Goal: Task Accomplishment & Management: Manage account settings

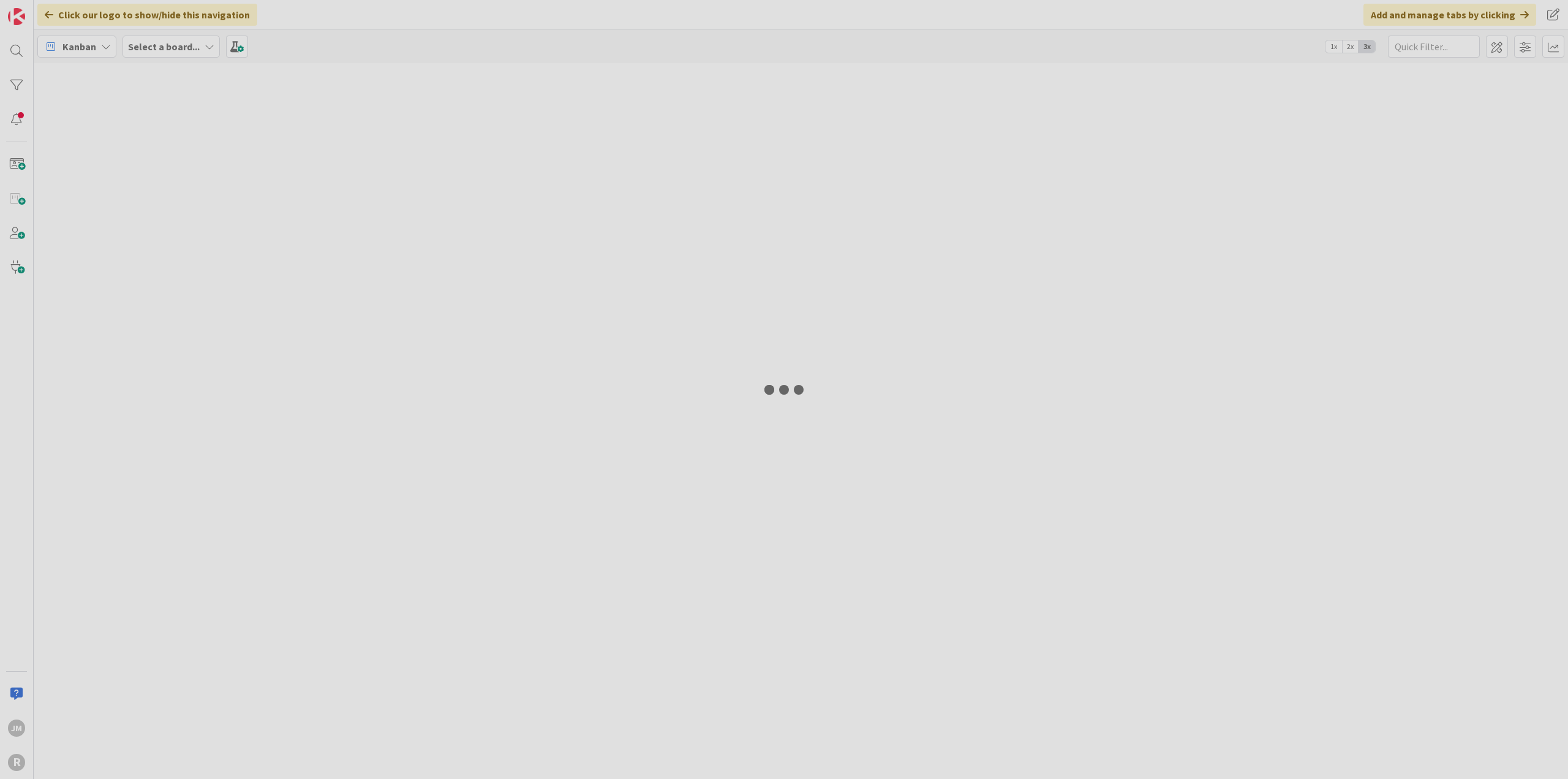
type input "legrady"
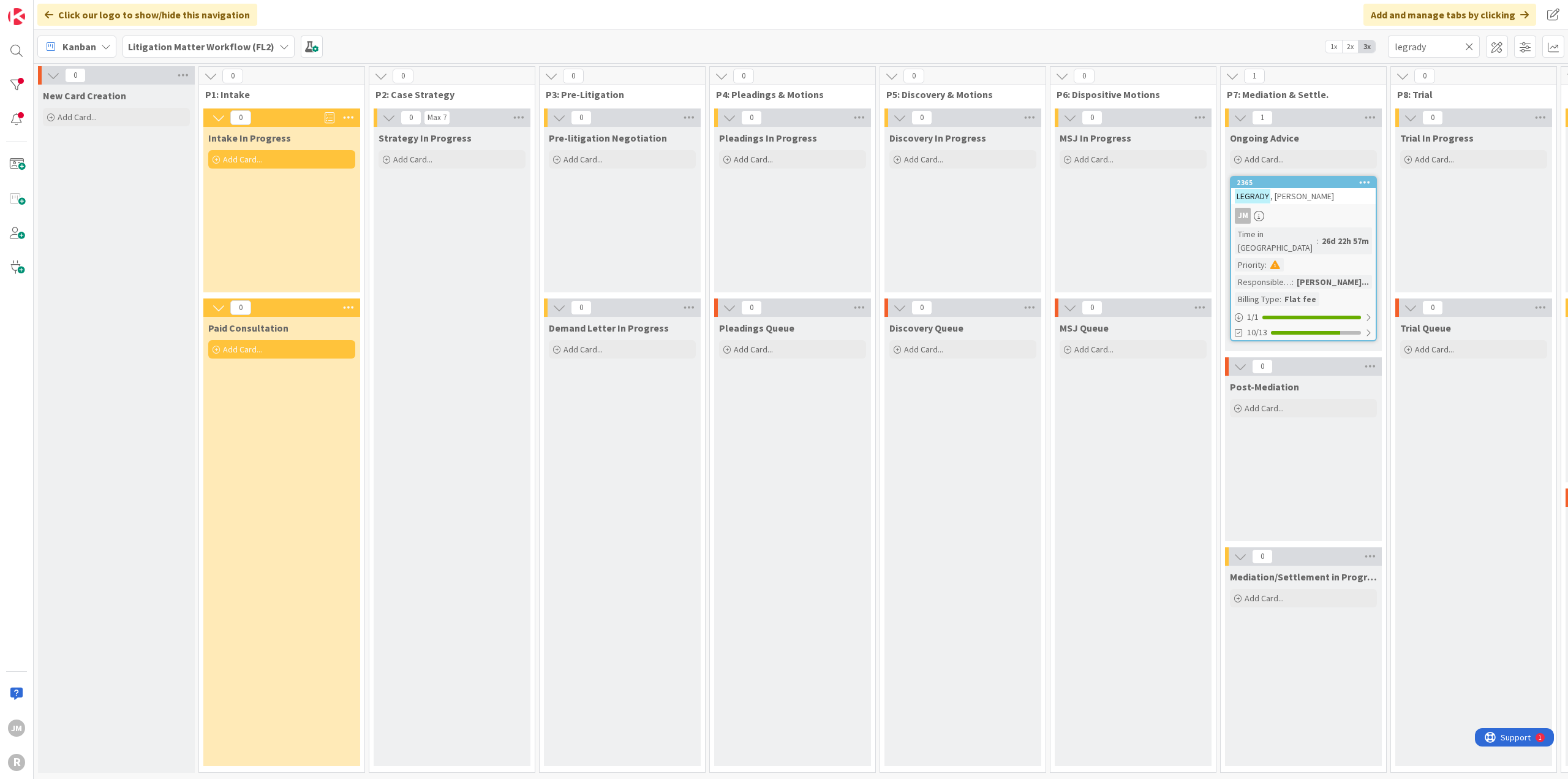
click at [1469, 48] on icon at bounding box center [1470, 46] width 8 height 11
click at [1447, 47] on input "text" at bounding box center [1433, 46] width 92 height 22
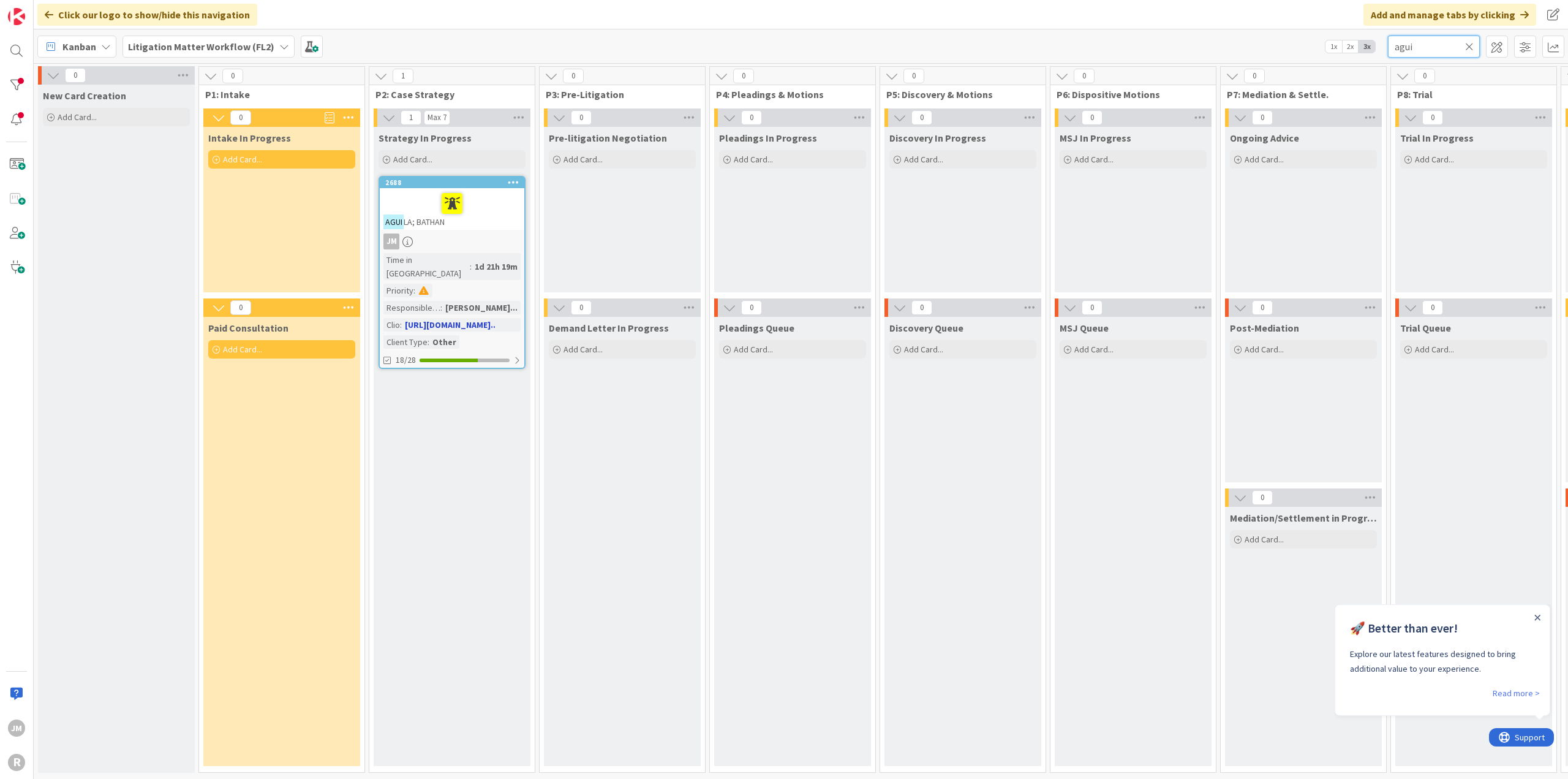
type input "agui"
click at [489, 237] on div "JM" at bounding box center [452, 241] width 145 height 16
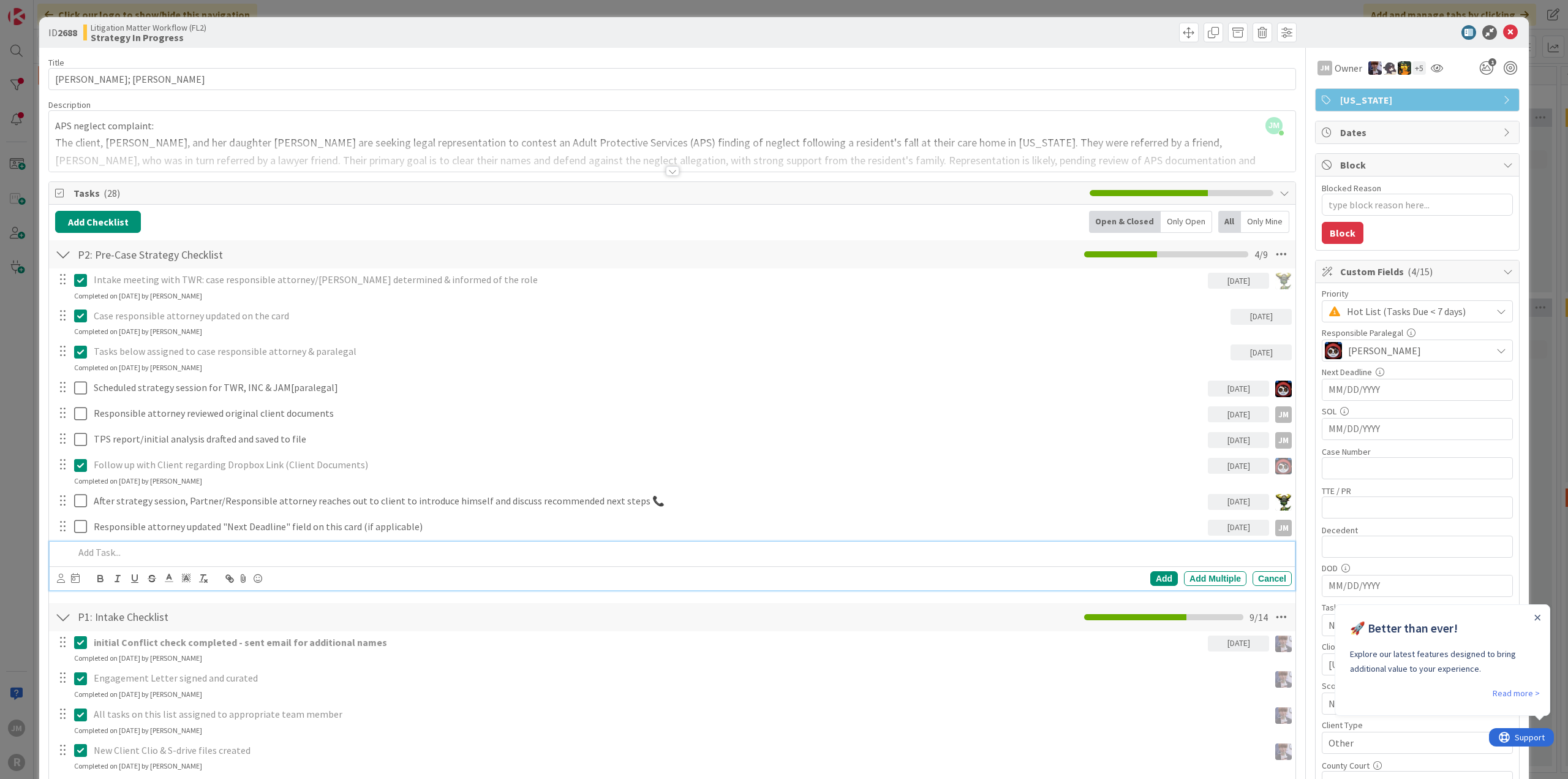
click at [291, 546] on p at bounding box center [680, 552] width 1213 height 14
type textarea "x"
click at [63, 575] on icon at bounding box center [61, 578] width 8 height 9
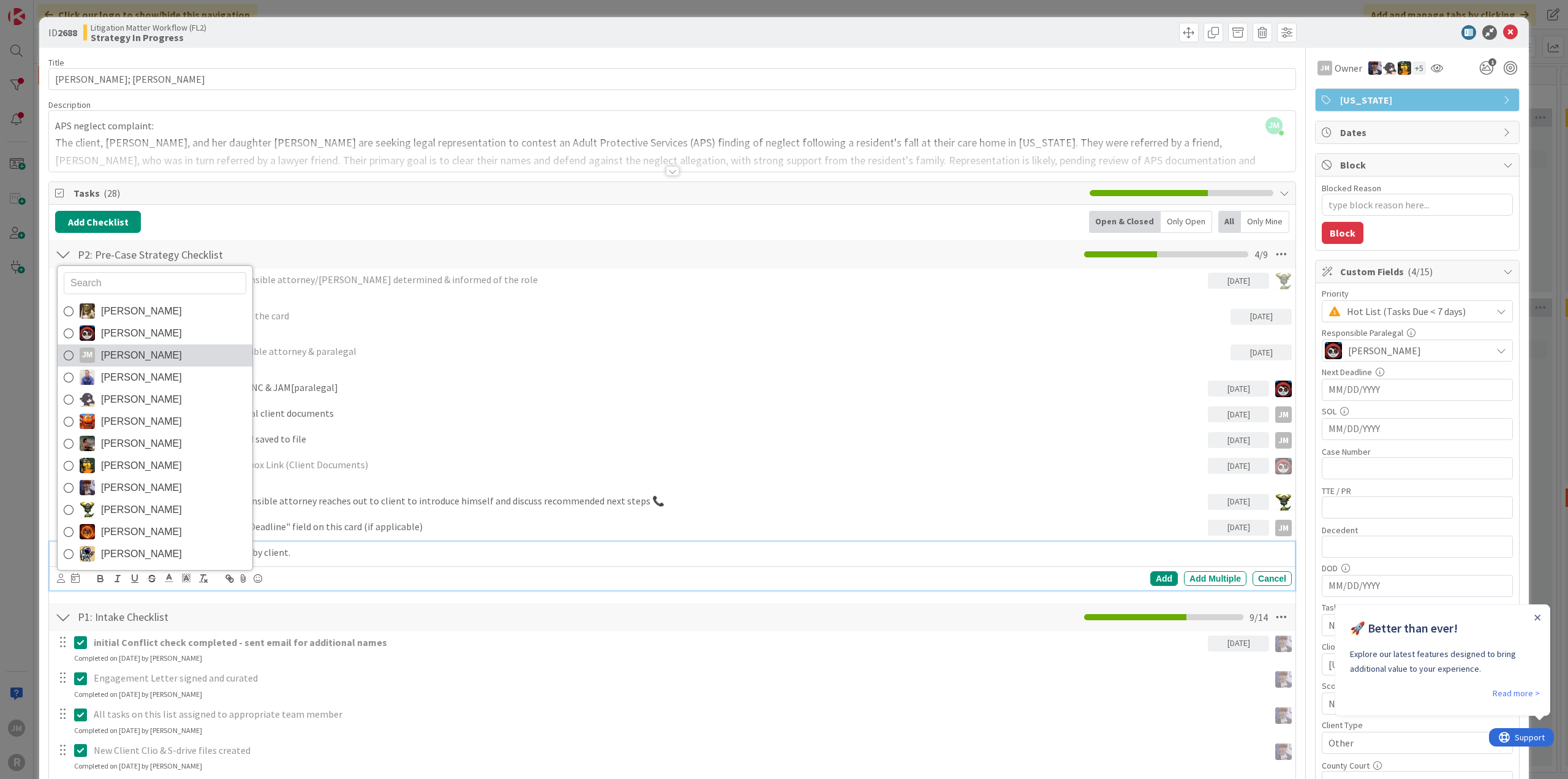
click at [71, 355] on icon at bounding box center [69, 355] width 10 height 19
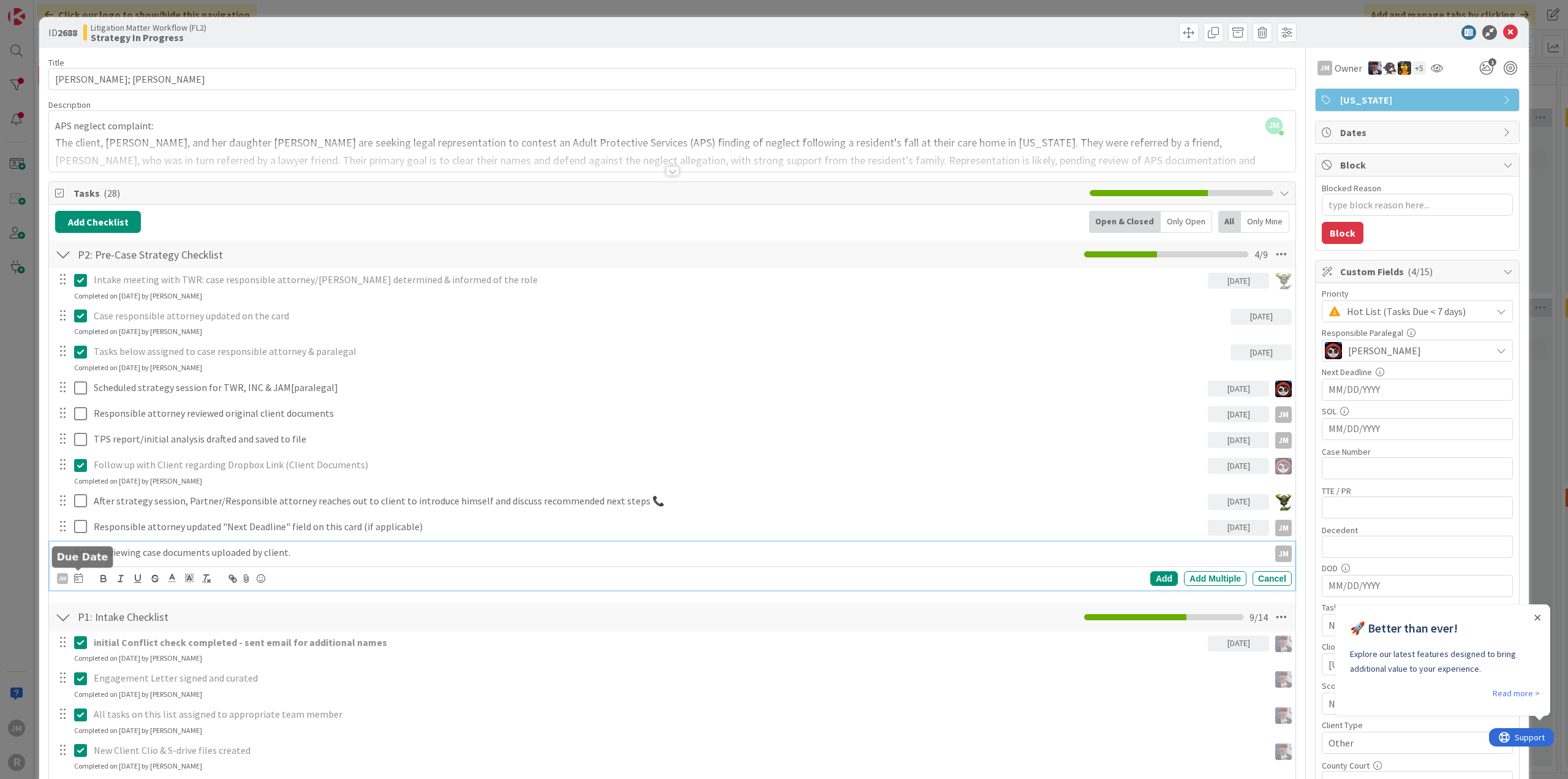
click at [75, 580] on icon at bounding box center [78, 578] width 8 height 10
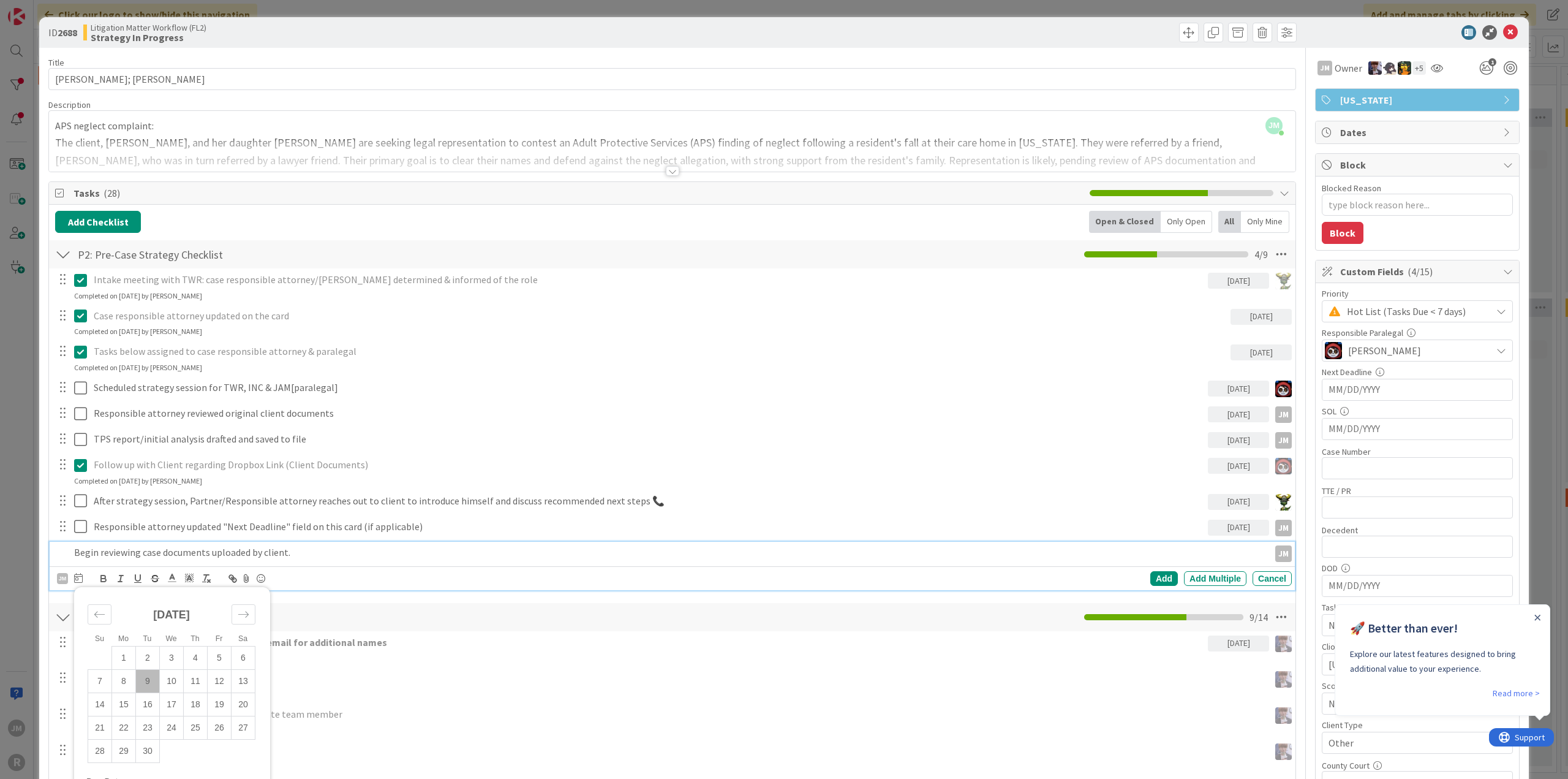
click at [148, 679] on td "9" at bounding box center [148, 681] width 24 height 24
click at [1151, 571] on div "Add" at bounding box center [1164, 578] width 28 height 14
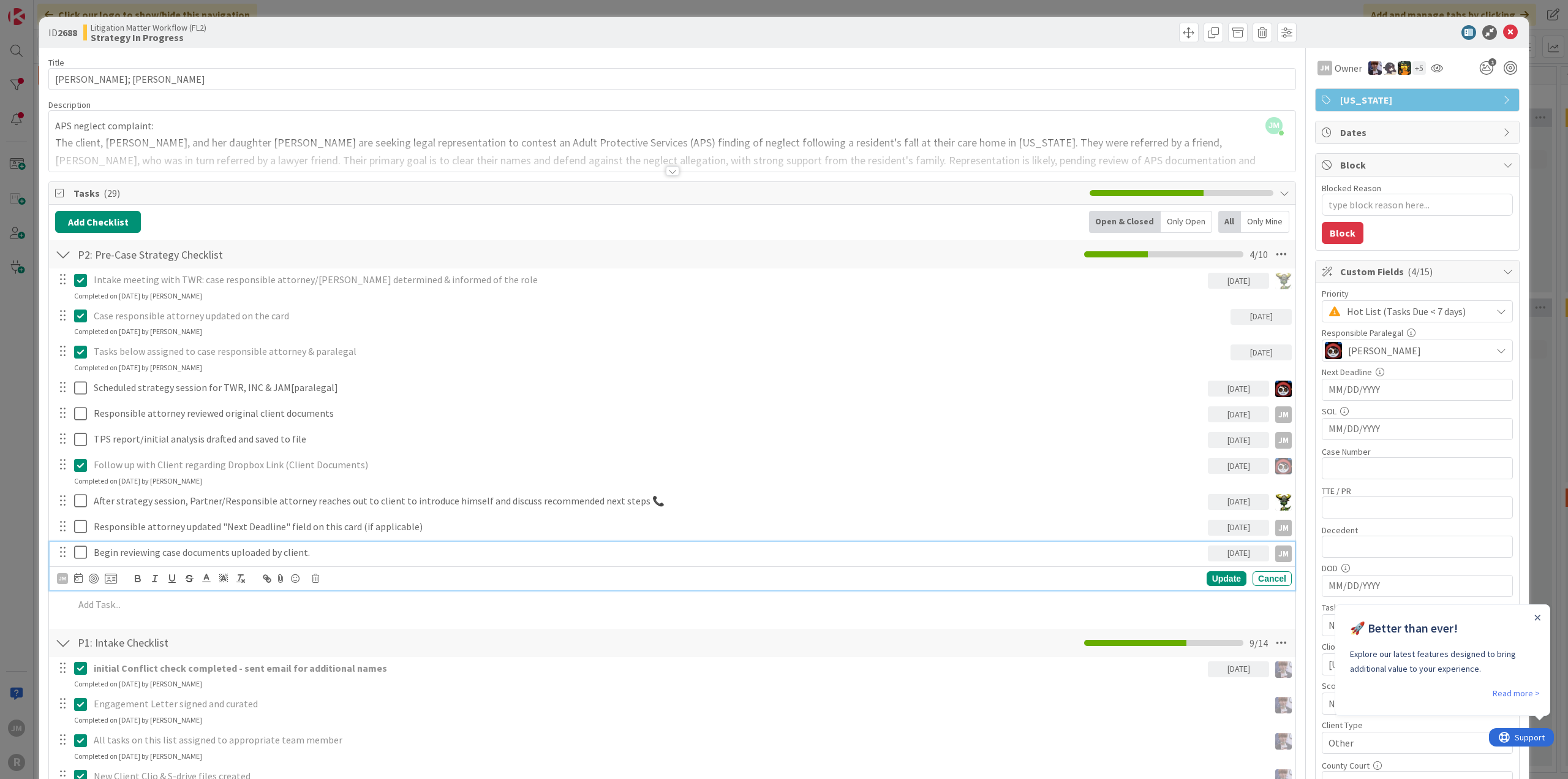
click at [136, 552] on p "Begin reviewing case documents uploaded by client." at bounding box center [648, 552] width 1109 height 14
click at [93, 575] on div at bounding box center [94, 579] width 10 height 10
click at [1207, 576] on div "Update" at bounding box center [1226, 578] width 40 height 14
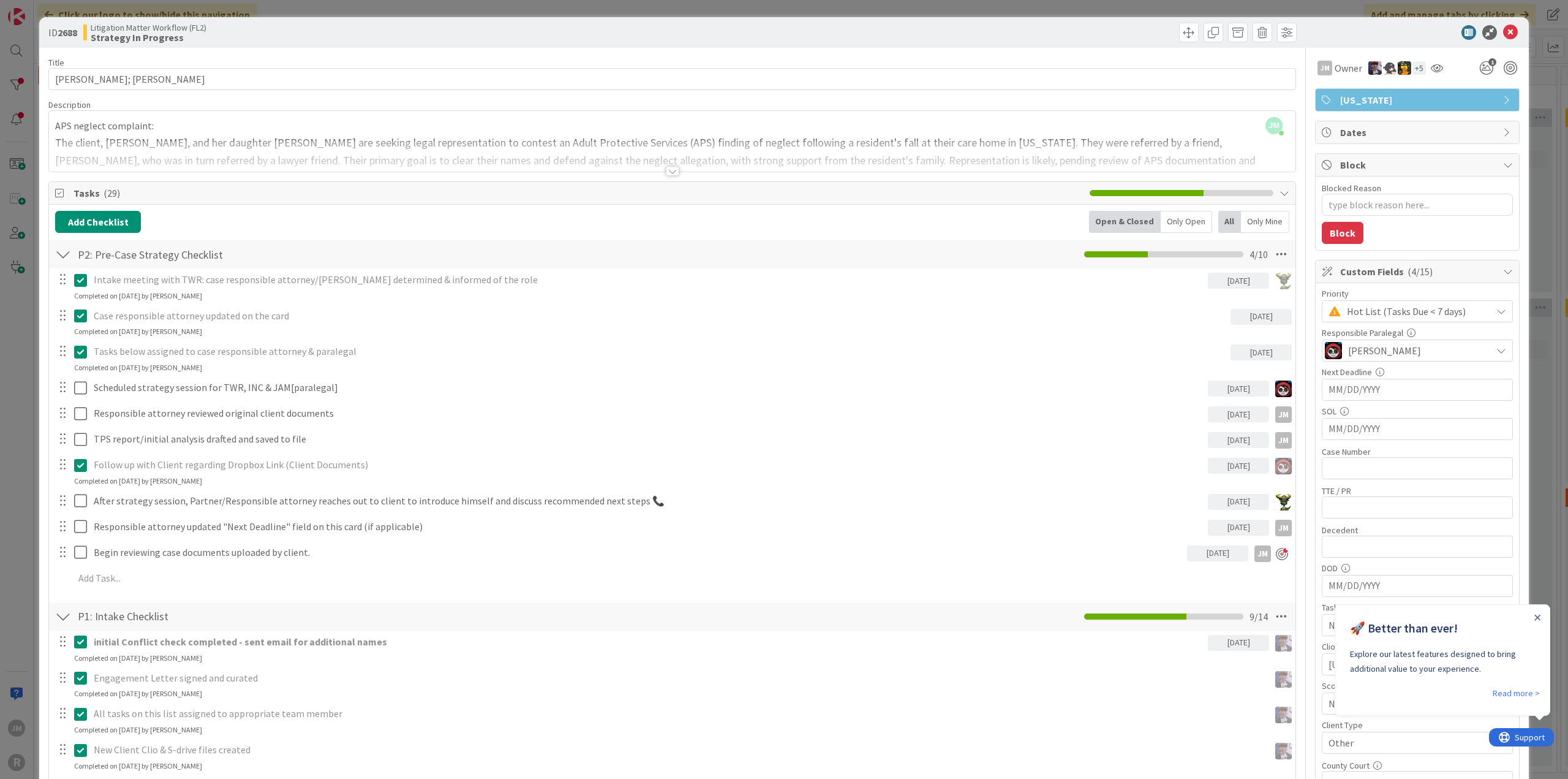
click at [11, 415] on div "ID 2688 Litigation Matter Workflow (FL2) Strategy In Progress Title 14 / 128 [P…" at bounding box center [784, 389] width 1568 height 779
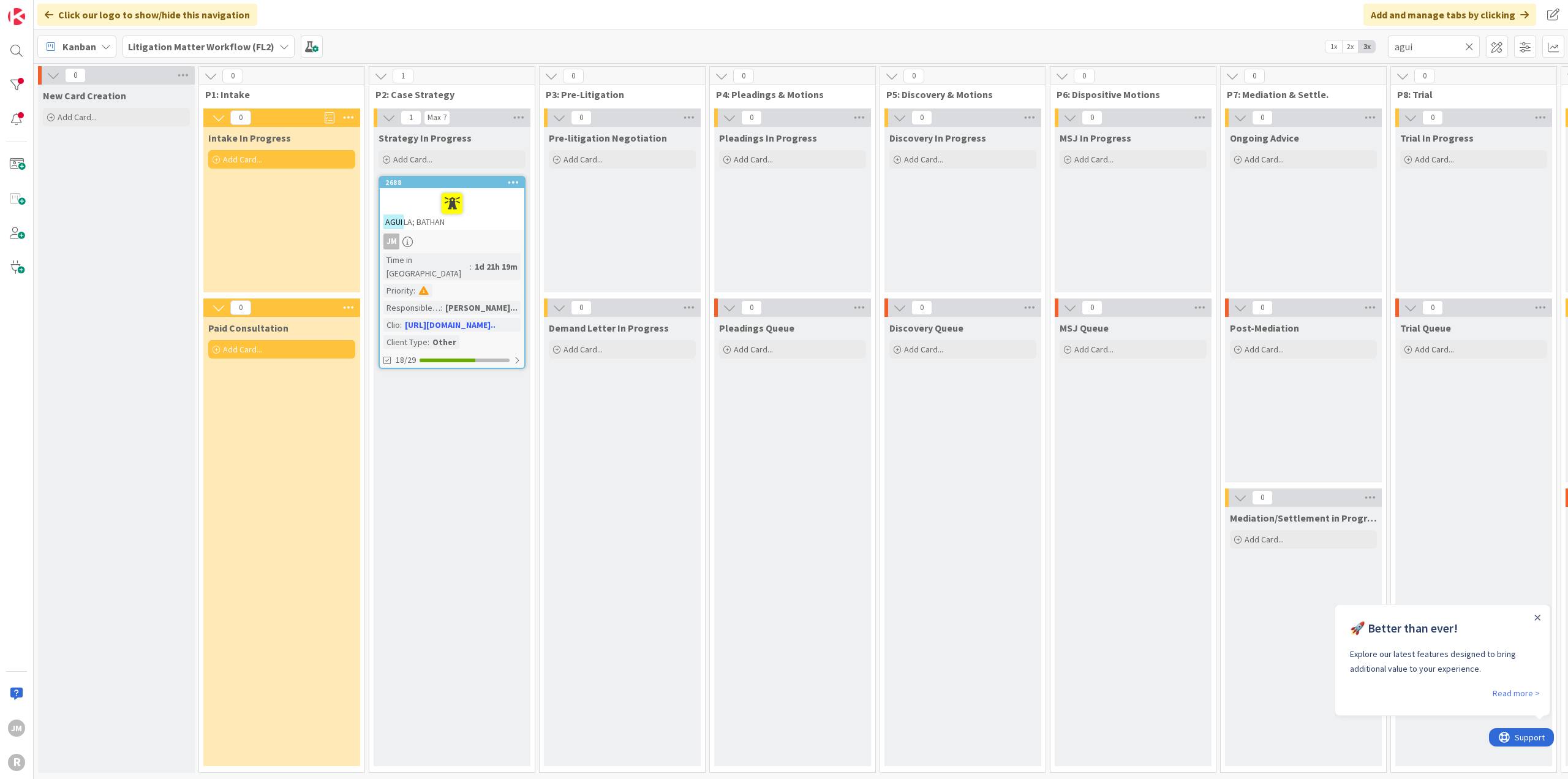
click at [105, 51] on icon at bounding box center [106, 46] width 10 height 10
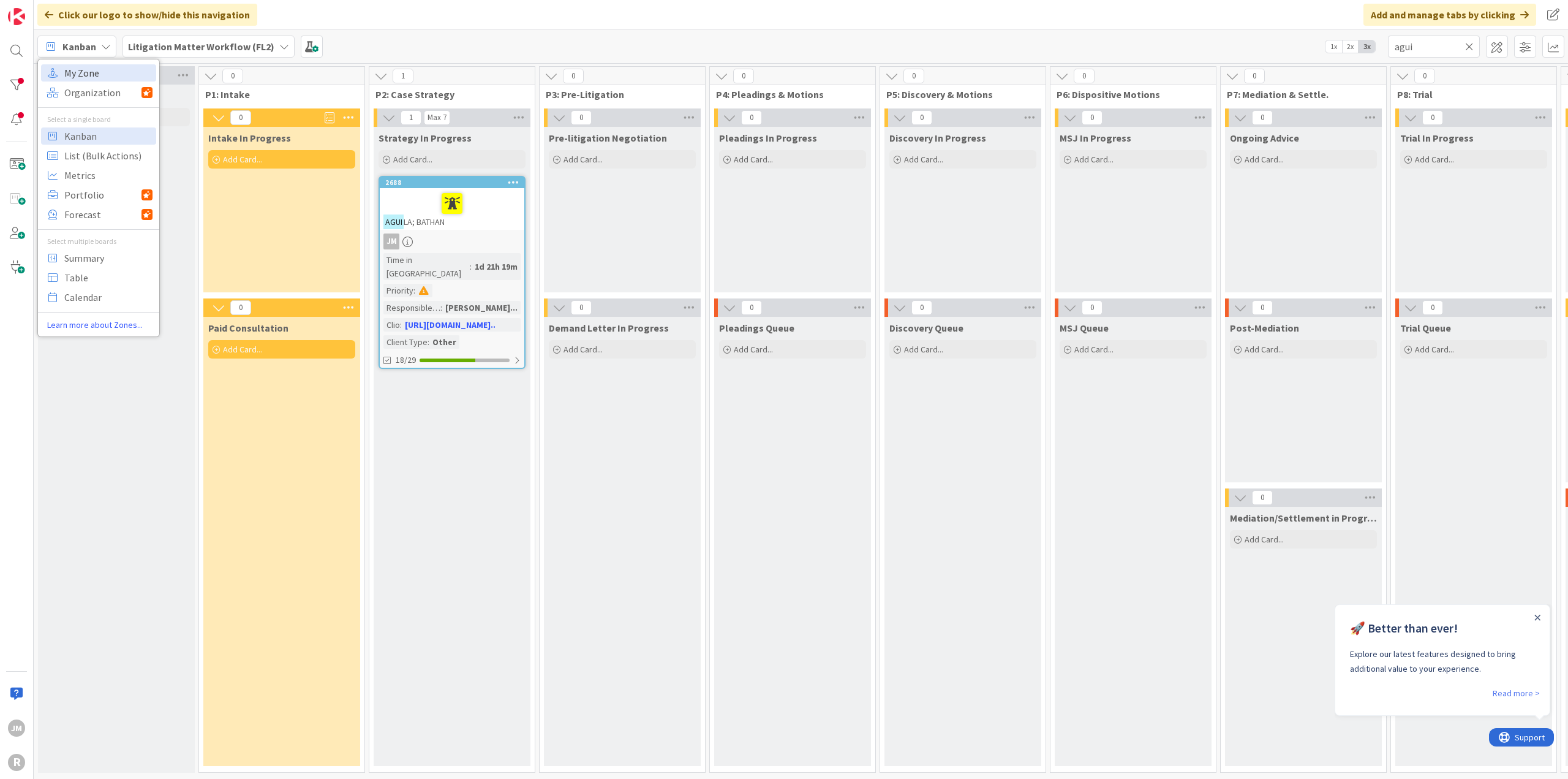
click at [98, 76] on span "My Zone" at bounding box center [108, 73] width 88 height 19
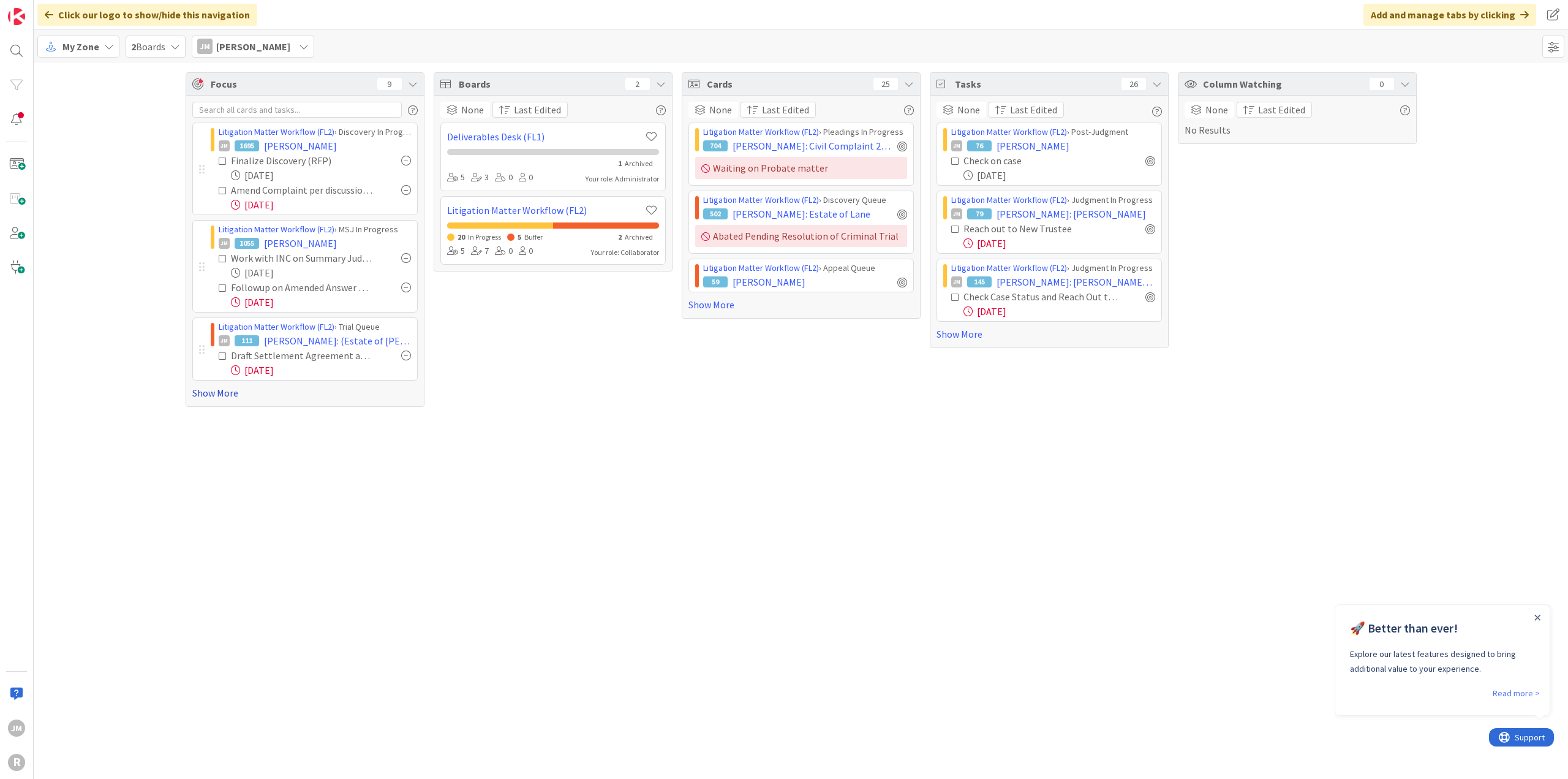
click at [215, 389] on link "Show More" at bounding box center [306, 392] width 226 height 14
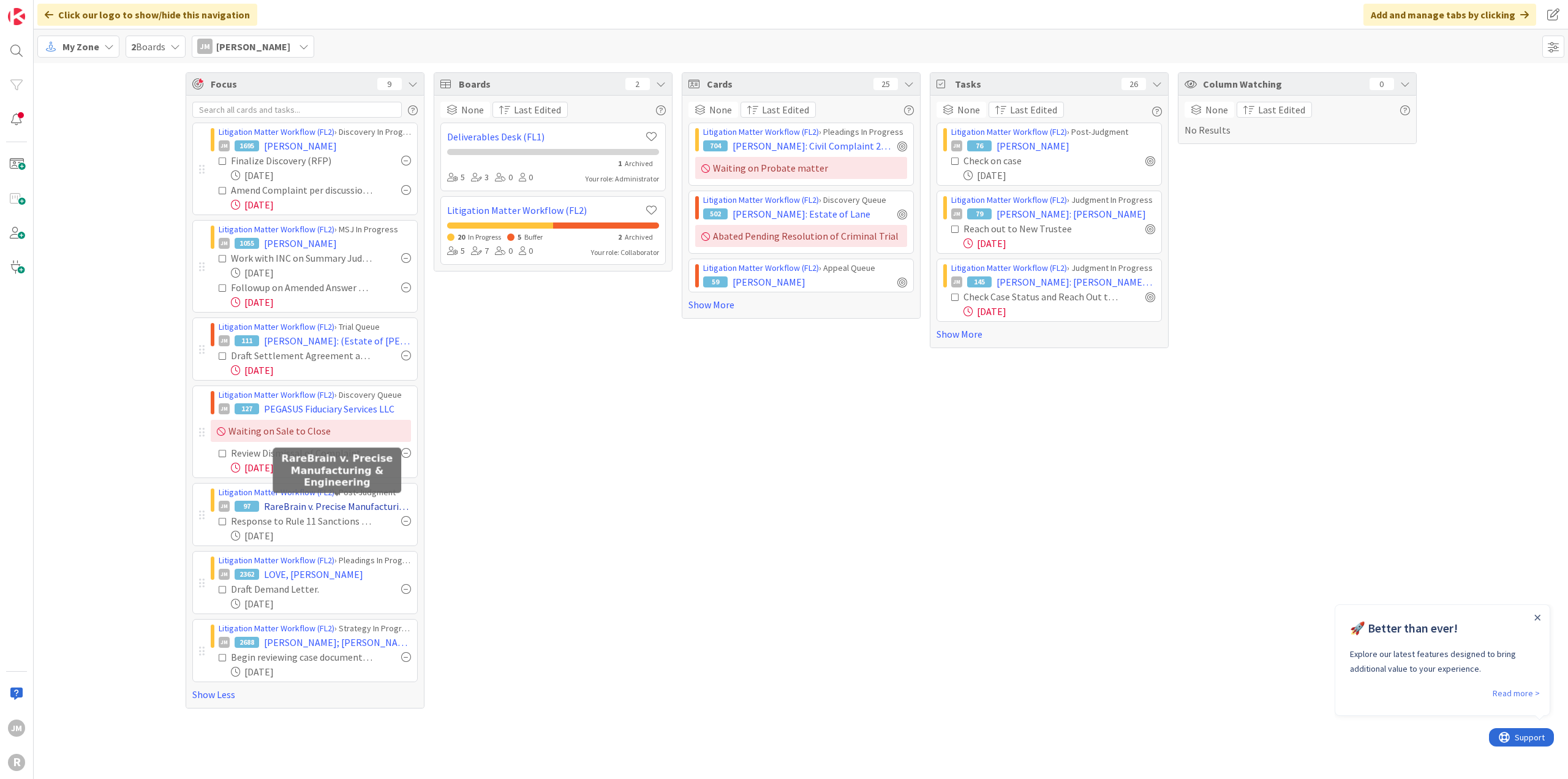
click at [365, 502] on span "RareBrain v. Precise Manufacturing & Engineering" at bounding box center [338, 505] width 147 height 14
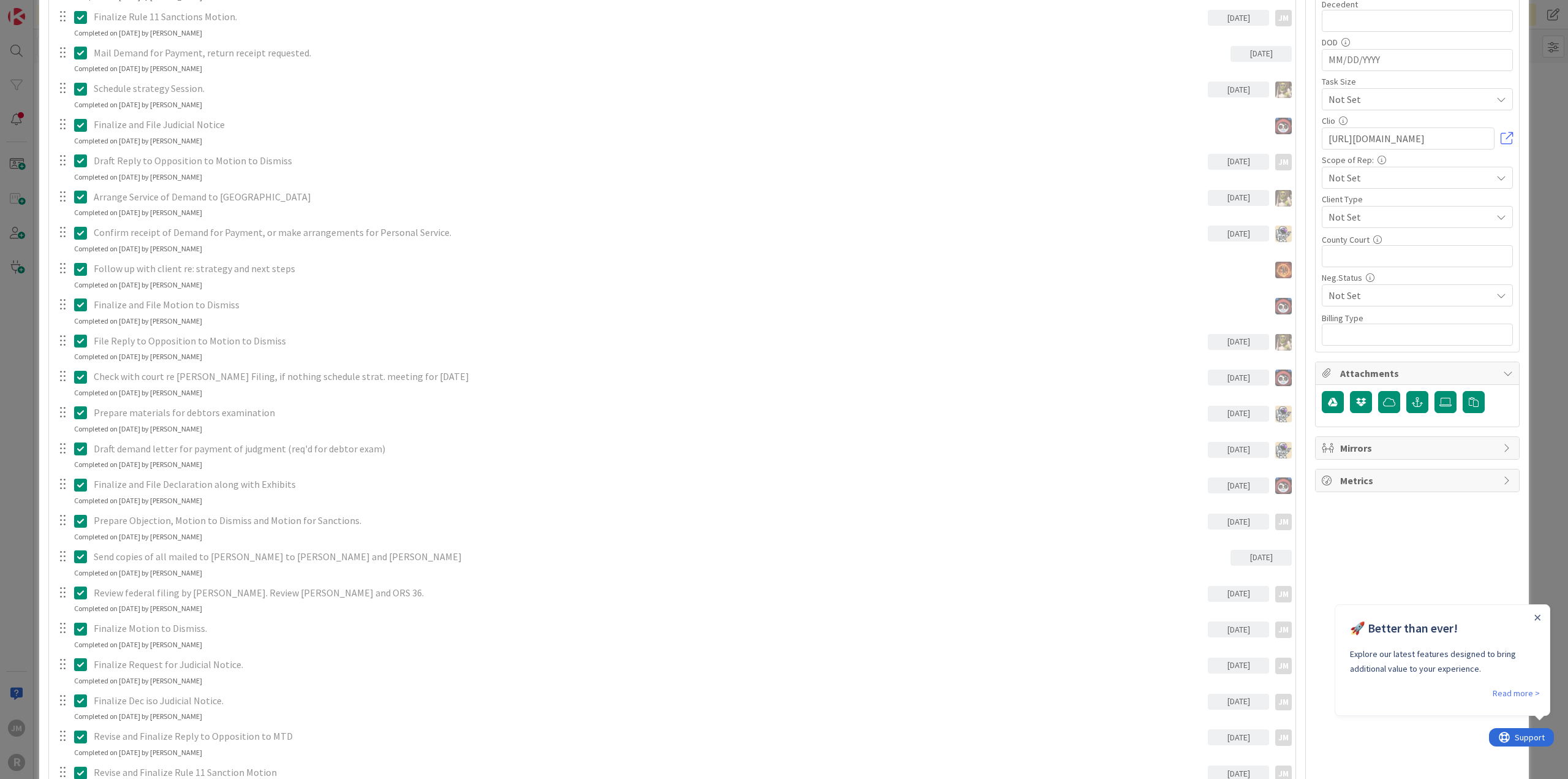
scroll to position [920, 0]
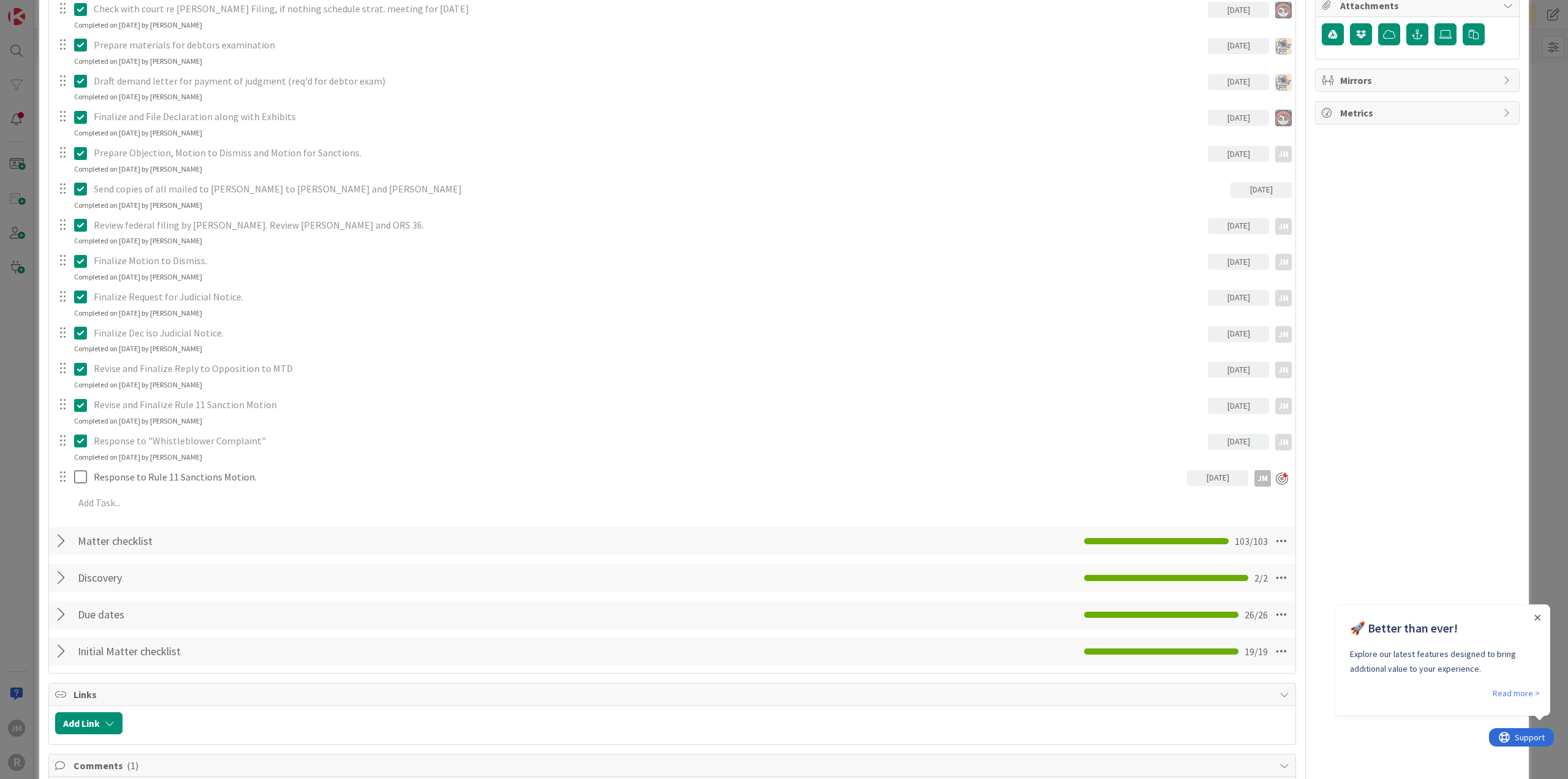
click at [83, 438] on icon at bounding box center [80, 440] width 13 height 14
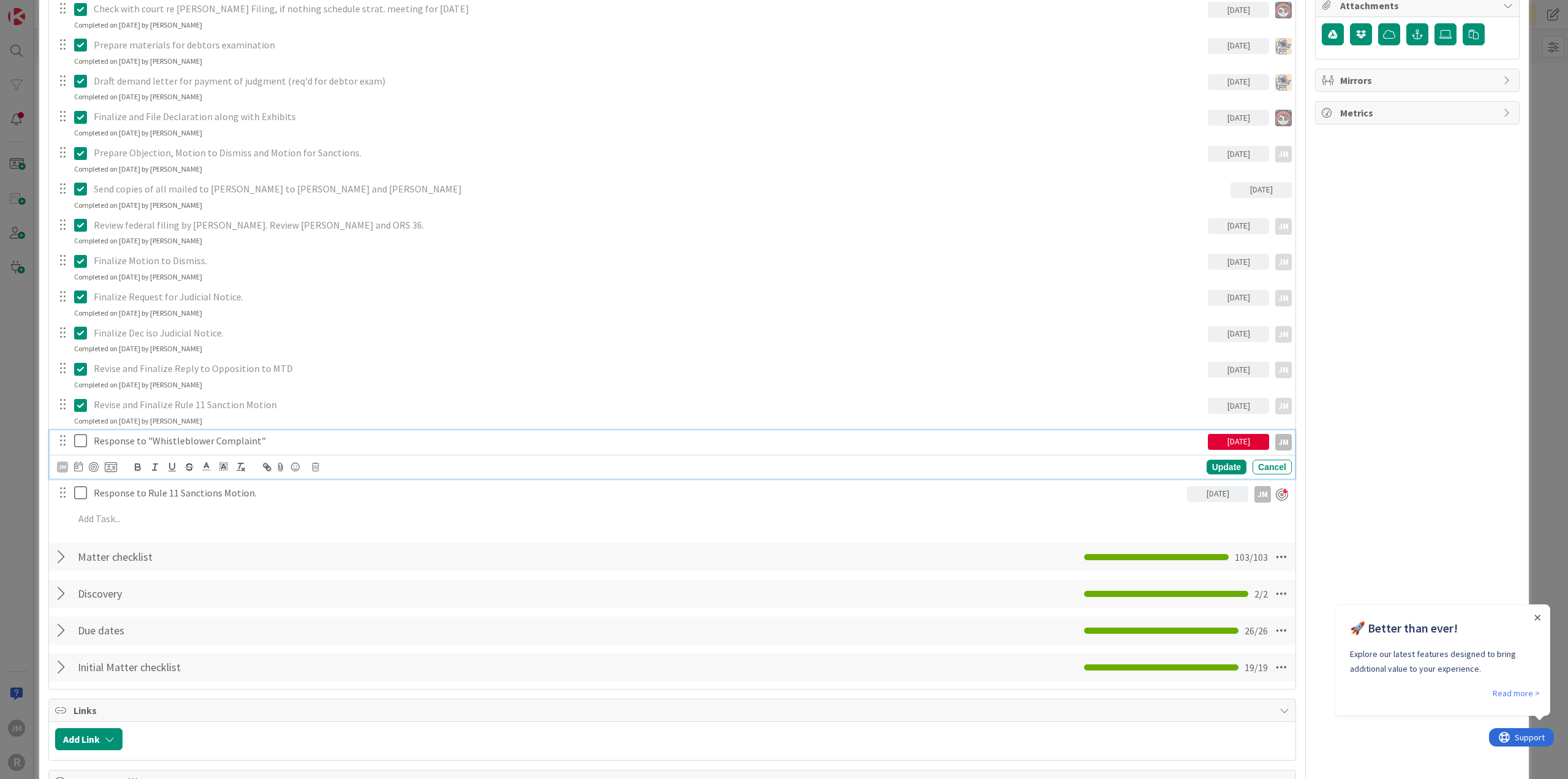
type textarea "x"
click at [78, 464] on icon at bounding box center [78, 467] width 8 height 10
click at [148, 567] on td "9" at bounding box center [148, 569] width 24 height 24
type input "[DATE]"
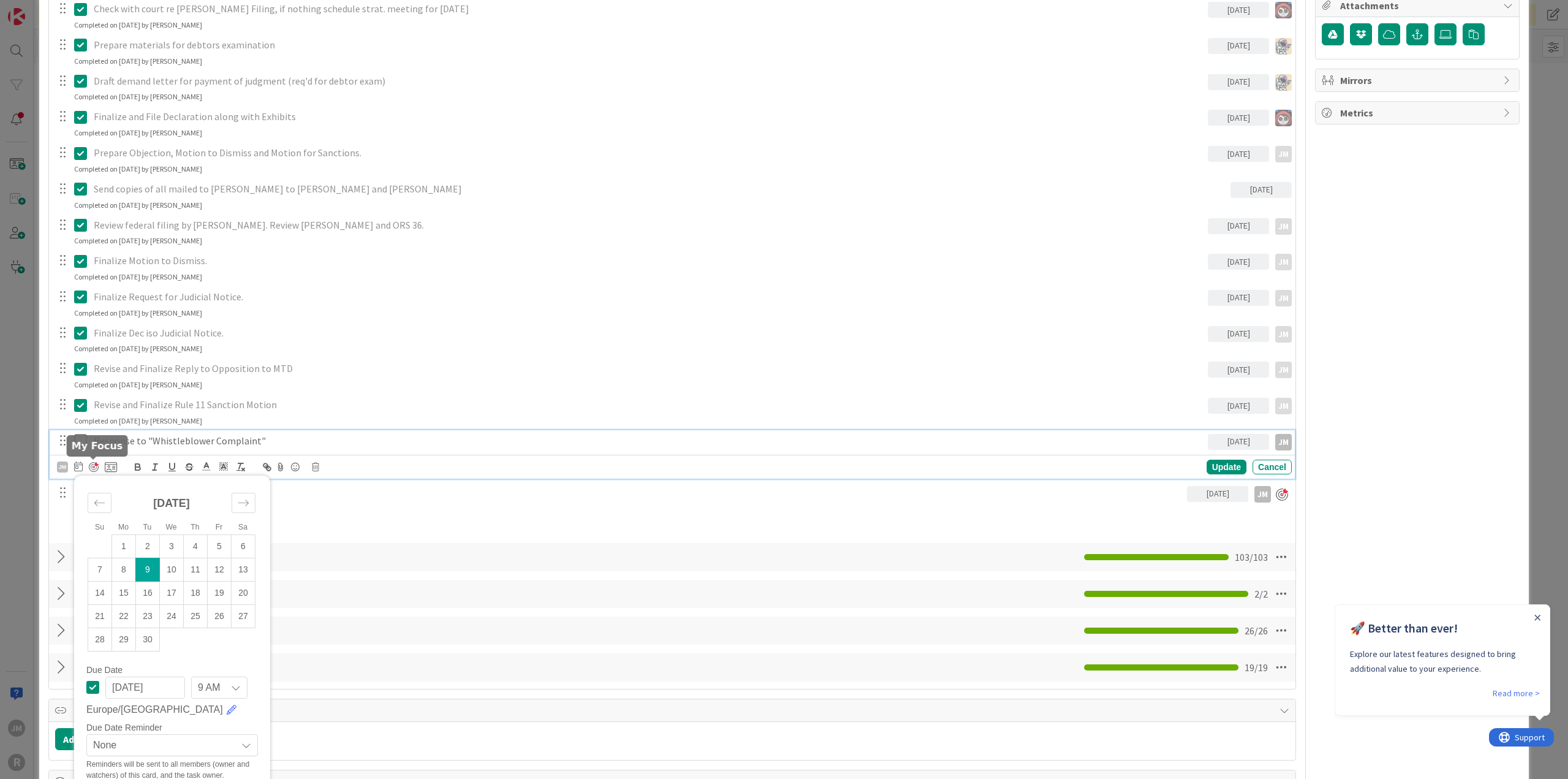
click at [93, 462] on div at bounding box center [94, 467] width 10 height 10
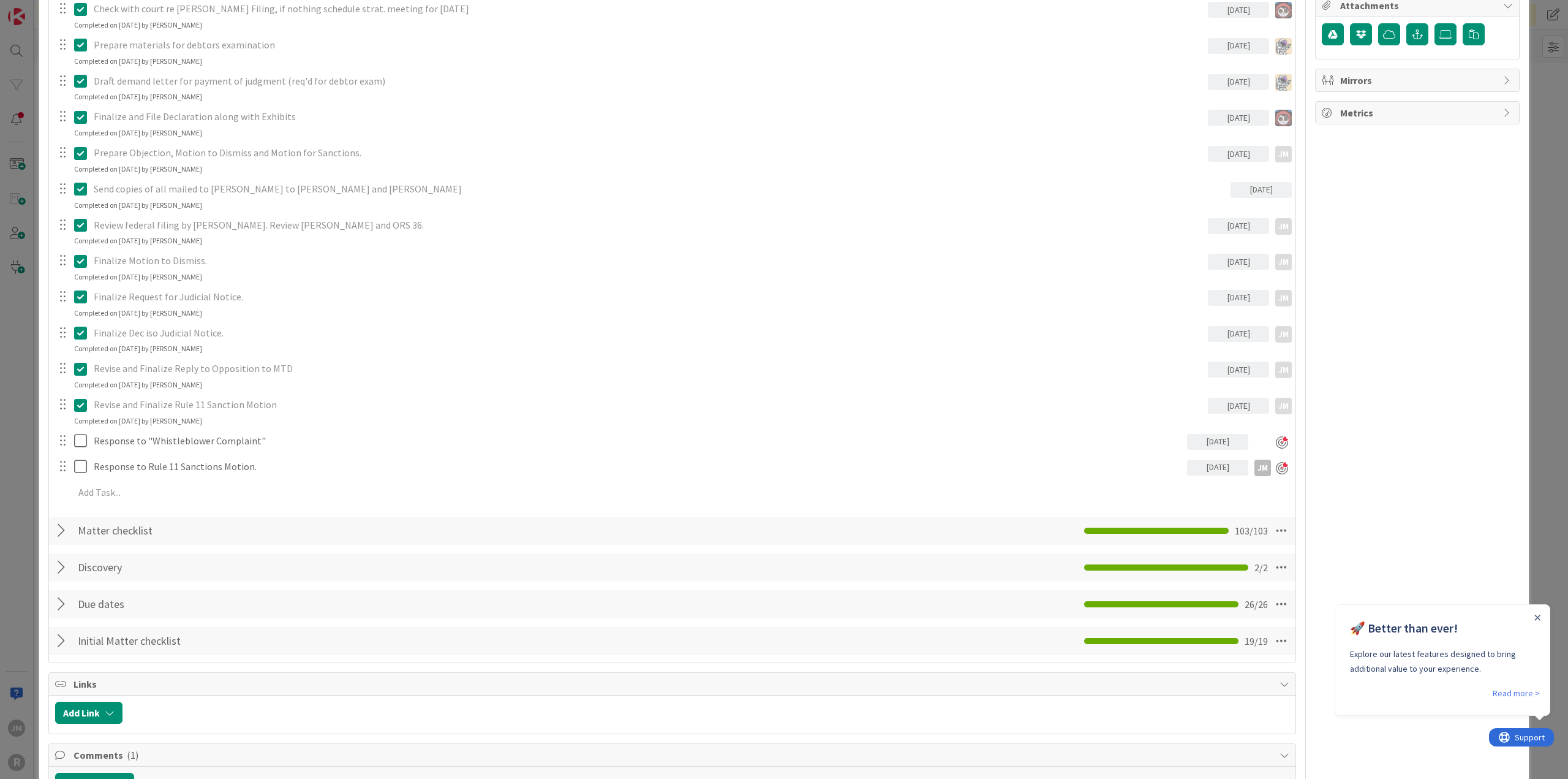
click at [24, 489] on div "ID 97 Litigation Matter Workflow (FL2) Post-Judgment Title 48 / 128 RareBrain v…" at bounding box center [784, 389] width 1568 height 779
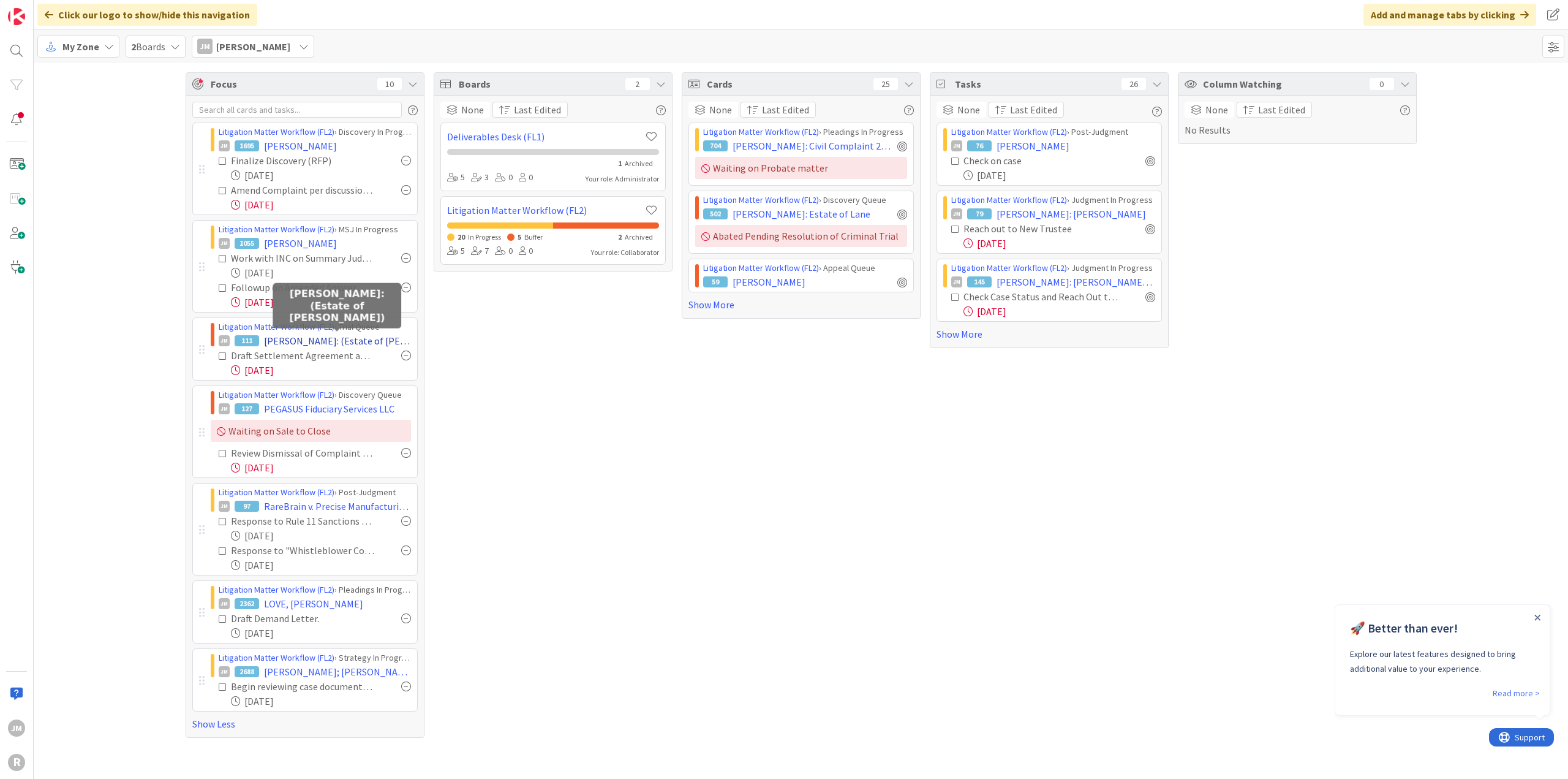
click at [316, 344] on span "[PERSON_NAME]: (Estate of [PERSON_NAME])" at bounding box center [338, 340] width 147 height 14
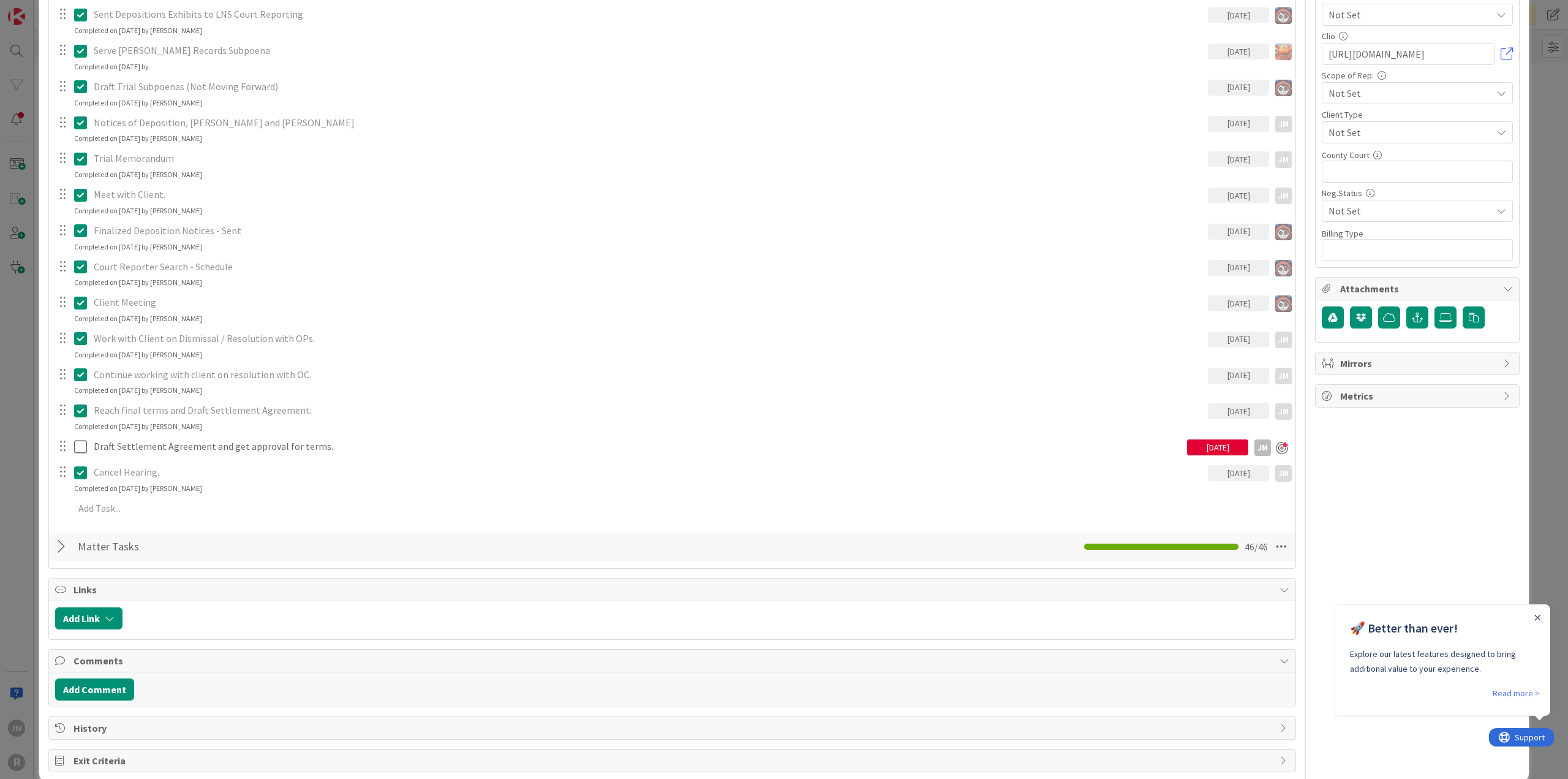
scroll to position [613, 0]
click at [82, 411] on icon at bounding box center [80, 408] width 13 height 14
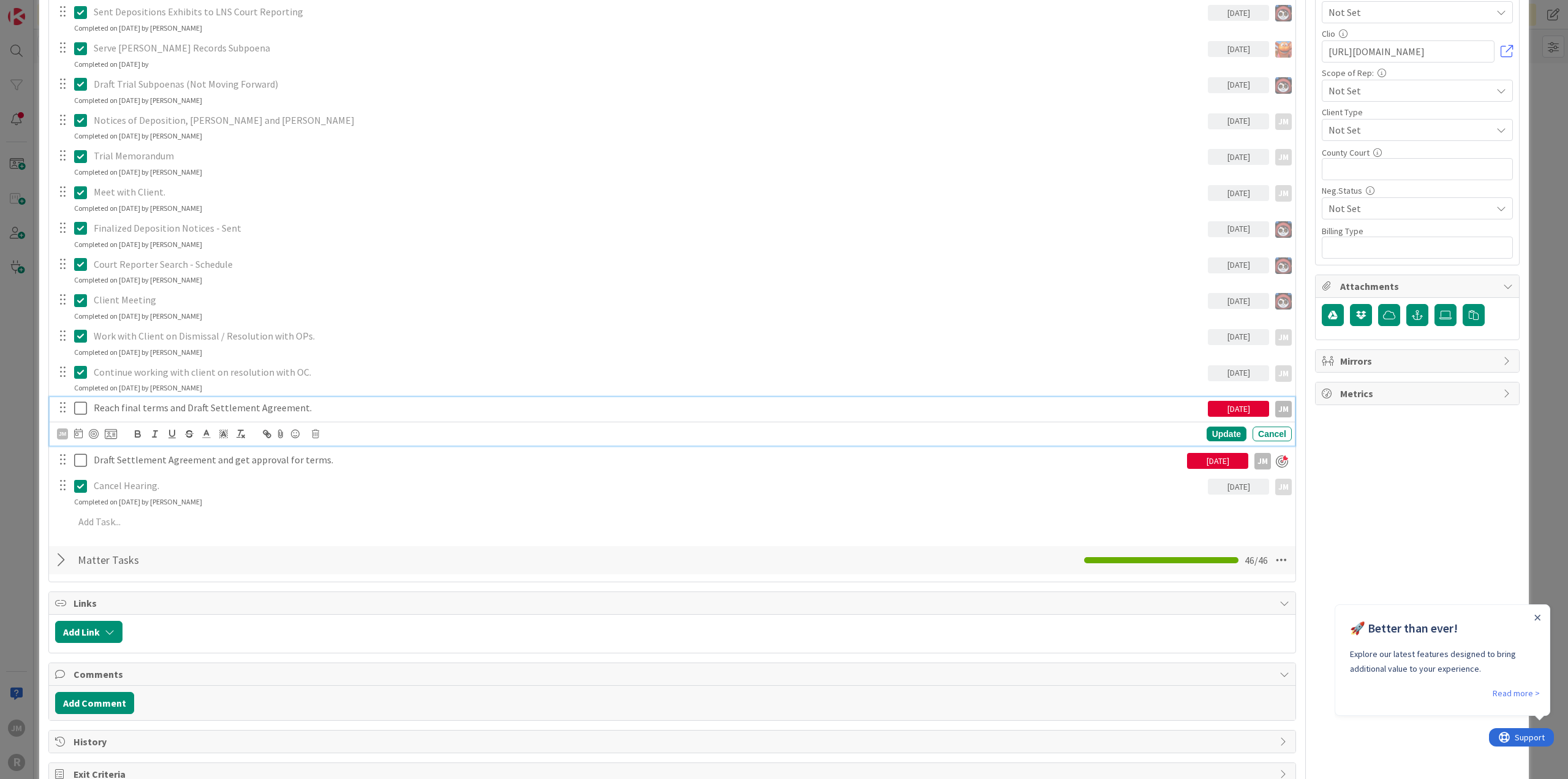
click at [81, 408] on icon at bounding box center [80, 408] width 13 height 14
type textarea "x"
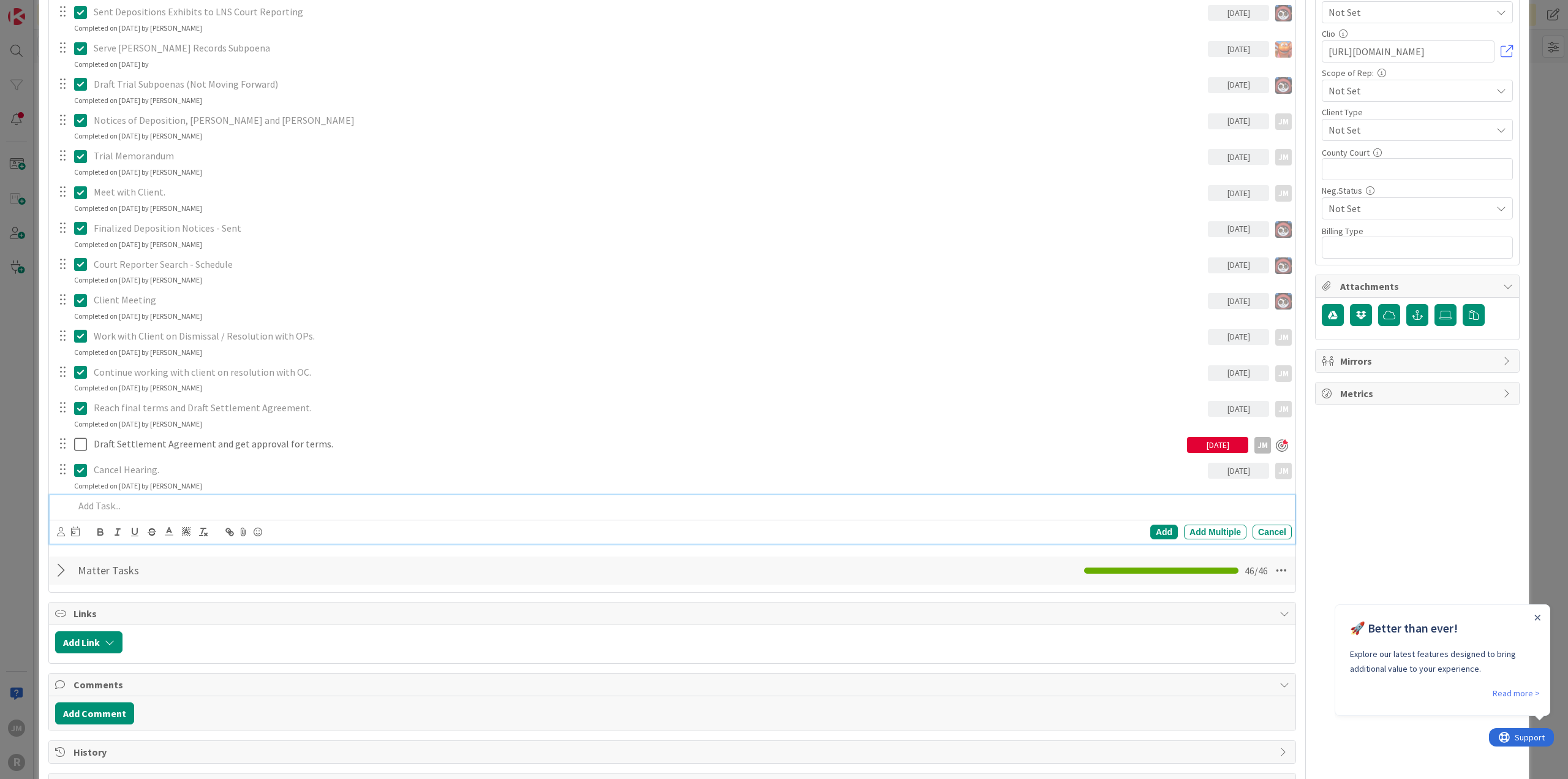
click at [171, 505] on p at bounding box center [680, 505] width 1213 height 14
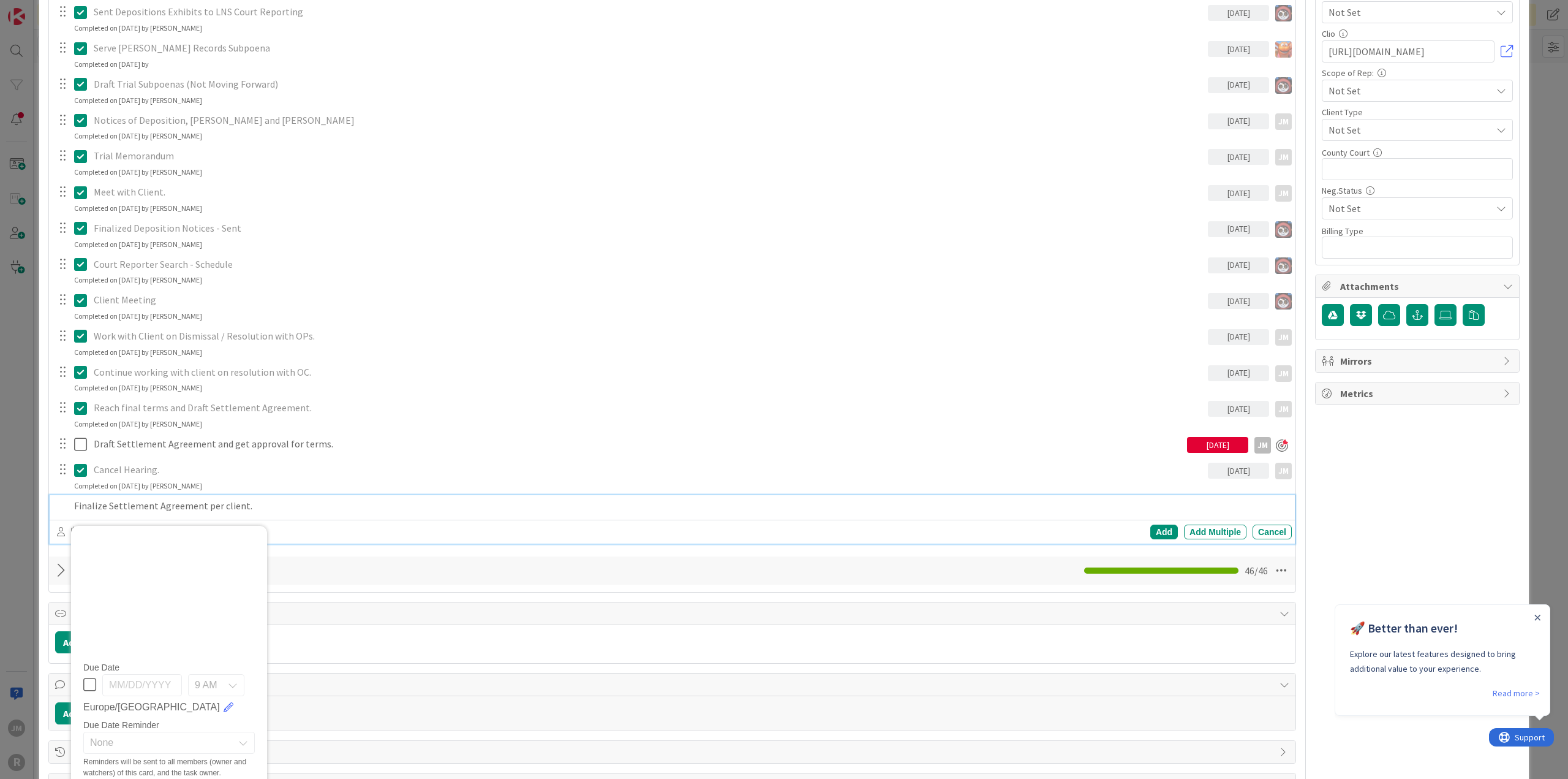
click at [113, 508] on p "Finalize Settlement Agreement per client." at bounding box center [680, 505] width 1213 height 14
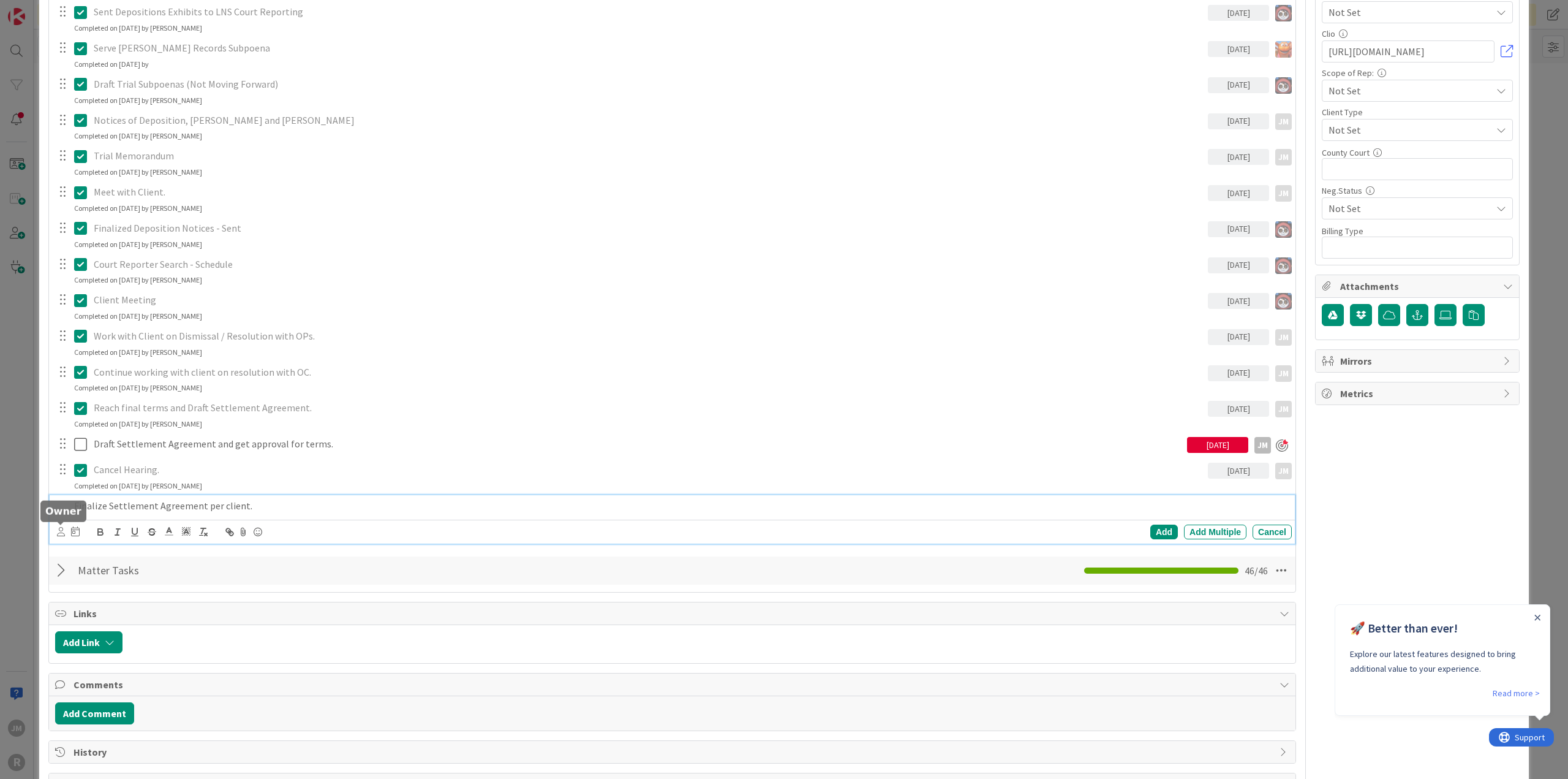
click at [61, 530] on icon at bounding box center [61, 531] width 8 height 9
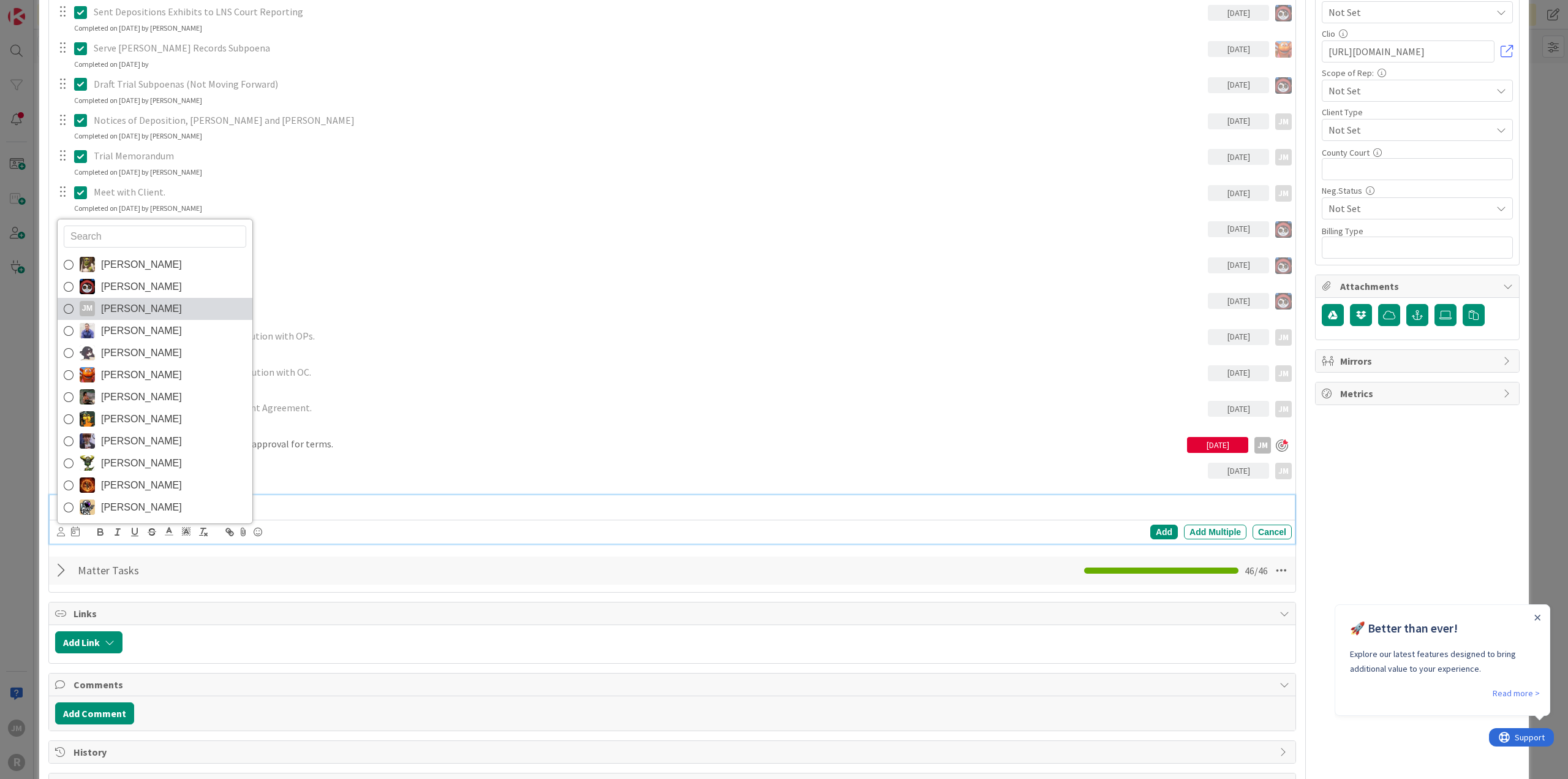
click at [109, 310] on span "[PERSON_NAME]" at bounding box center [141, 309] width 81 height 19
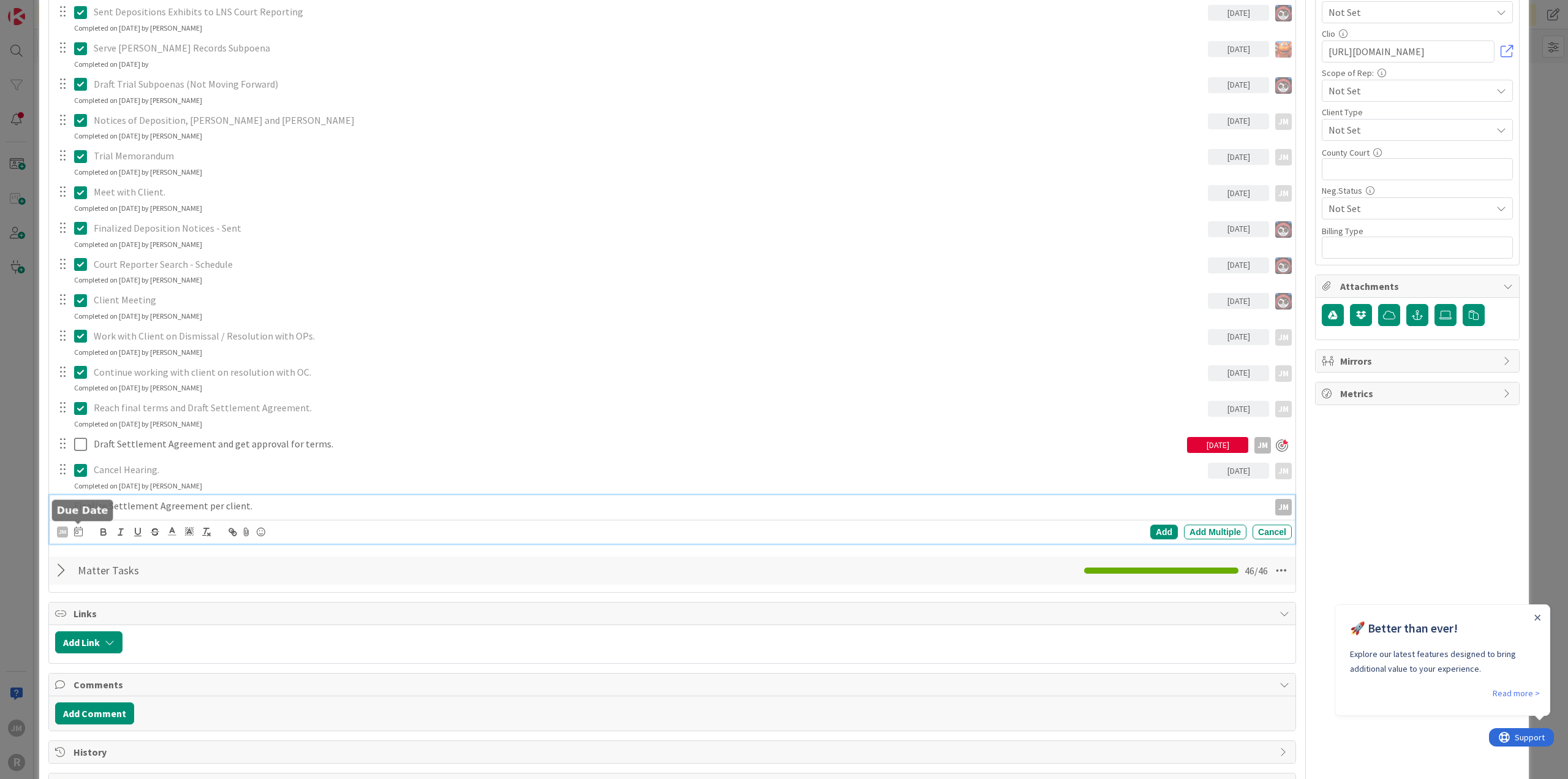
click at [79, 528] on icon at bounding box center [78, 531] width 8 height 10
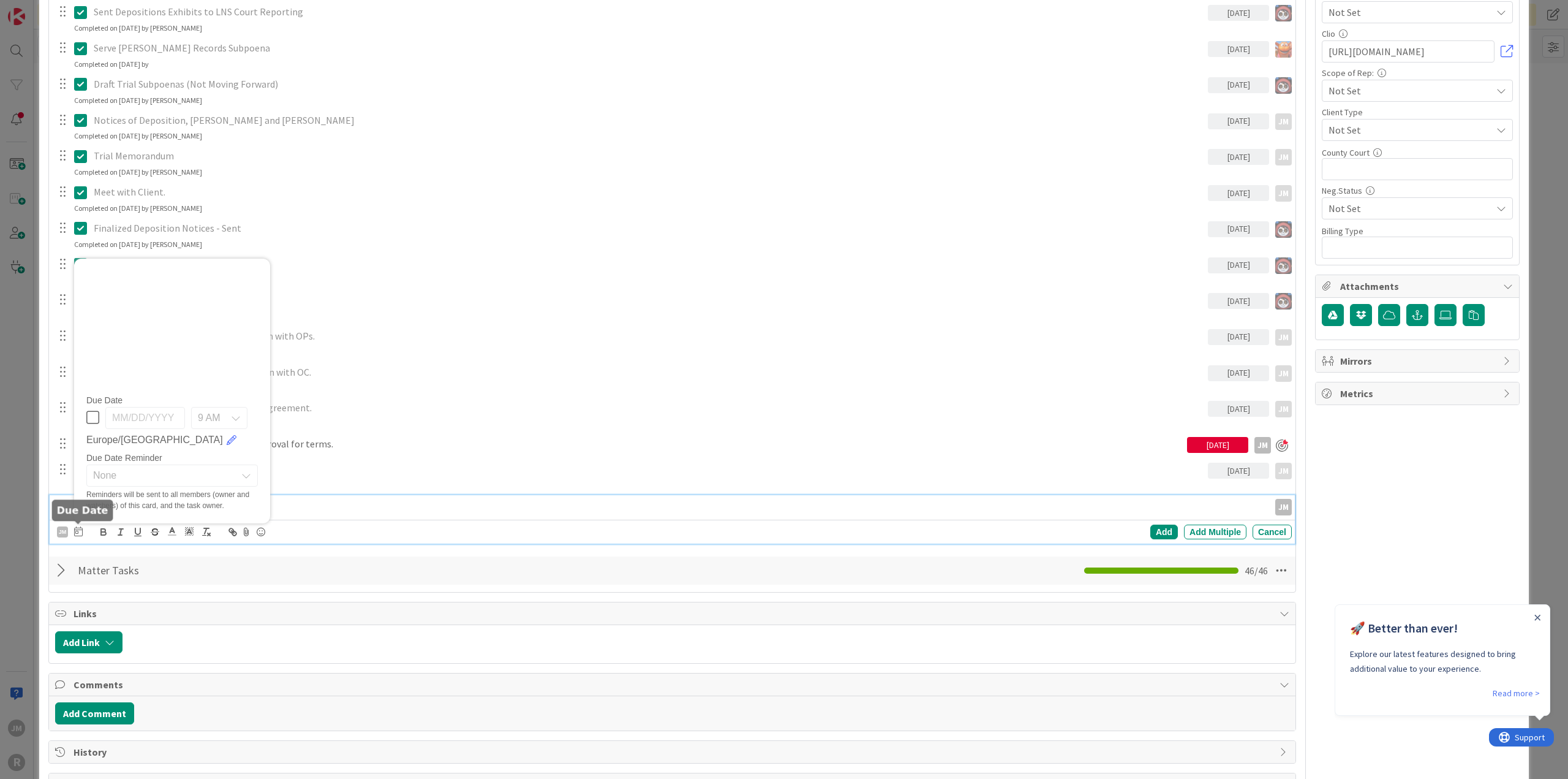
click at [80, 531] on icon at bounding box center [78, 531] width 8 height 10
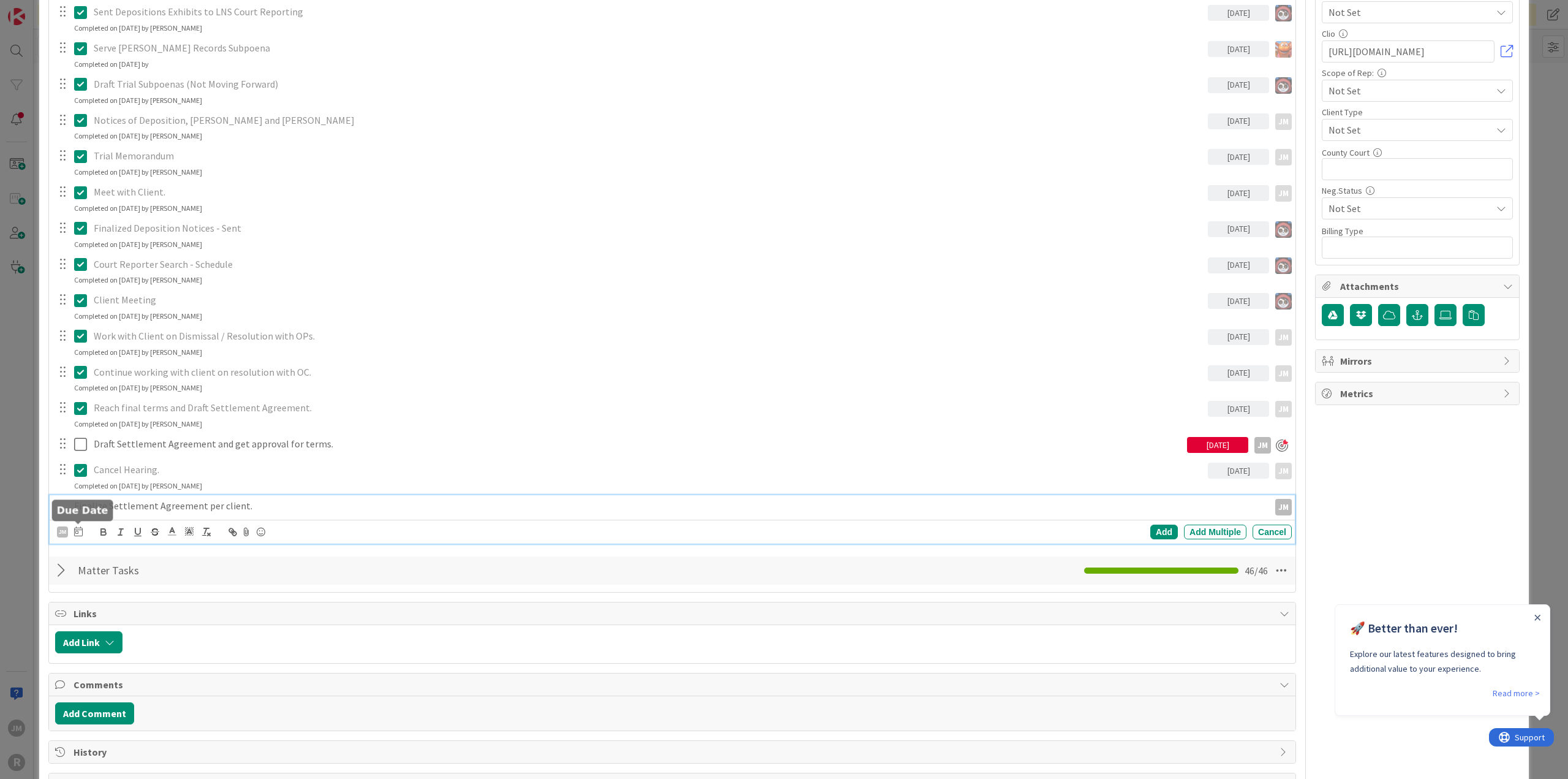
click at [80, 531] on icon at bounding box center [78, 531] width 8 height 10
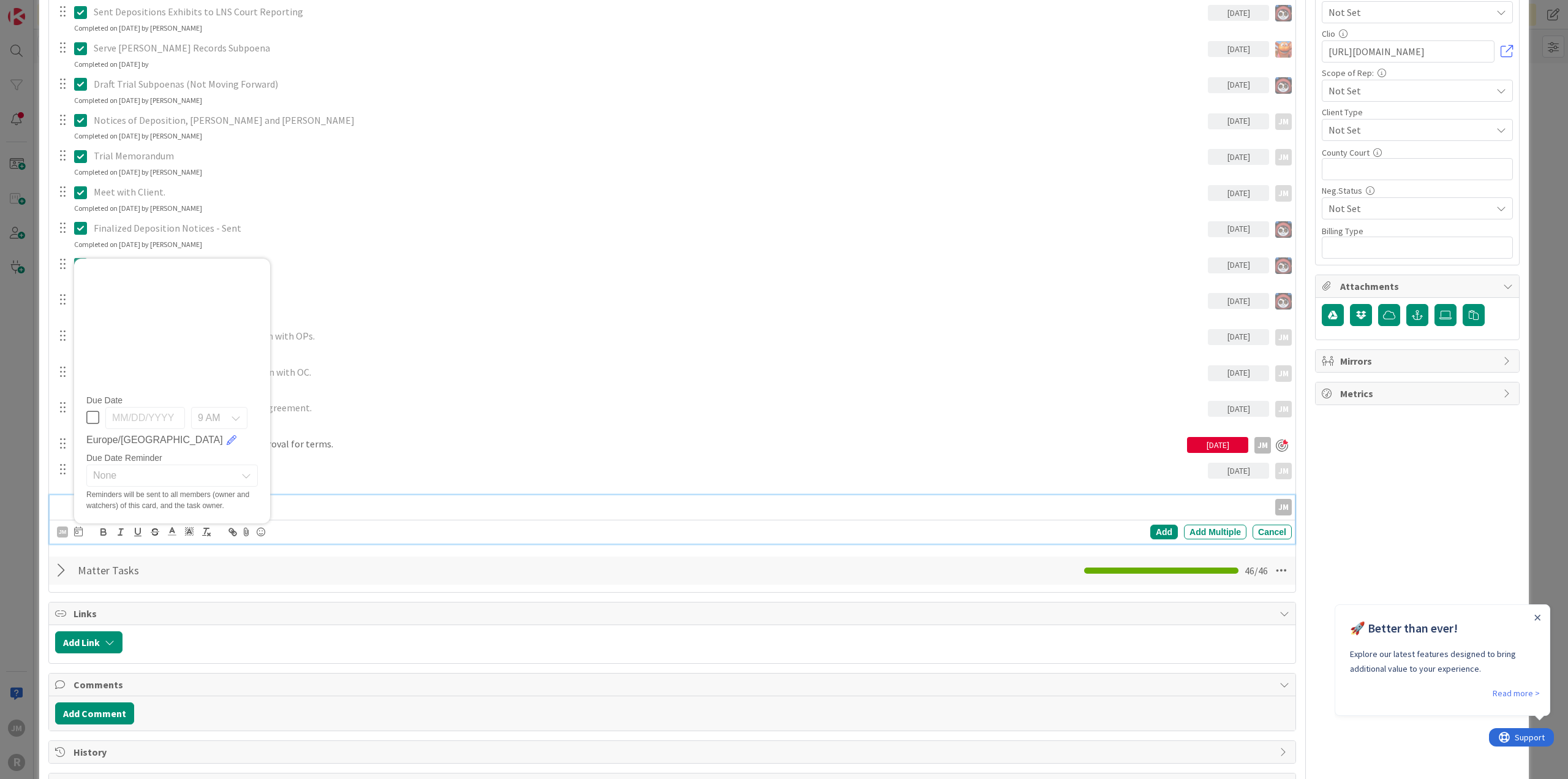
click at [412, 514] on div "Finalize Settlement Agreement per client." at bounding box center [669, 505] width 1200 height 21
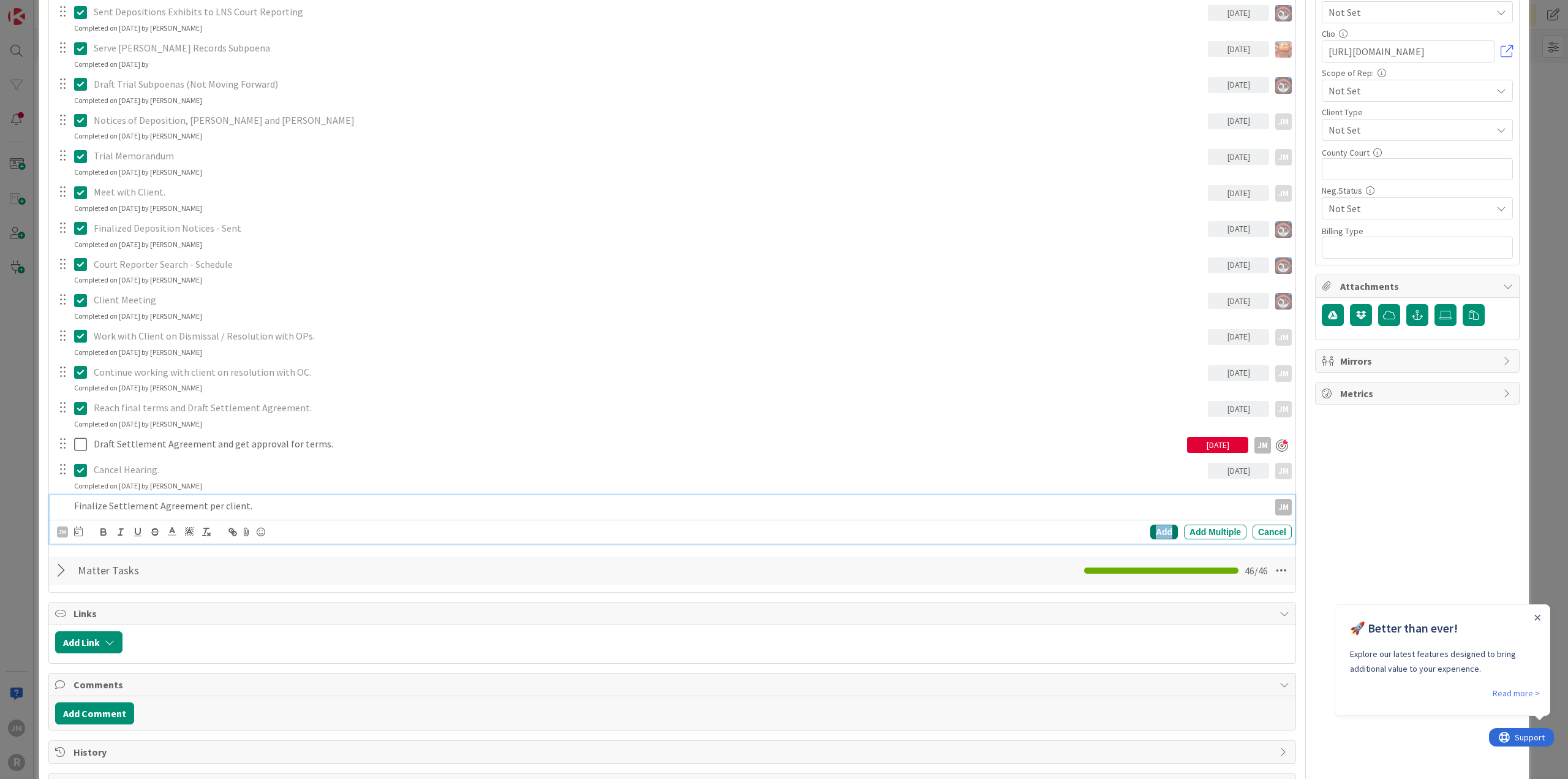
click at [1167, 532] on div "Add" at bounding box center [1164, 531] width 28 height 14
type textarea "x"
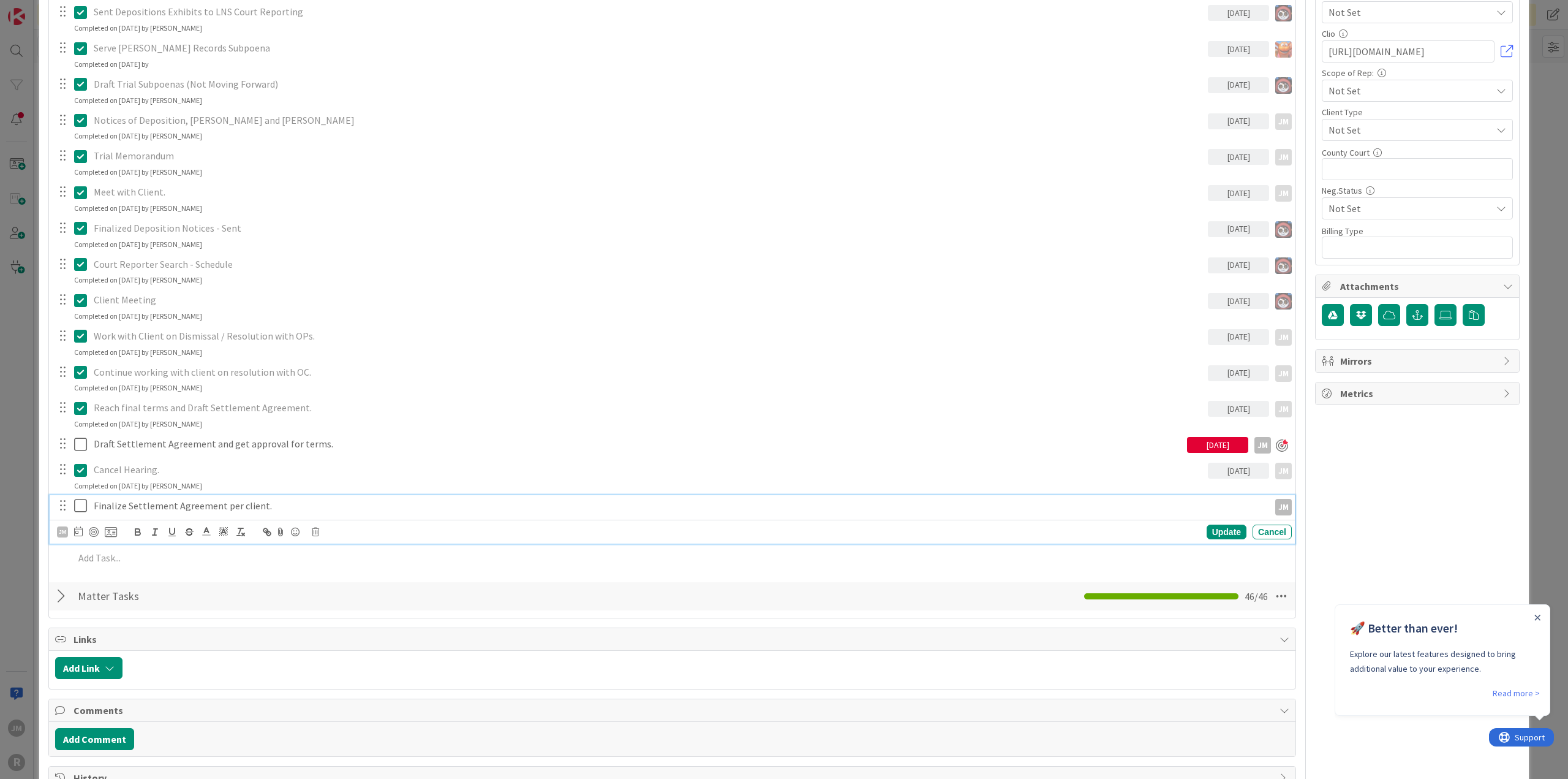
click at [162, 500] on p "Finalize Settlement Agreement per client." at bounding box center [678, 505] width 1171 height 14
click at [77, 531] on icon at bounding box center [78, 531] width 8 height 10
click at [144, 631] on td "9" at bounding box center [148, 634] width 24 height 24
type input "[DATE]"
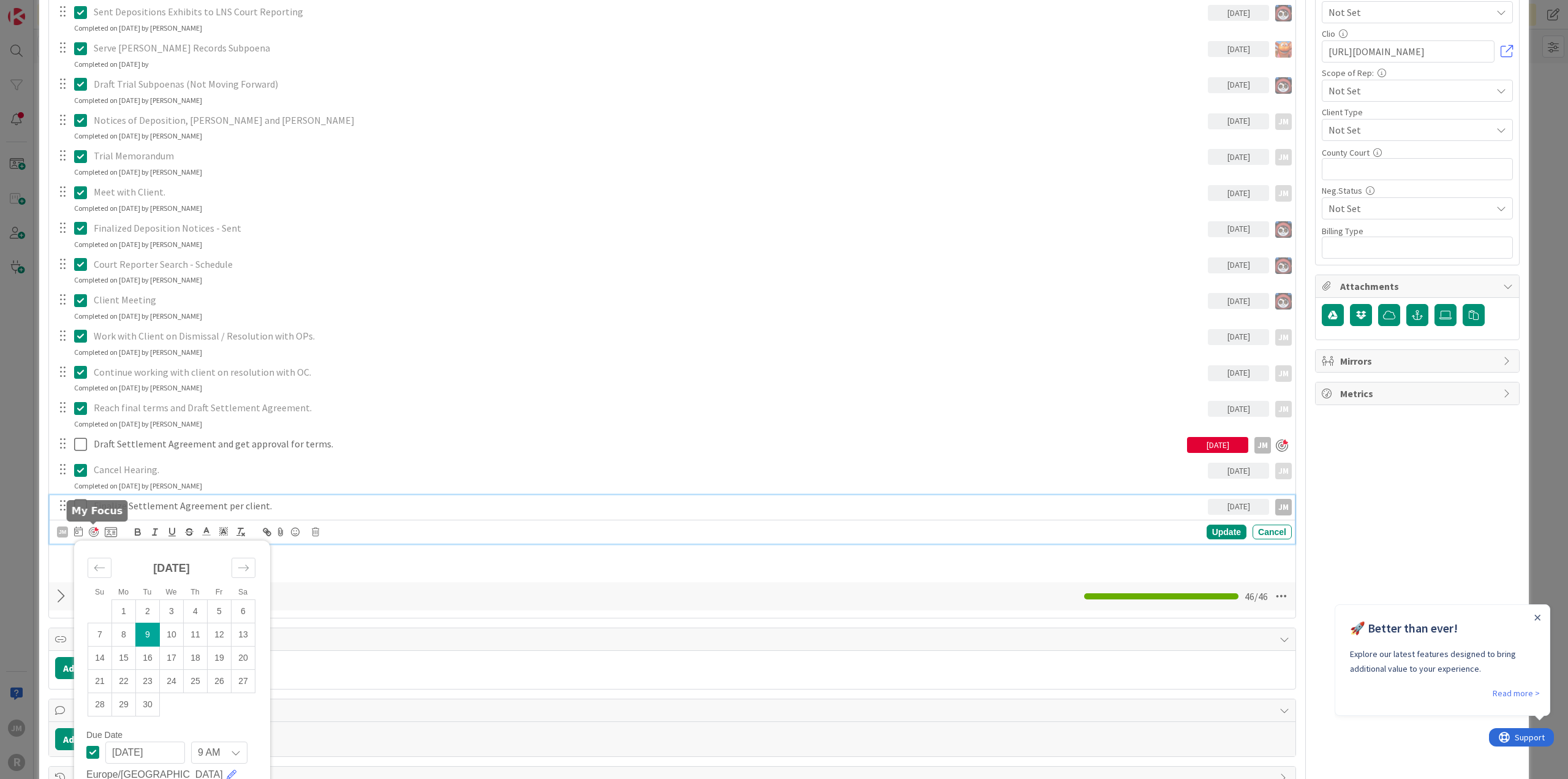
click at [93, 528] on div at bounding box center [94, 532] width 10 height 10
click at [1219, 531] on div "Update" at bounding box center [1226, 532] width 40 height 14
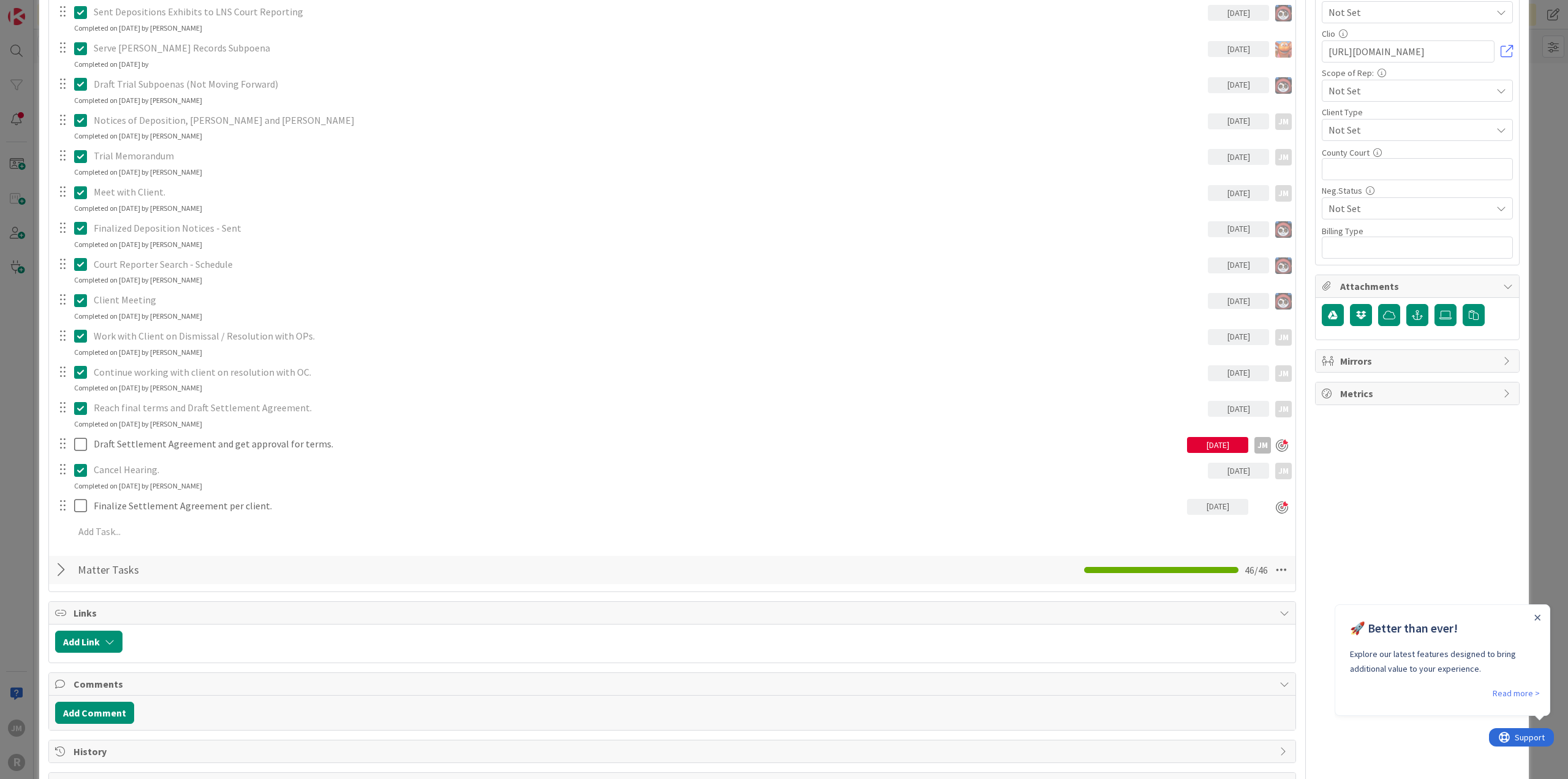
click at [30, 533] on div "ID 111 Litigation Matter Workflow (FL2) Trial Queue Title 47 / 128 [PERSON_NAME…" at bounding box center [784, 389] width 1568 height 779
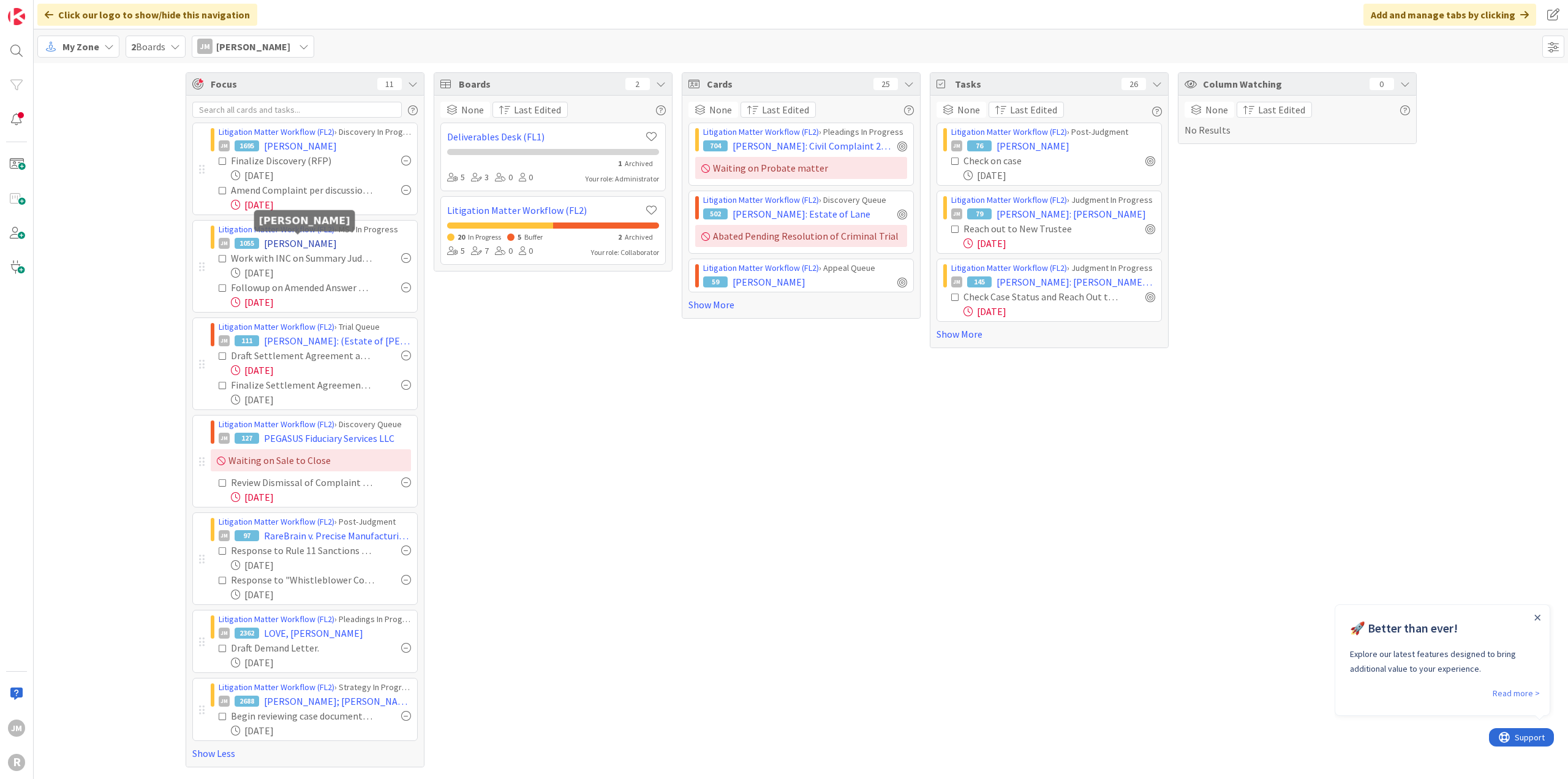
click at [321, 244] on span "[PERSON_NAME]" at bounding box center [300, 243] width 73 height 14
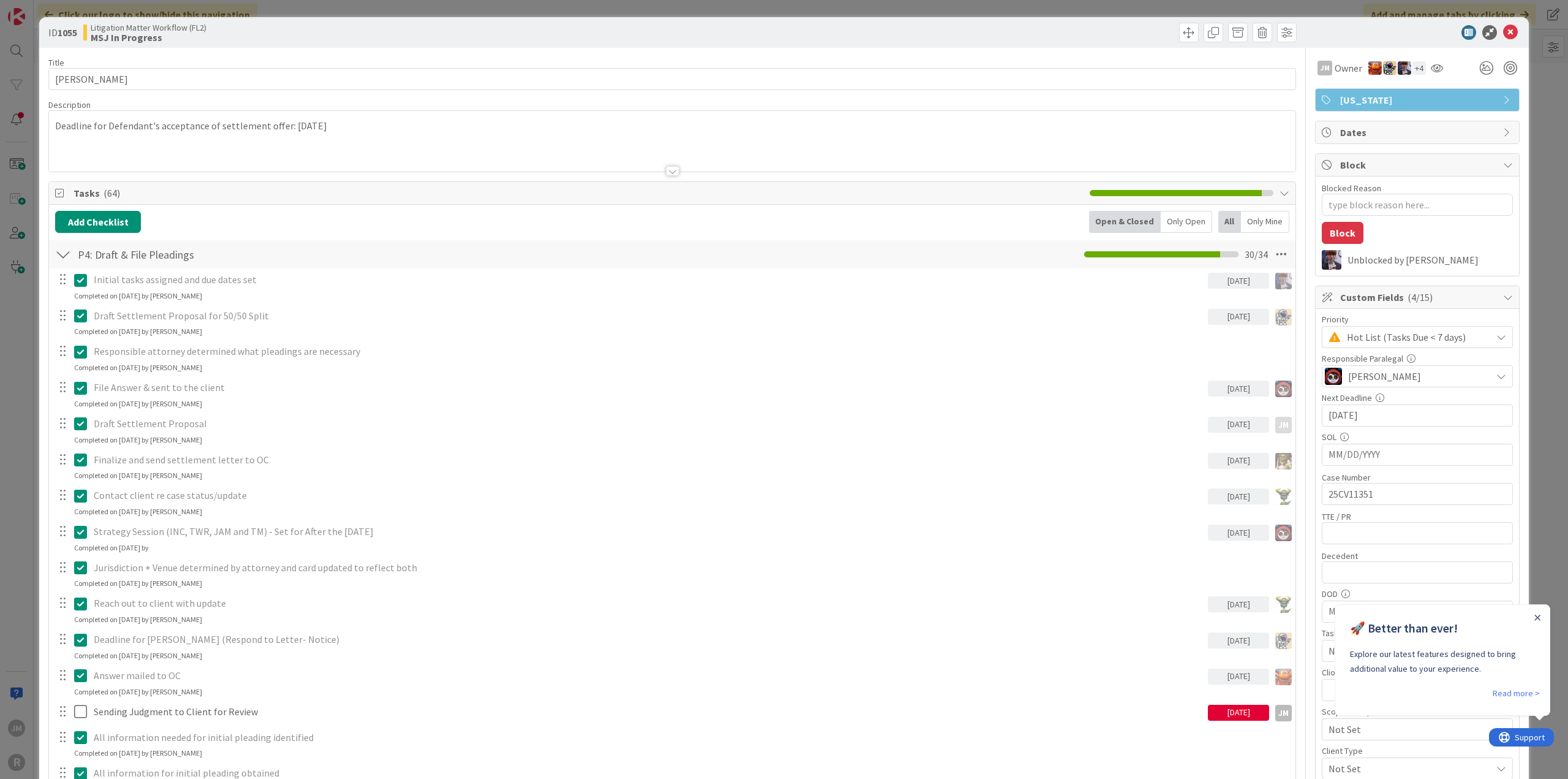
type textarea "x"
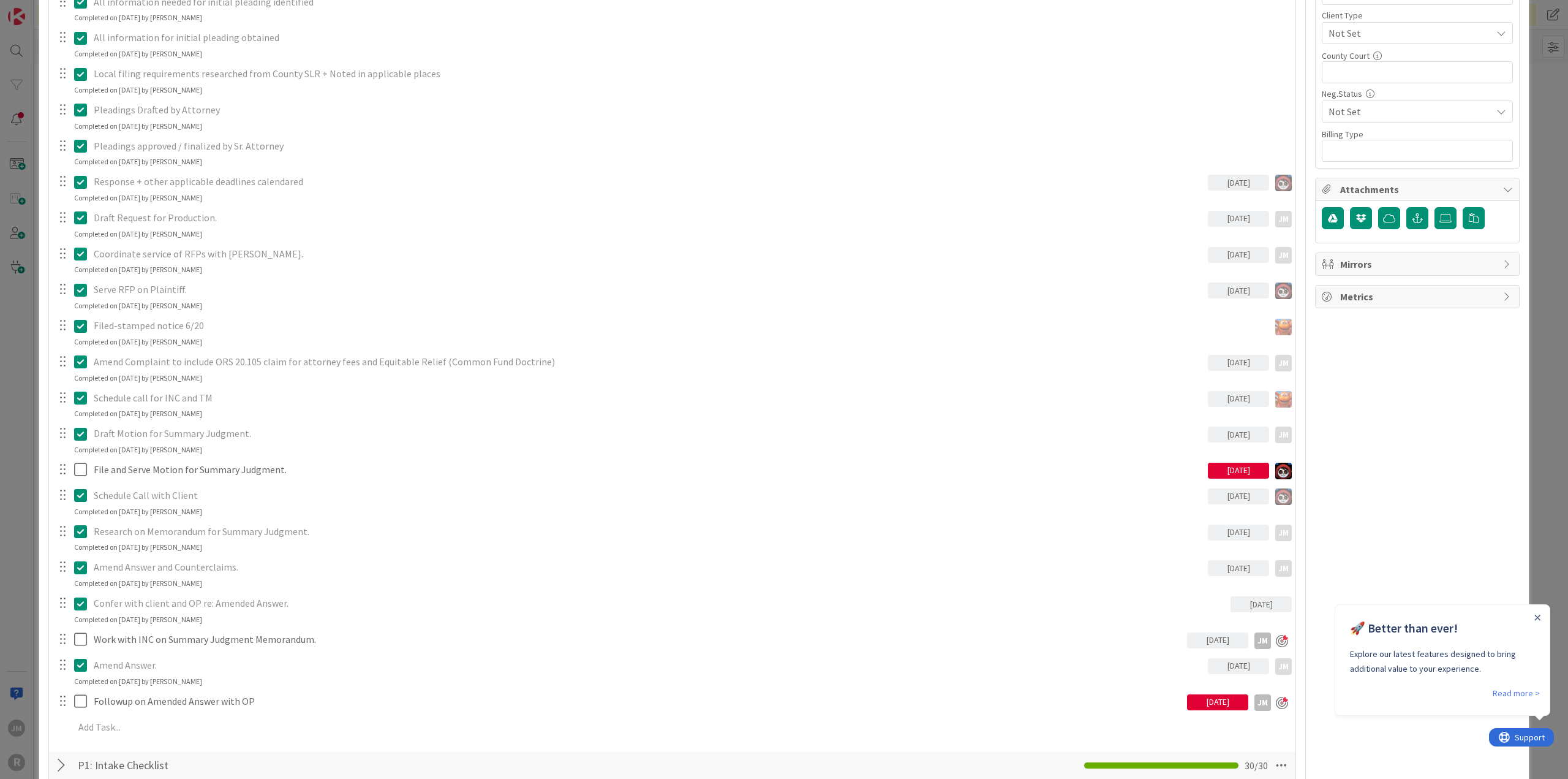
scroll to position [968, 0]
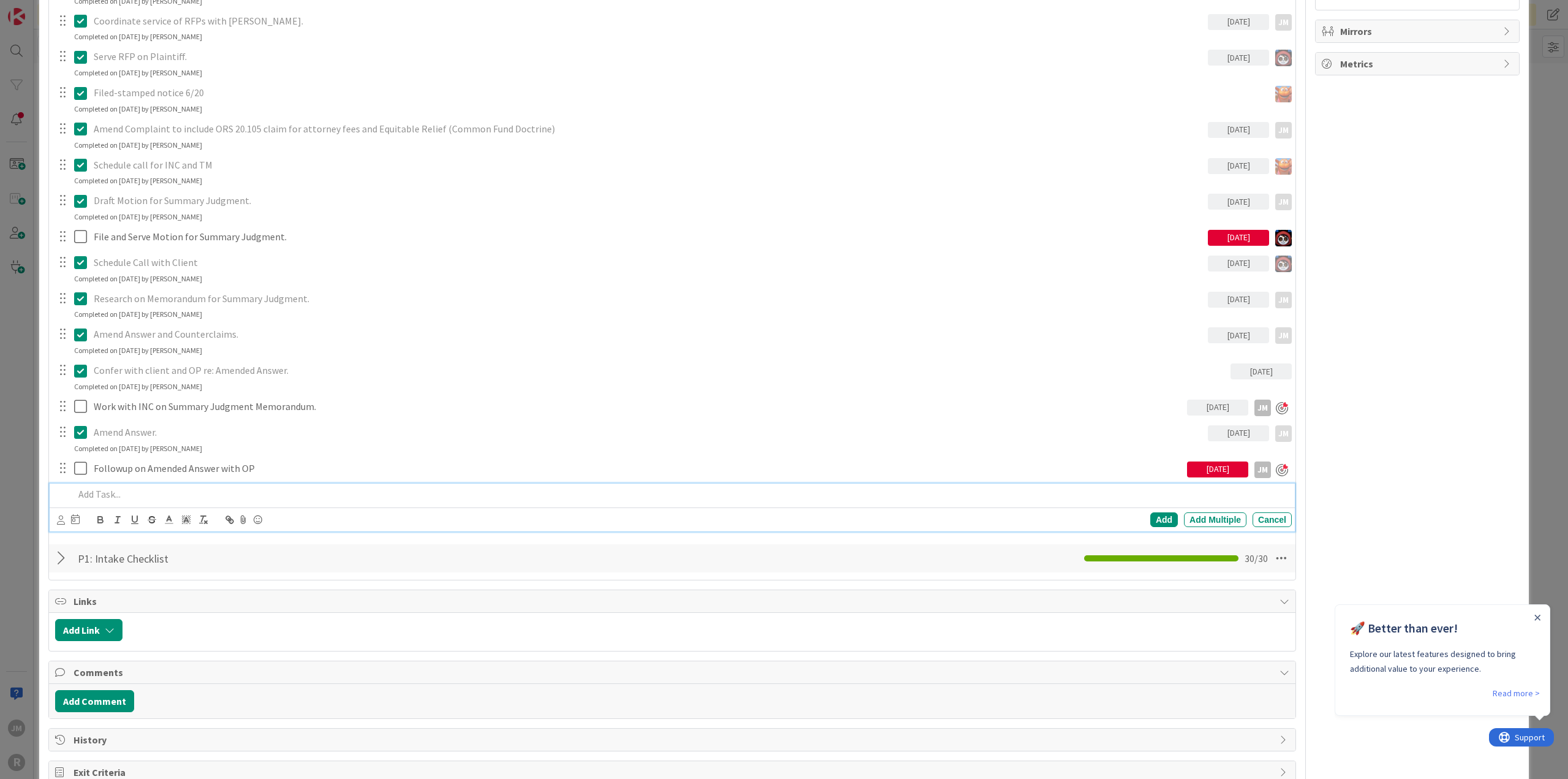
click at [150, 497] on p at bounding box center [680, 494] width 1213 height 14
click at [59, 516] on icon at bounding box center [61, 520] width 8 height 9
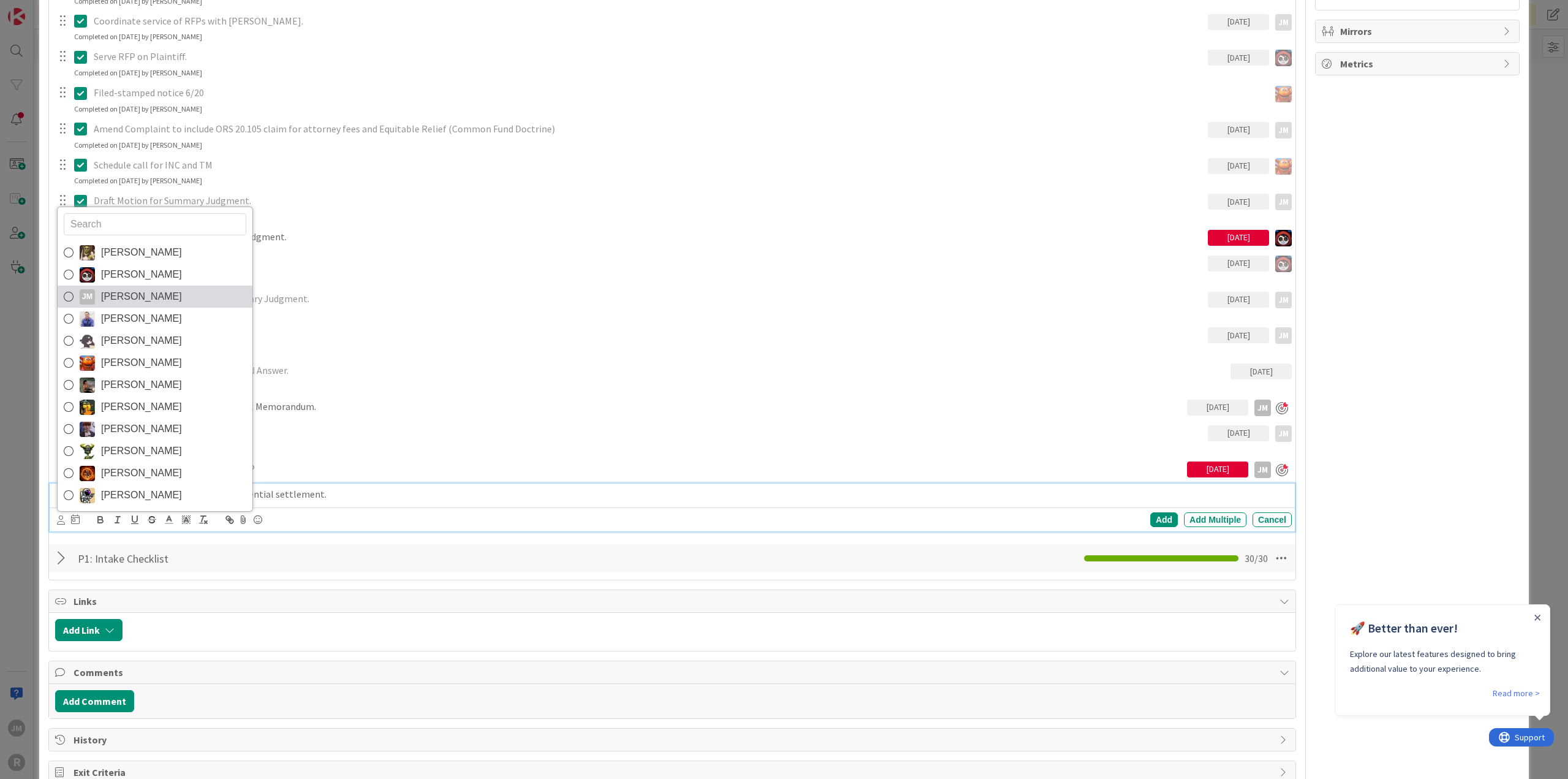
click at [99, 298] on link "[PERSON_NAME] [PERSON_NAME]" at bounding box center [154, 296] width 194 height 22
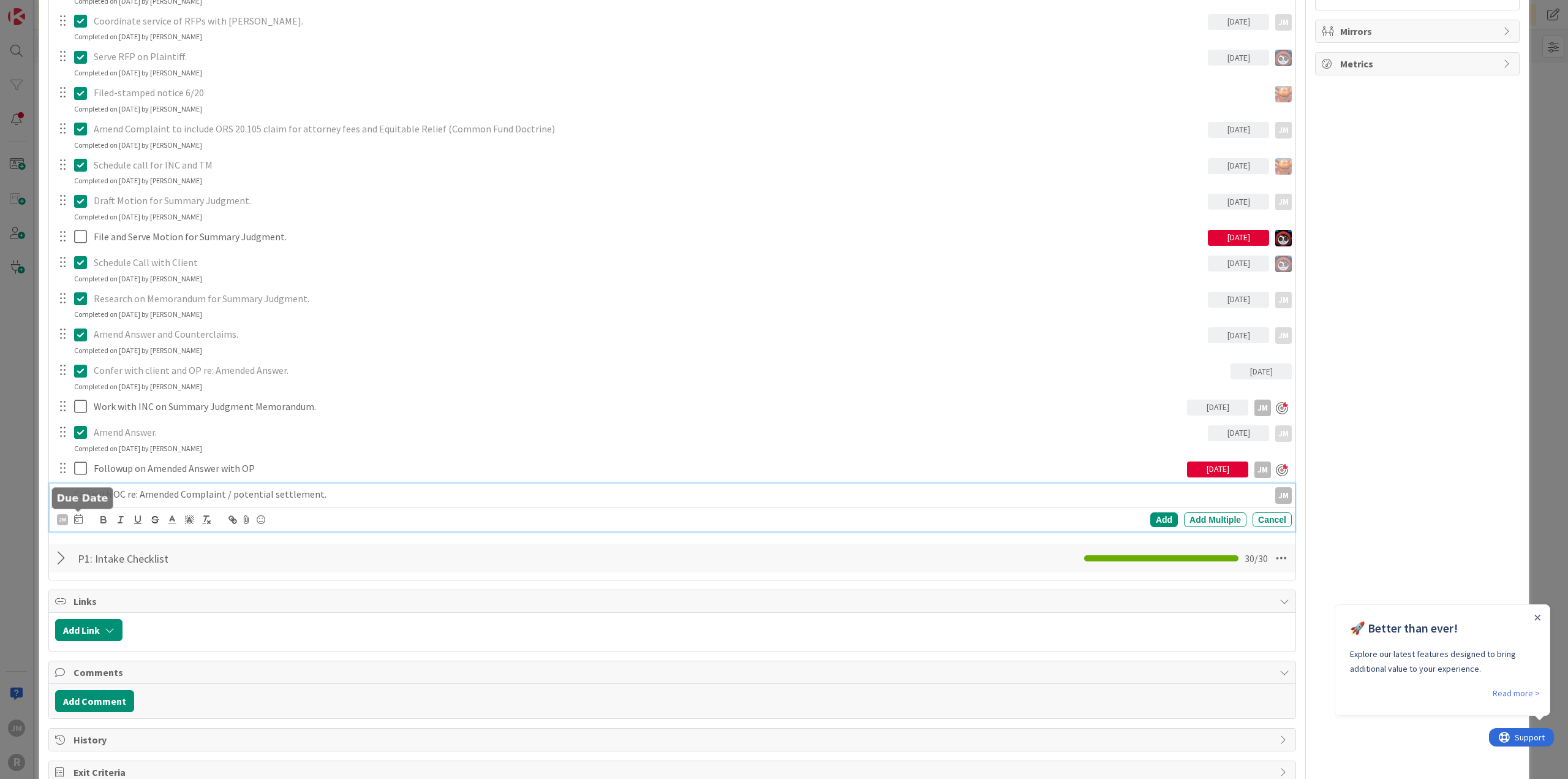
click at [80, 518] on icon at bounding box center [78, 520] width 8 height 10
click at [174, 616] on td "10" at bounding box center [172, 623] width 24 height 24
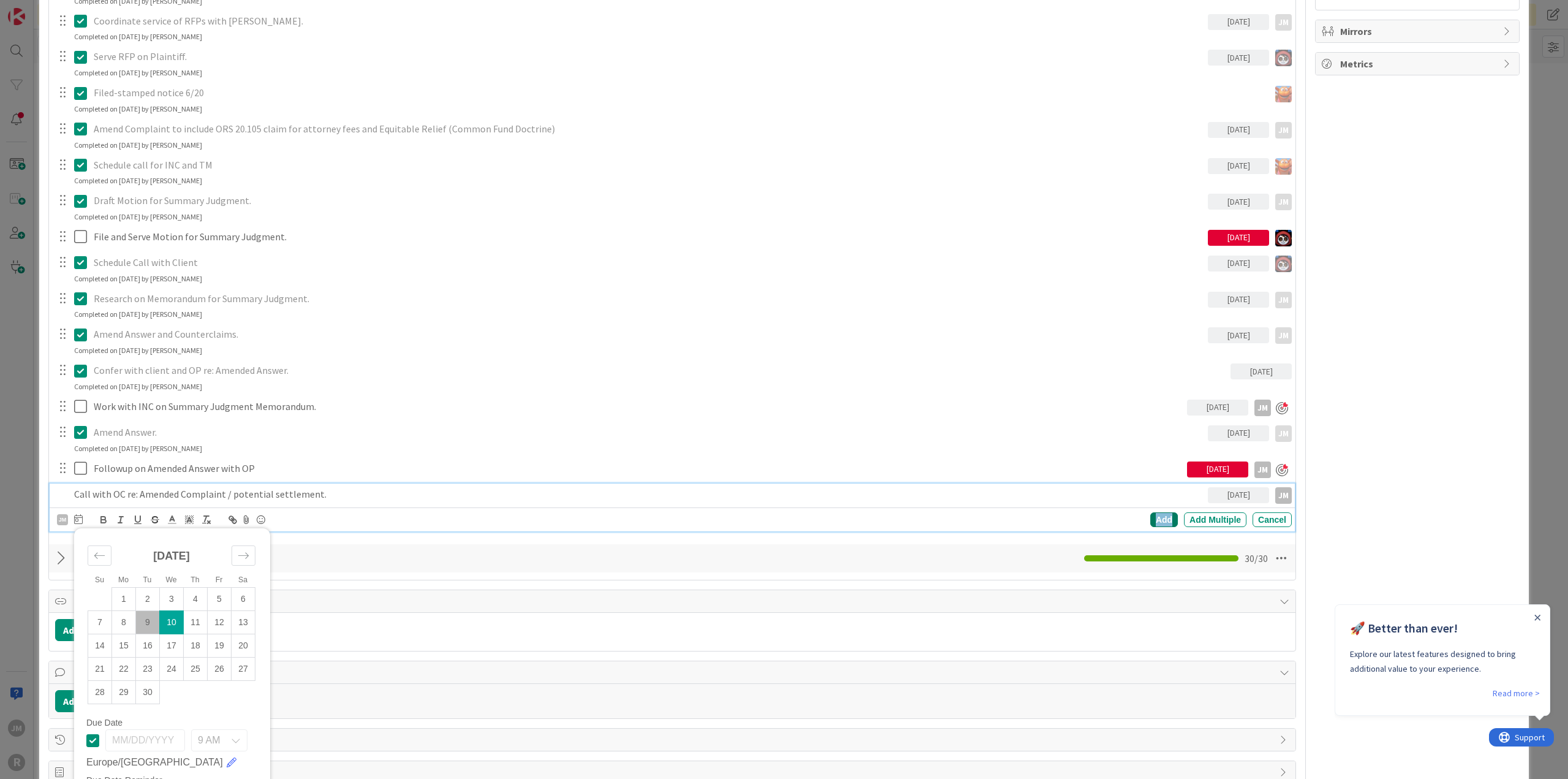
click at [1166, 517] on div "Add" at bounding box center [1164, 519] width 28 height 14
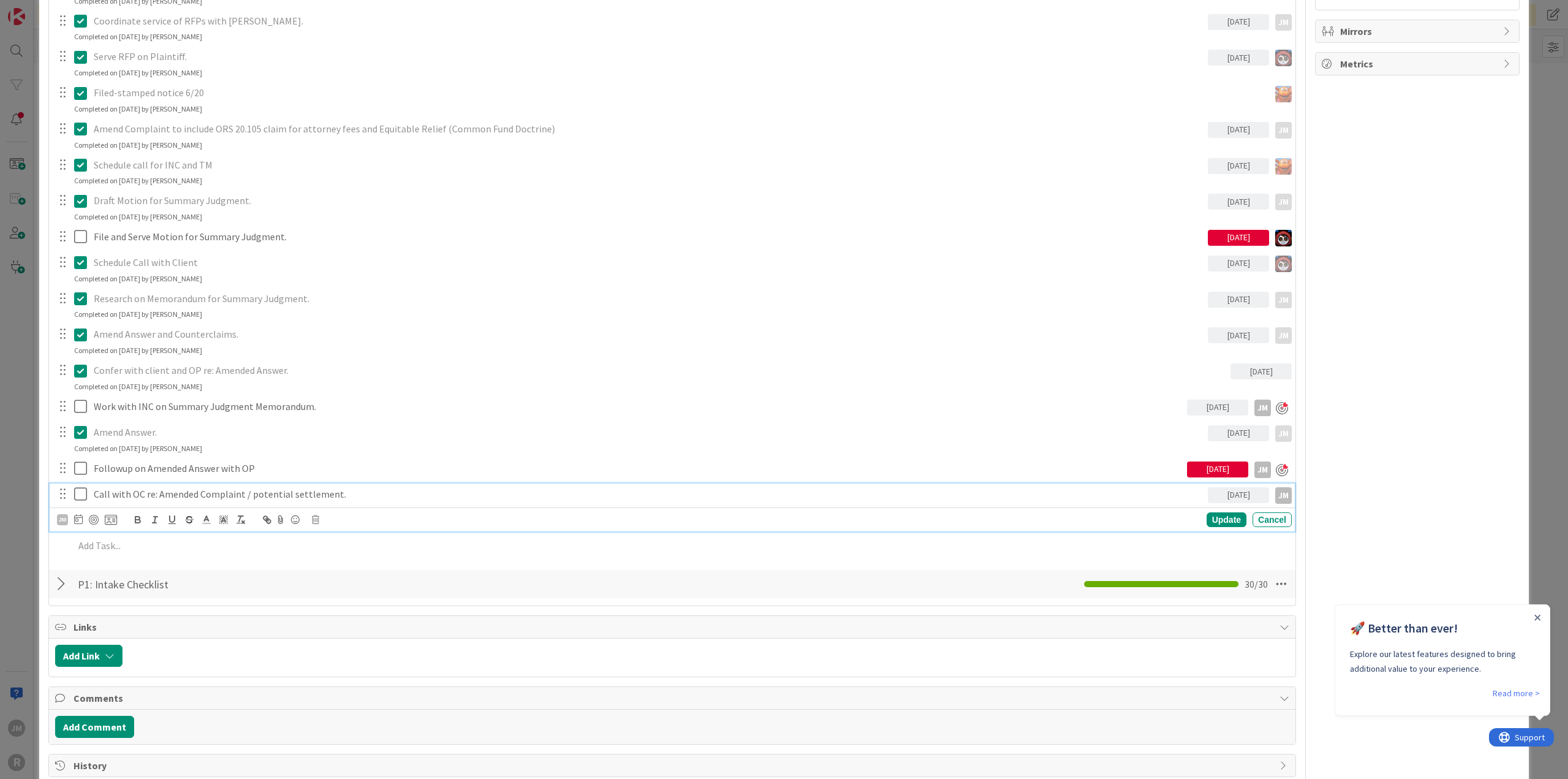
click at [191, 488] on p "Call with OC re: Amended Complaint / potential settlement." at bounding box center [648, 494] width 1109 height 14
click at [89, 521] on div at bounding box center [94, 520] width 10 height 10
type textarea "x"
click at [1212, 520] on div "Update" at bounding box center [1226, 520] width 40 height 14
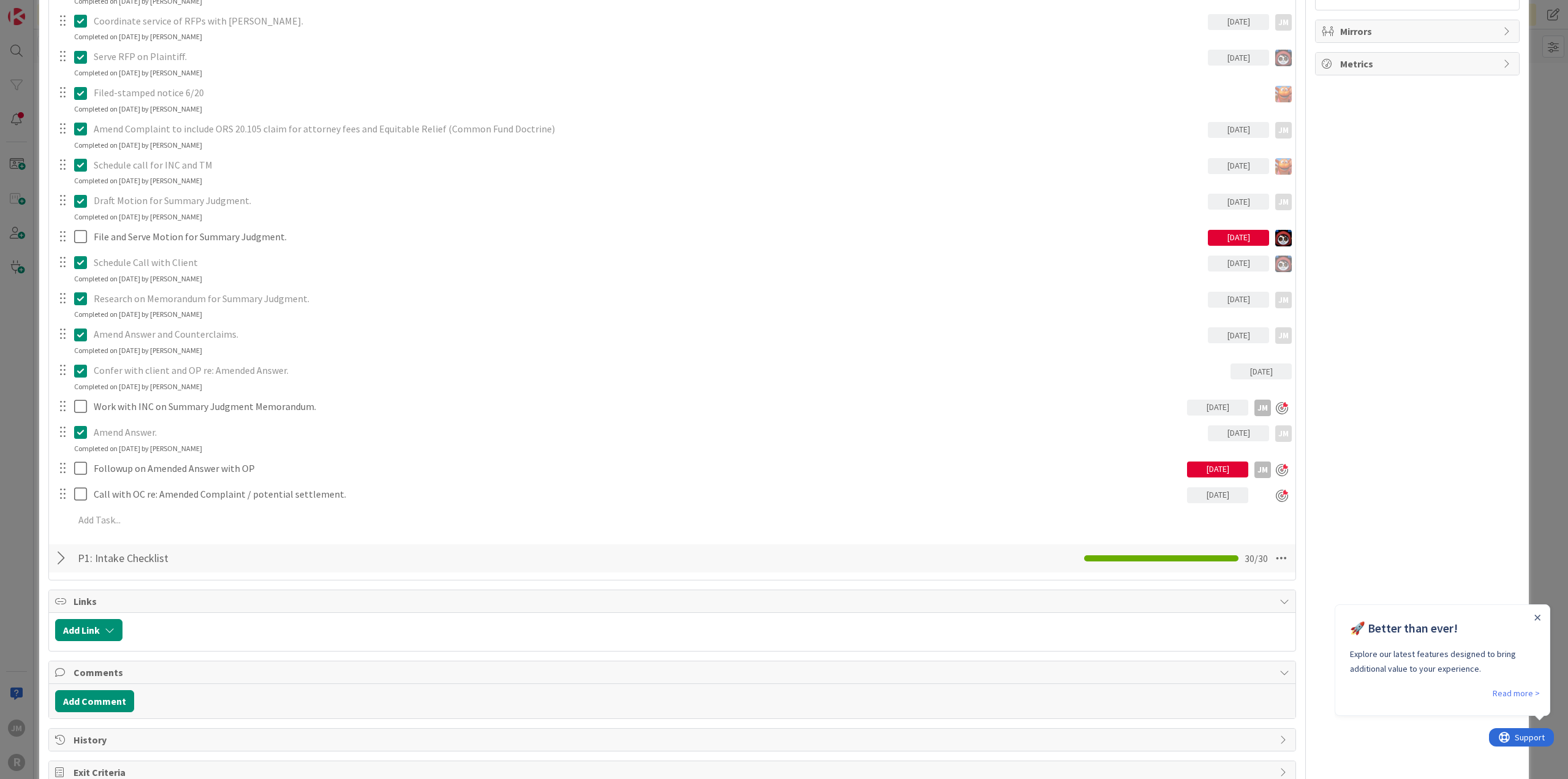
click at [13, 431] on div "ID 1055 Litigation Matter Workflow (FL2) MSJ In Progress Title 15 / 128 [PERSON…" at bounding box center [784, 389] width 1568 height 779
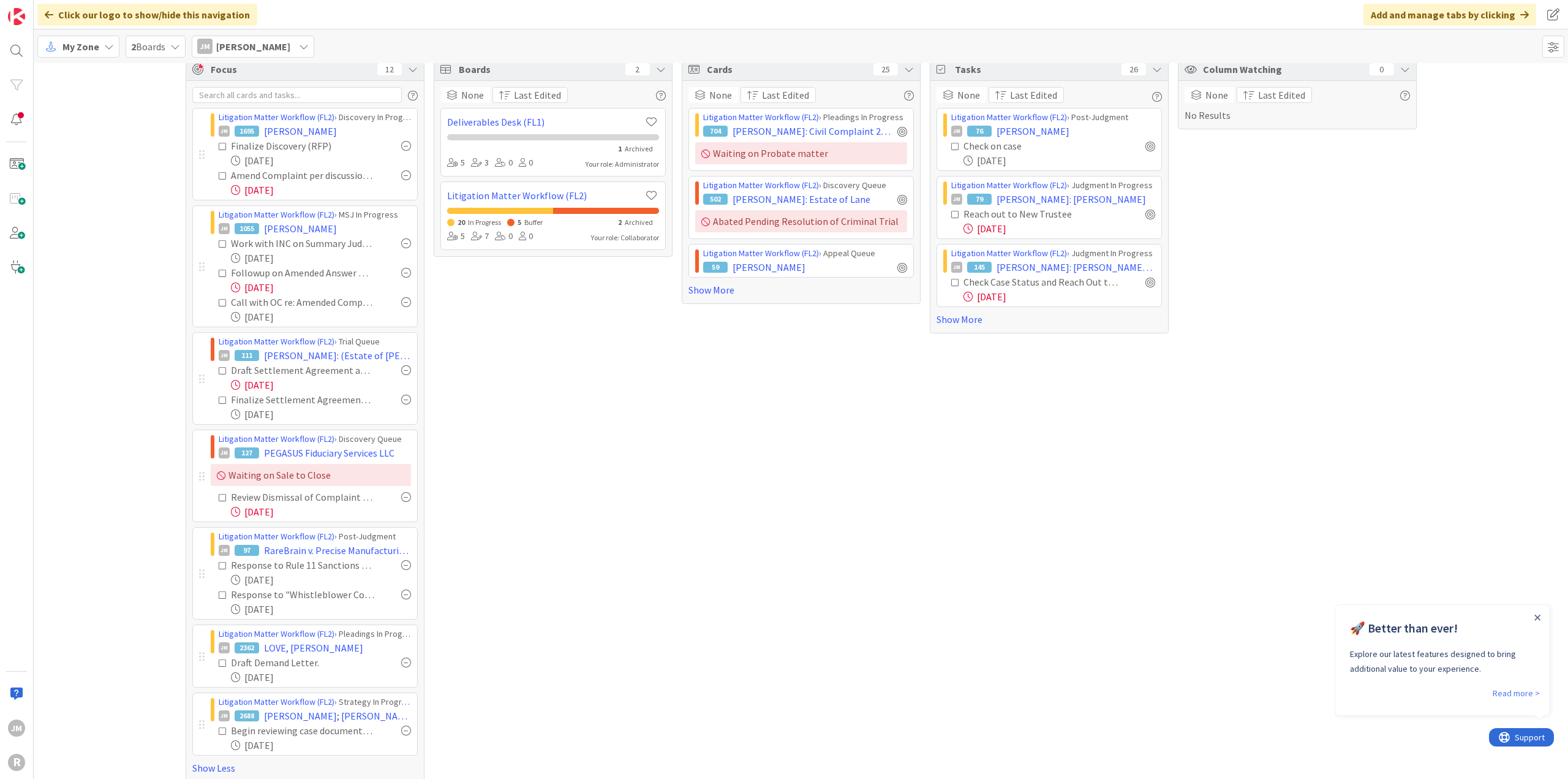
scroll to position [24, 0]
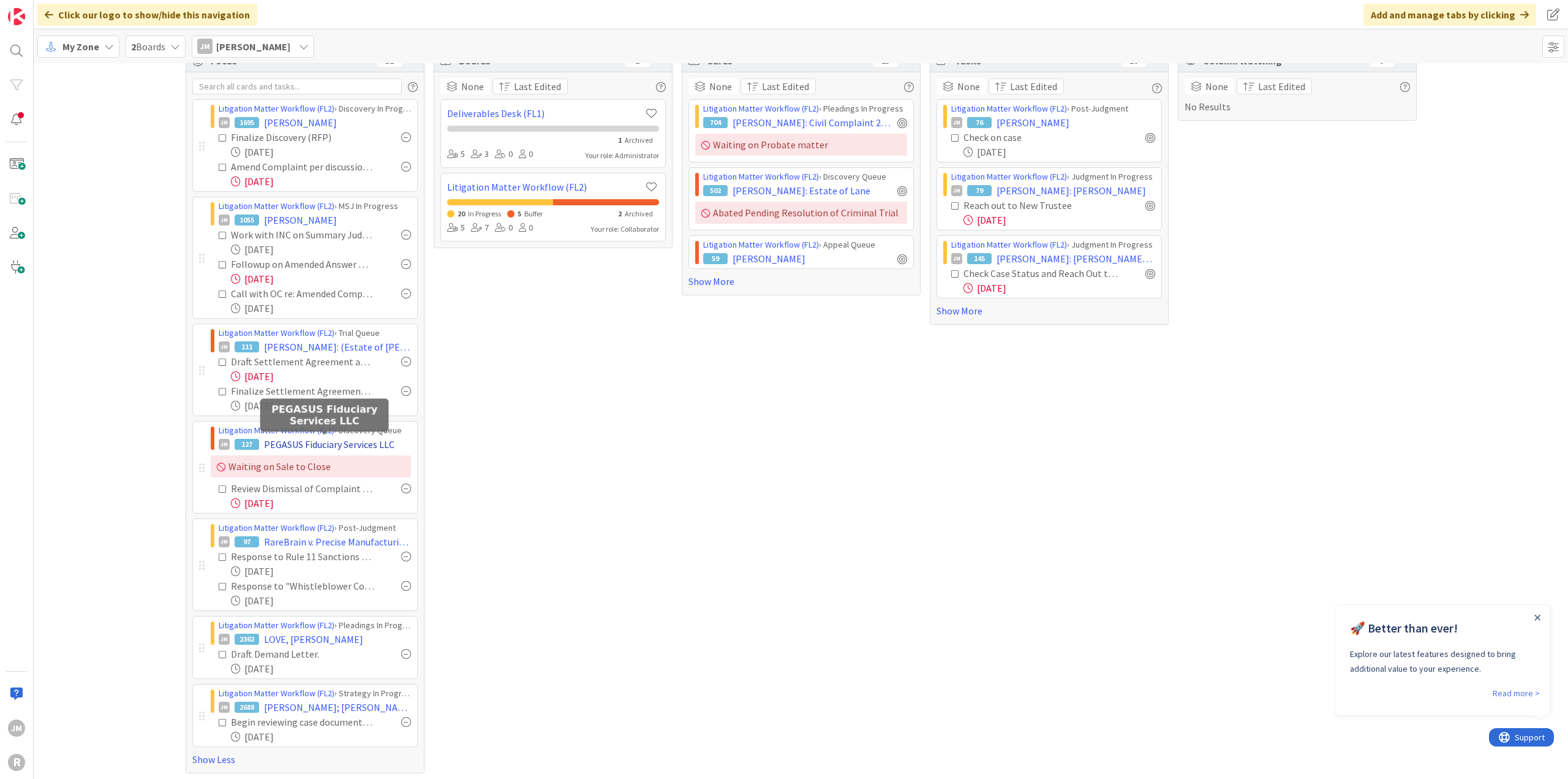
click at [280, 445] on span "PEGASUS Fiduciary Services LLC" at bounding box center [329, 444] width 130 height 14
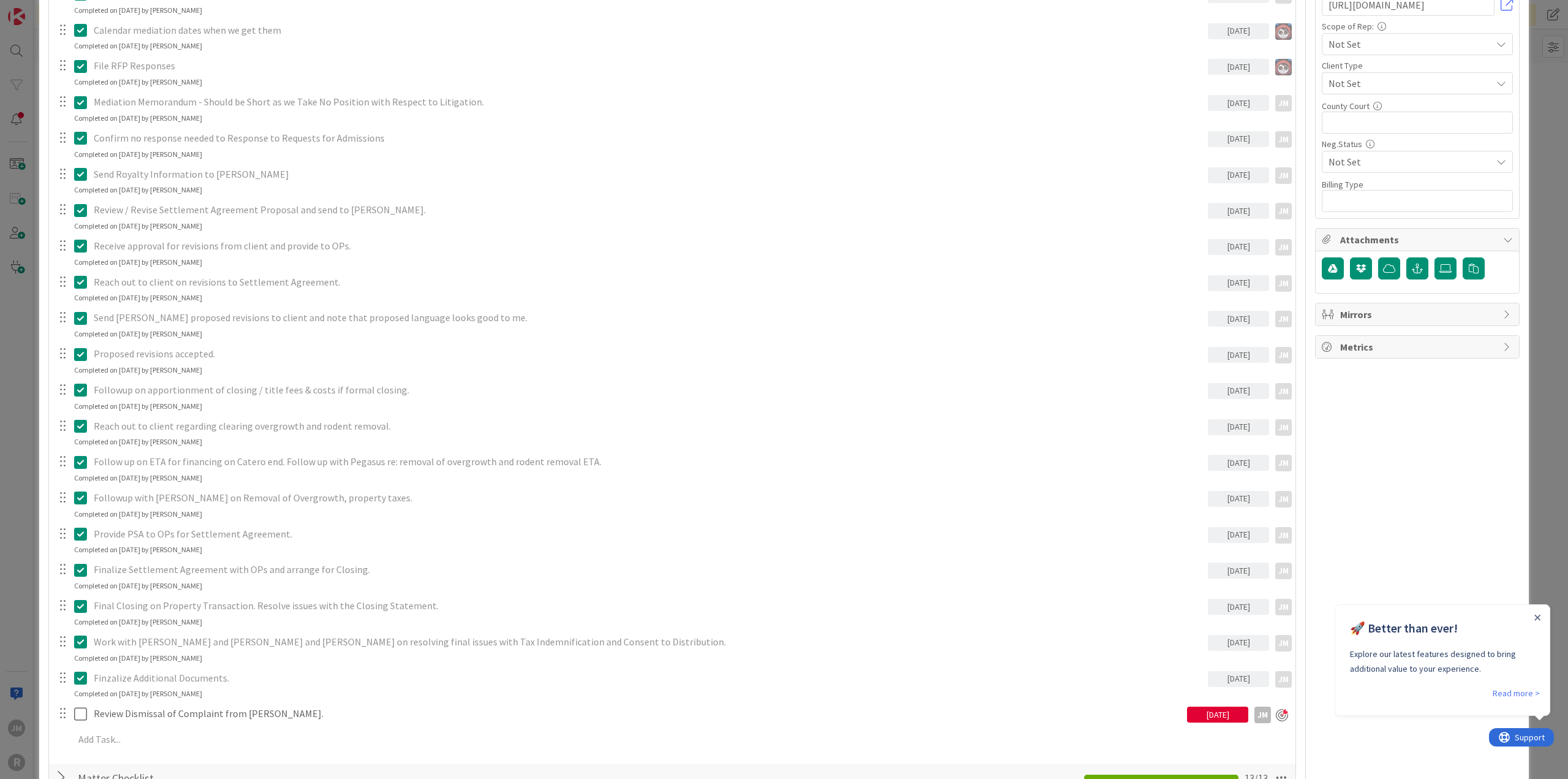
scroll to position [797, 0]
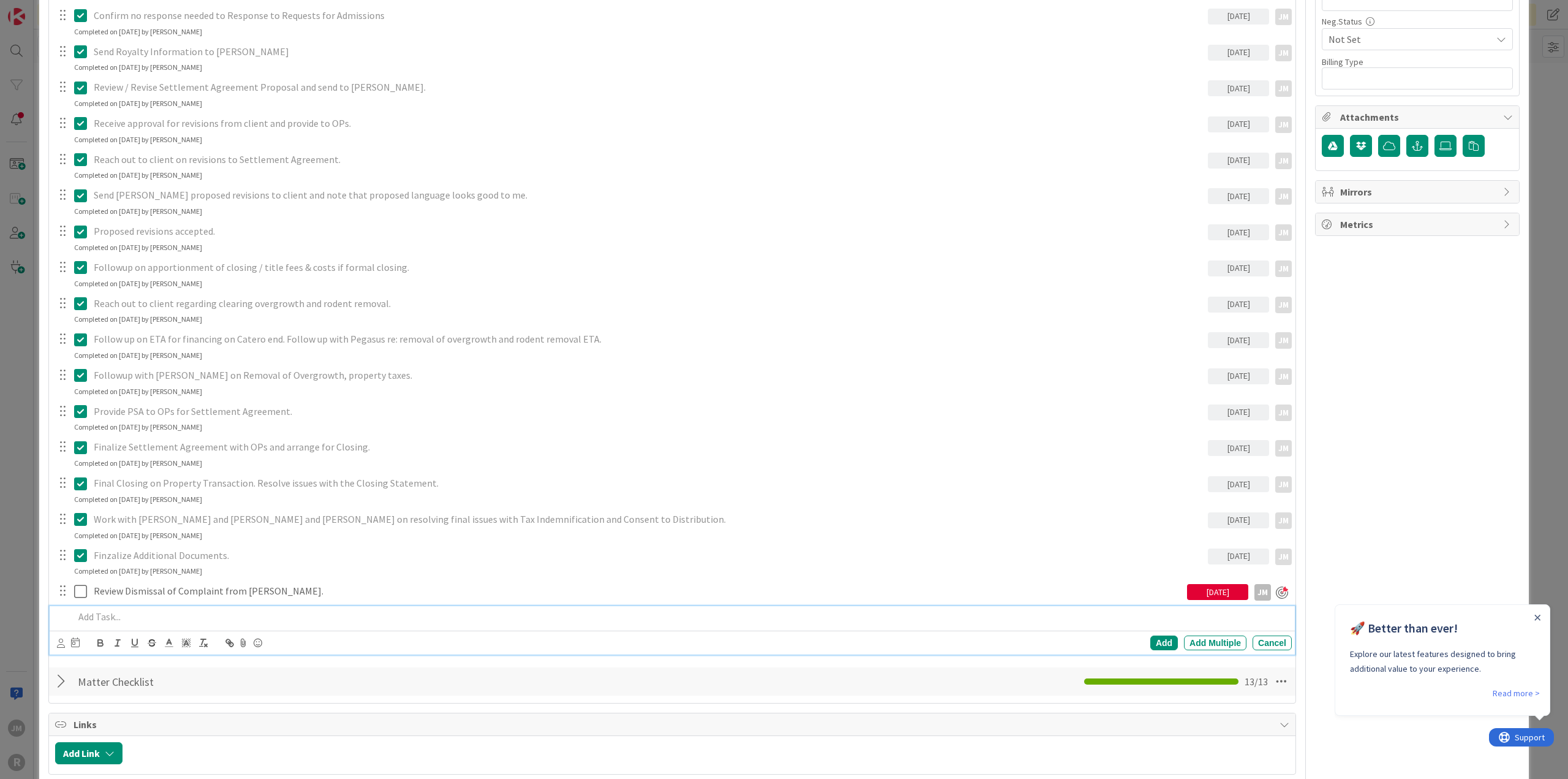
click at [156, 606] on div at bounding box center [680, 616] width 1223 height 21
click at [57, 643] on icon at bounding box center [61, 643] width 8 height 9
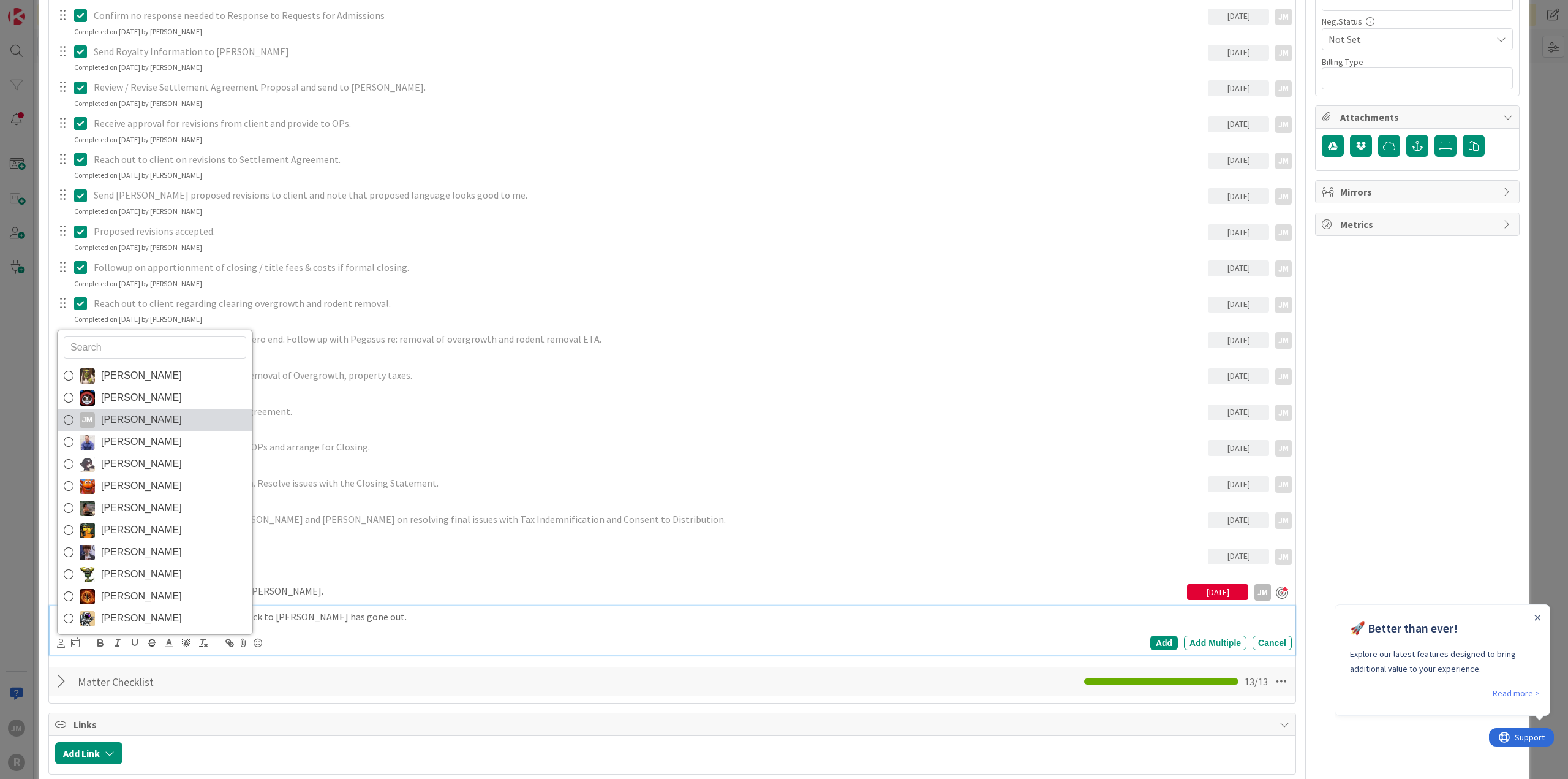
click at [123, 419] on span "[PERSON_NAME]" at bounding box center [141, 420] width 81 height 19
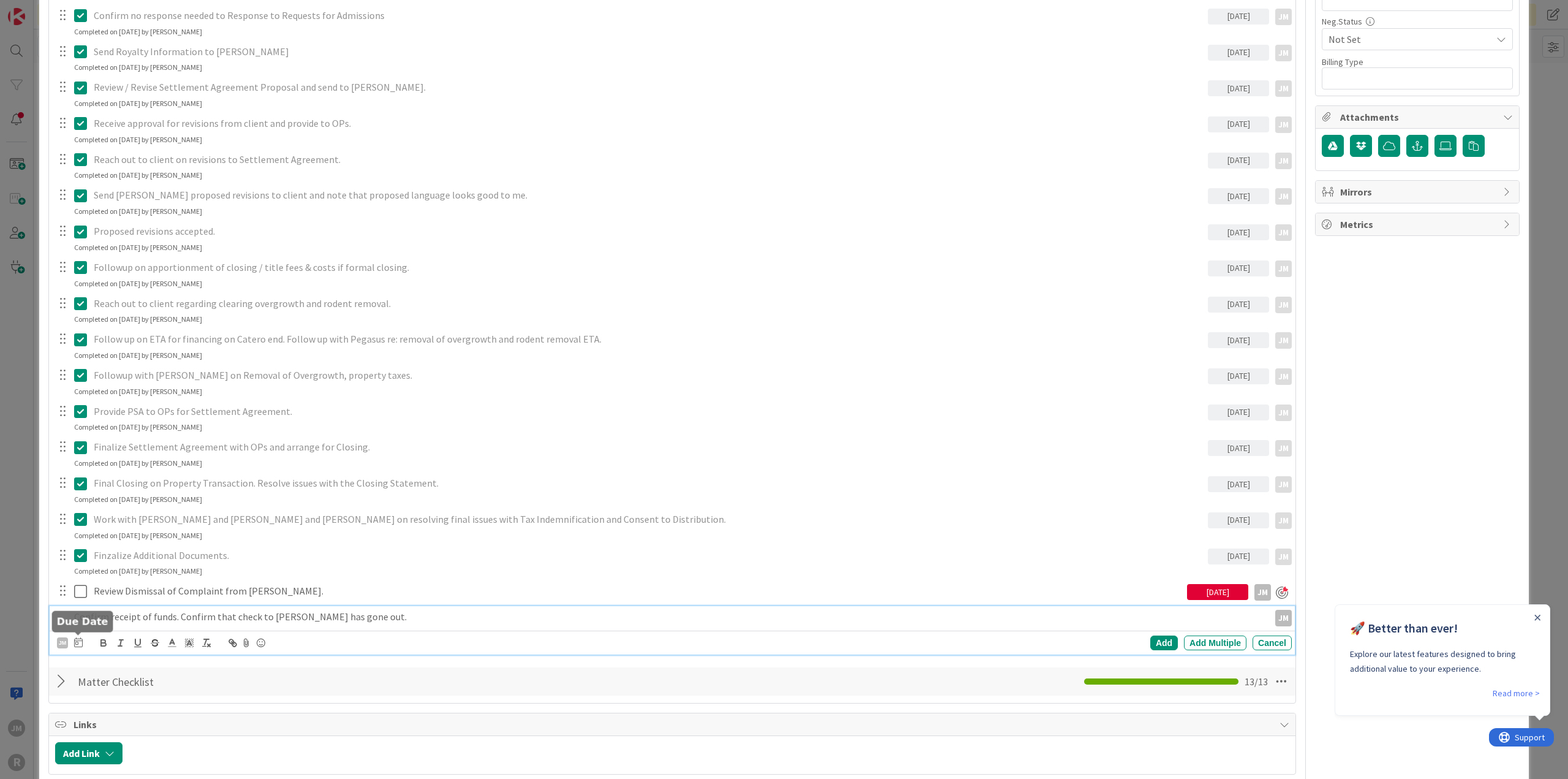
click at [79, 641] on icon at bounding box center [78, 643] width 8 height 10
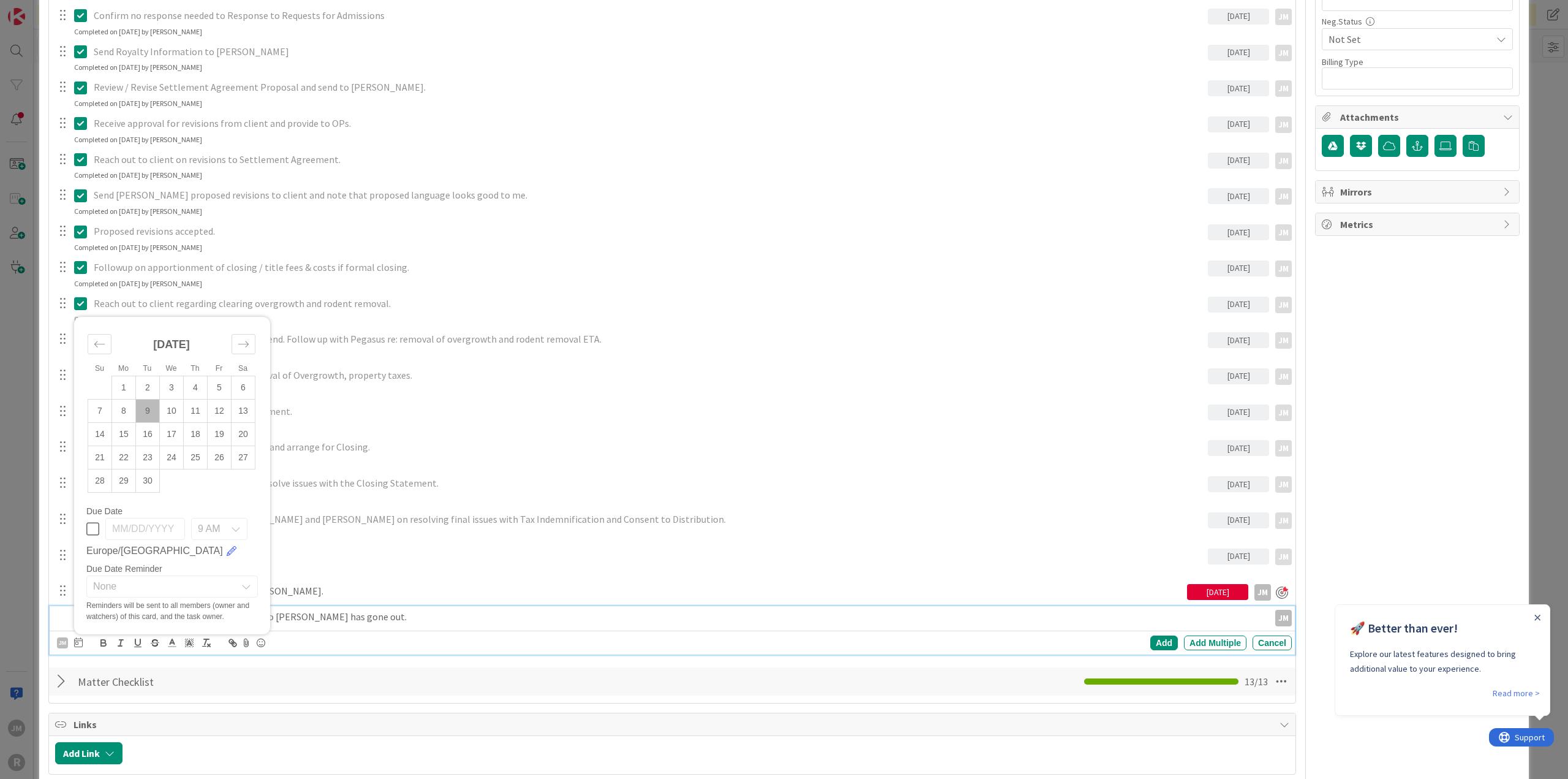
click at [151, 407] on td "9" at bounding box center [148, 412] width 24 height 24
click at [173, 411] on td "10" at bounding box center [172, 412] width 24 height 24
click at [1153, 639] on div "Add" at bounding box center [1164, 643] width 28 height 14
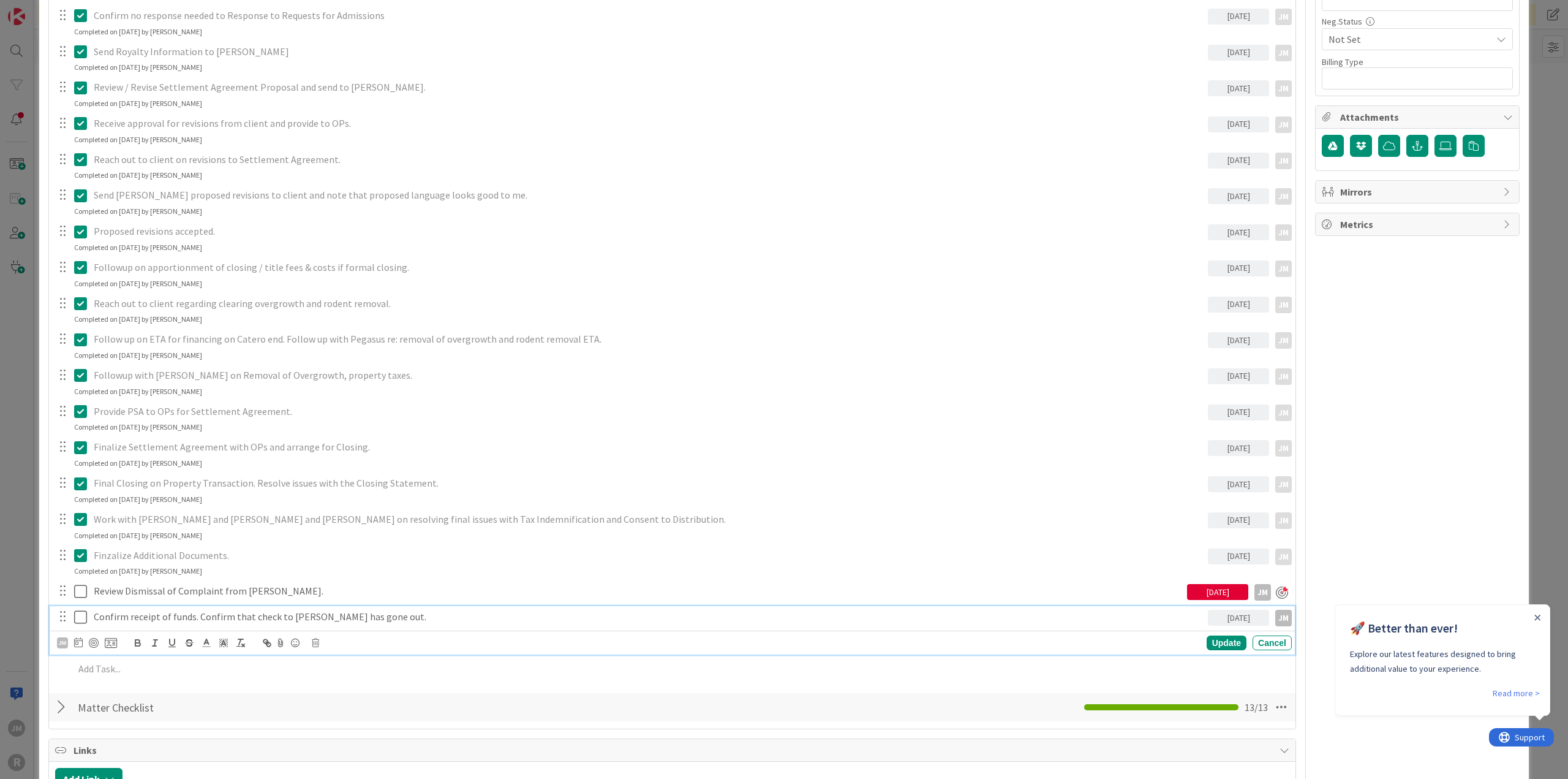
click at [178, 612] on p "Confirm receipt of funds. Confirm that check to [PERSON_NAME] has gone out." at bounding box center [648, 616] width 1109 height 14
click at [93, 639] on div at bounding box center [94, 643] width 10 height 10
click at [1216, 638] on div "Update" at bounding box center [1226, 643] width 40 height 14
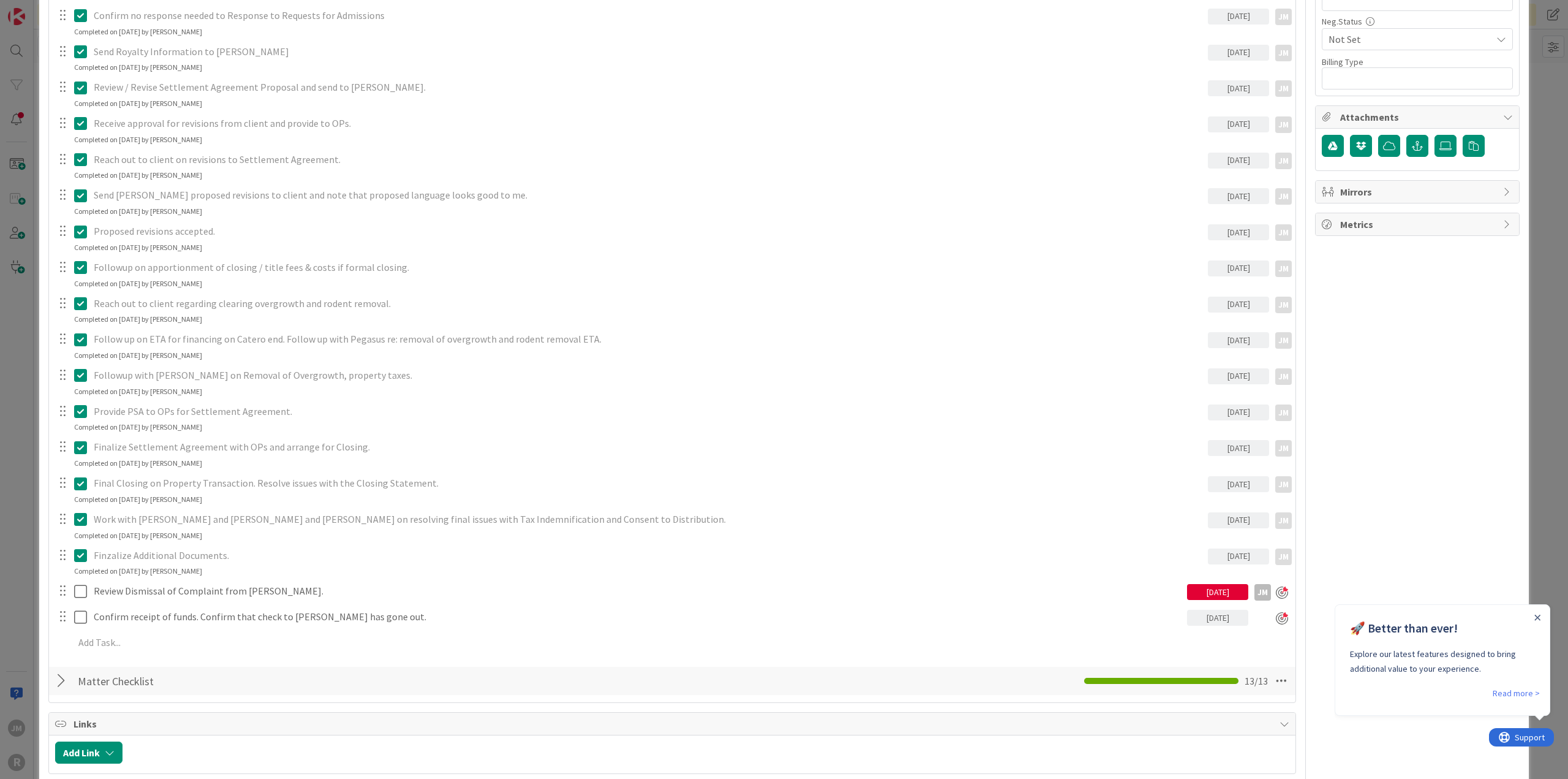
click at [19, 517] on div "ID 127 Litigation Matter Workflow (FL2) Discovery Queue Title 30 / 128 PEGASUS …" at bounding box center [784, 389] width 1568 height 779
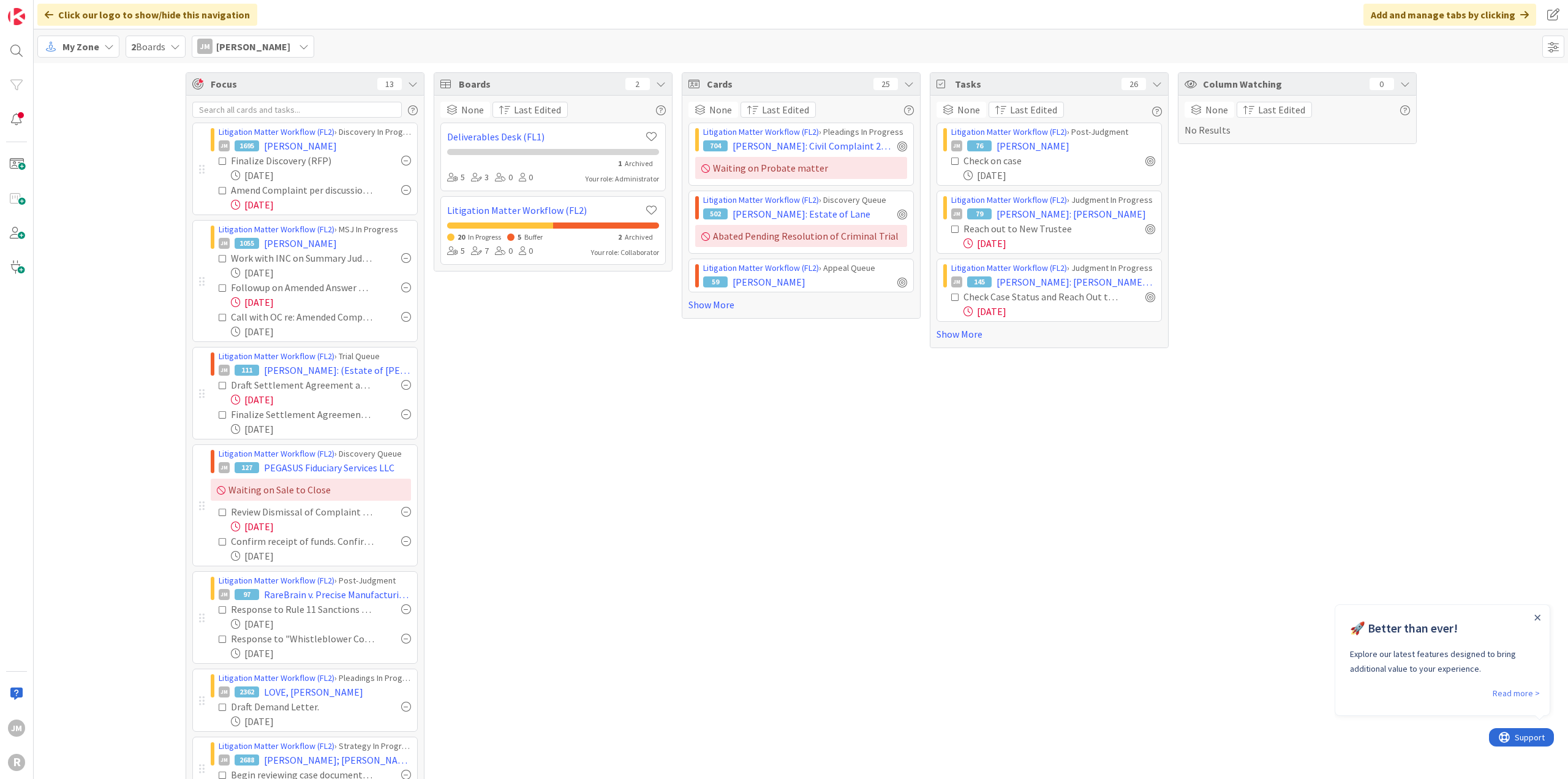
click at [105, 49] on icon at bounding box center [109, 46] width 10 height 10
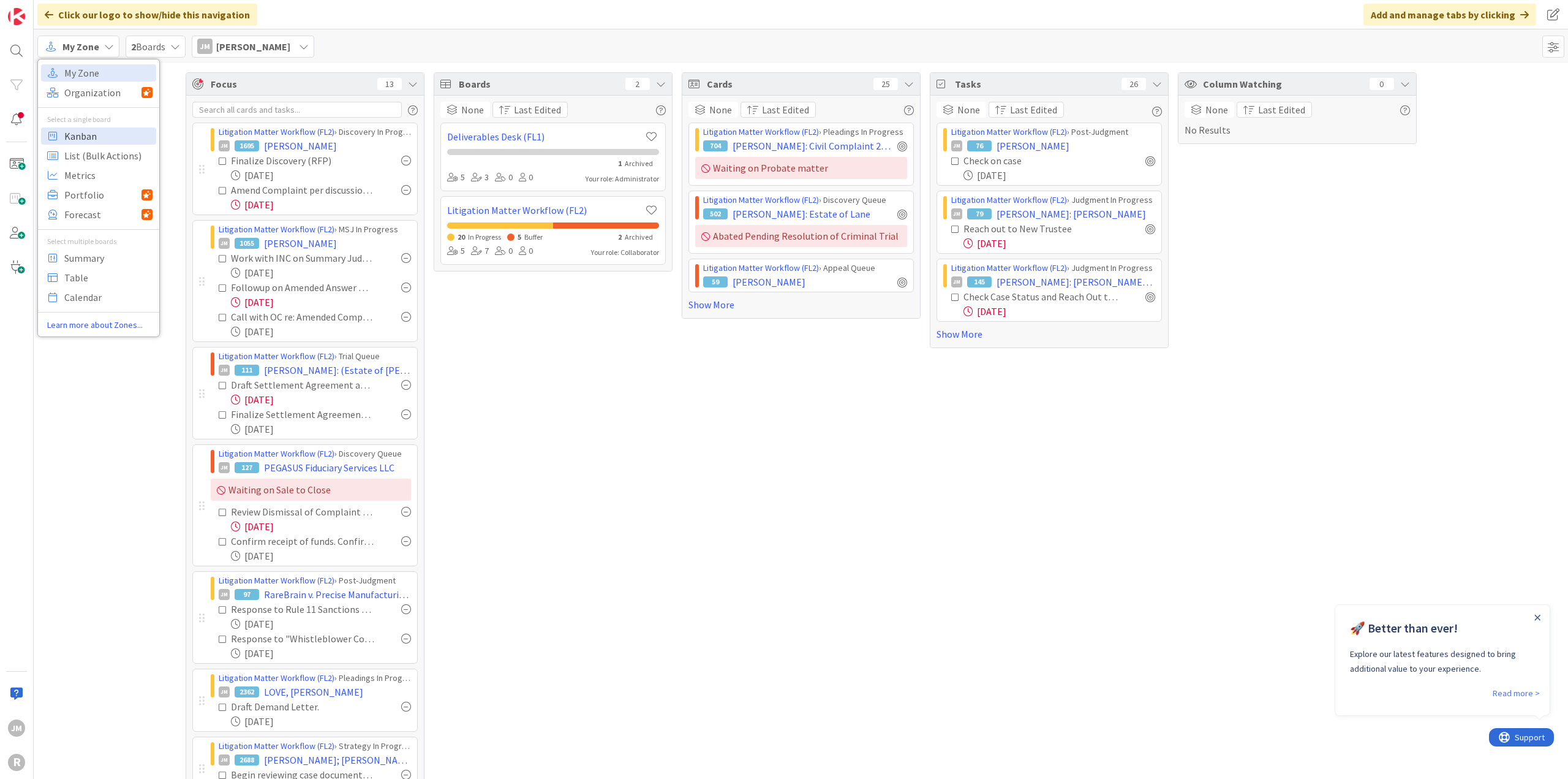
click at [97, 141] on span "Kanban" at bounding box center [108, 136] width 88 height 19
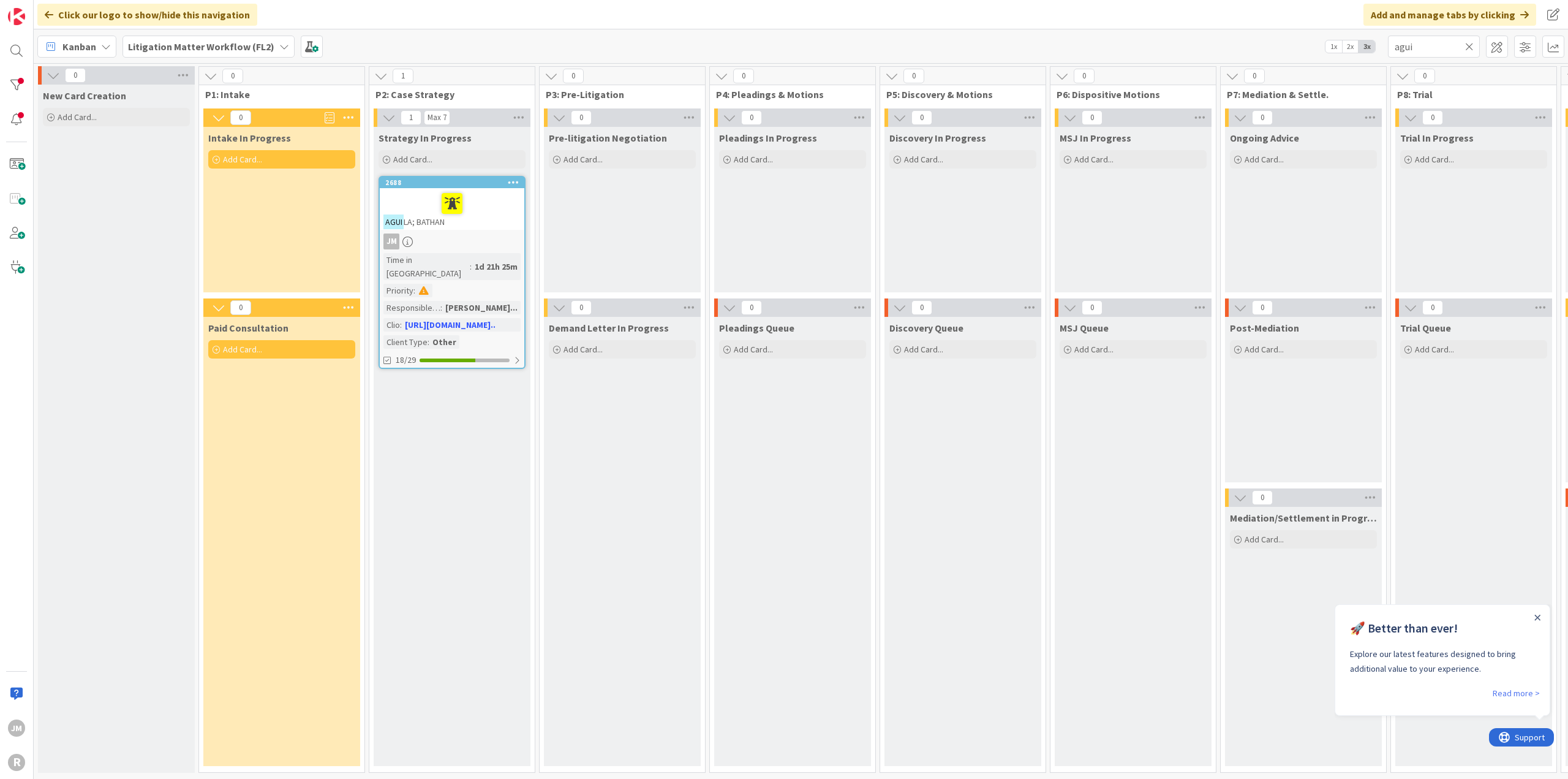
click at [1470, 46] on icon at bounding box center [1470, 46] width 8 height 11
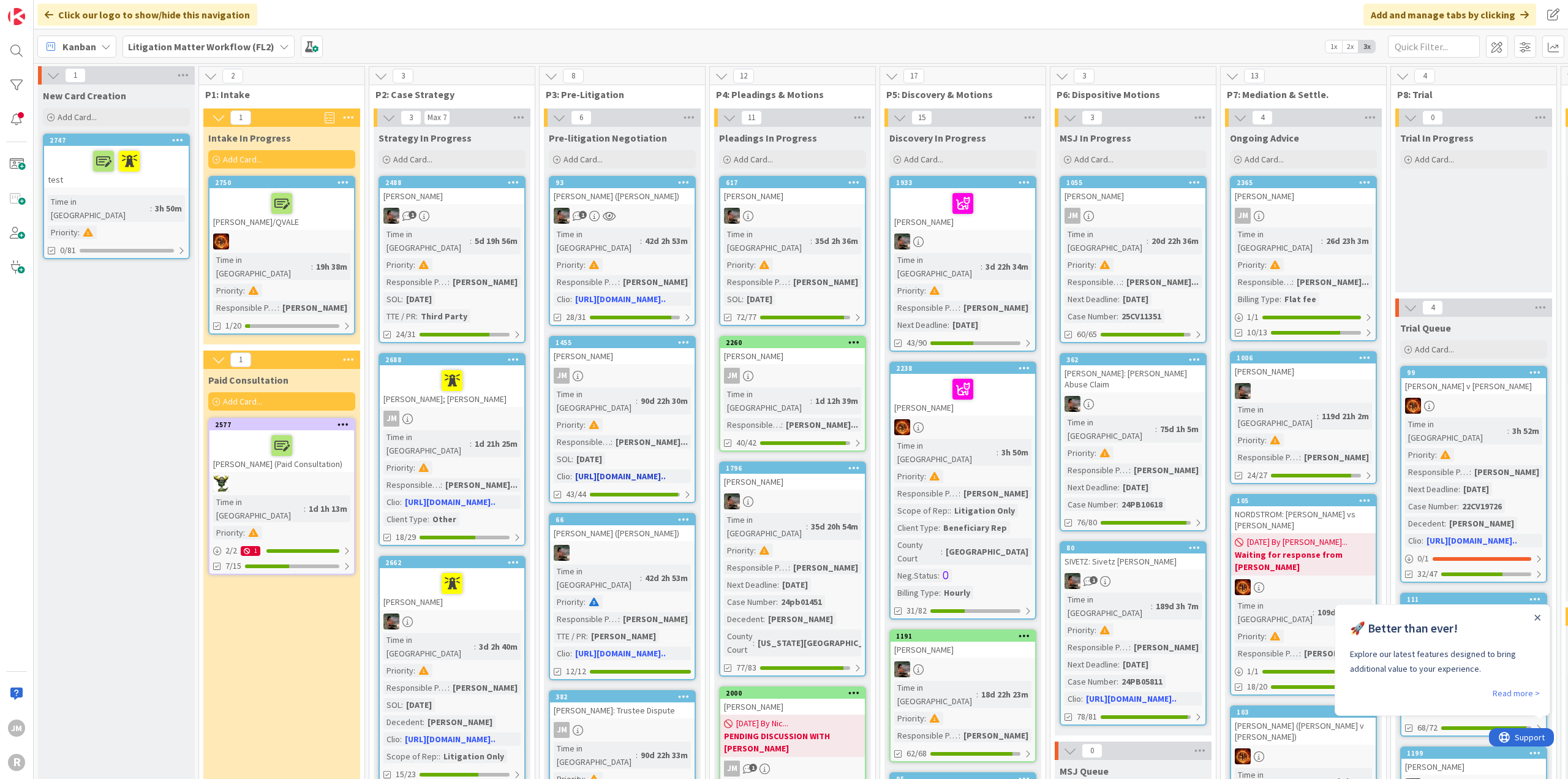
click at [658, 353] on link "1455 [PERSON_NAME] Time in Column : 90d 22h 30m Priority : Responsible Paralega…" at bounding box center [622, 419] width 147 height 168
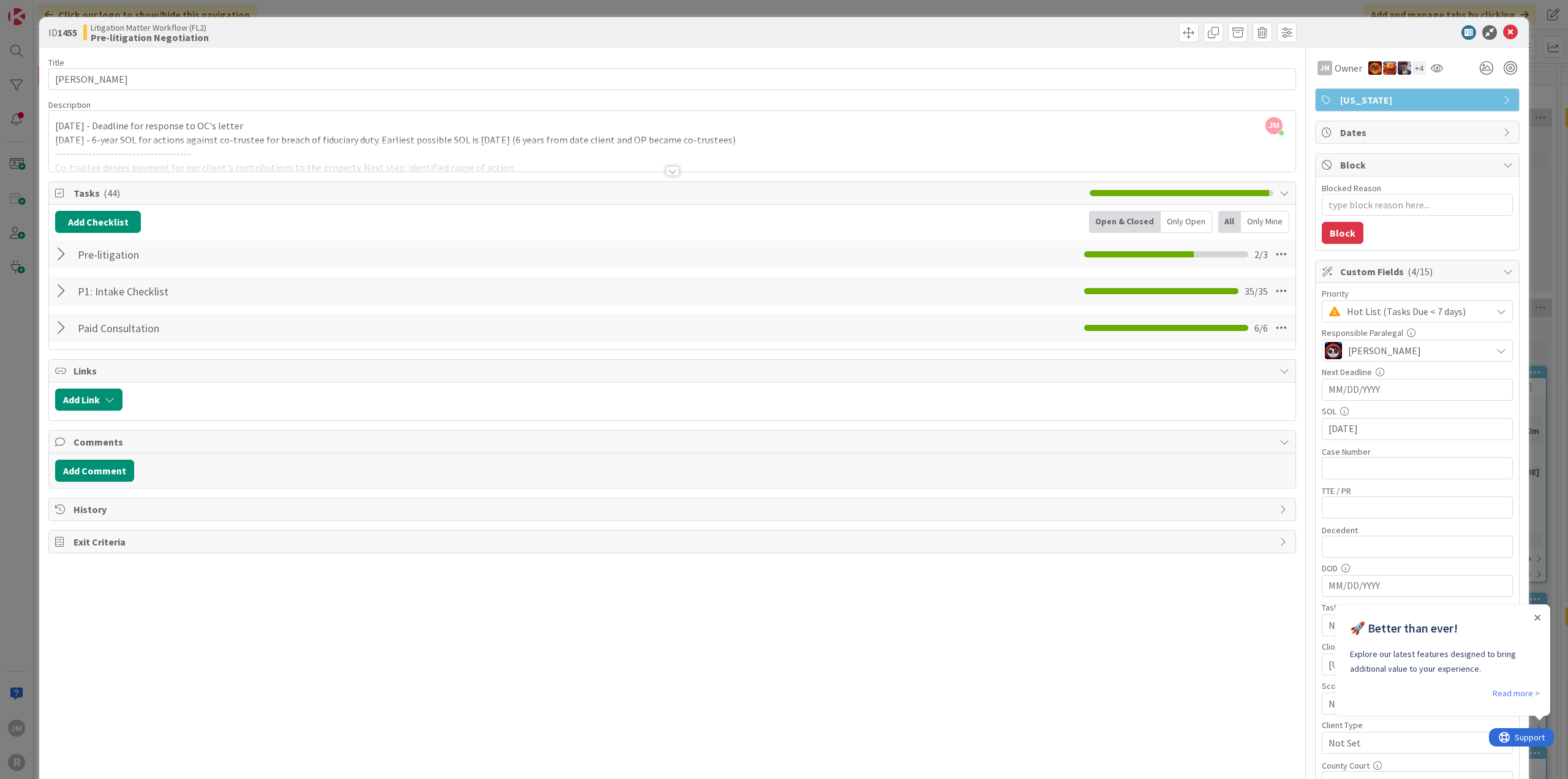
click at [57, 253] on div at bounding box center [62, 254] width 16 height 22
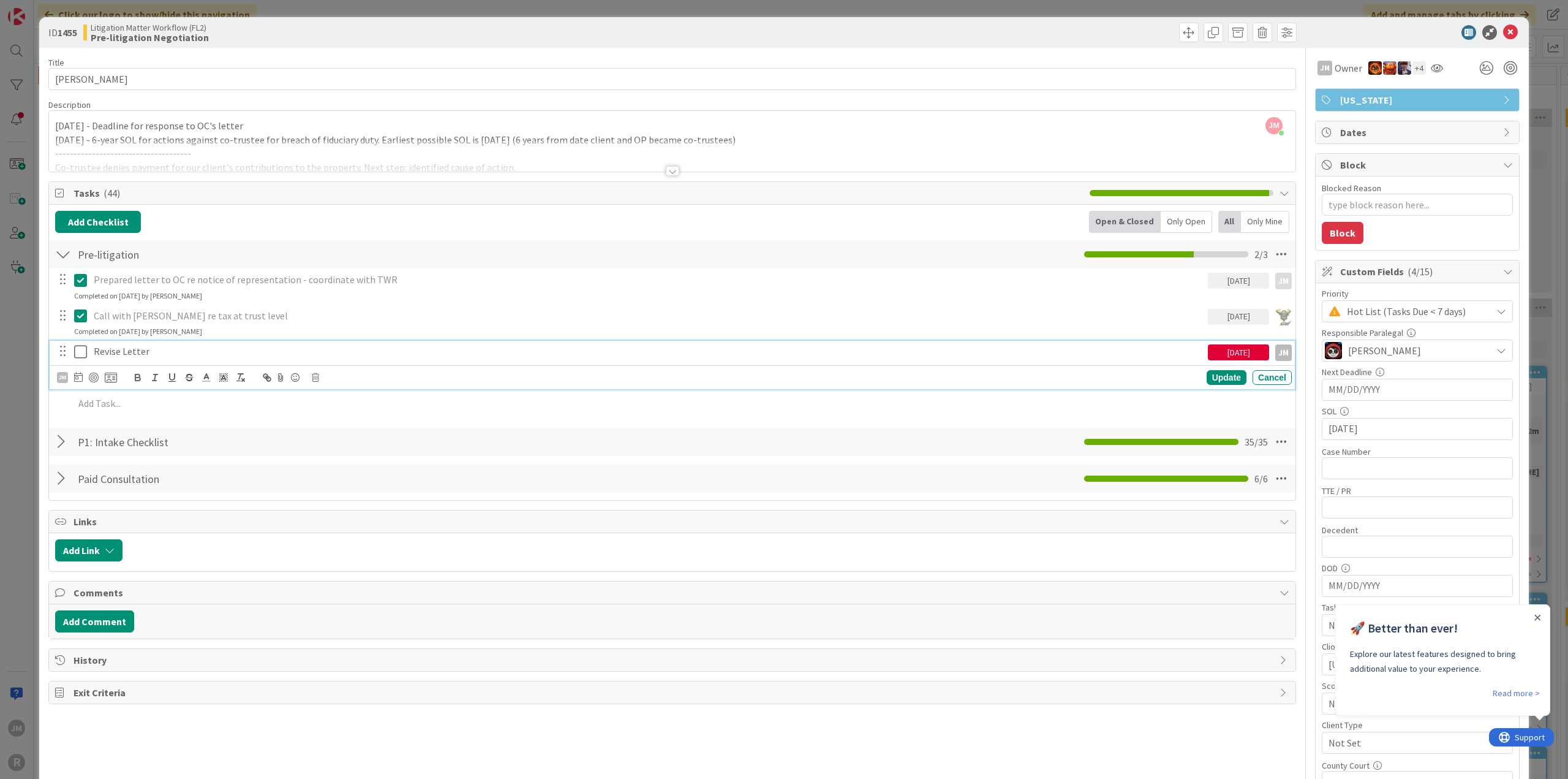
click at [165, 344] on p "Revise Letter" at bounding box center [648, 351] width 1109 height 14
click at [96, 373] on div at bounding box center [94, 377] width 10 height 10
type textarea "x"
click at [80, 376] on icon at bounding box center [78, 377] width 8 height 10
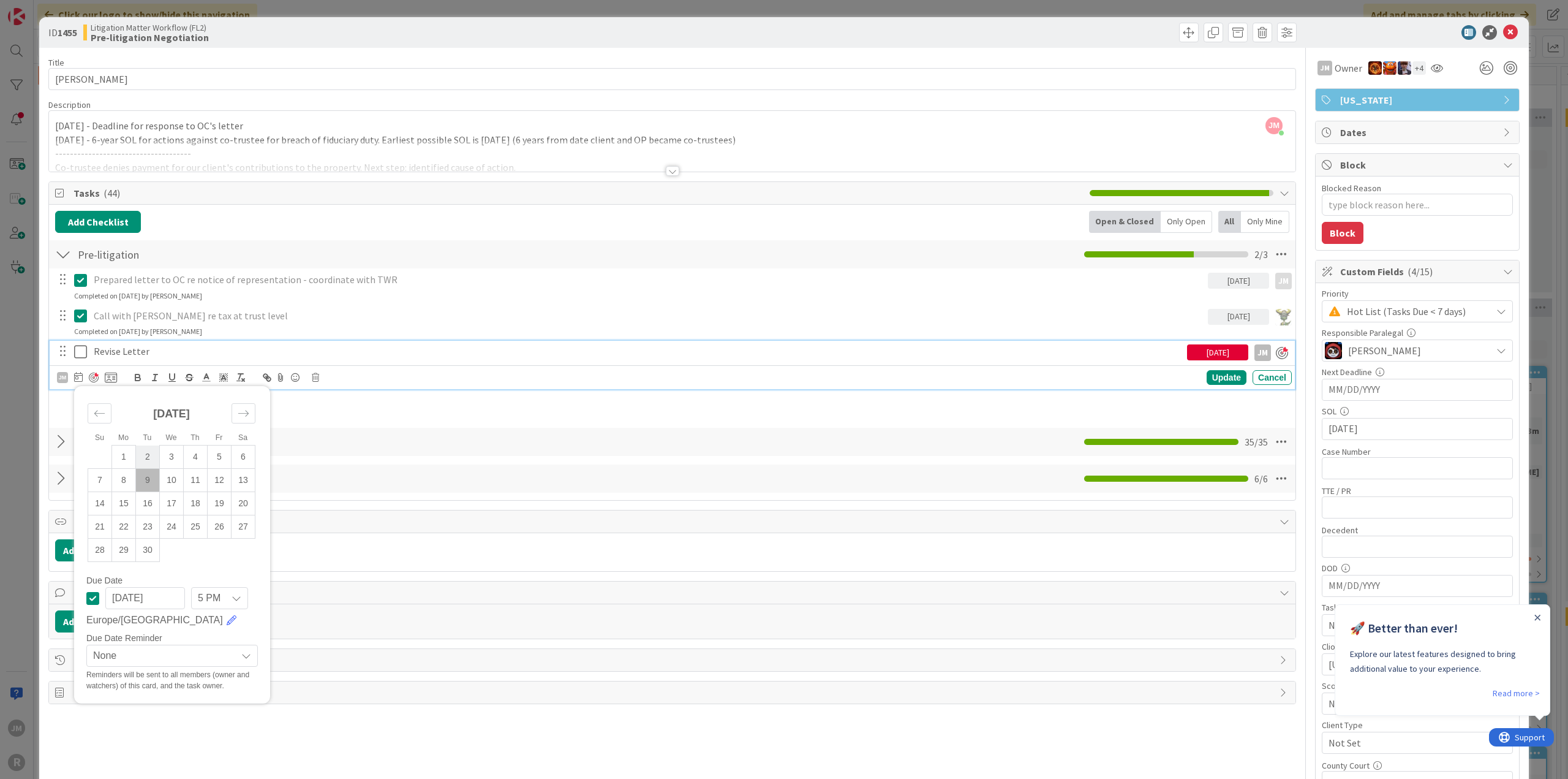
click at [151, 451] on td "2" at bounding box center [148, 457] width 24 height 24
type input "[DATE]"
click at [1208, 375] on div "Update" at bounding box center [1226, 377] width 40 height 14
click at [83, 352] on icon at bounding box center [80, 351] width 13 height 14
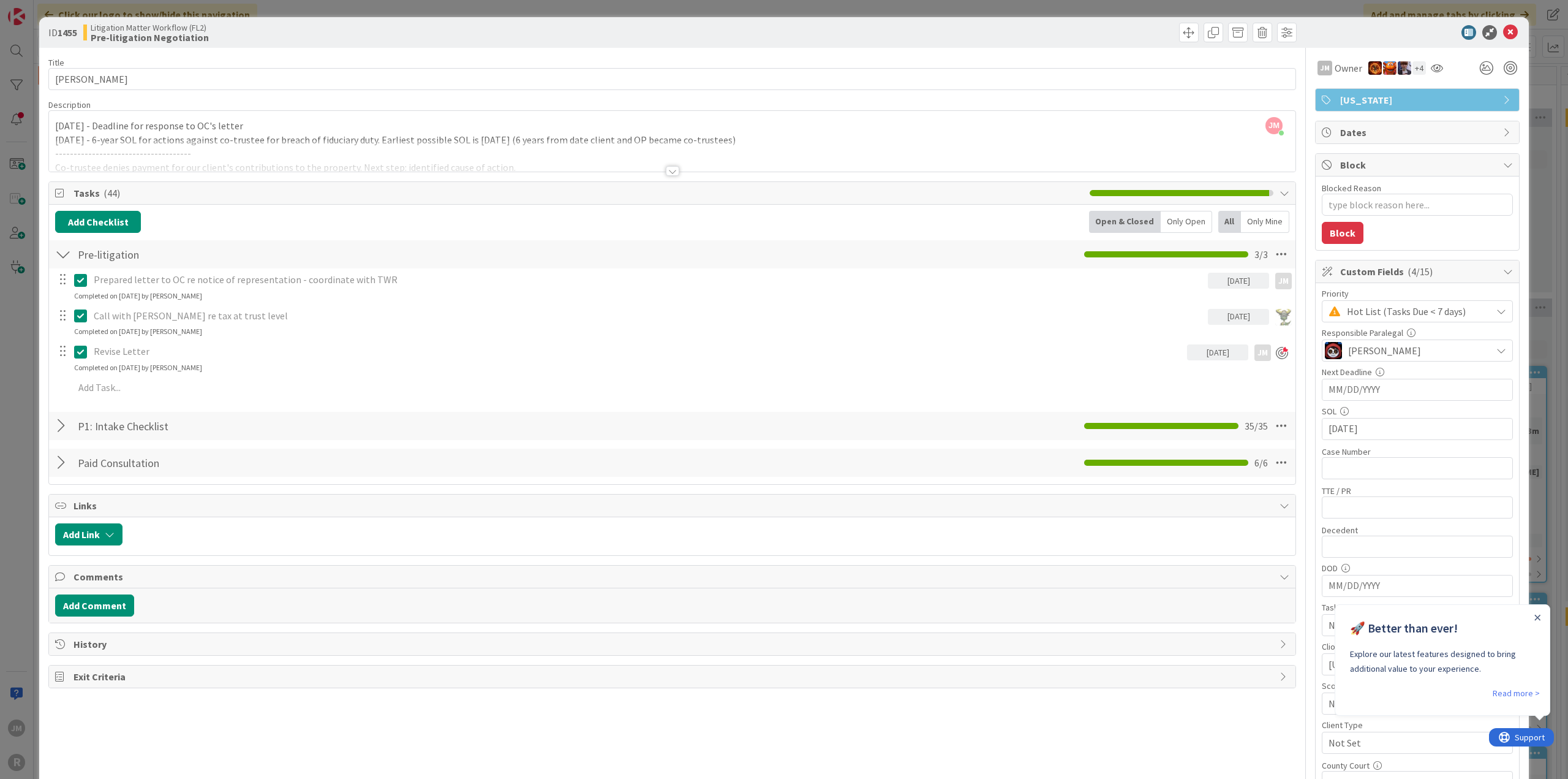
type textarea "x"
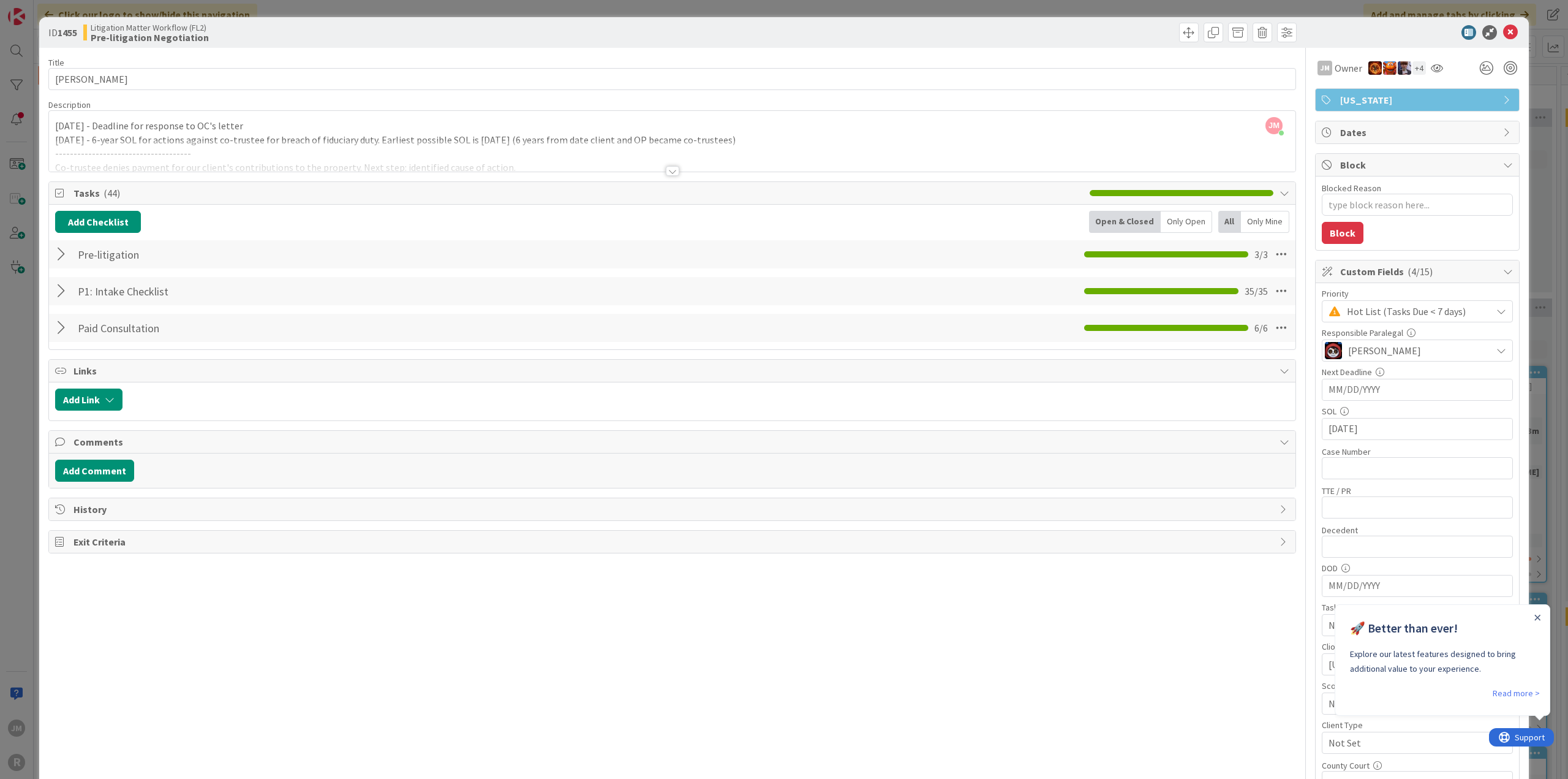
click at [60, 255] on div at bounding box center [62, 254] width 16 height 22
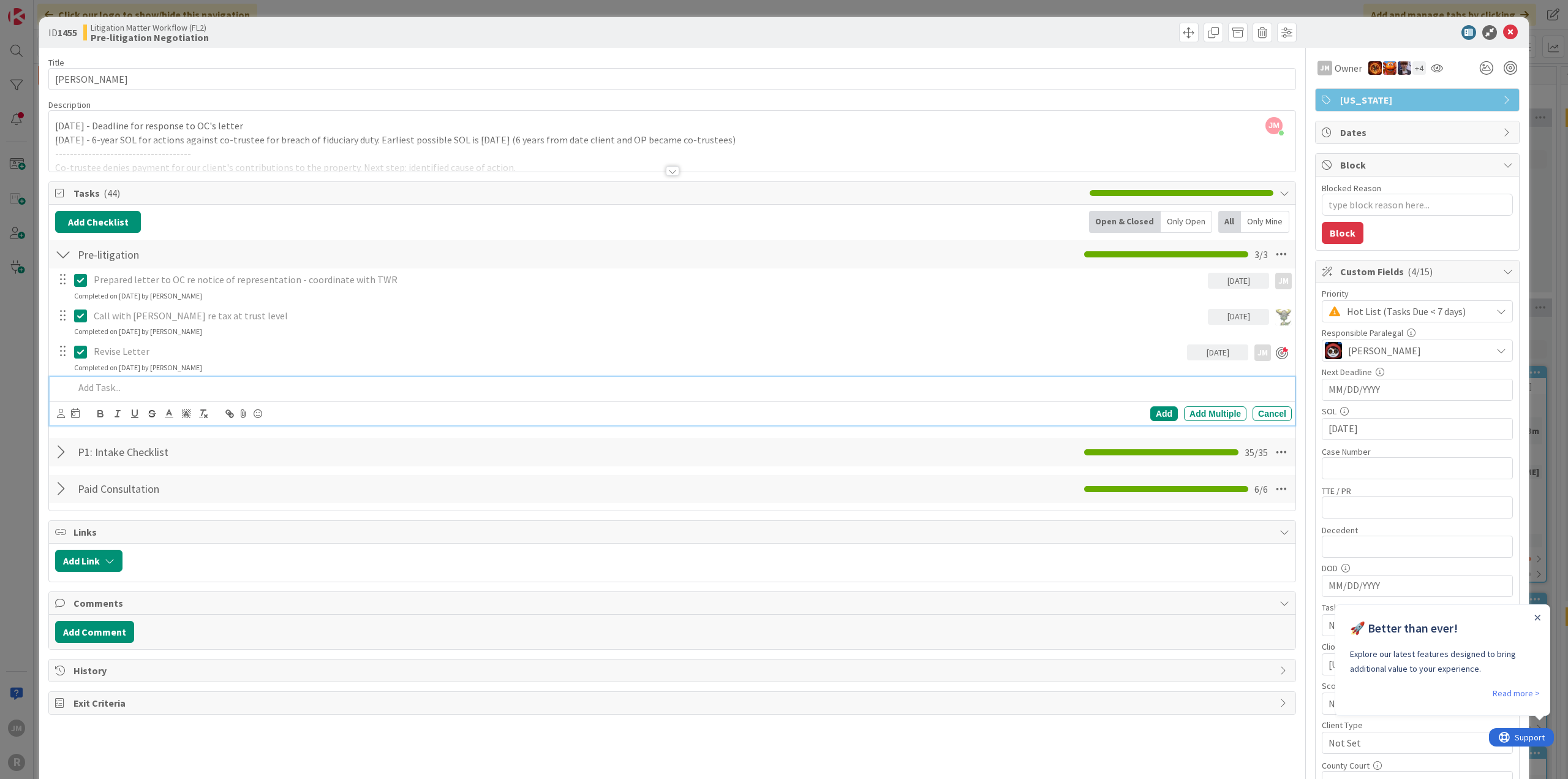
click at [135, 383] on p at bounding box center [680, 387] width 1213 height 14
click at [61, 411] on icon at bounding box center [61, 413] width 8 height 9
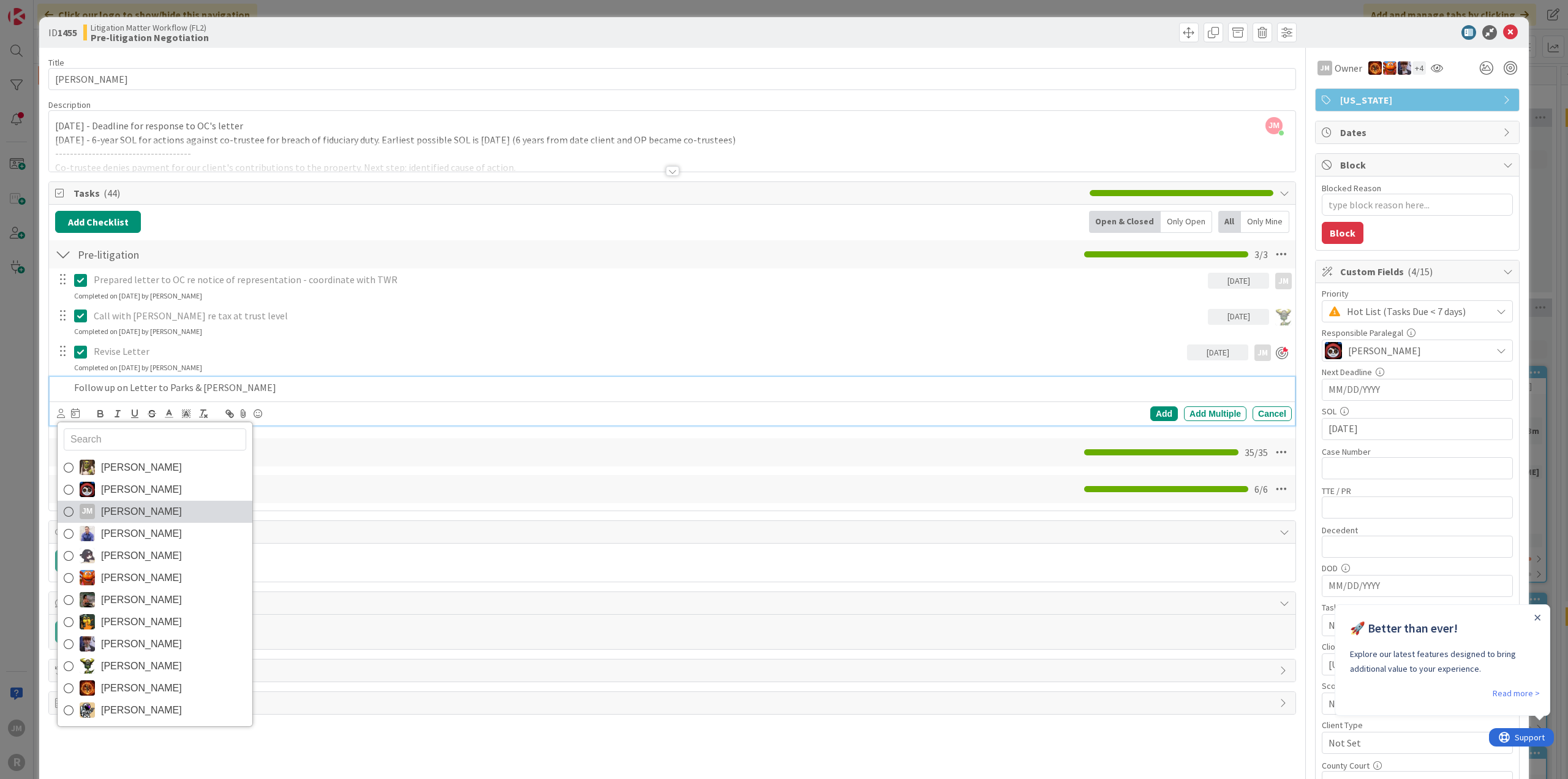
click at [66, 505] on icon at bounding box center [69, 512] width 10 height 19
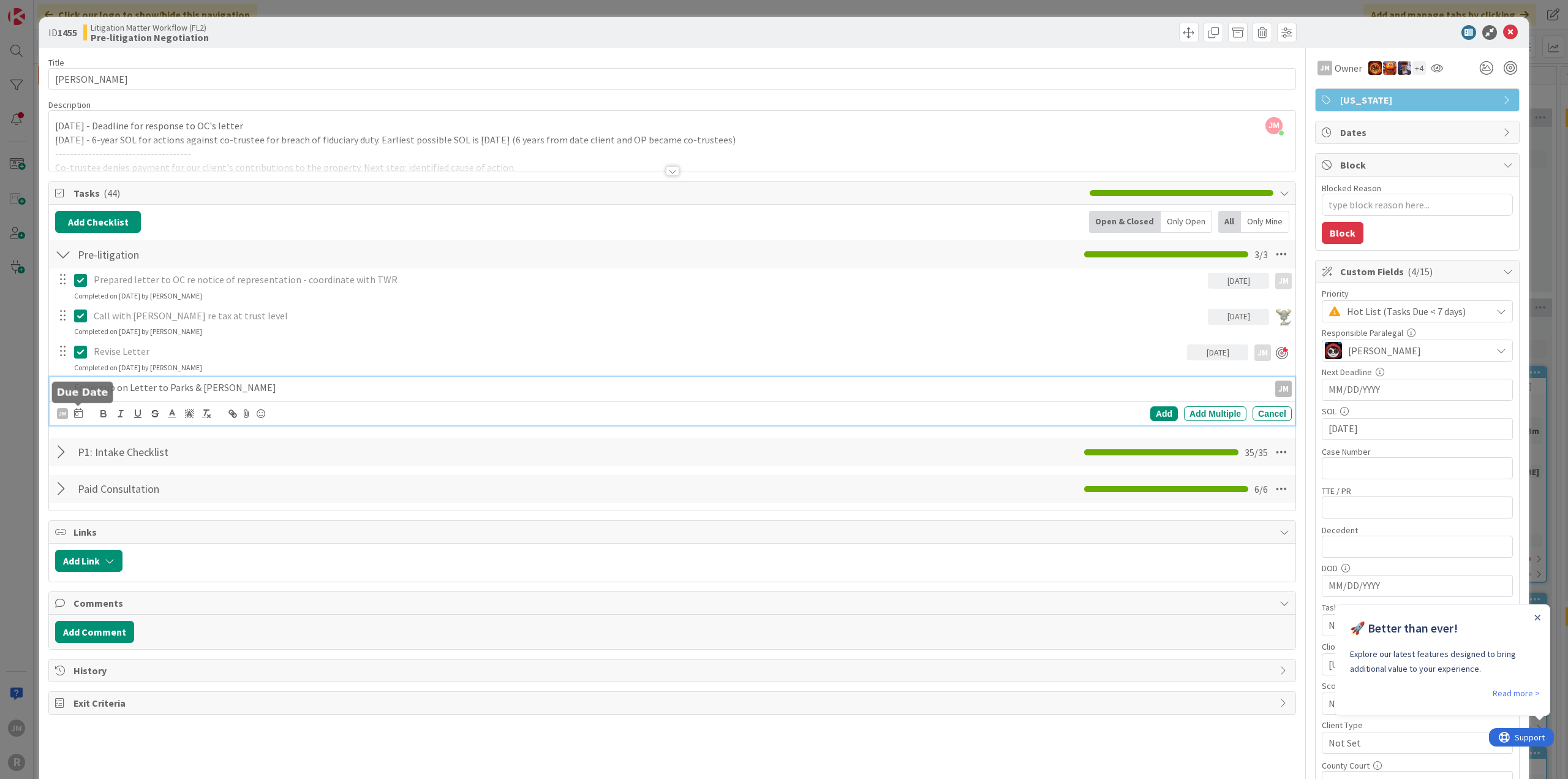
click at [77, 411] on icon at bounding box center [78, 414] width 8 height 10
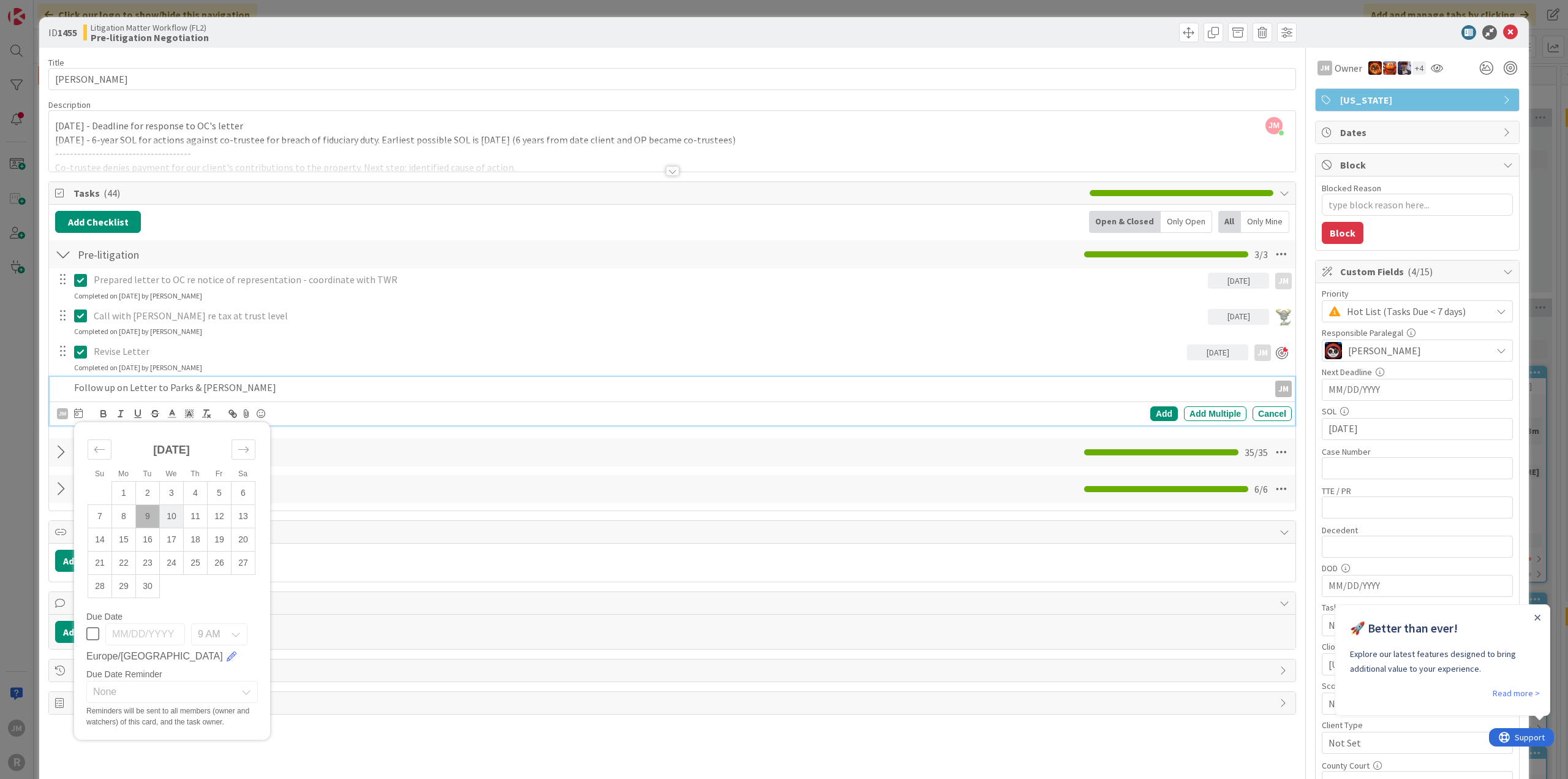
click at [174, 512] on td "10" at bounding box center [172, 516] width 24 height 24
click at [1158, 409] on div "Add" at bounding box center [1164, 414] width 28 height 14
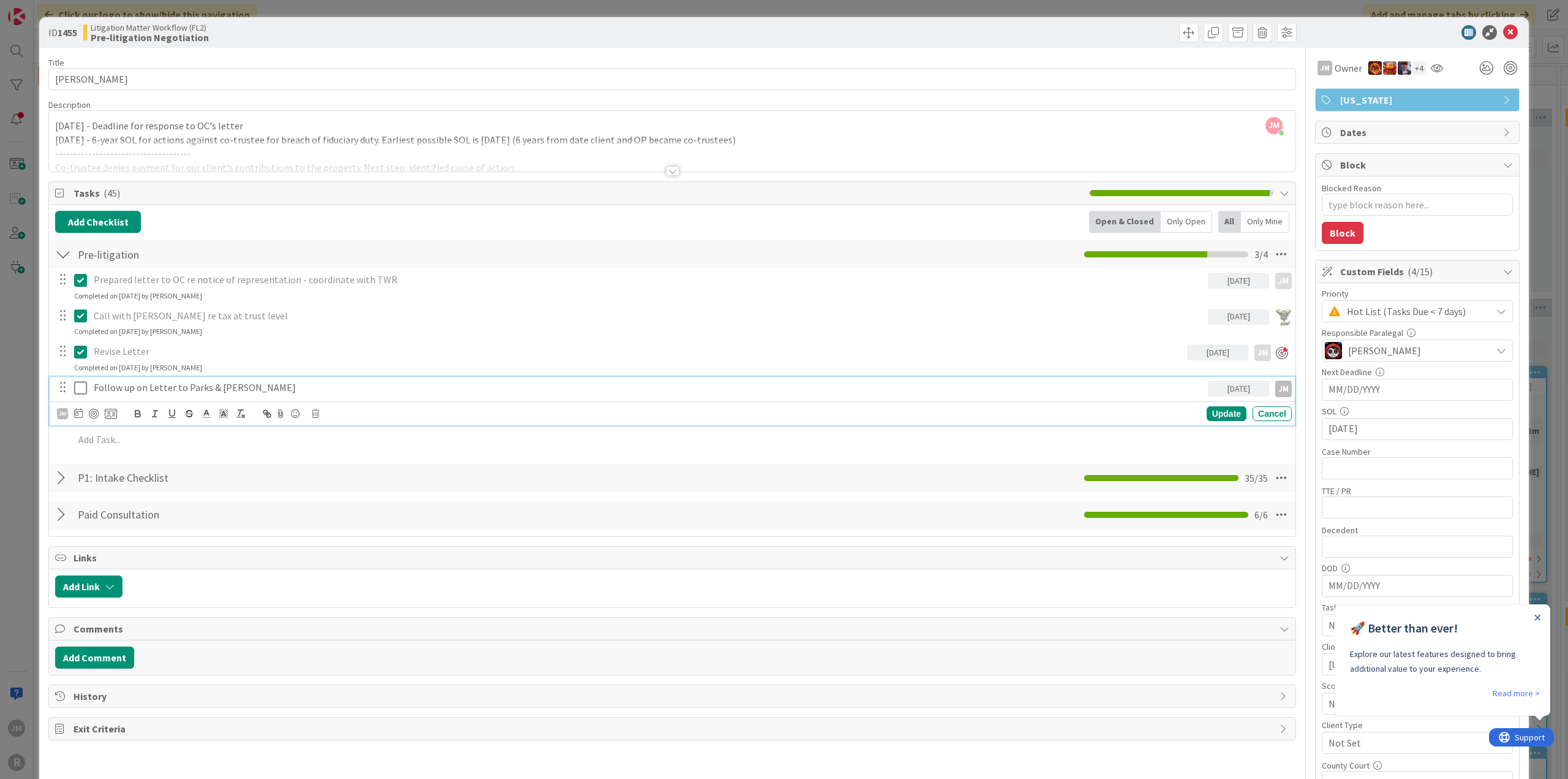
click at [192, 385] on p "Follow up on Letter to Parks & [PERSON_NAME]" at bounding box center [648, 387] width 1109 height 14
click at [95, 409] on div at bounding box center [94, 414] width 10 height 10
click at [1212, 409] on div "Update" at bounding box center [1226, 414] width 40 height 14
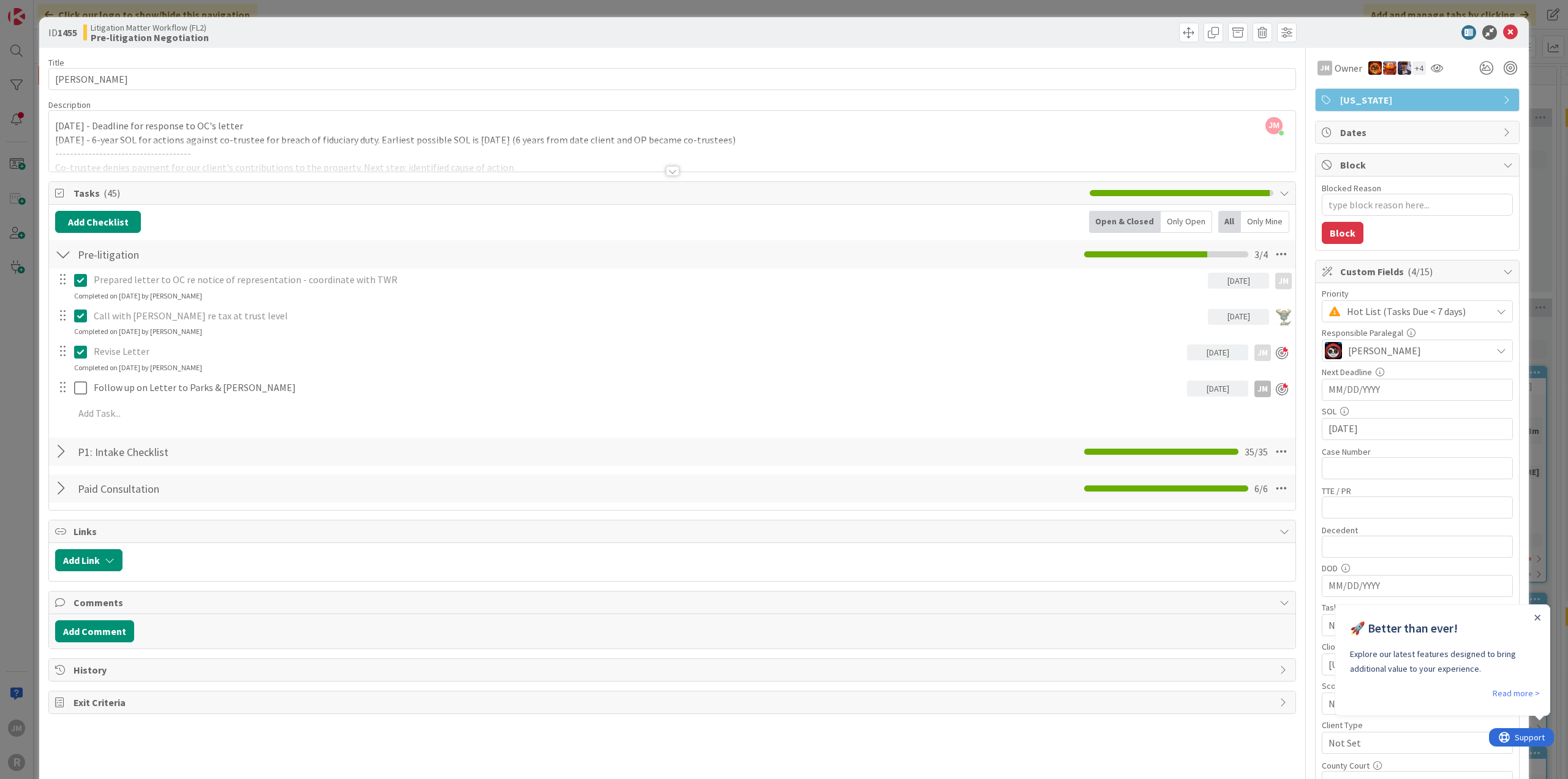
click at [26, 407] on div "ID 1455 Litigation Matter Workflow (FL2) Pre-litigation Negotiation Title 13 / …" at bounding box center [784, 389] width 1568 height 779
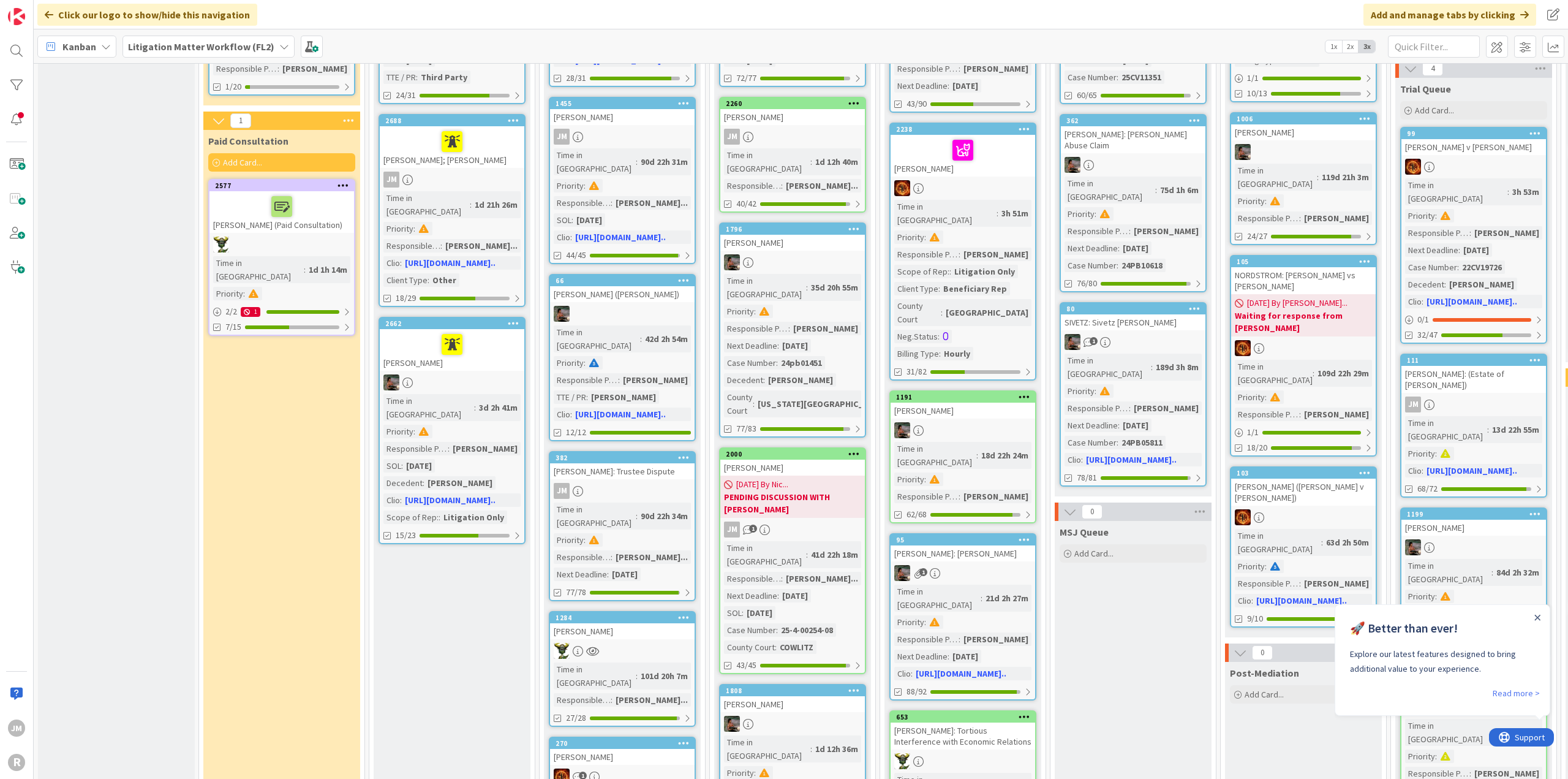
scroll to position [245, 0]
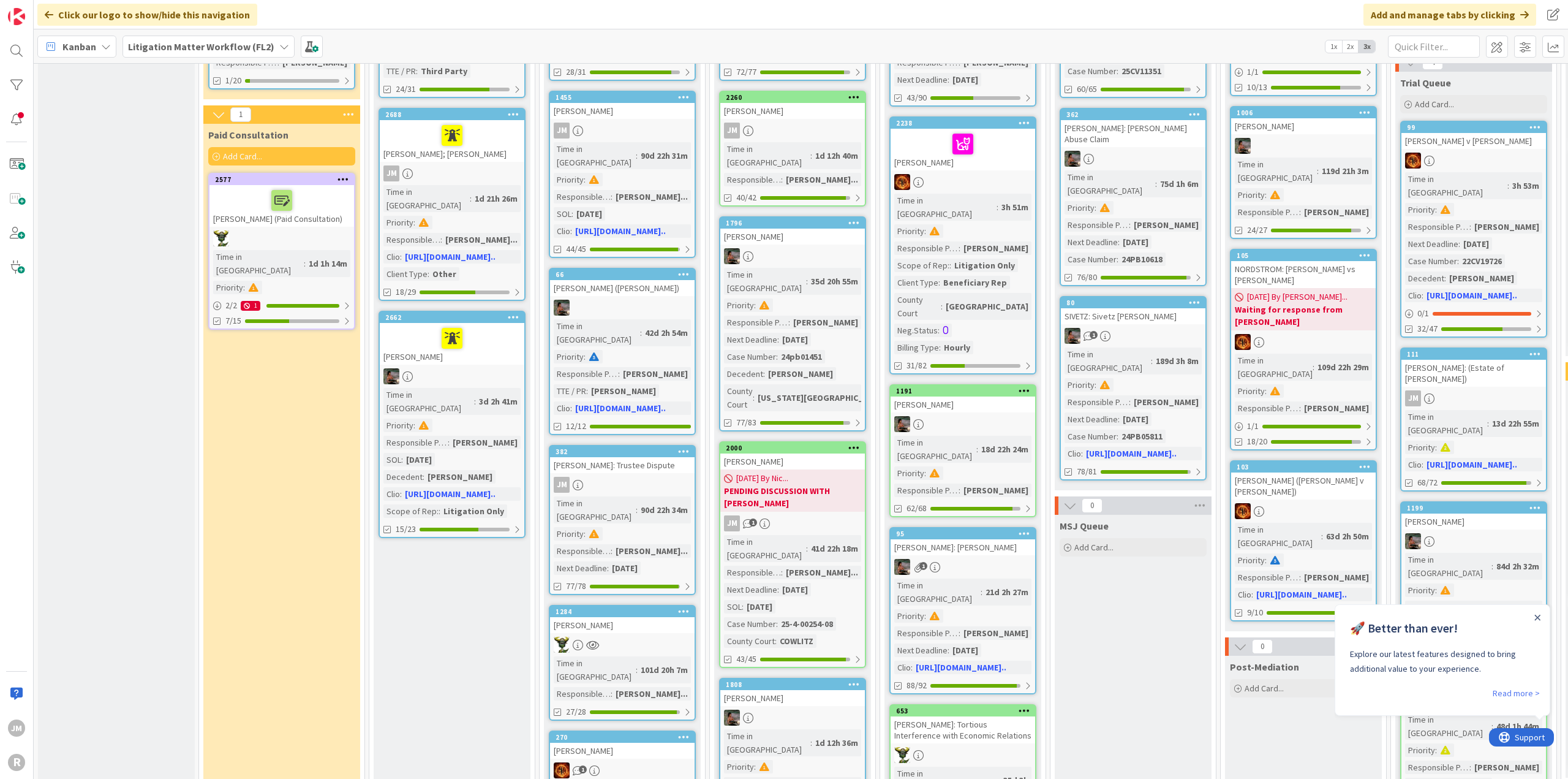
click at [662, 477] on div "JM" at bounding box center [623, 484] width 145 height 16
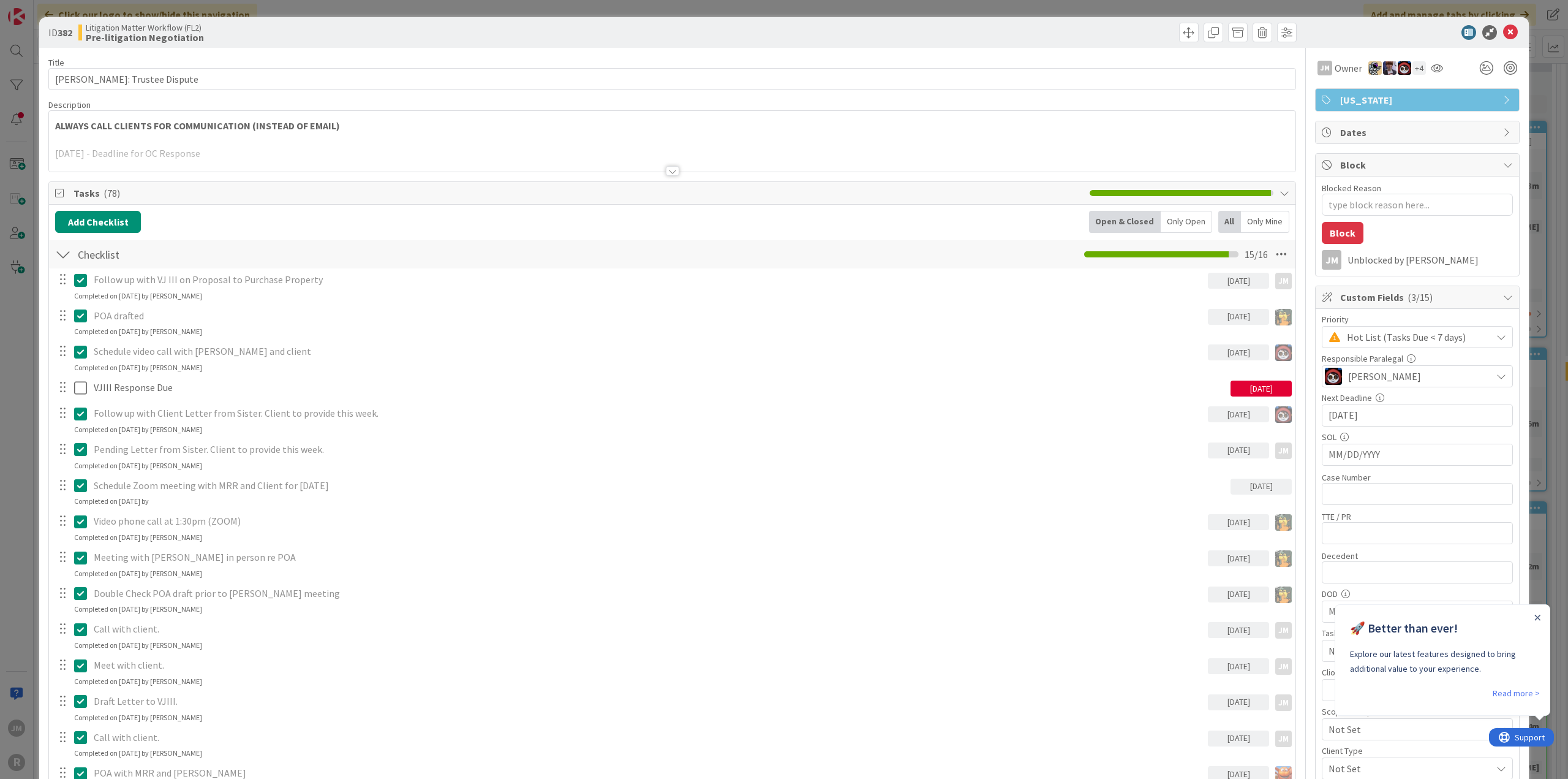
type textarea "x"
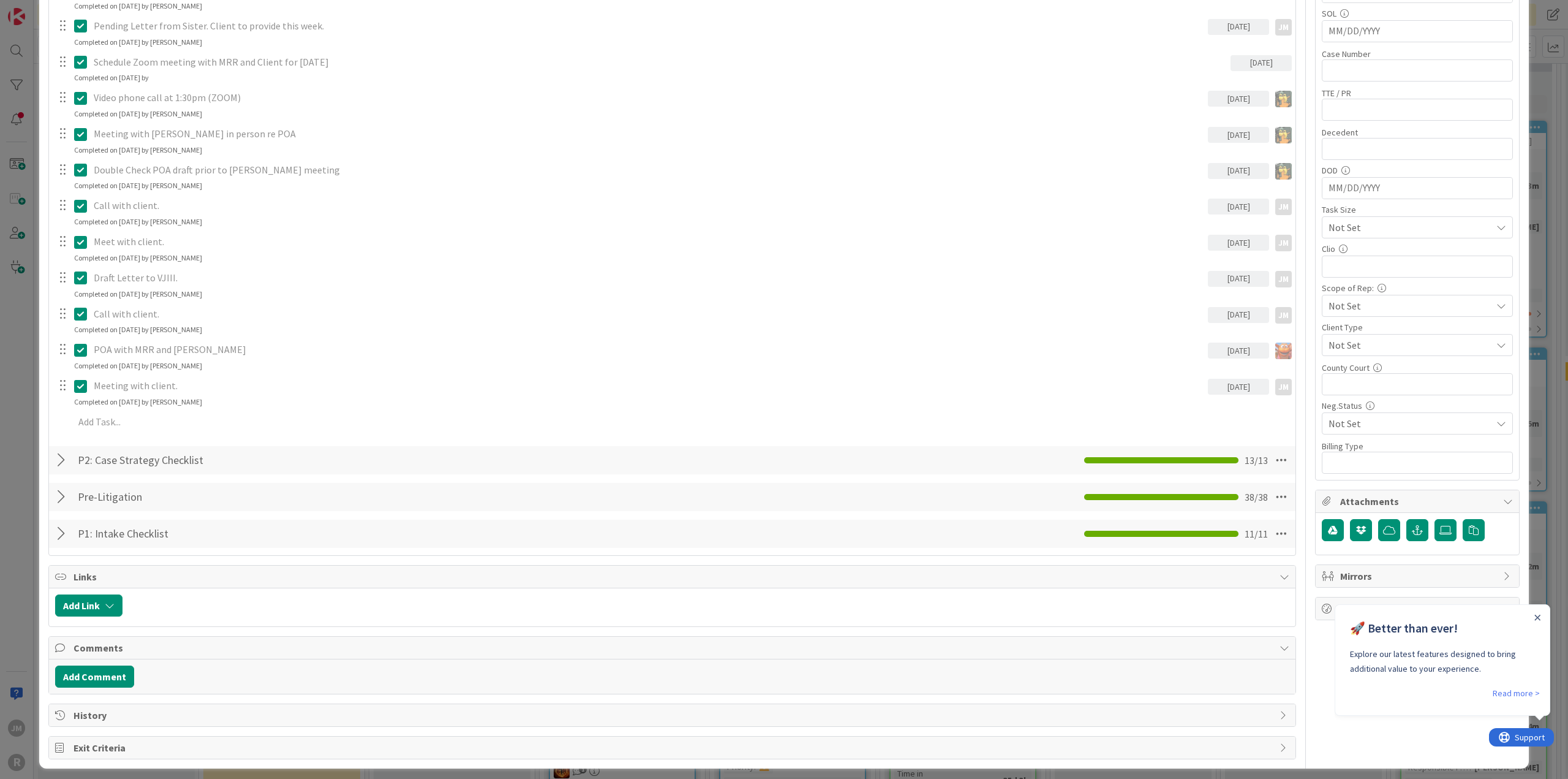
scroll to position [425, 0]
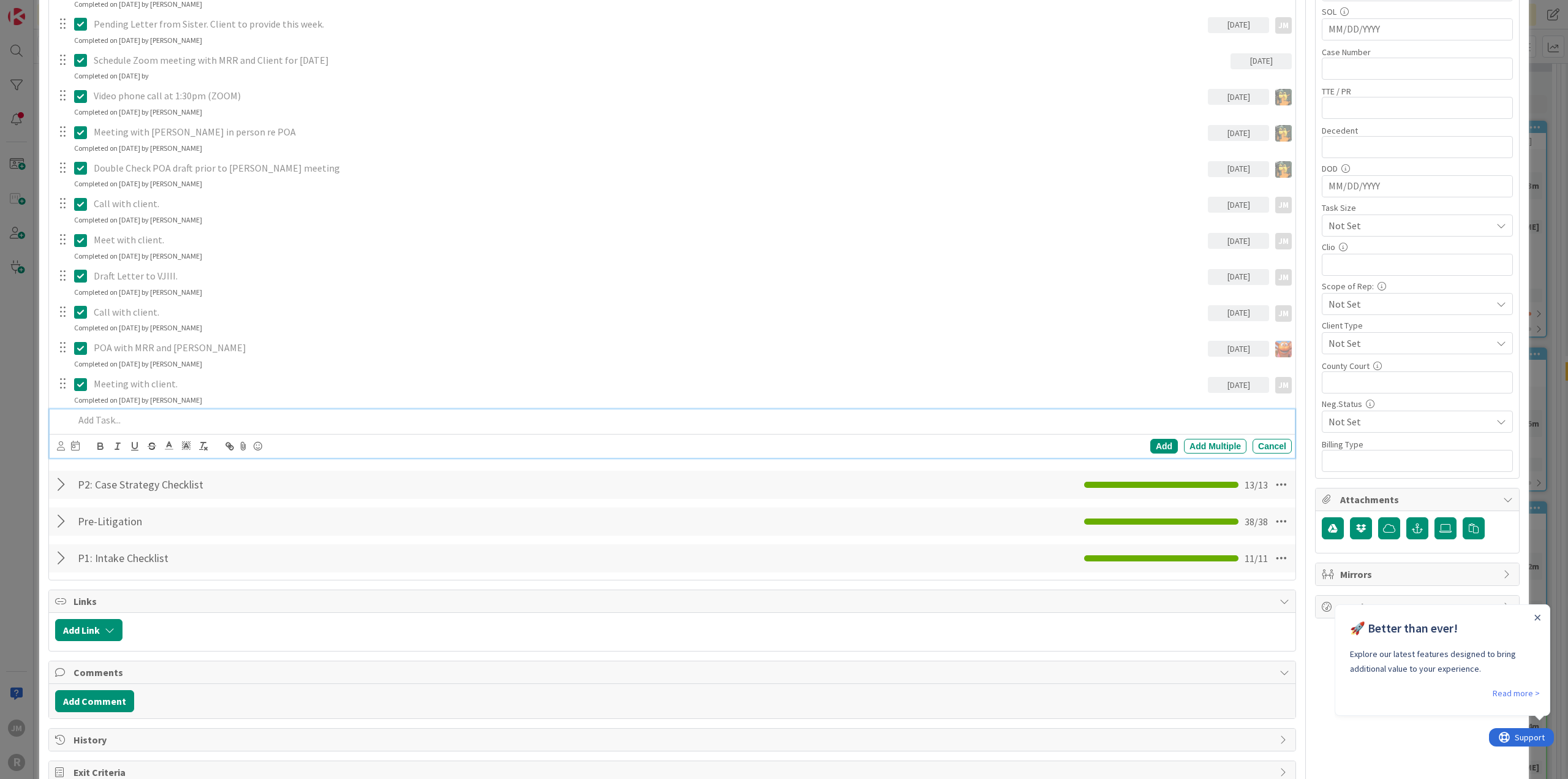
click at [107, 423] on p at bounding box center [680, 420] width 1213 height 14
click at [60, 446] on icon at bounding box center [61, 446] width 8 height 9
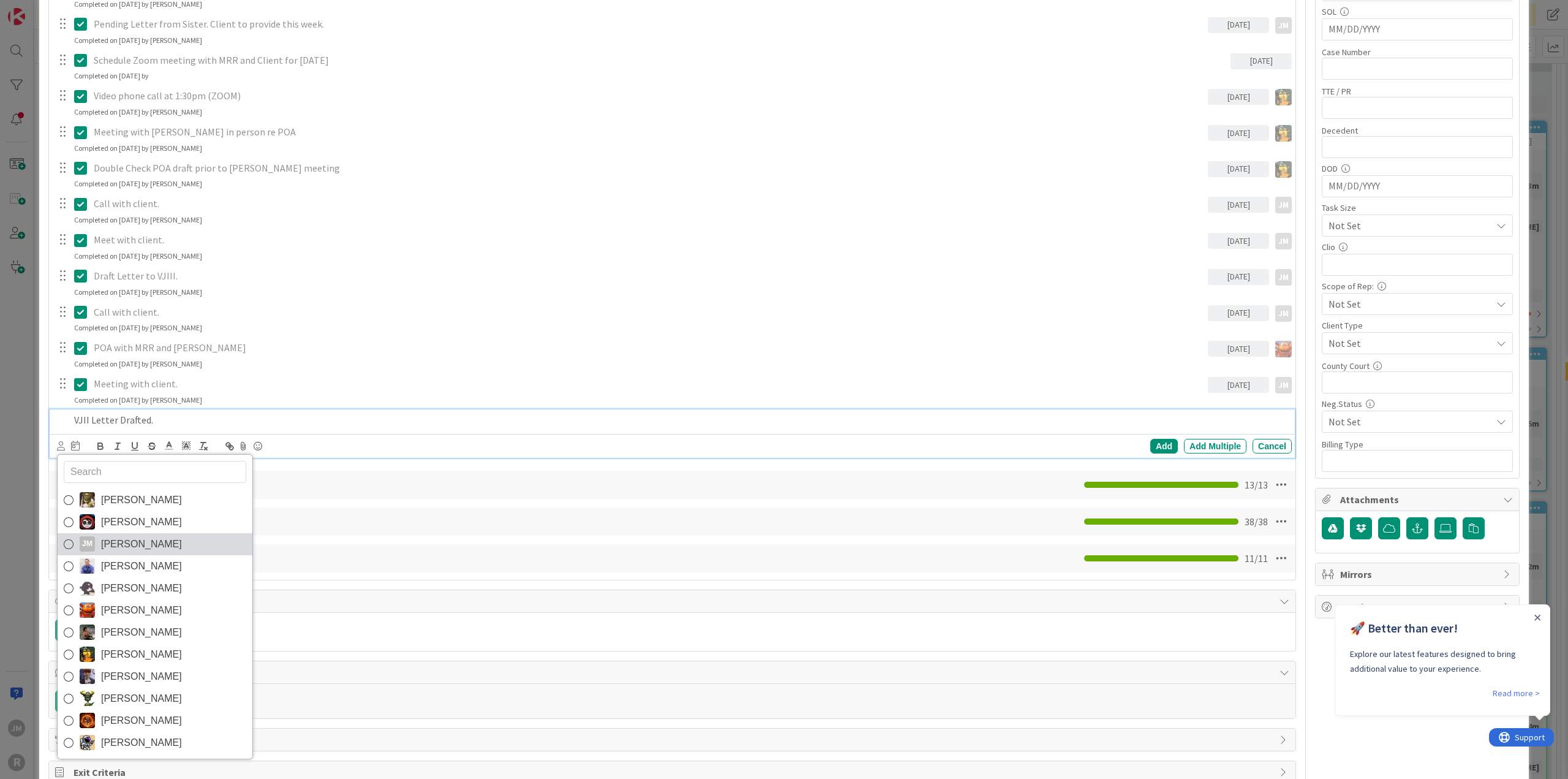
click at [97, 537] on link "[PERSON_NAME] [PERSON_NAME]" at bounding box center [154, 544] width 194 height 22
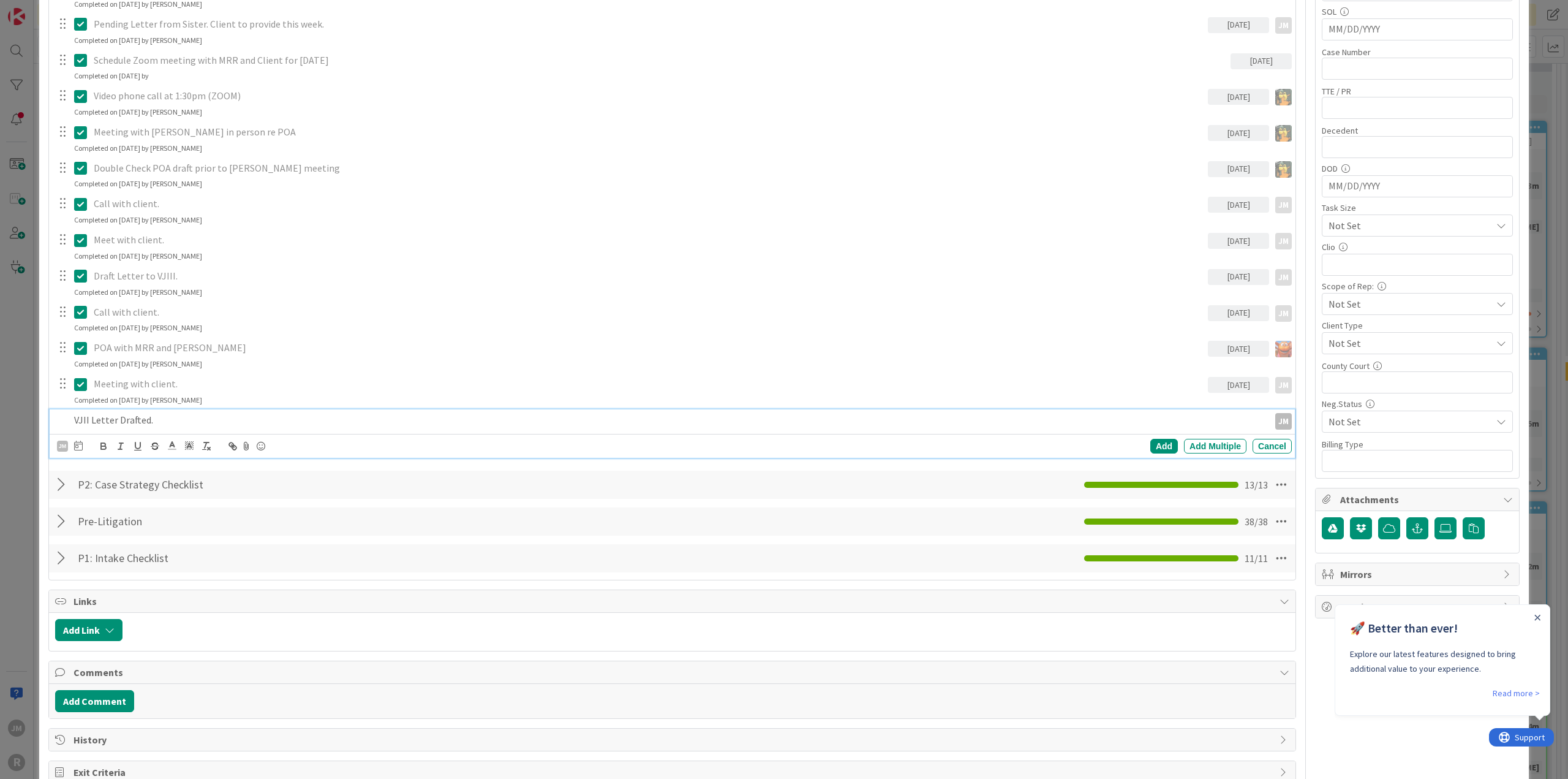
click at [80, 453] on div "[PERSON_NAME] [PERSON_NAME] [PERSON_NAME] [PERSON_NAME] [PERSON_NAME] [PERSON_N…" at bounding box center [672, 446] width 1246 height 24
click at [77, 443] on icon at bounding box center [78, 446] width 8 height 10
click at [147, 540] on td "9" at bounding box center [148, 549] width 24 height 24
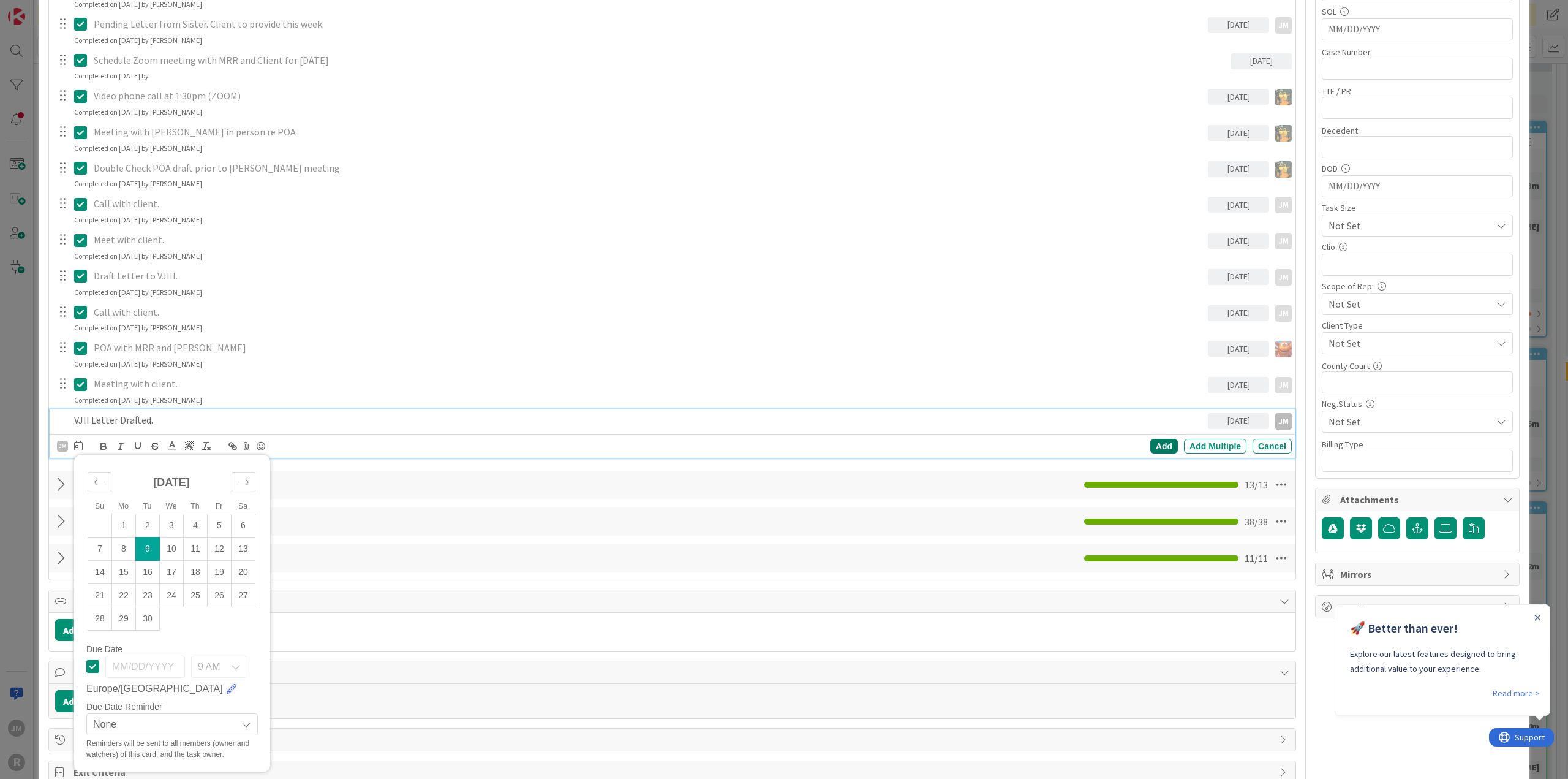
click at [1153, 438] on div "[PERSON_NAME] [PERSON_NAME] [PERSON_NAME] [PERSON_NAME] [PERSON_NAME] [PERSON_N…" at bounding box center [674, 446] width 1235 height 17
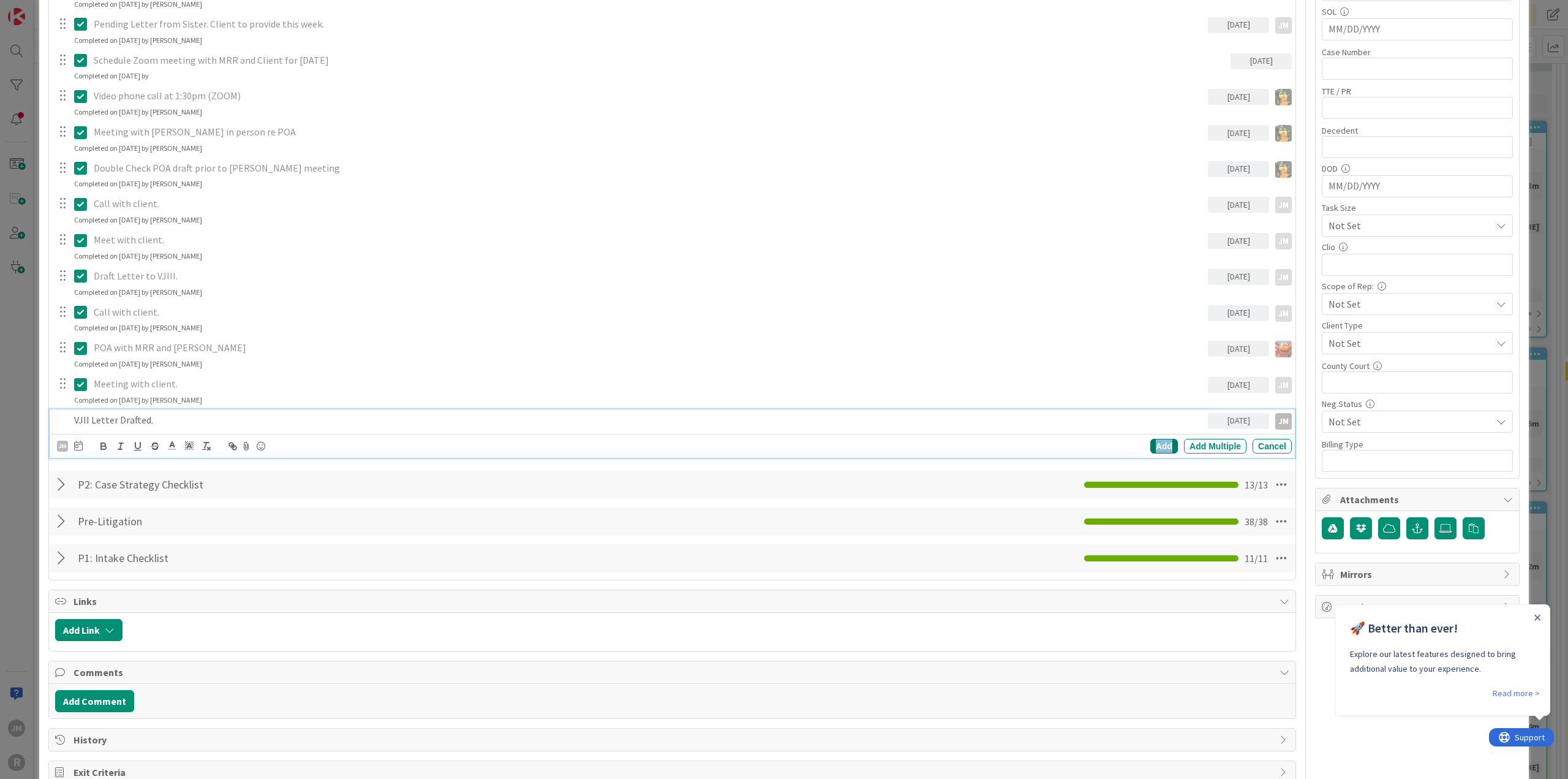
click at [1153, 439] on div "Add" at bounding box center [1164, 446] width 28 height 14
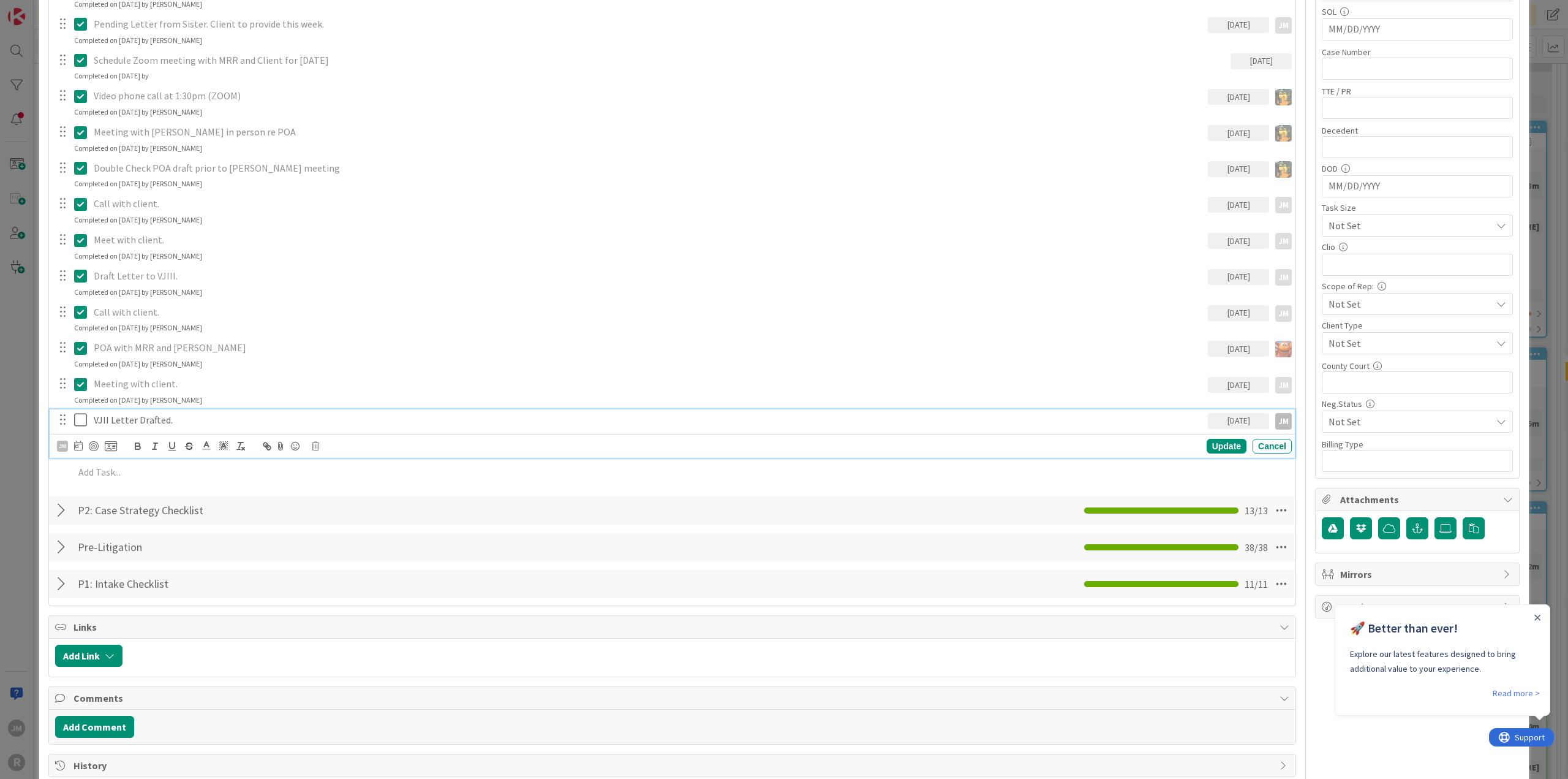
click at [135, 420] on p "VJII Letter Drafted." at bounding box center [648, 420] width 1109 height 14
click at [96, 445] on div at bounding box center [94, 446] width 10 height 10
click at [1219, 435] on div "JM Update Cancel" at bounding box center [672, 446] width 1246 height 24
click at [1218, 439] on div "Update" at bounding box center [1226, 446] width 40 height 14
click at [99, 445] on p at bounding box center [680, 446] width 1213 height 14
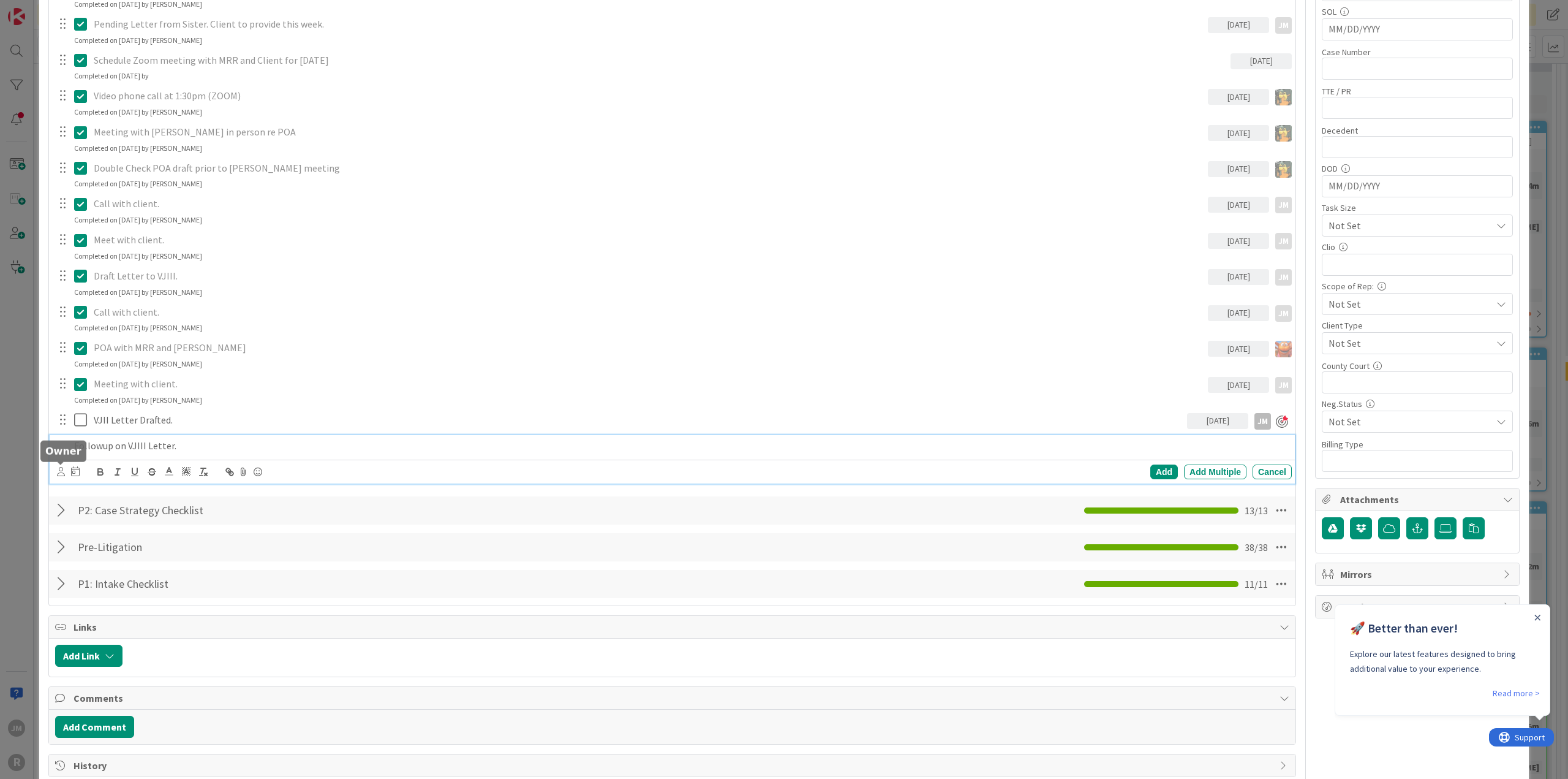
click at [57, 472] on icon at bounding box center [61, 472] width 8 height 9
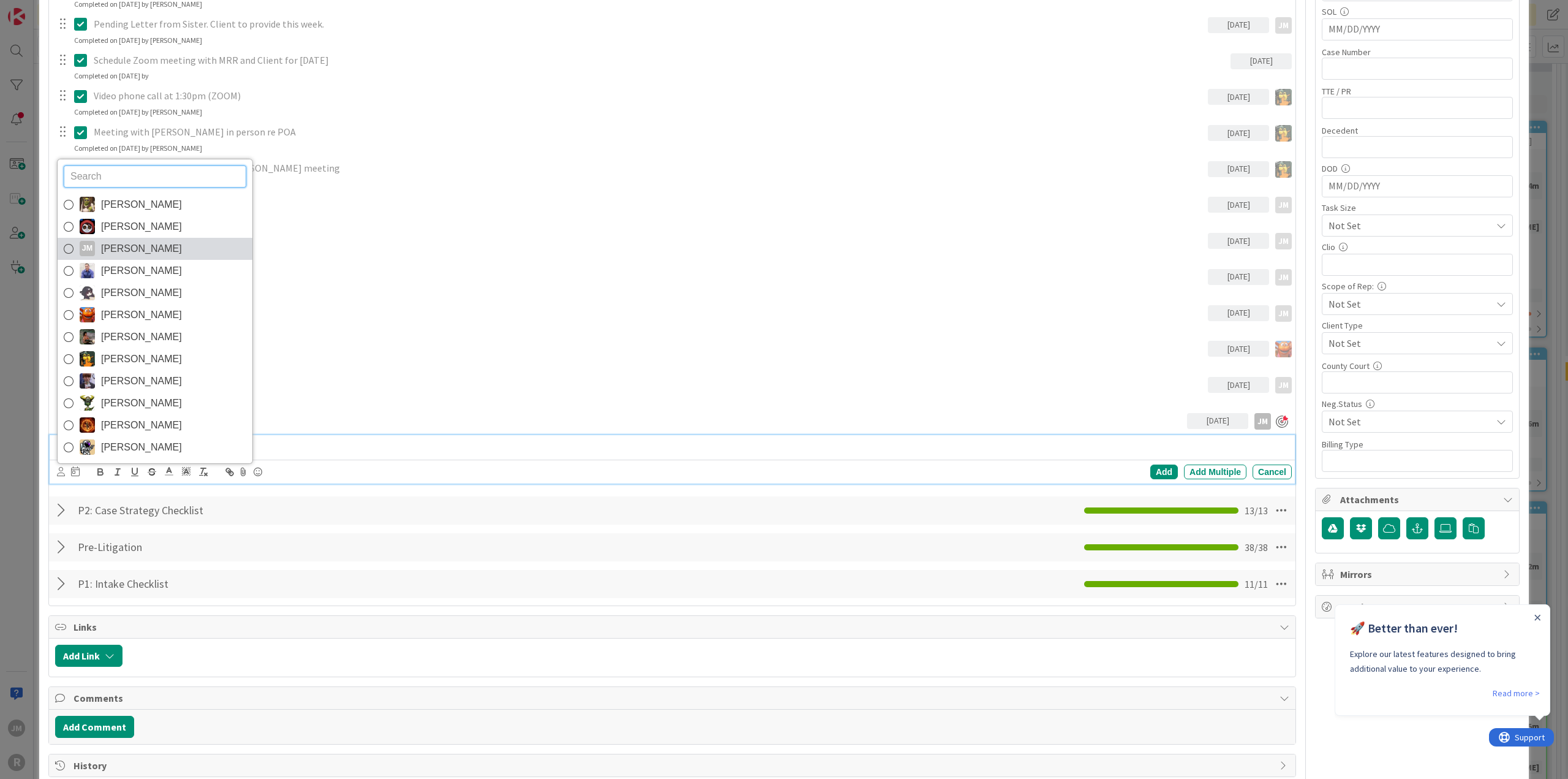
click at [68, 244] on icon at bounding box center [69, 249] width 10 height 19
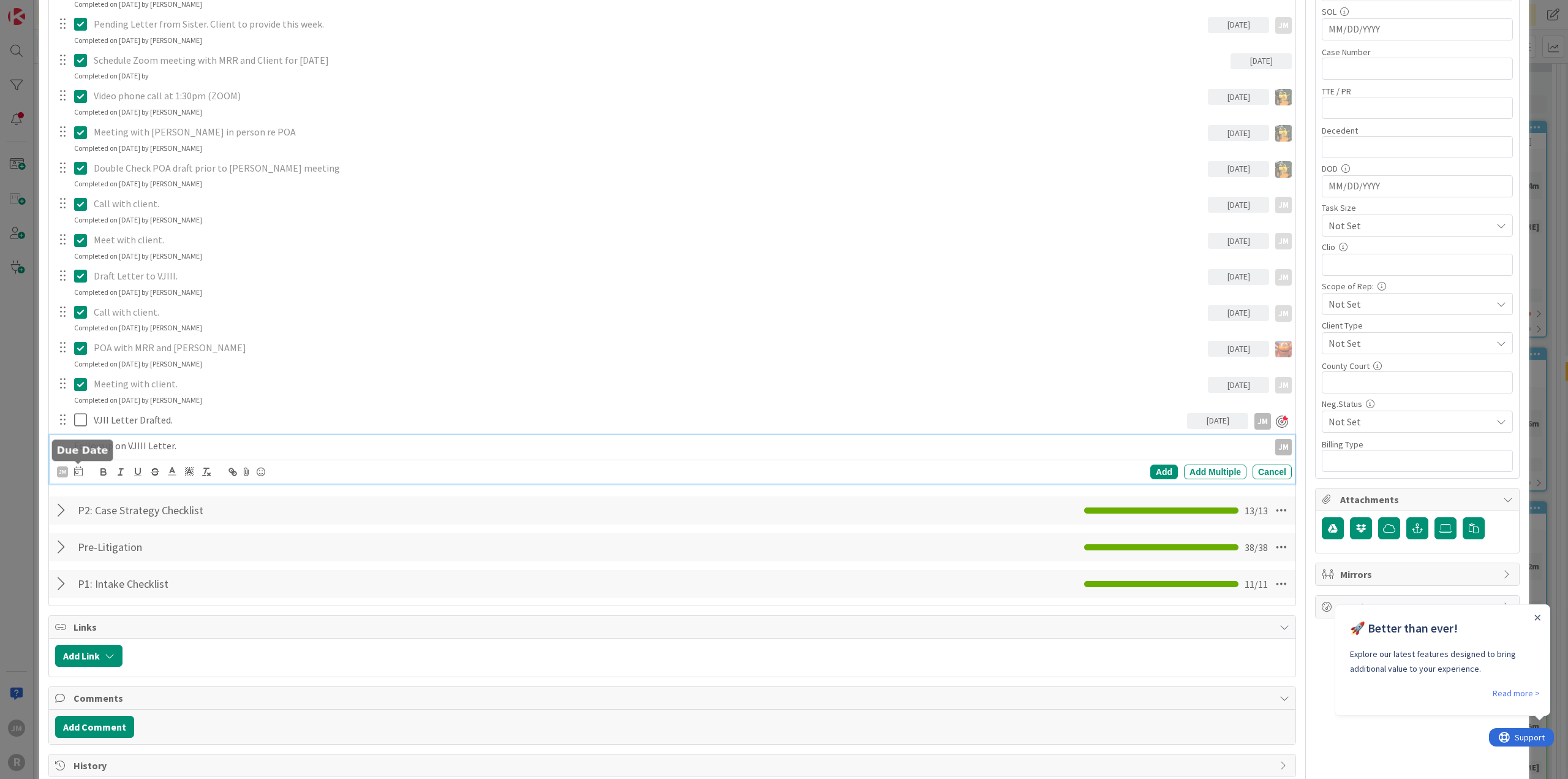
click at [77, 467] on icon at bounding box center [78, 472] width 8 height 10
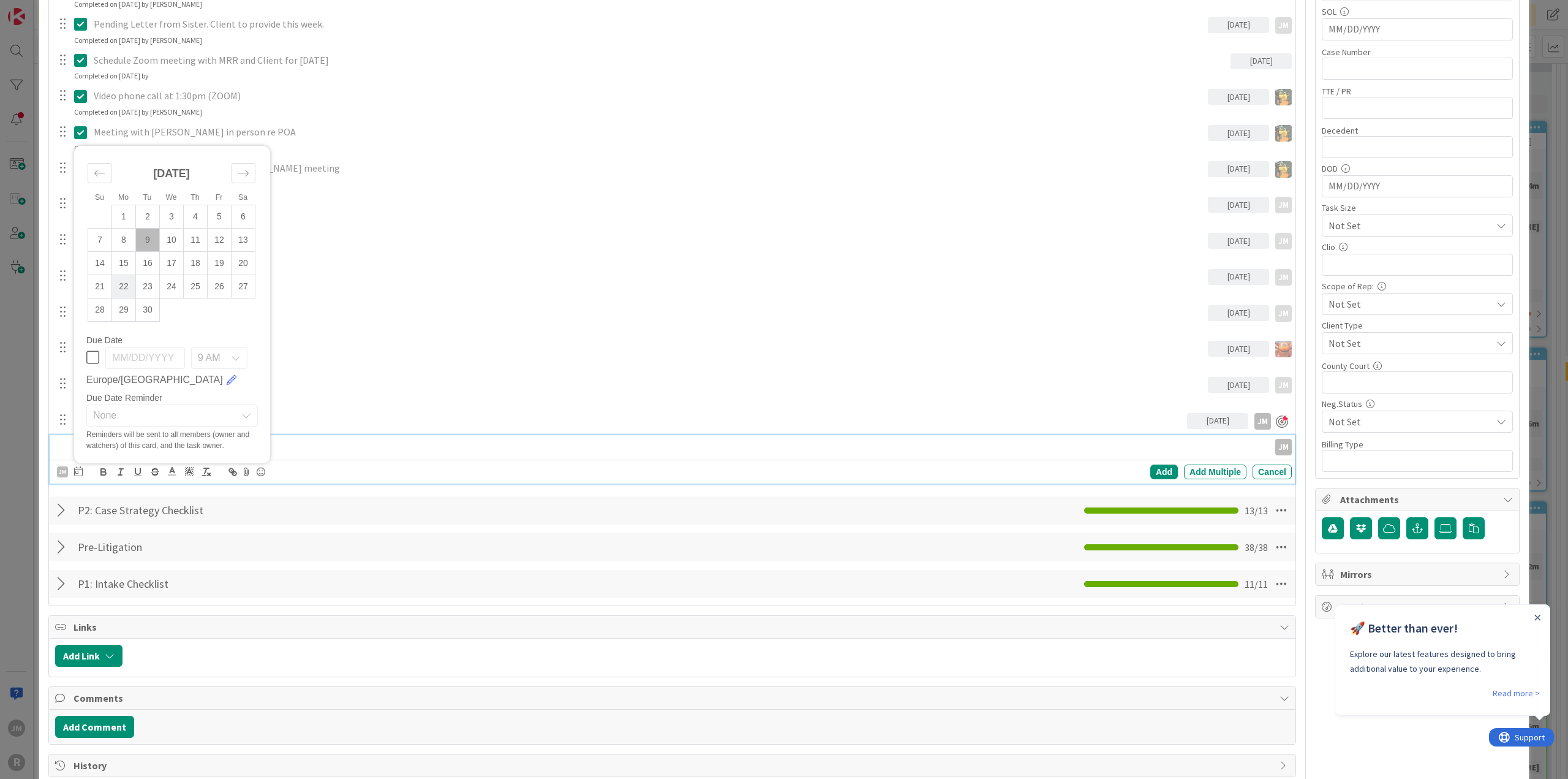
click at [125, 284] on td "22" at bounding box center [124, 286] width 24 height 24
click at [1162, 472] on div "Add" at bounding box center [1164, 472] width 28 height 14
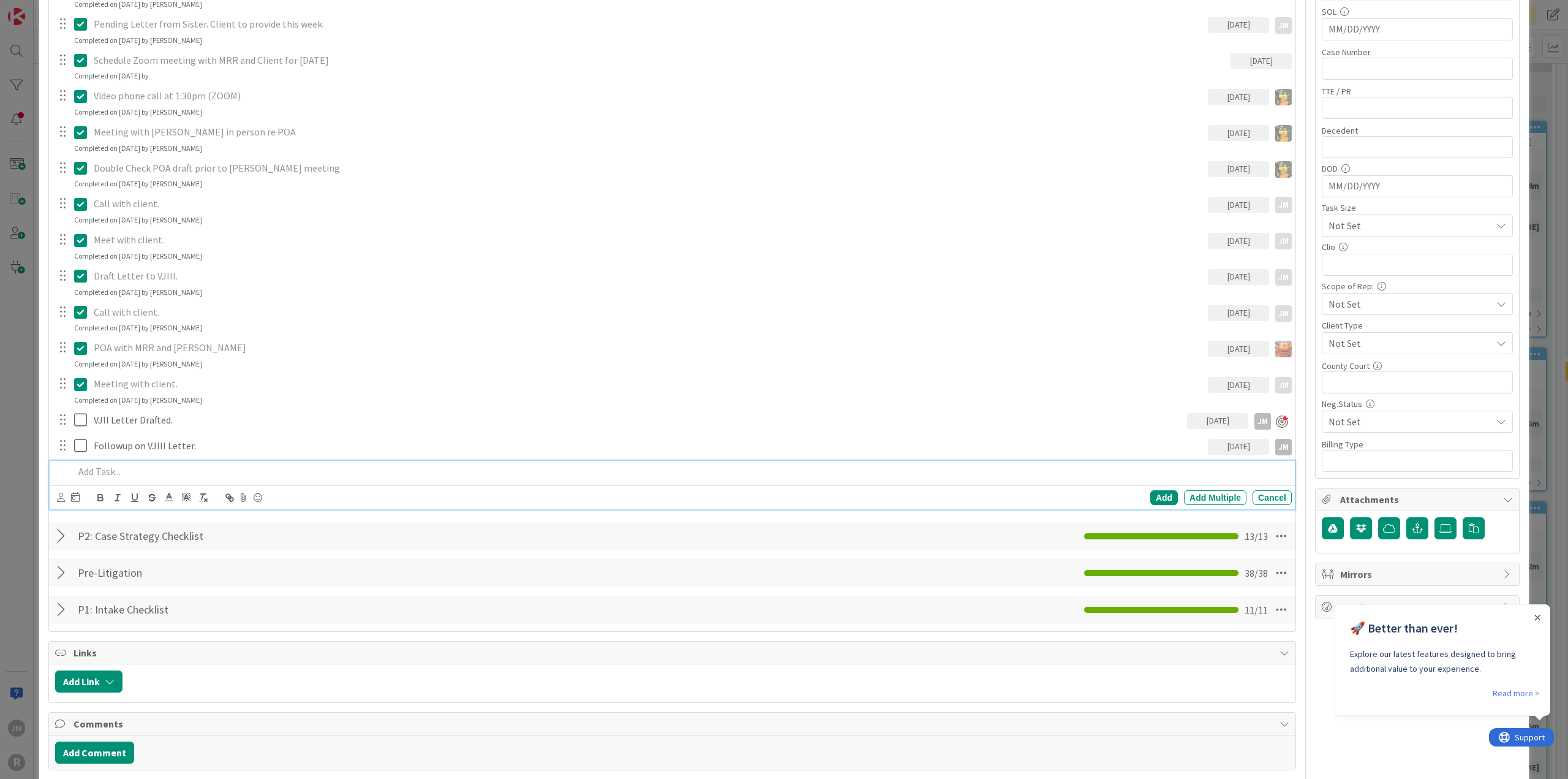
click at [125, 465] on p at bounding box center [680, 472] width 1213 height 14
click at [57, 494] on icon at bounding box center [61, 497] width 8 height 9
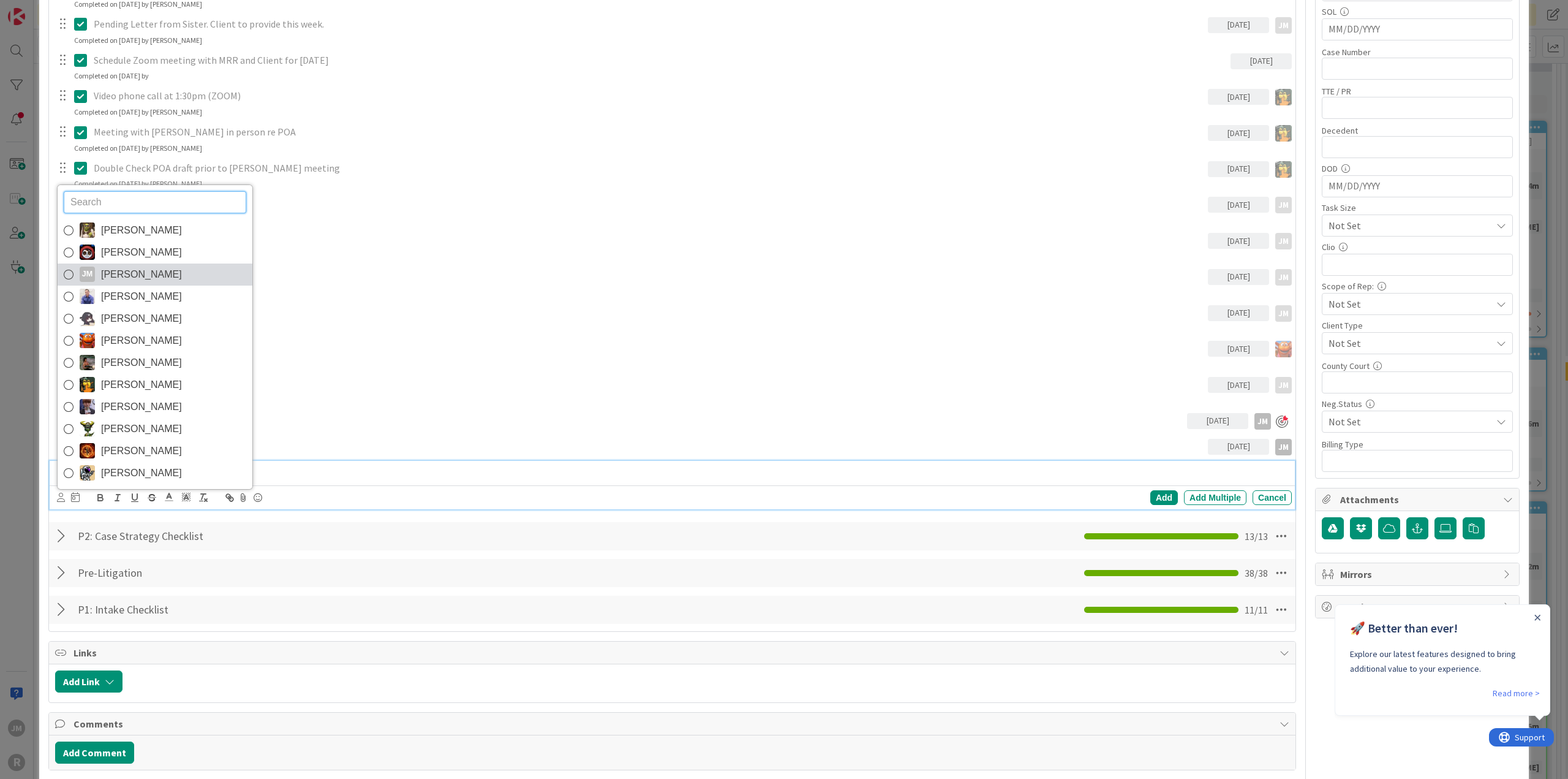
click at [67, 269] on icon at bounding box center [69, 275] width 10 height 19
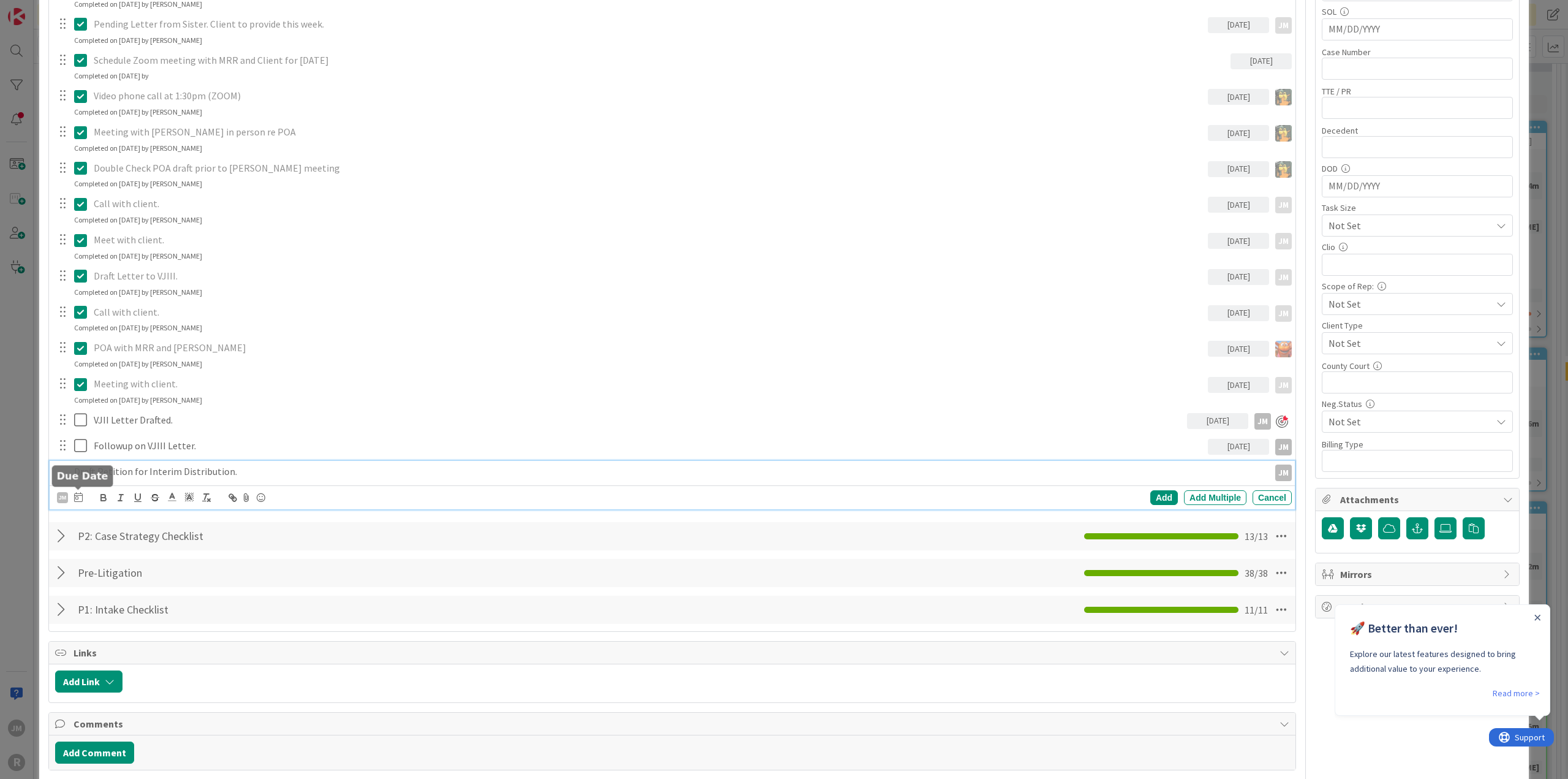
click at [78, 494] on icon at bounding box center [78, 497] width 8 height 10
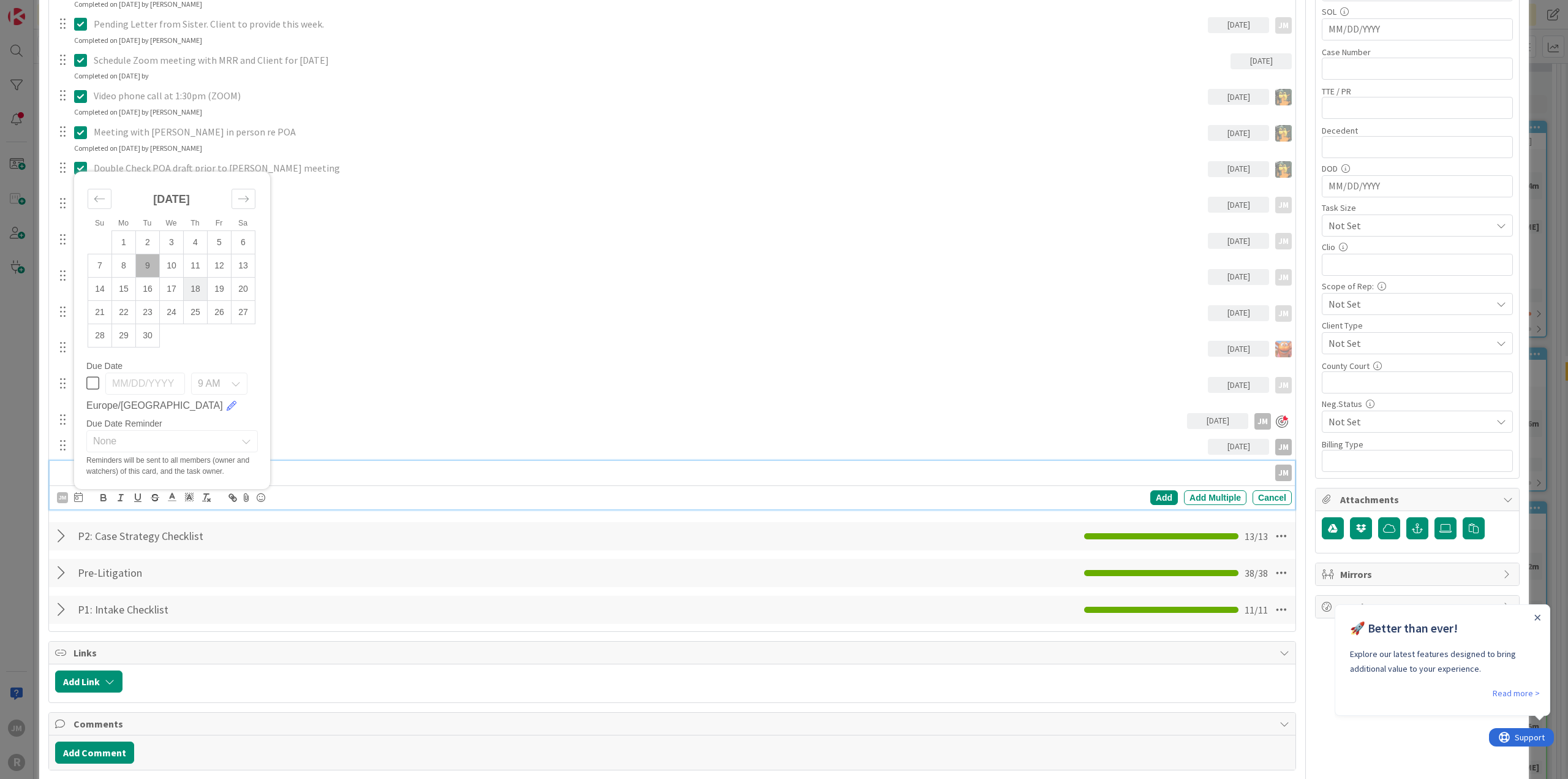
click at [199, 286] on td "18" at bounding box center [195, 289] width 24 height 24
click at [1160, 492] on div "Add" at bounding box center [1164, 497] width 28 height 14
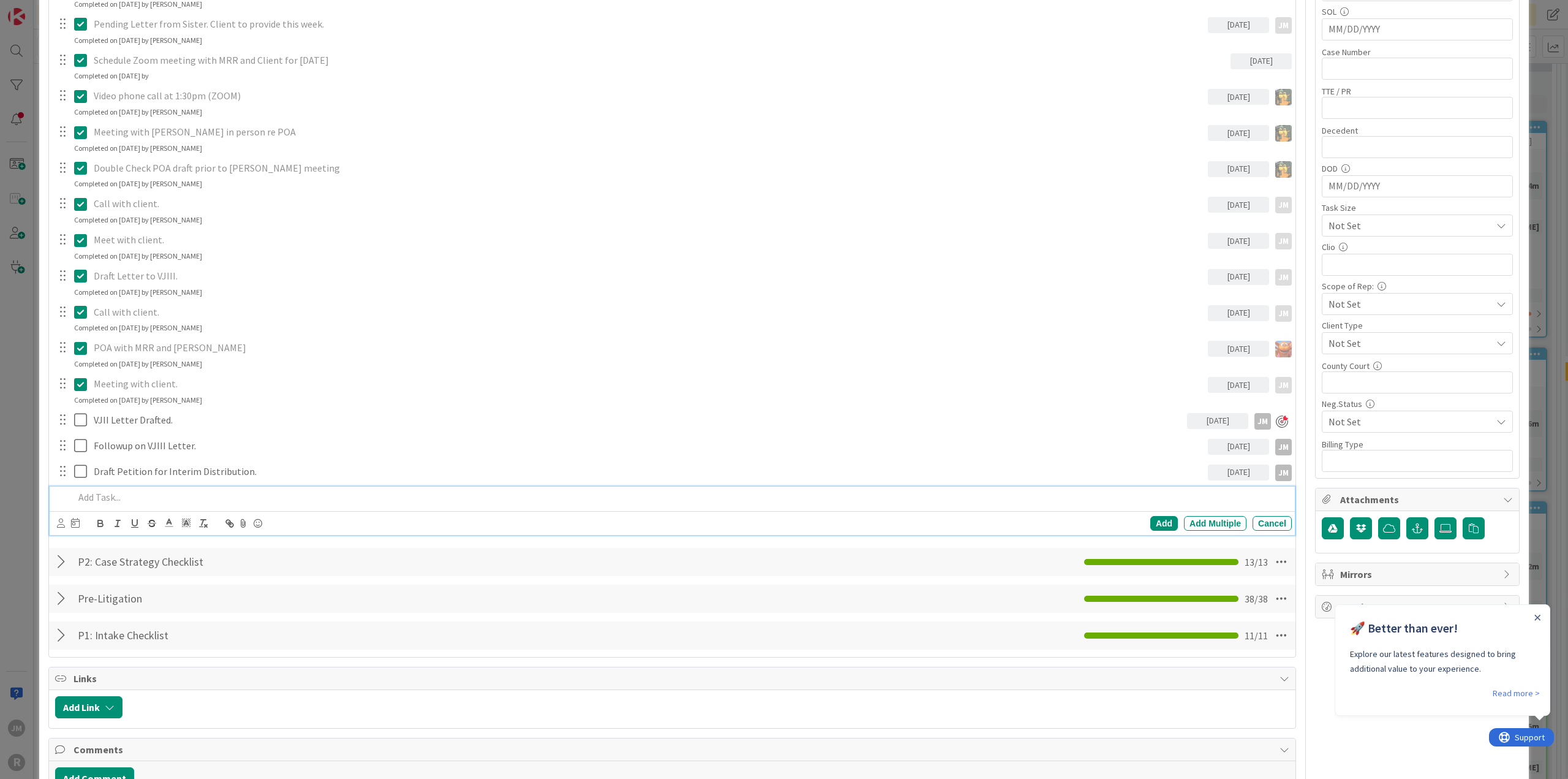
click at [114, 490] on p at bounding box center [680, 497] width 1213 height 14
click at [61, 517] on div at bounding box center [61, 515] width 8 height 3
click at [86, 493] on p "File Petition for Interim Distribution." at bounding box center [680, 497] width 1213 height 14
click at [60, 520] on icon at bounding box center [61, 523] width 8 height 9
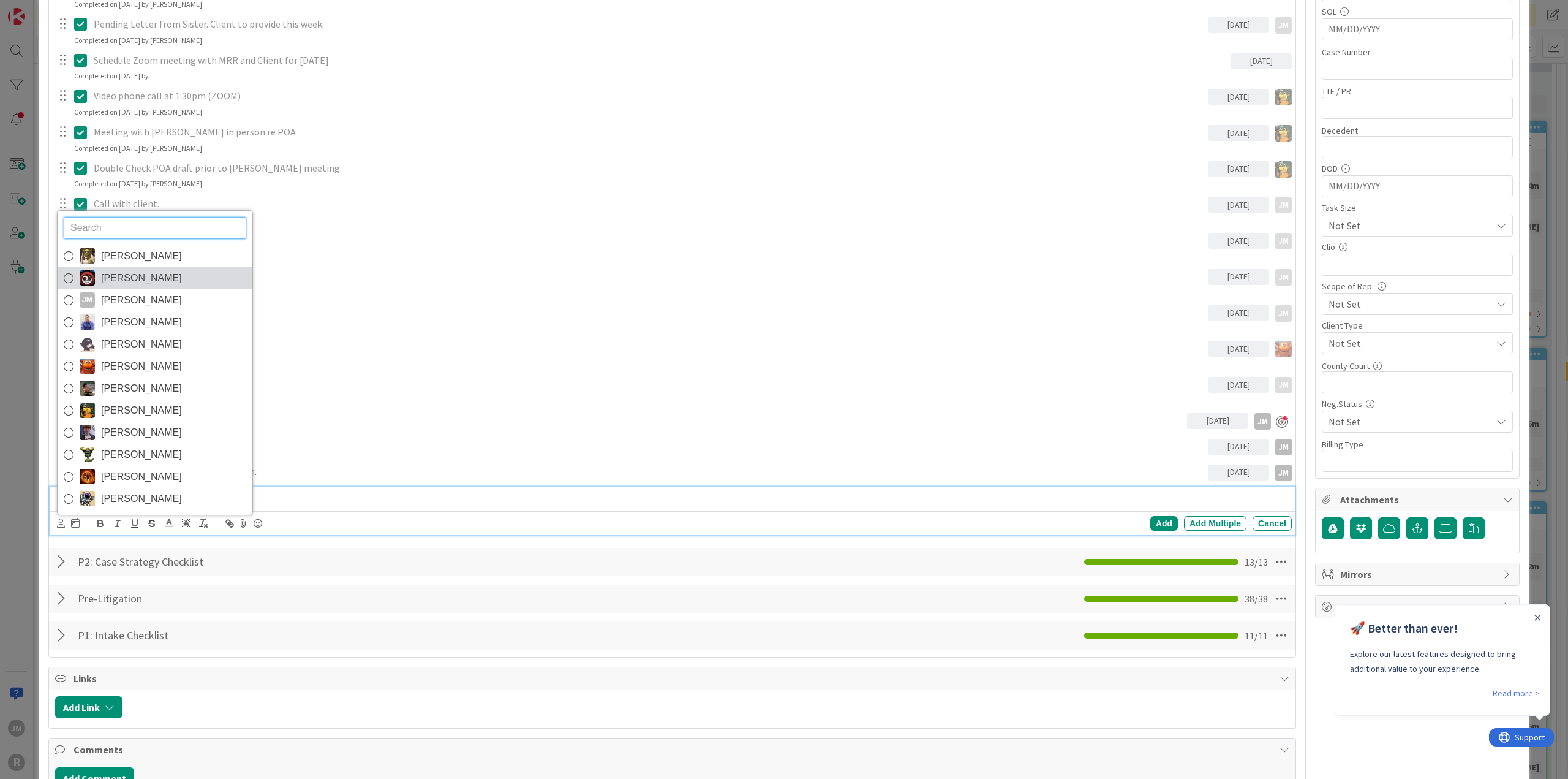
click at [71, 275] on icon at bounding box center [69, 278] width 10 height 19
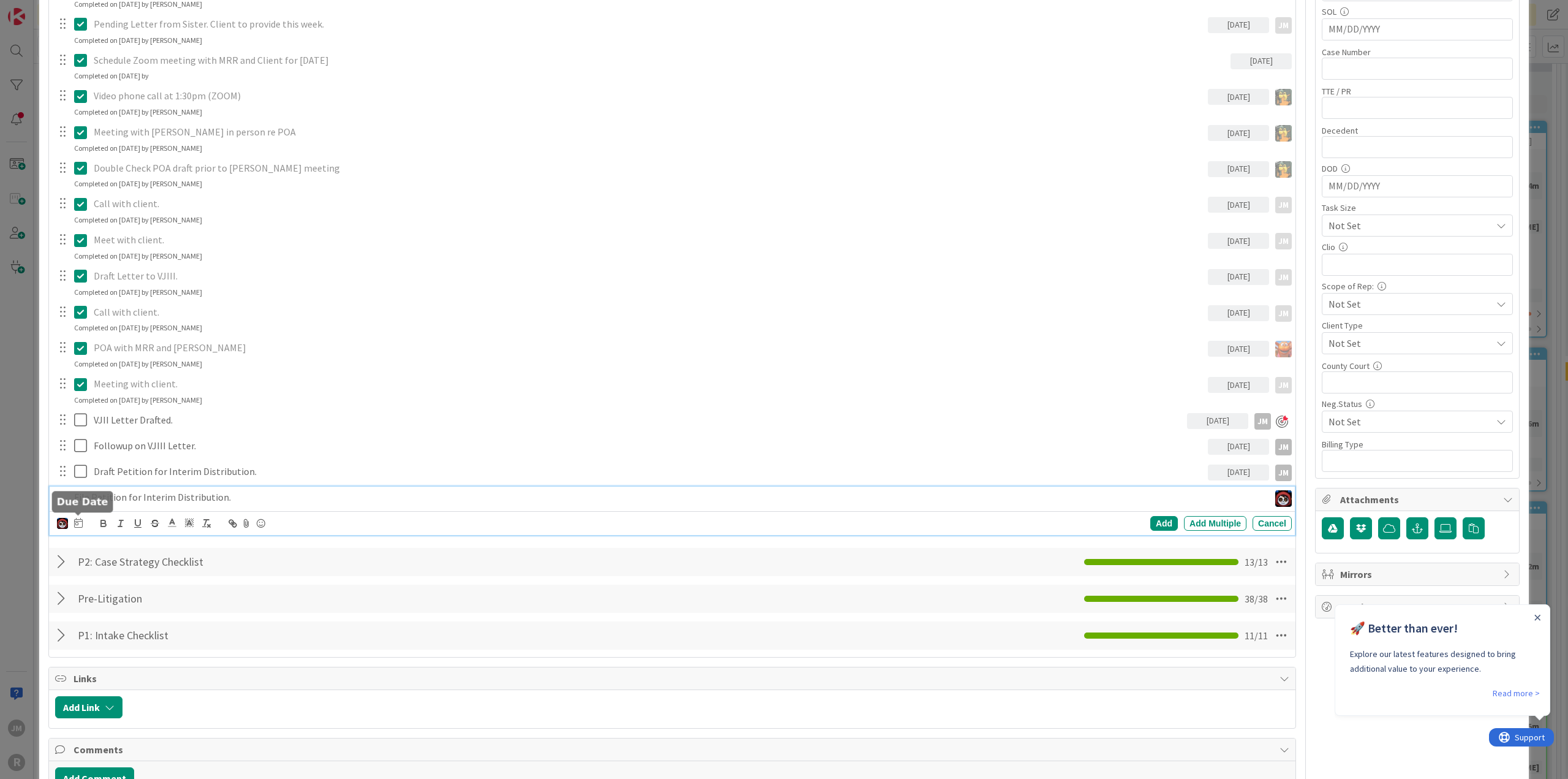
click at [82, 518] on icon at bounding box center [78, 523] width 8 height 10
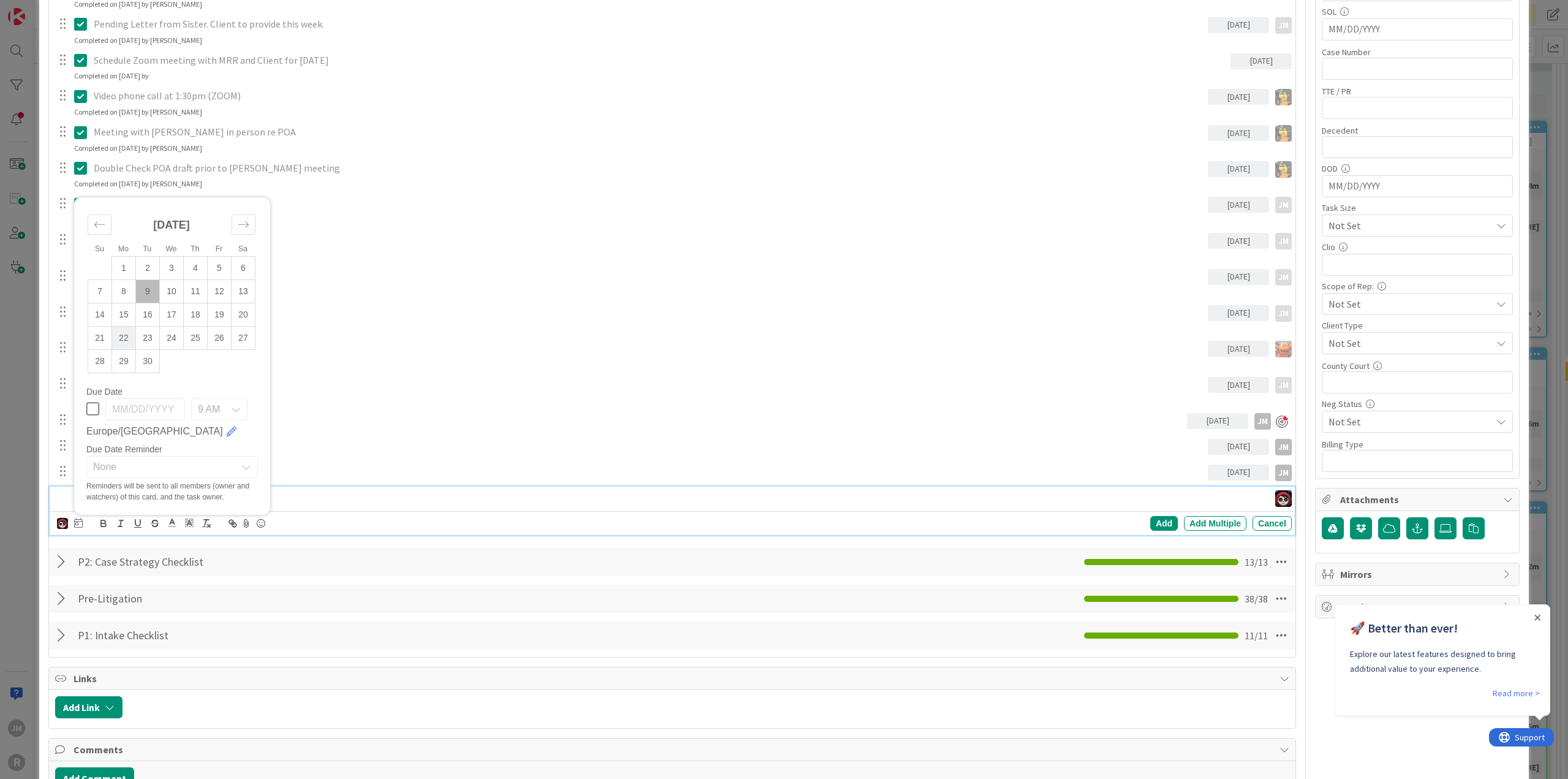
click at [125, 335] on td "22" at bounding box center [124, 338] width 24 height 24
click at [1161, 519] on div "Add" at bounding box center [1164, 523] width 28 height 14
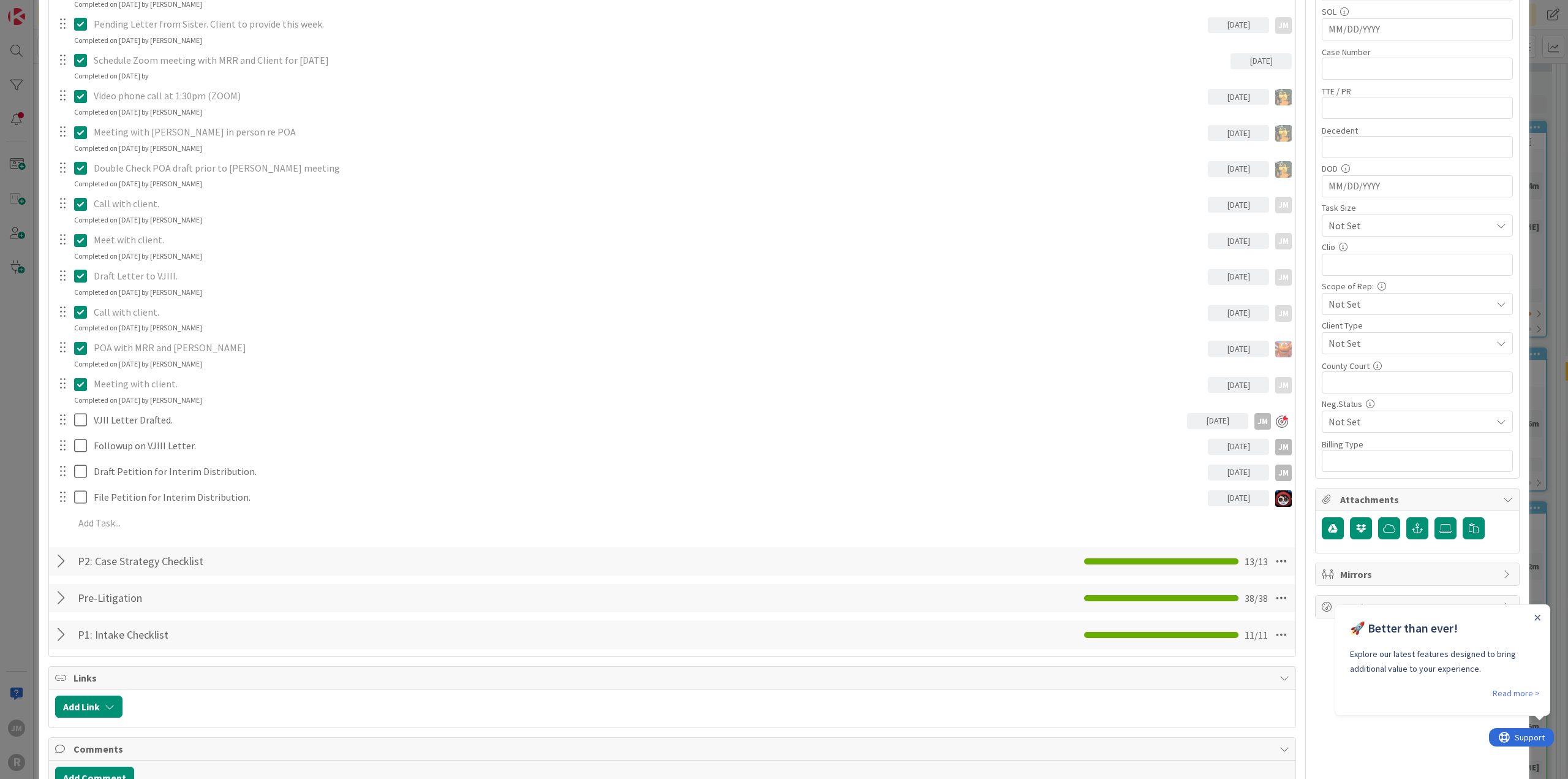
click at [24, 448] on div "ID 382 Litigation Matter Workflow (FL2) Pre-litigation Negotiation Title 23 / 1…" at bounding box center [784, 389] width 1568 height 779
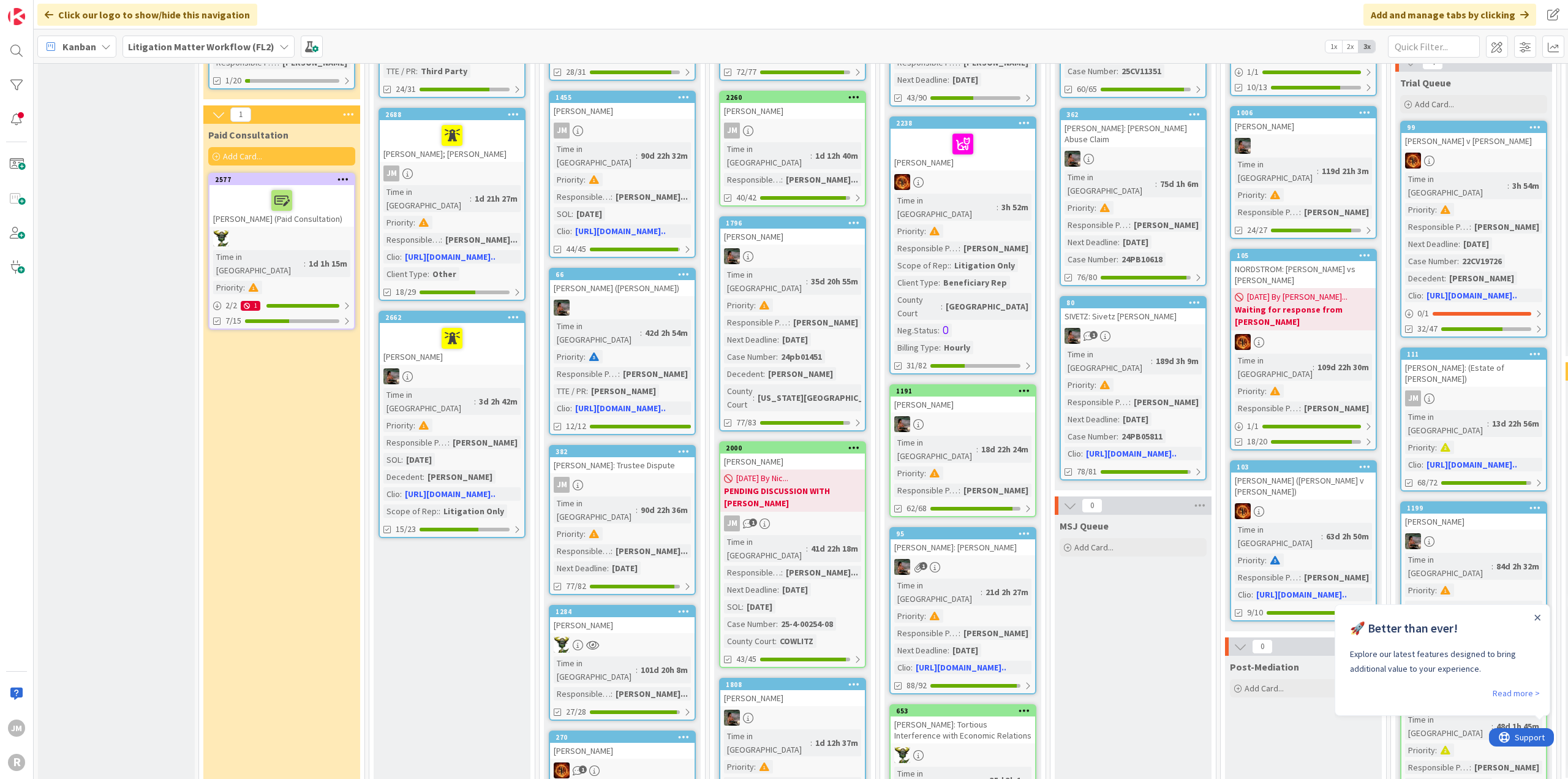
click at [658, 637] on div at bounding box center [623, 644] width 145 height 16
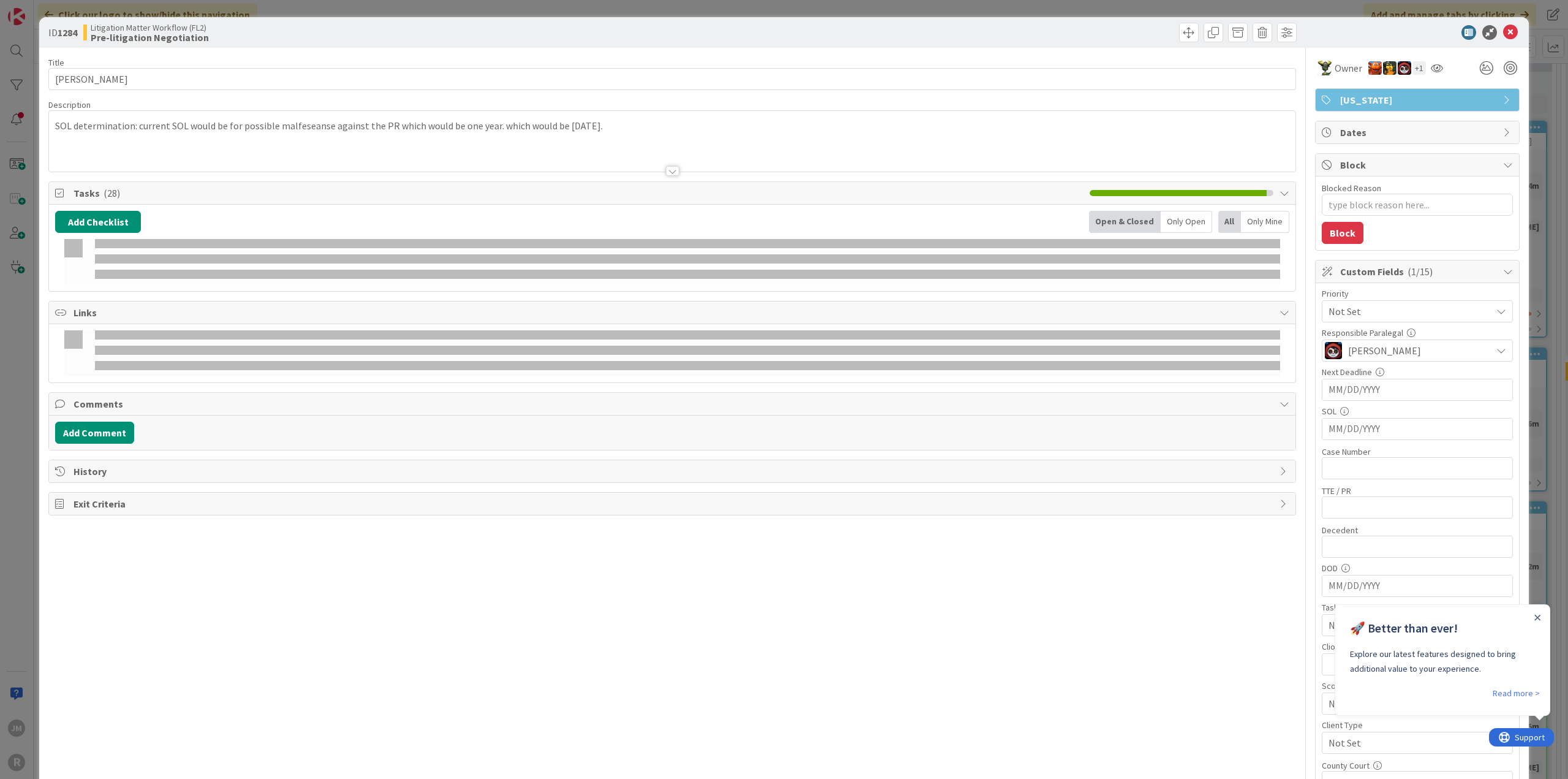
type textarea "x"
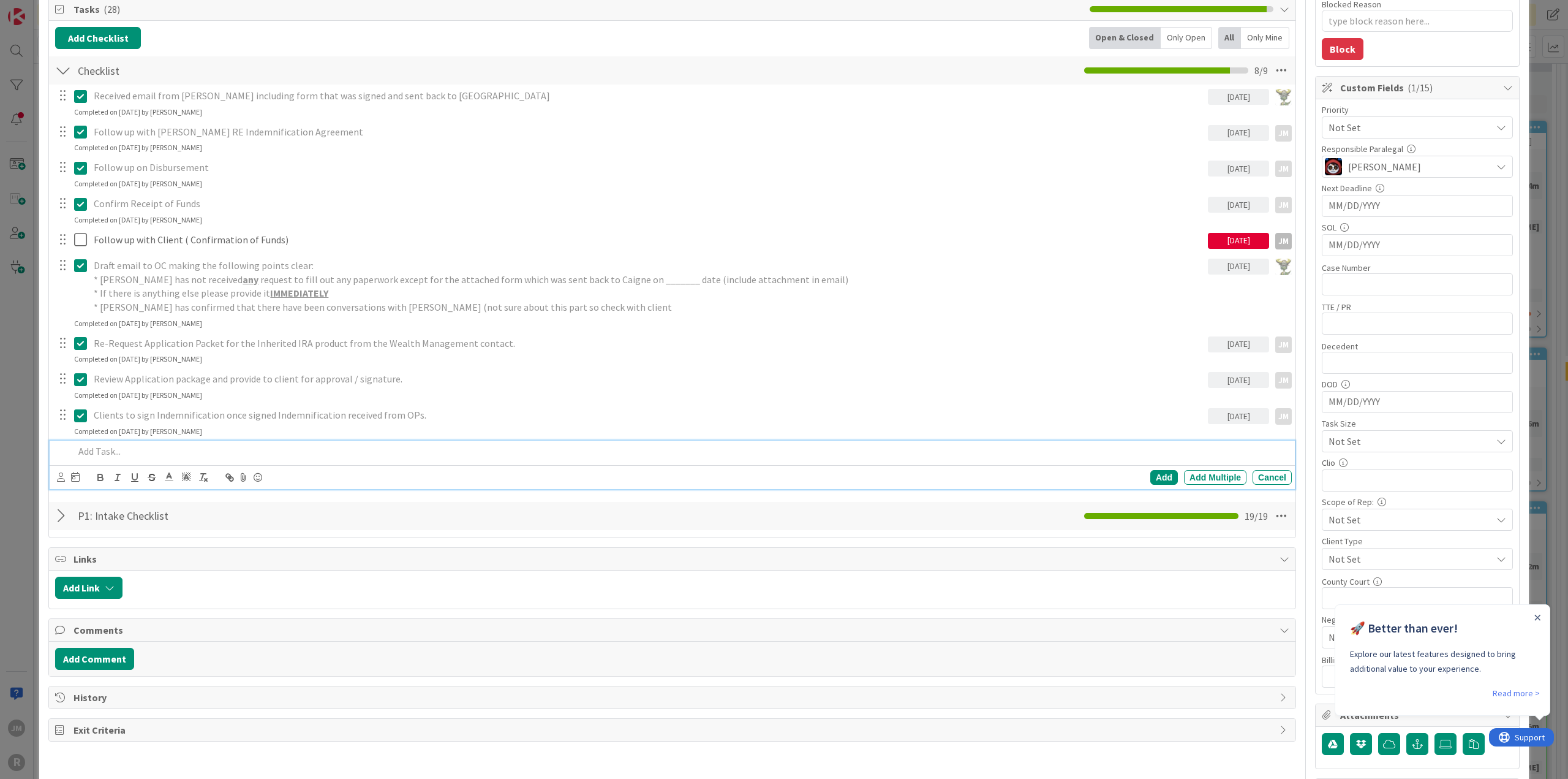
click at [122, 456] on p at bounding box center [680, 451] width 1213 height 14
click at [60, 475] on icon at bounding box center [61, 477] width 8 height 9
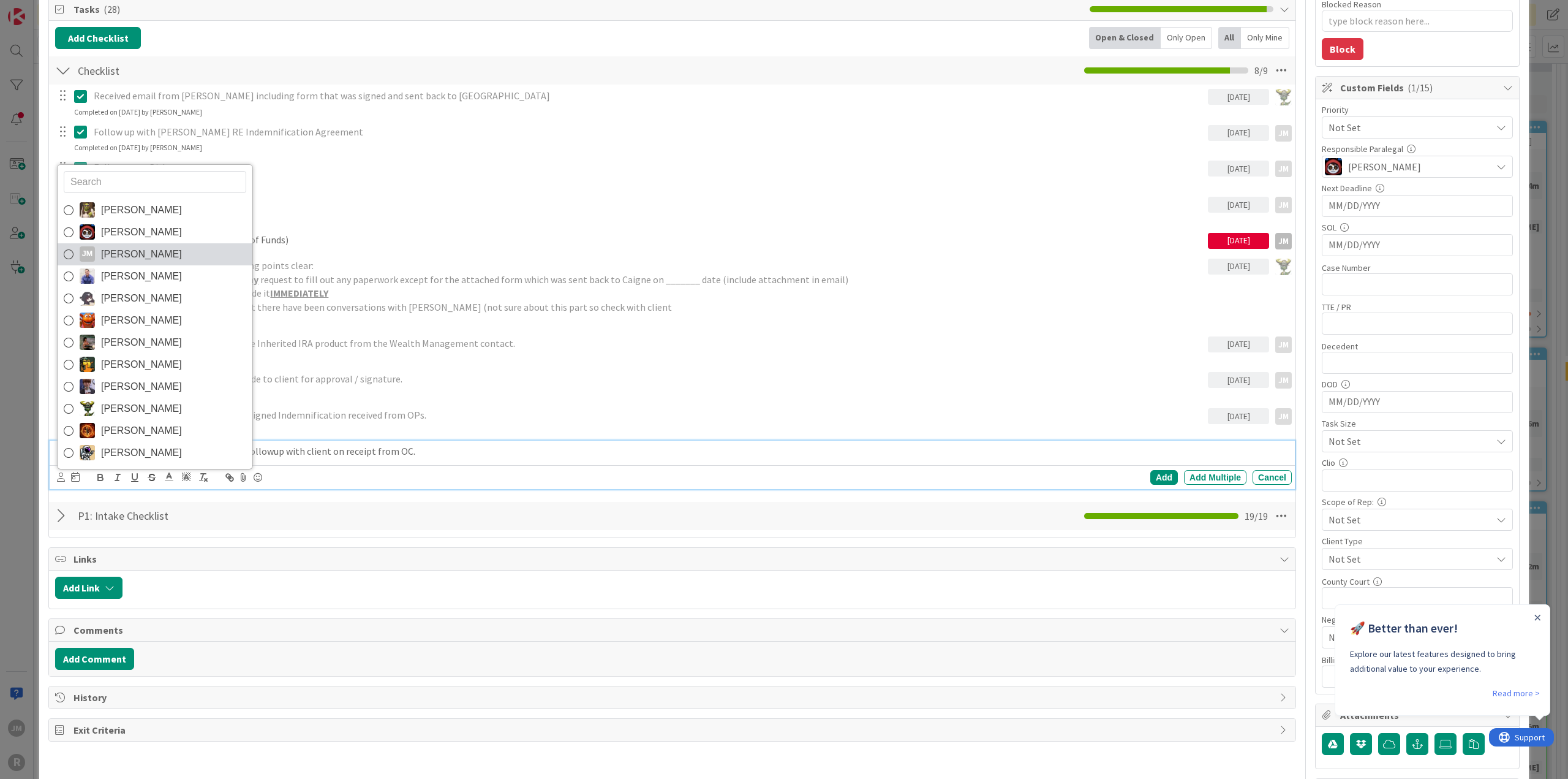
click at [69, 249] on icon at bounding box center [69, 254] width 10 height 19
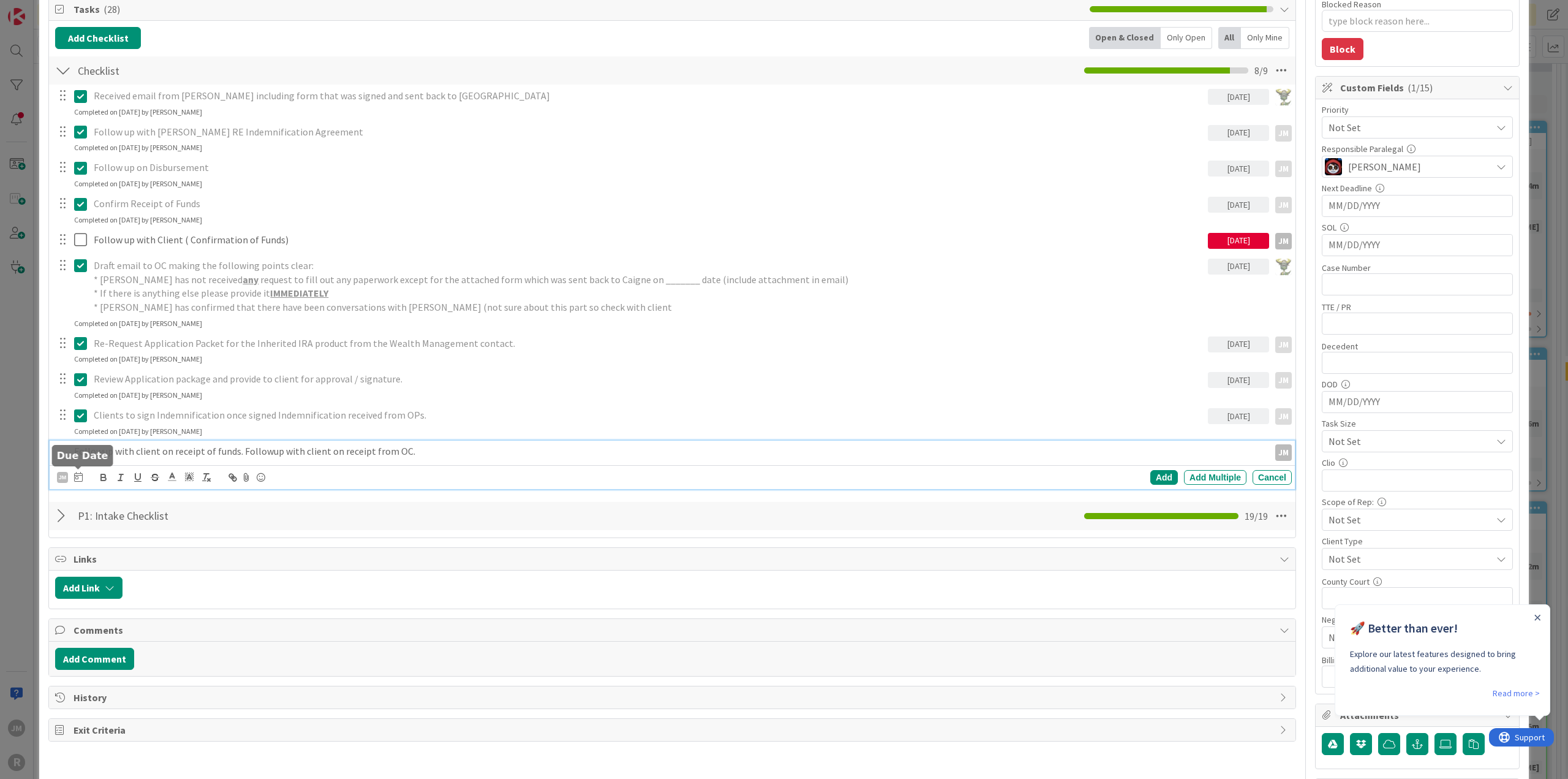
click at [77, 472] on icon at bounding box center [78, 477] width 8 height 10
click at [150, 580] on td "9" at bounding box center [148, 580] width 24 height 24
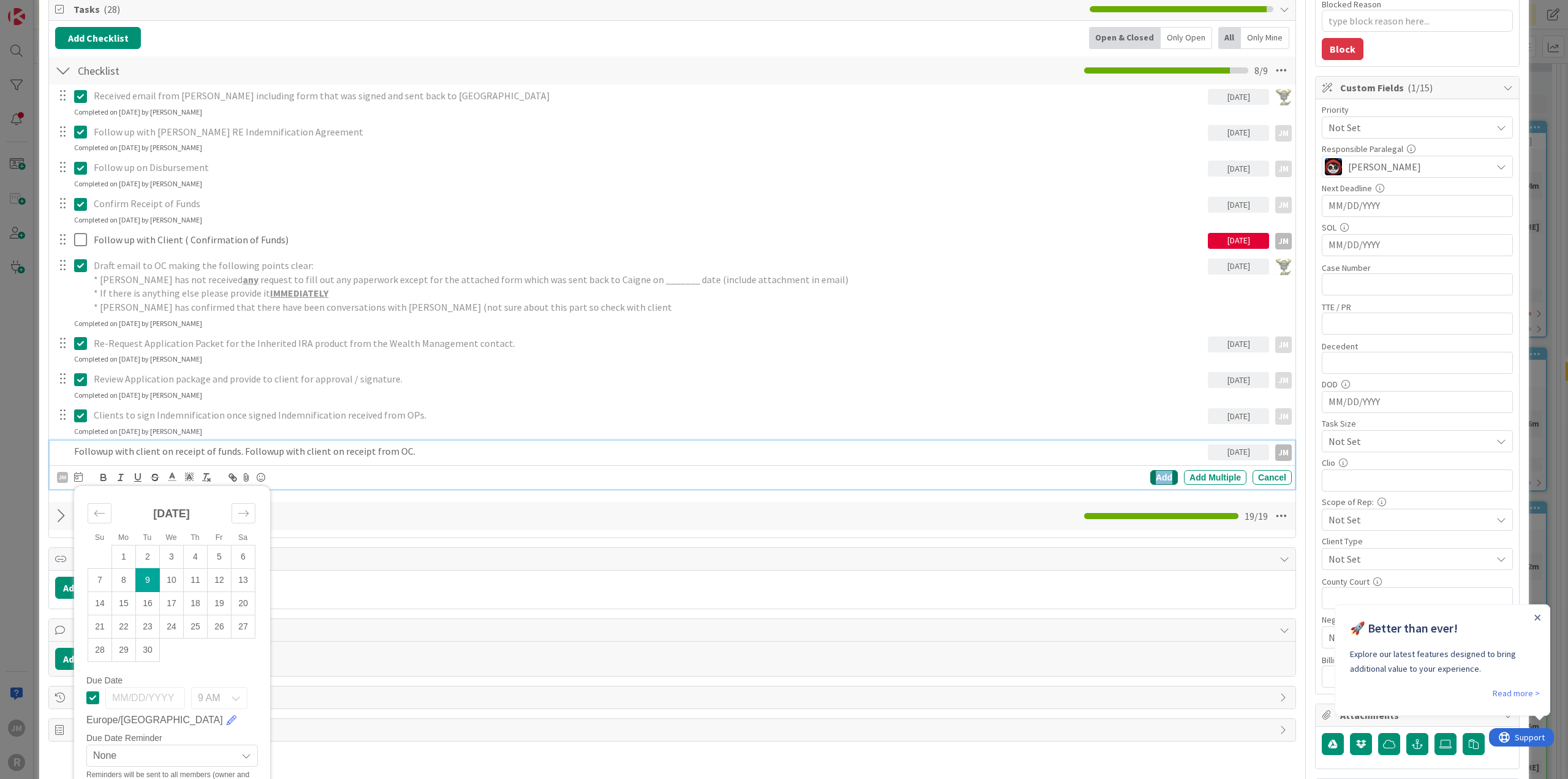
click at [1151, 472] on div "Add" at bounding box center [1164, 477] width 28 height 14
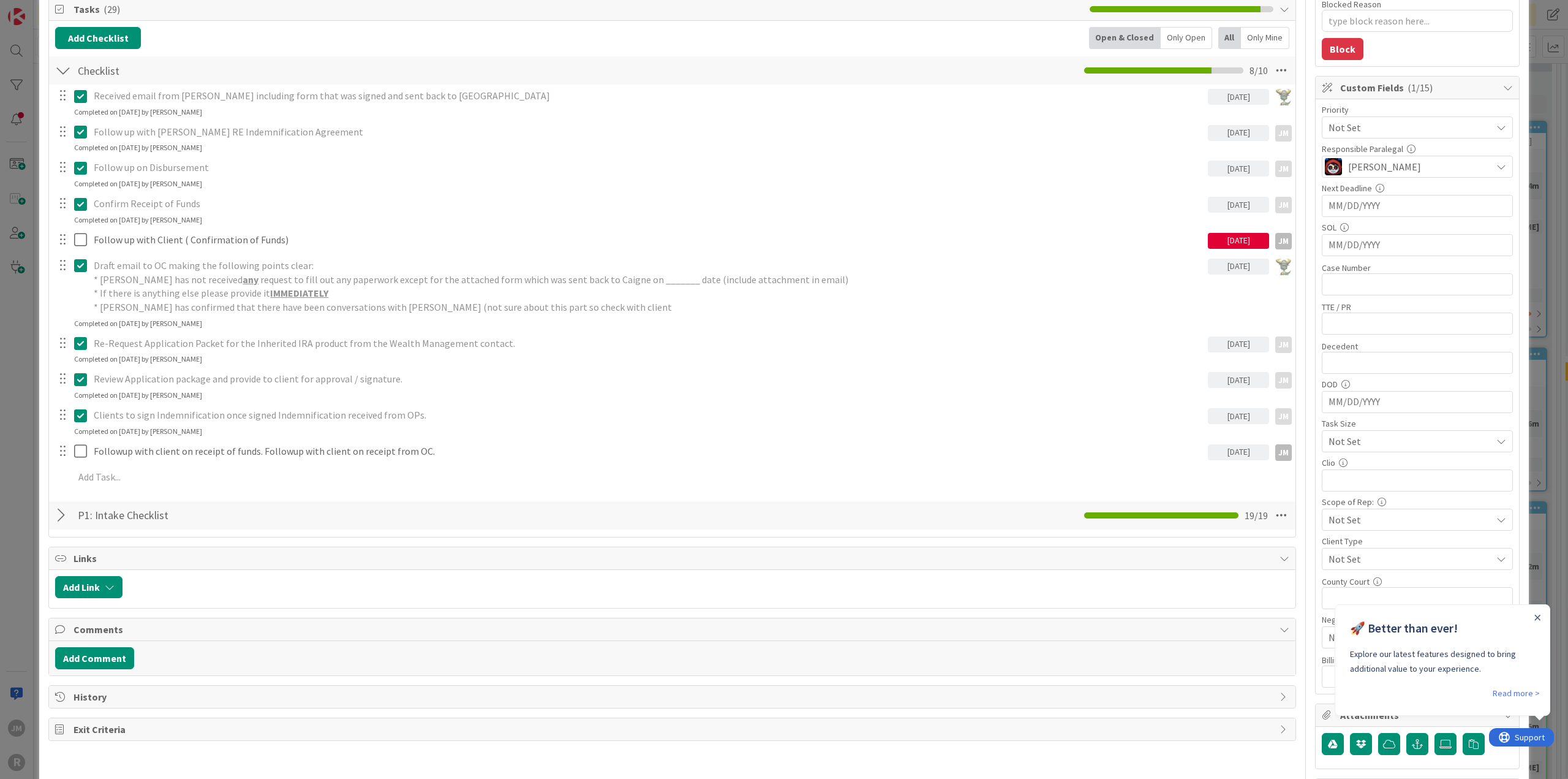
click at [242, 463] on div "Received email from [PERSON_NAME] including form that was signed and sent back …" at bounding box center [672, 288] width 1234 height 408
click at [224, 464] on div "Received email from [PERSON_NAME] including form that was signed and sent back …" at bounding box center [672, 288] width 1234 height 408
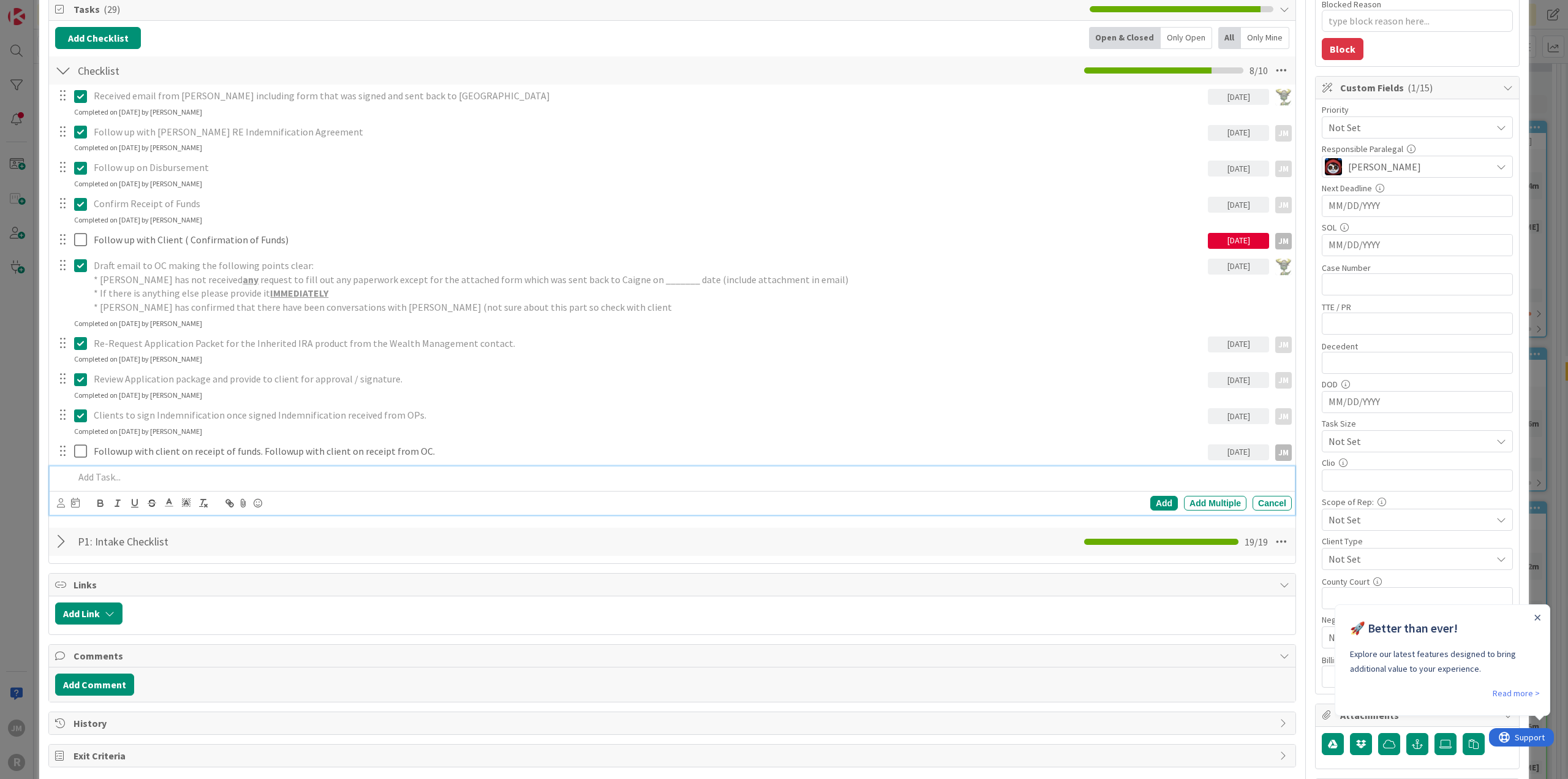
click at [207, 467] on div at bounding box center [680, 477] width 1223 height 21
click at [61, 502] on icon at bounding box center [61, 503] width 8 height 9
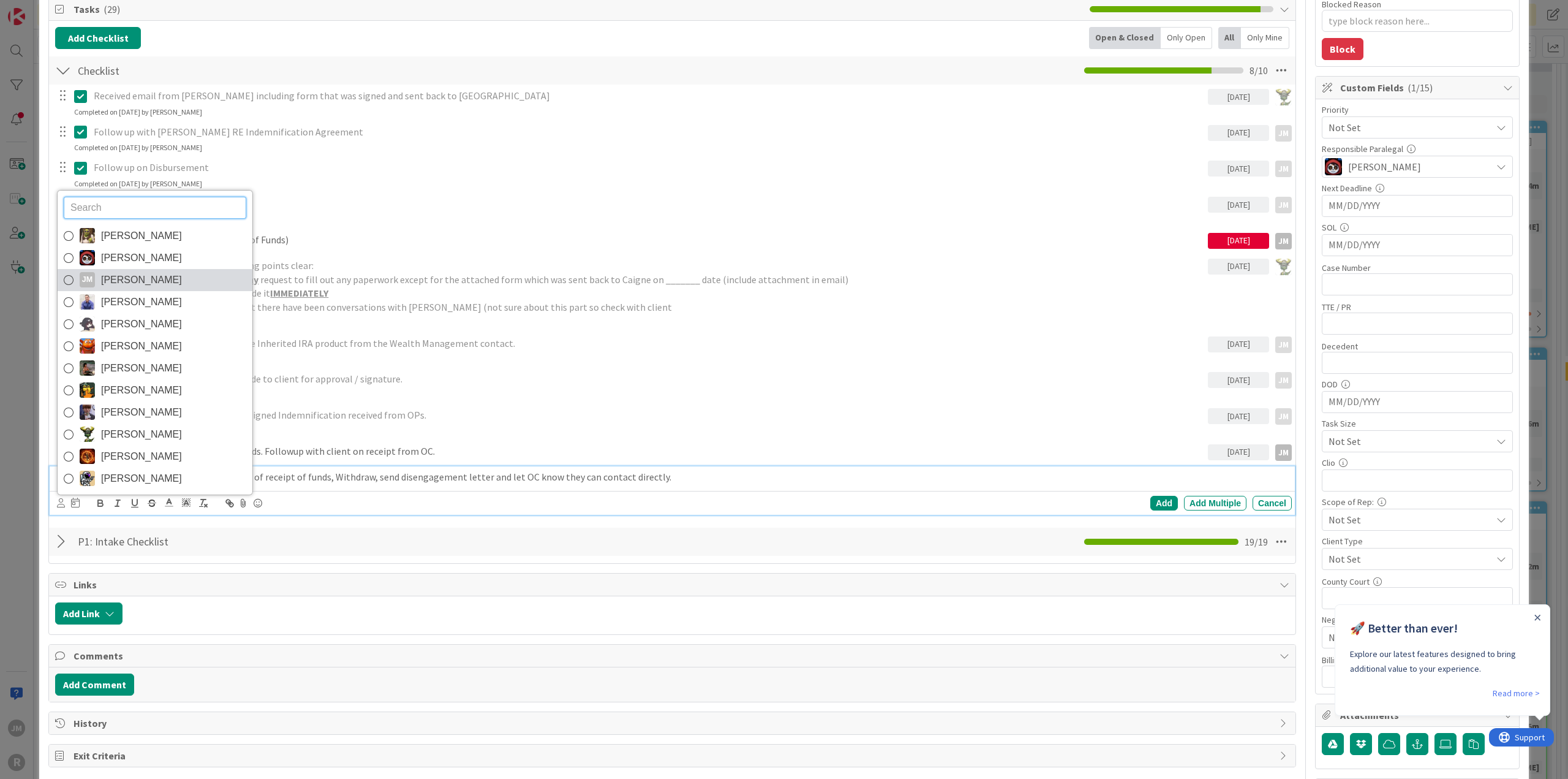
click at [135, 278] on span "[PERSON_NAME]" at bounding box center [141, 280] width 81 height 19
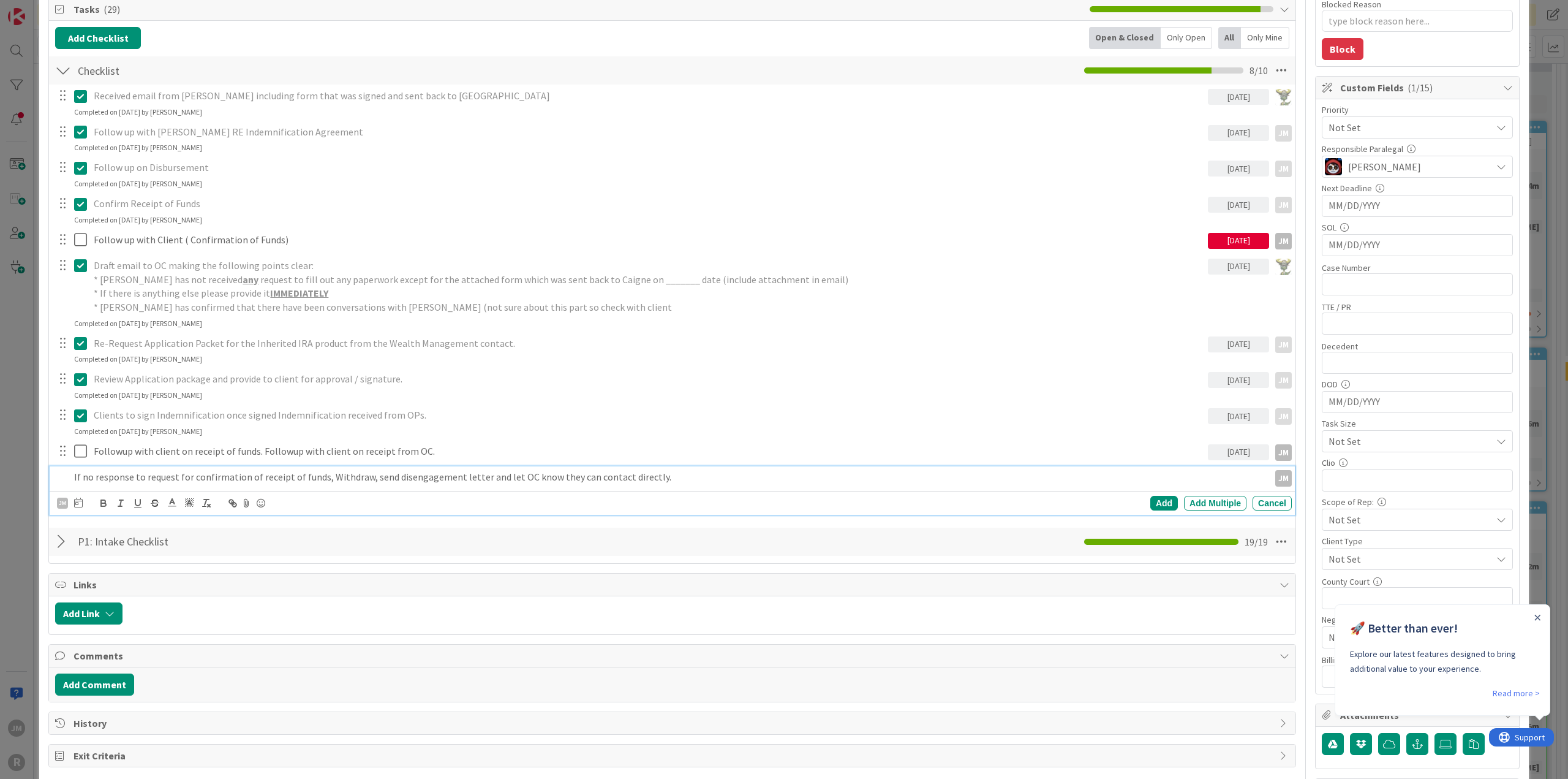
click at [77, 502] on icon at bounding box center [78, 503] width 8 height 10
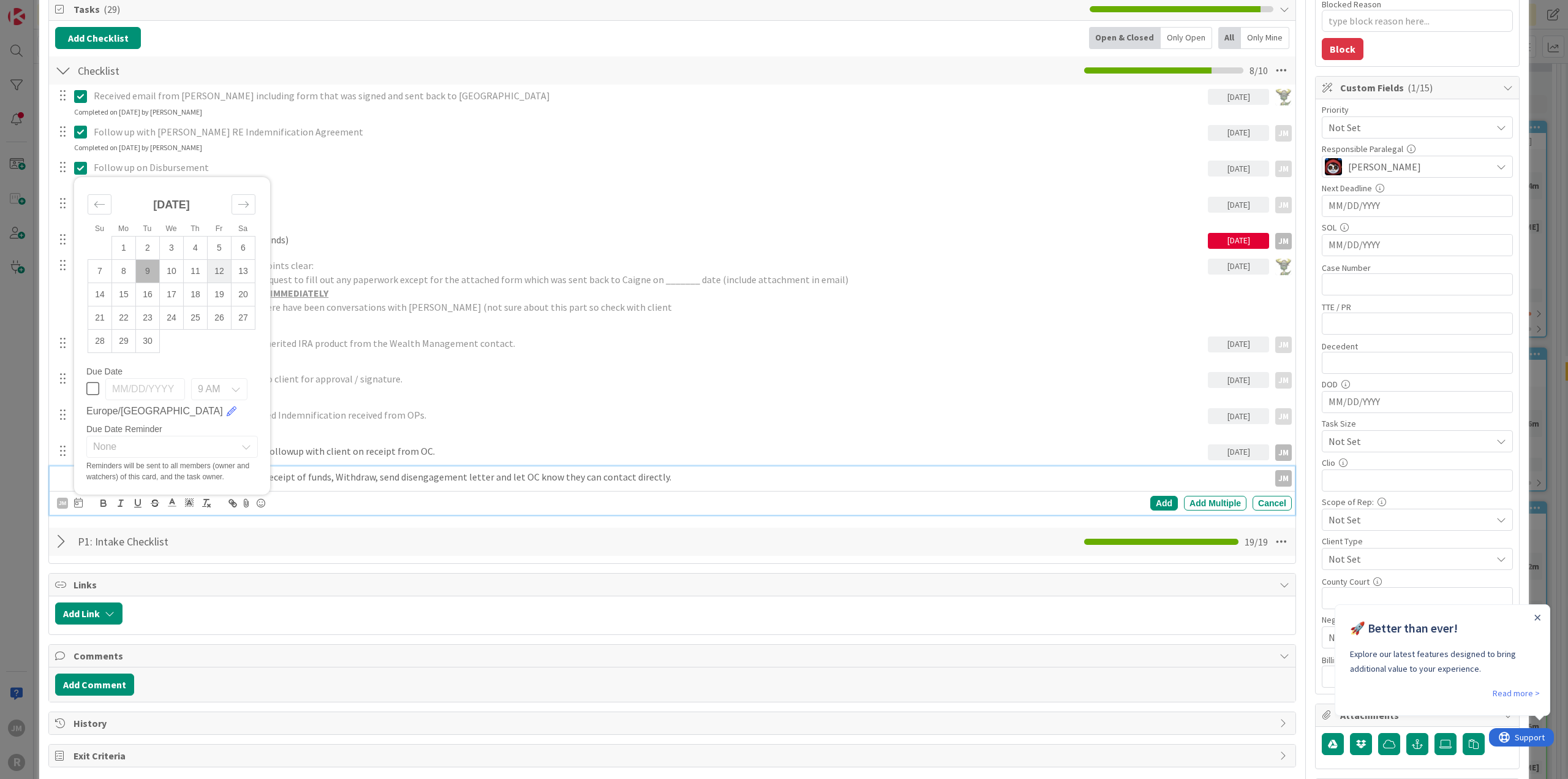
click at [220, 270] on td "12" at bounding box center [220, 271] width 24 height 24
click at [1156, 496] on div "Add" at bounding box center [1164, 503] width 28 height 14
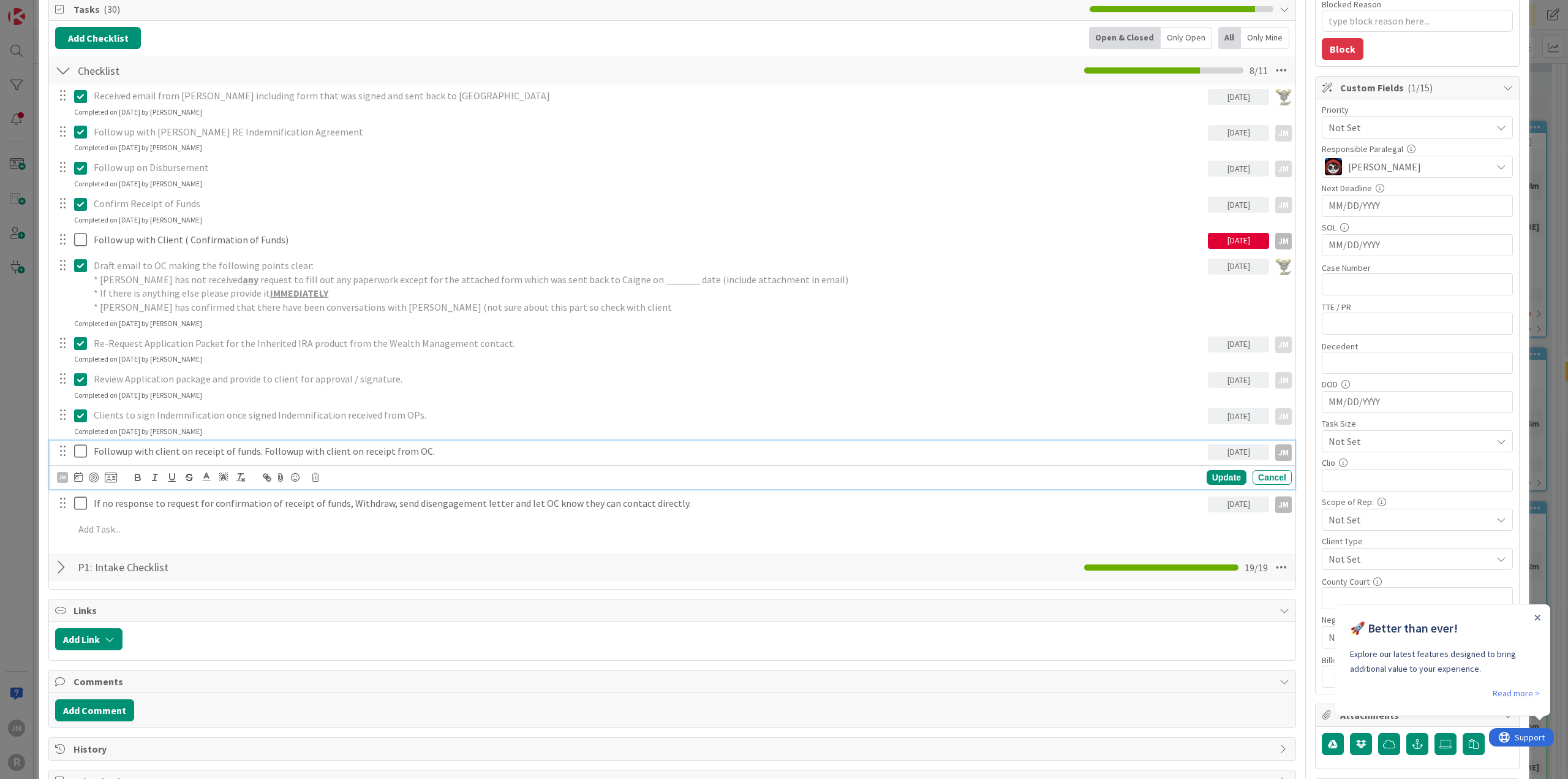
click at [140, 456] on div "Followup with client on receipt of funds. Followup with client on receipt from …" at bounding box center [649, 451] width 1119 height 21
click at [93, 476] on div at bounding box center [94, 478] width 10 height 10
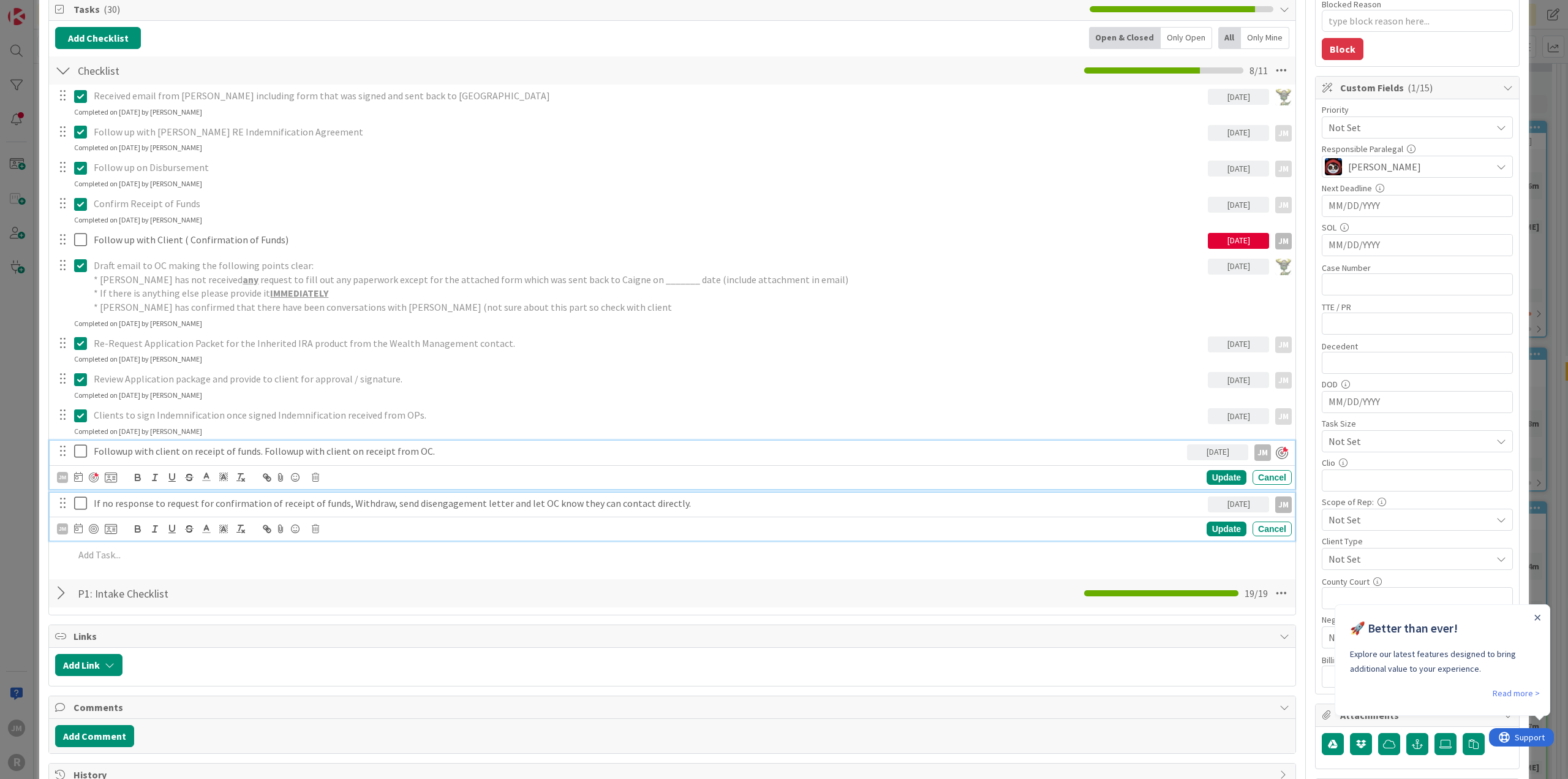
click at [120, 504] on p "If no response to request for confirmation of receipt of funds, Withdraw, send …" at bounding box center [648, 503] width 1109 height 14
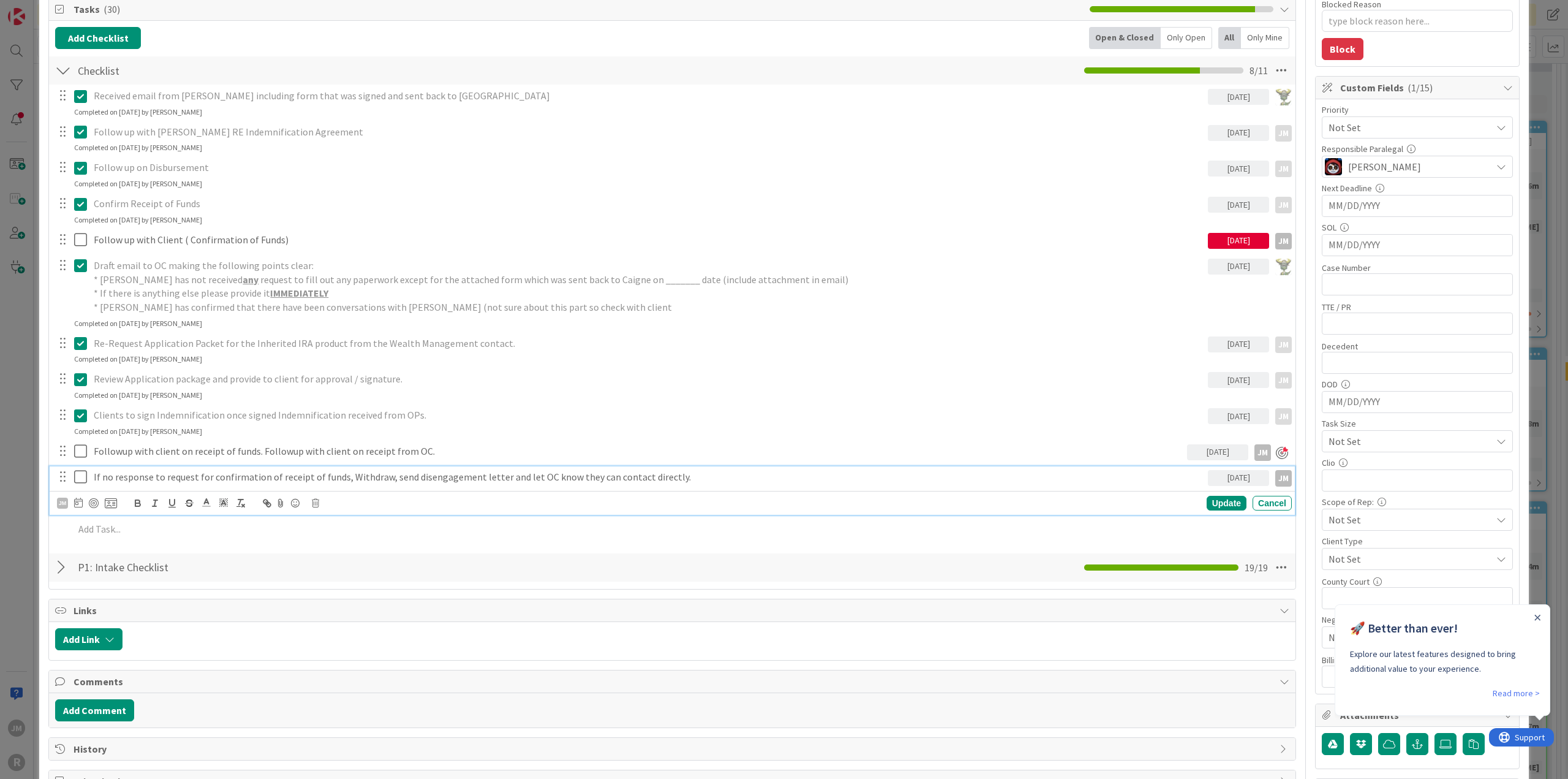
scroll to position [158, 0]
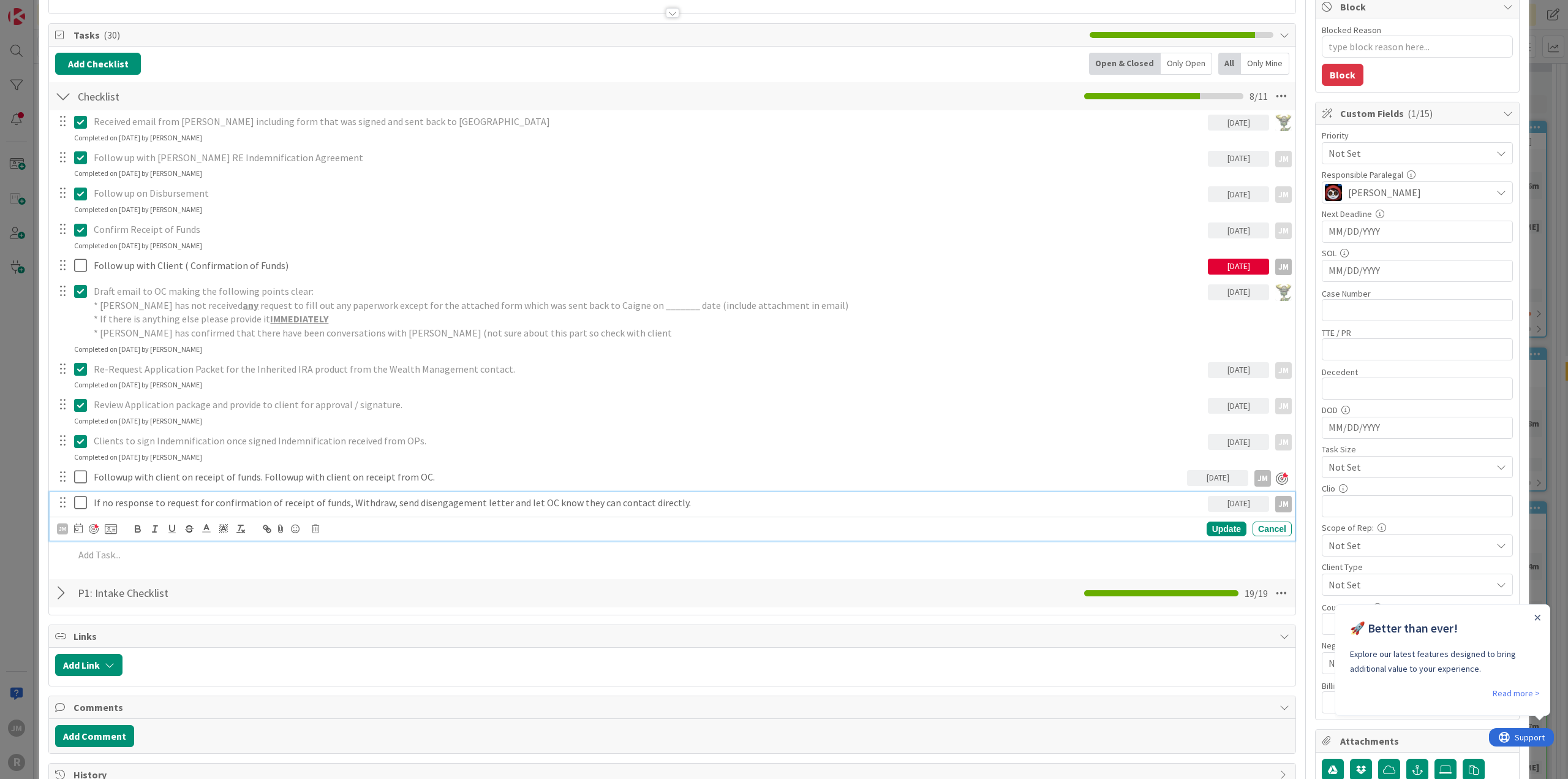
click at [93, 527] on div at bounding box center [94, 529] width 10 height 10
click at [1216, 528] on div "Update" at bounding box center [1226, 528] width 40 height 14
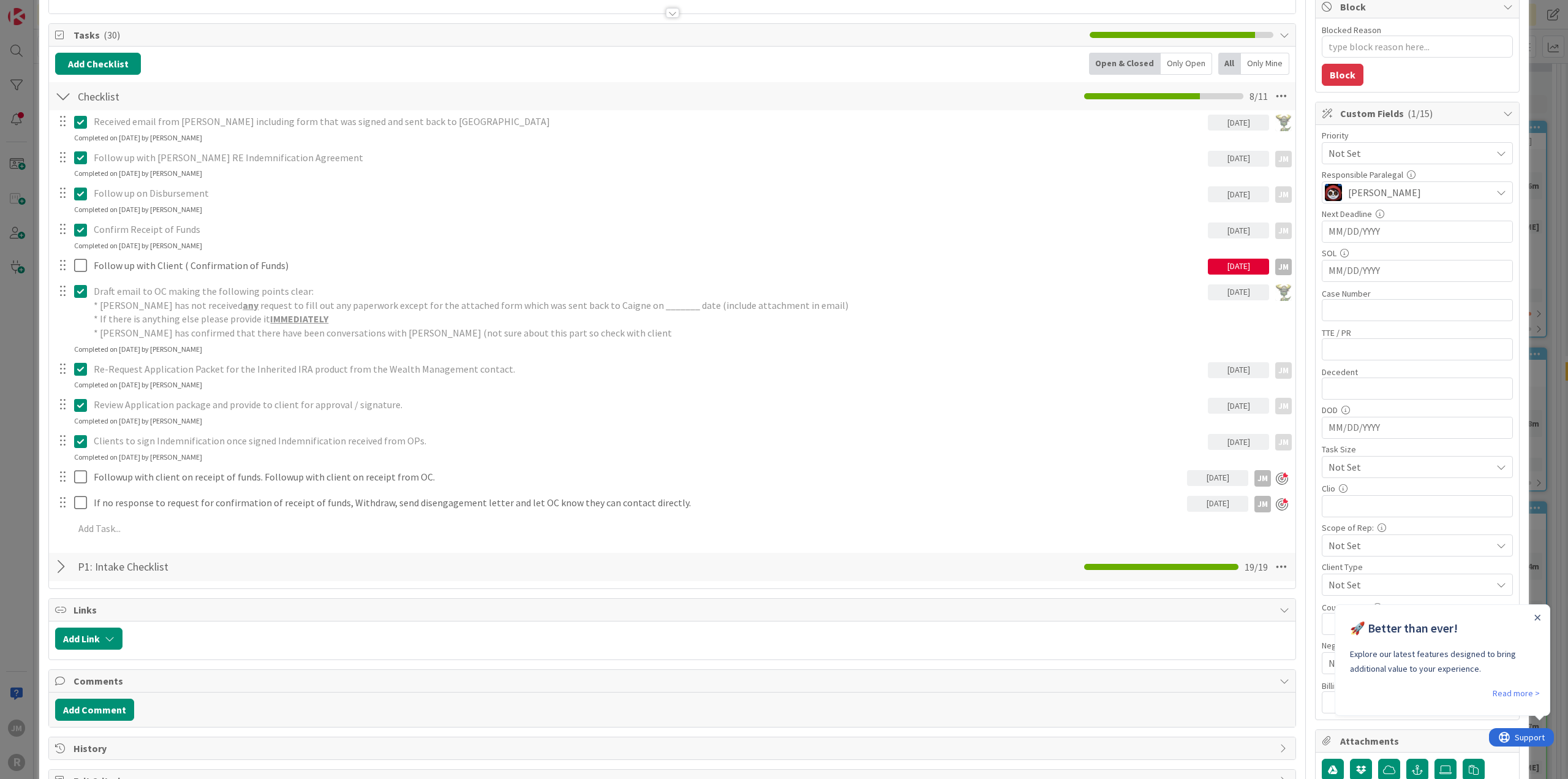
click at [17, 434] on div "ID 1284 Litigation Matter Workflow (FL2) Pre-litigation Negotiation Title 11 / …" at bounding box center [784, 389] width 1568 height 779
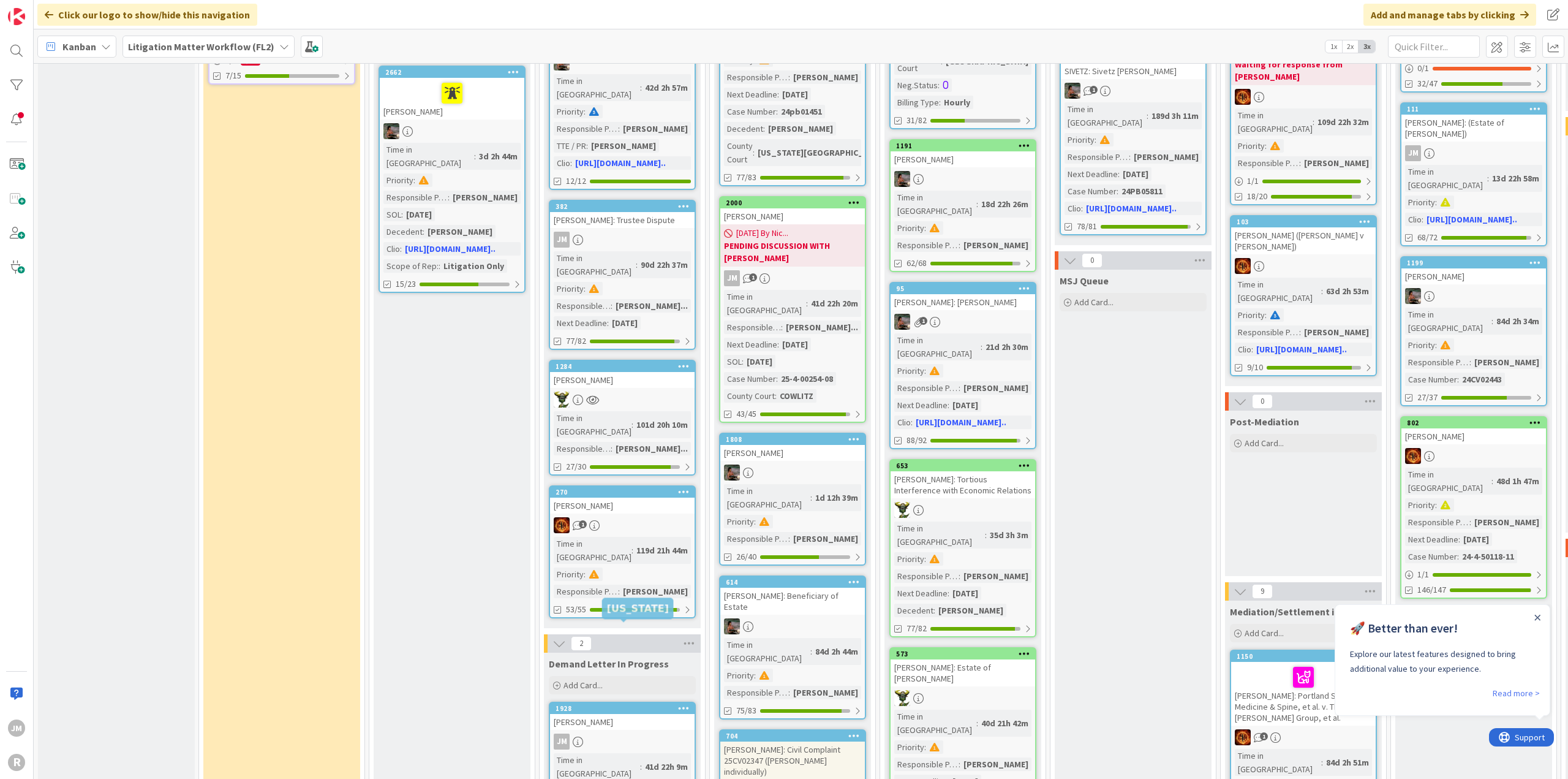
scroll to position [552, 0]
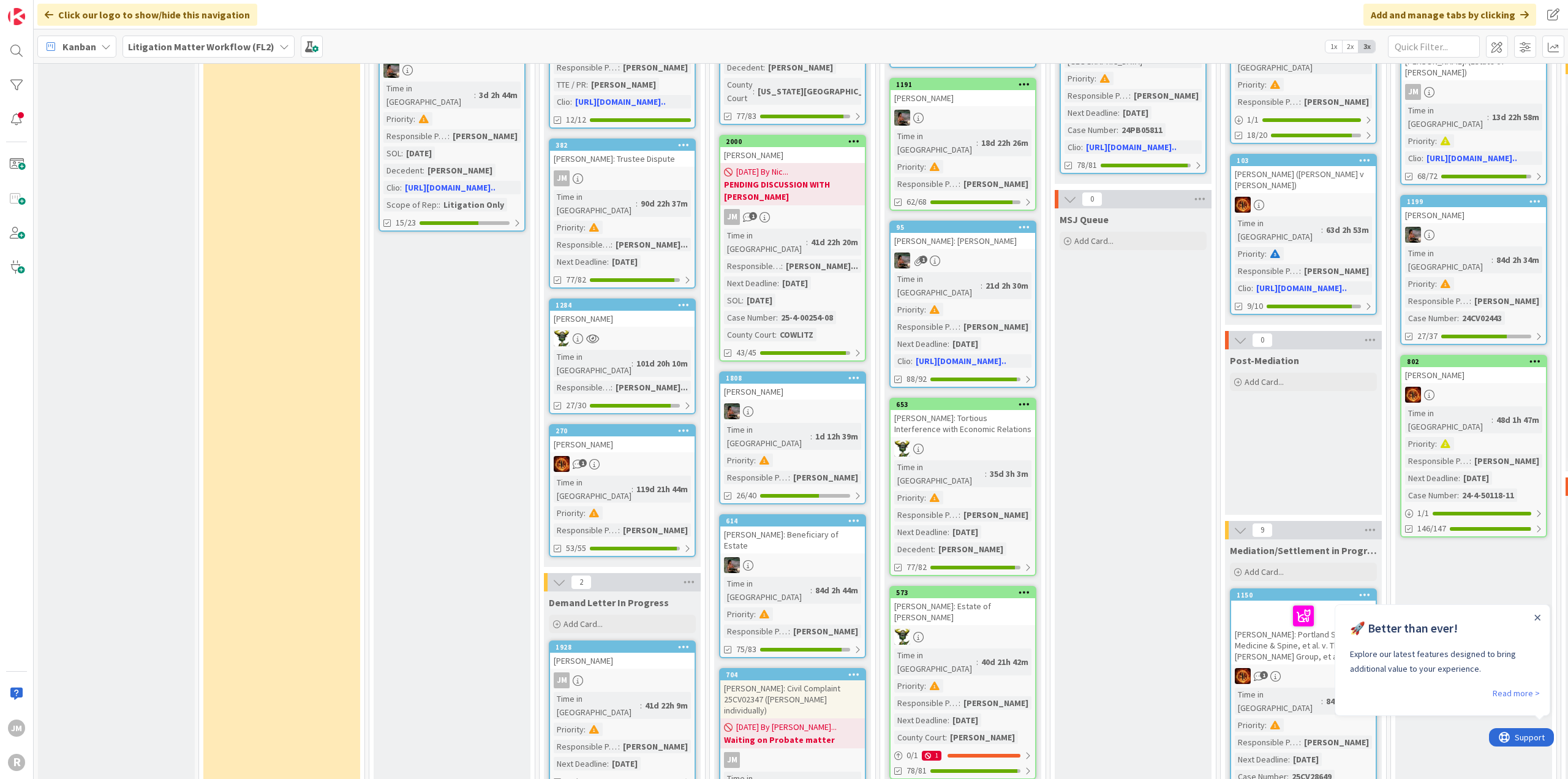
click at [669, 672] on div "JM" at bounding box center [623, 680] width 145 height 16
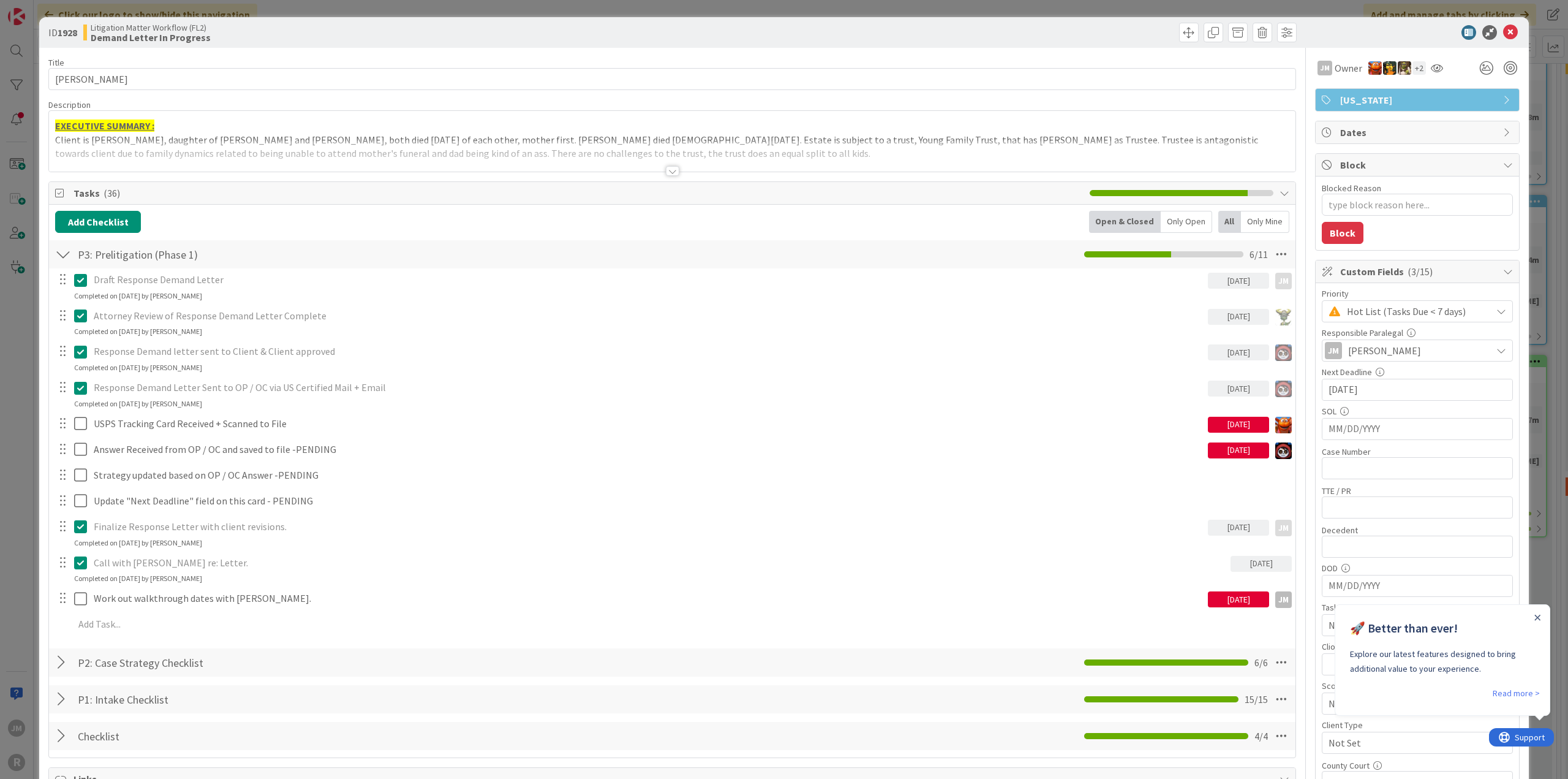
type textarea "x"
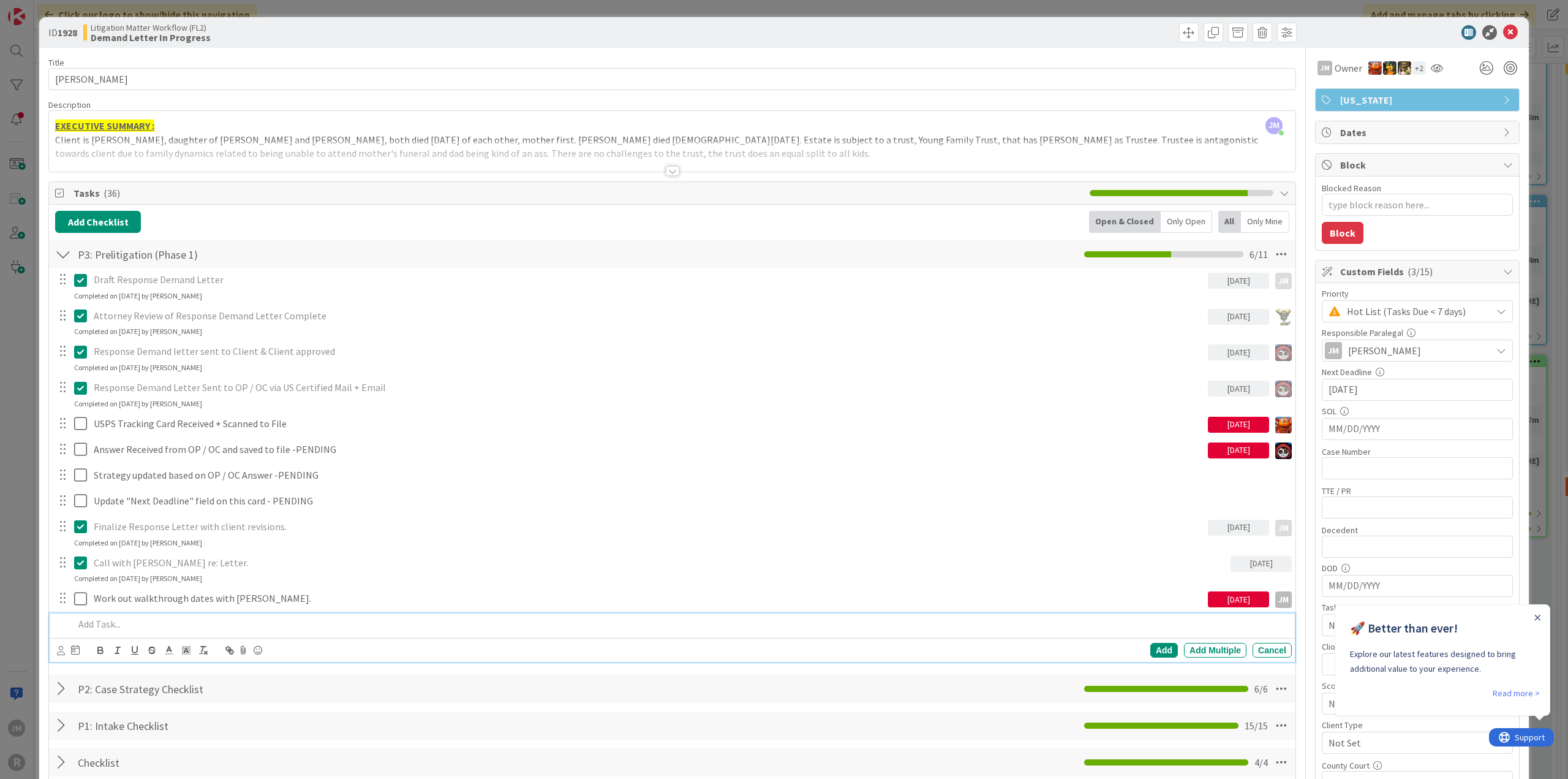
click at [150, 613] on div at bounding box center [680, 623] width 1223 height 21
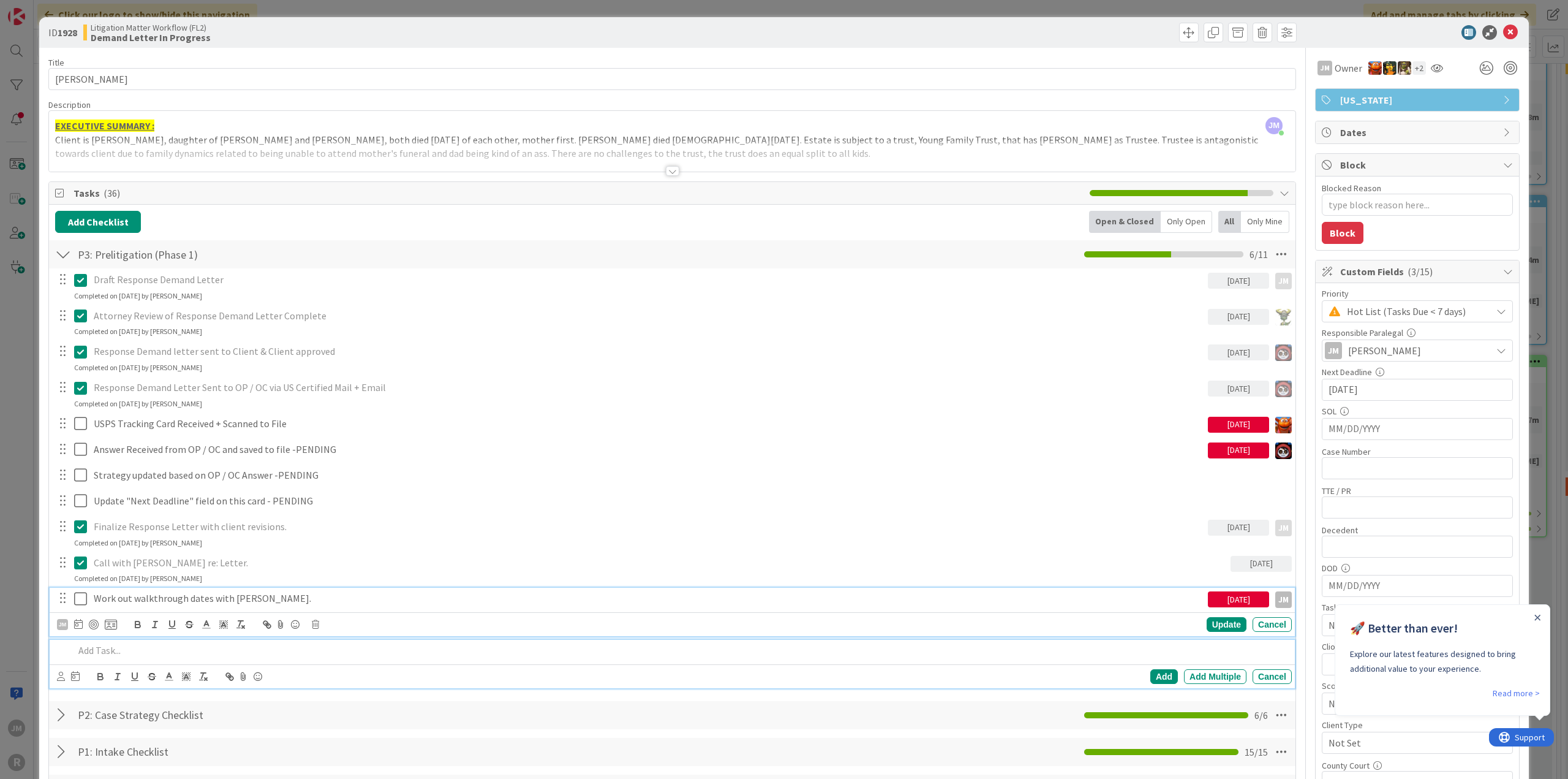
click at [289, 595] on p "Work out walkthrough dates with [PERSON_NAME]." at bounding box center [648, 598] width 1109 height 14
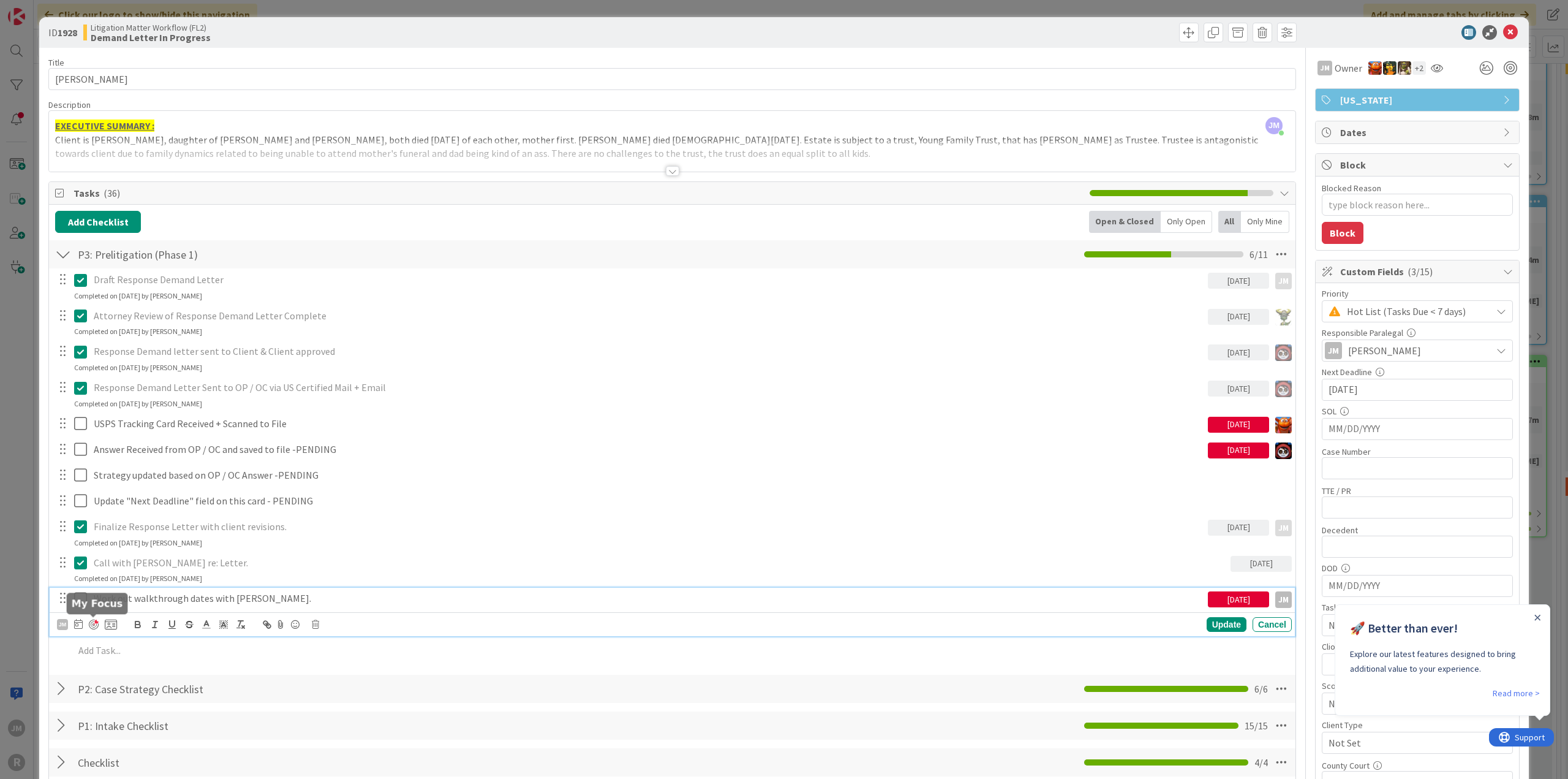
click at [93, 623] on div at bounding box center [94, 625] width 10 height 10
type textarea "x"
click at [80, 623] on icon at bounding box center [78, 624] width 8 height 10
click at [145, 722] on td "9" at bounding box center [148, 728] width 24 height 24
type input "[DATE]"
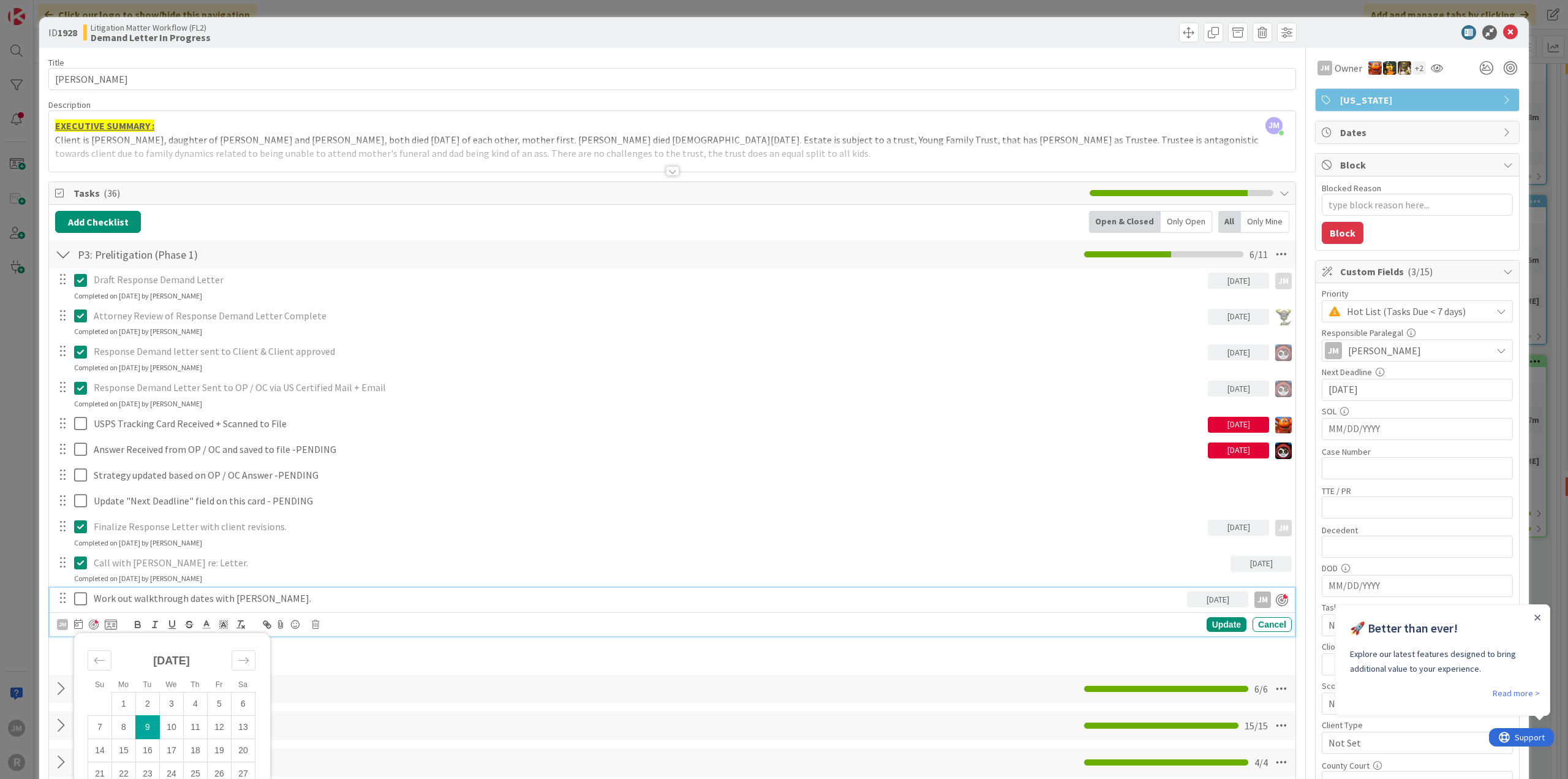
type textarea "x"
click at [1224, 626] on div "Update" at bounding box center [1226, 624] width 40 height 14
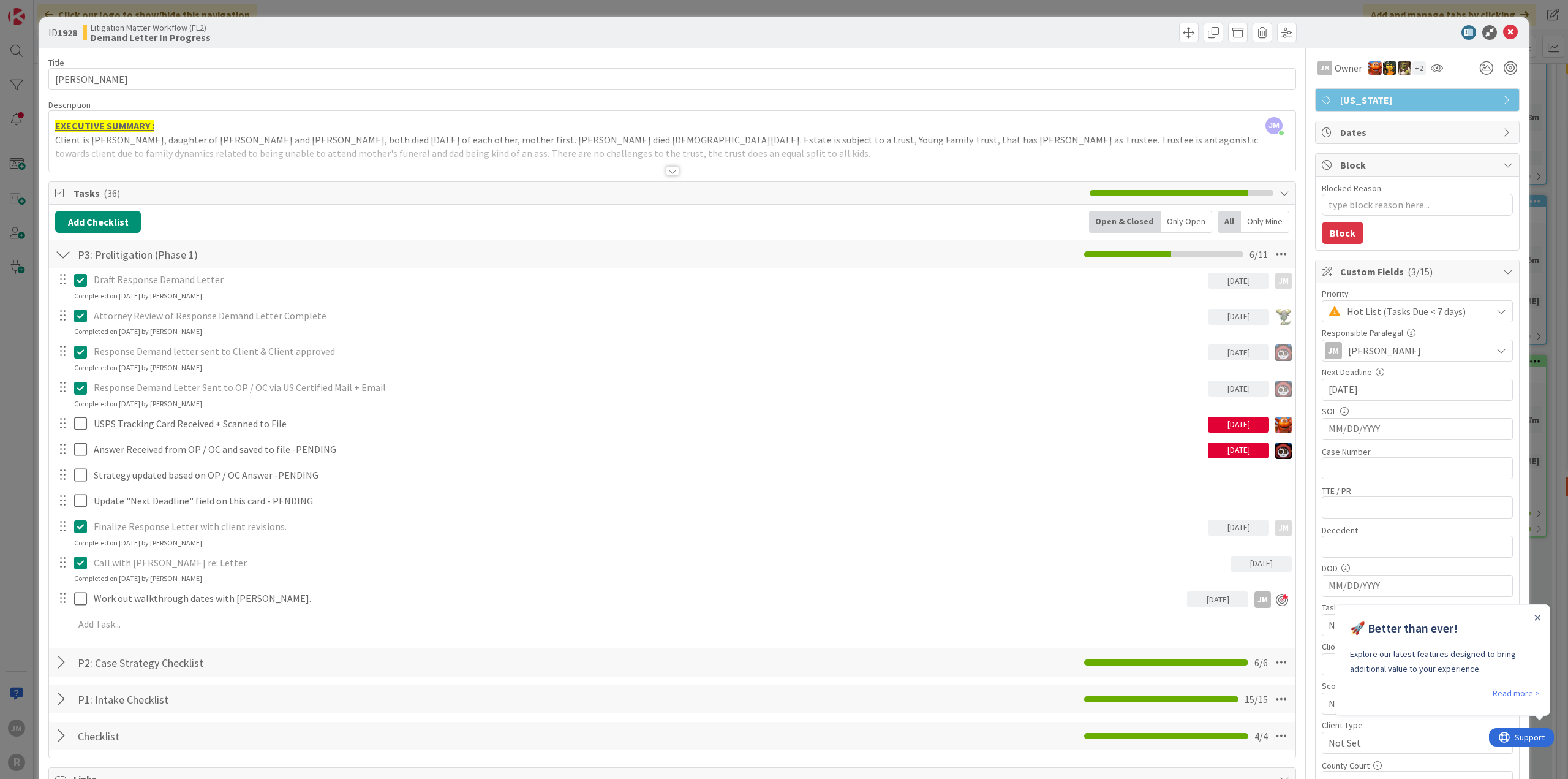
click at [30, 573] on div "ID 1928 Litigation Matter Workflow (FL2) Demand Letter In Progress Title 13 / 1…" at bounding box center [784, 389] width 1568 height 779
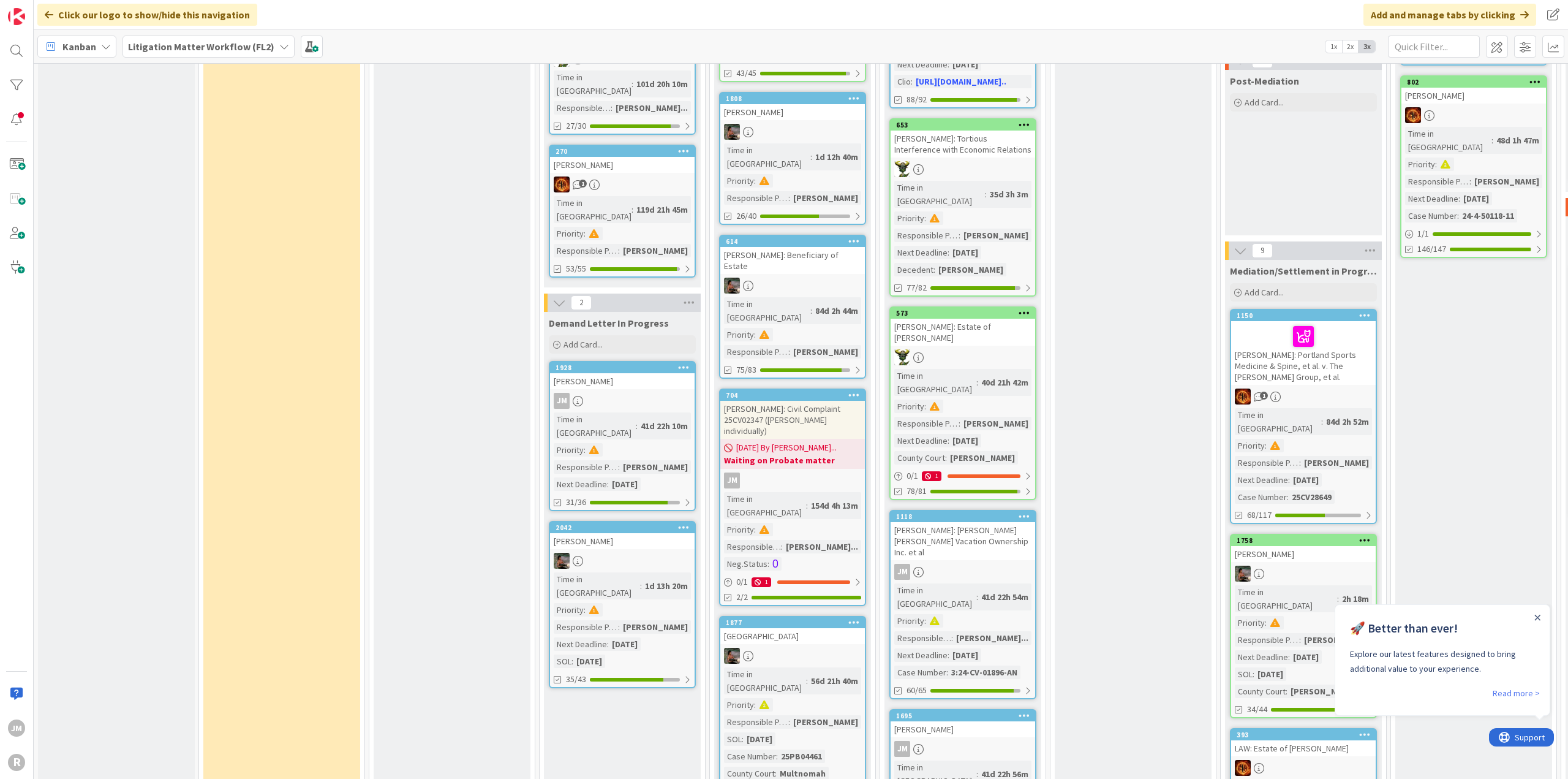
scroll to position [797, 0]
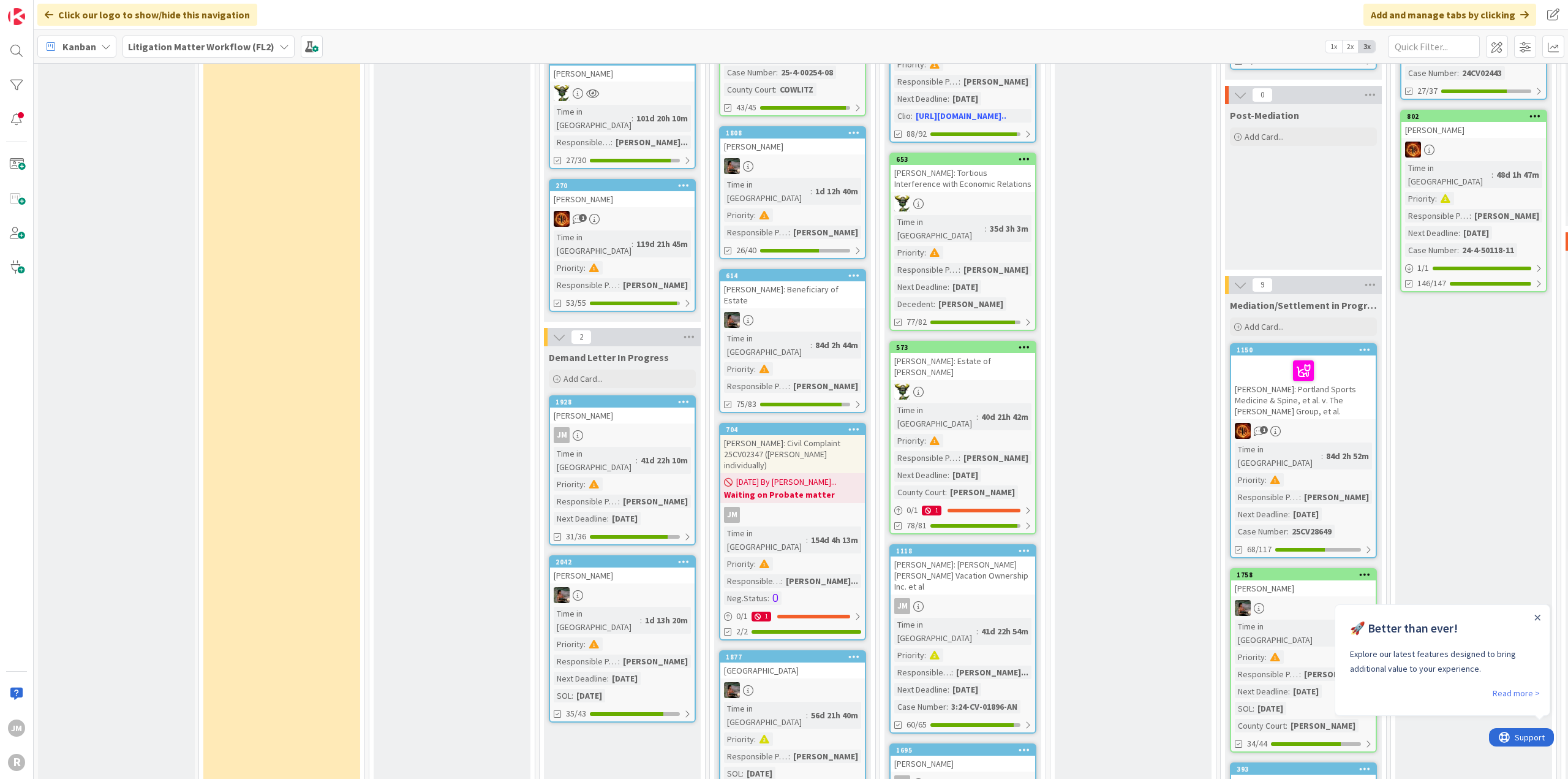
click at [832, 507] on div "JM" at bounding box center [793, 515] width 145 height 16
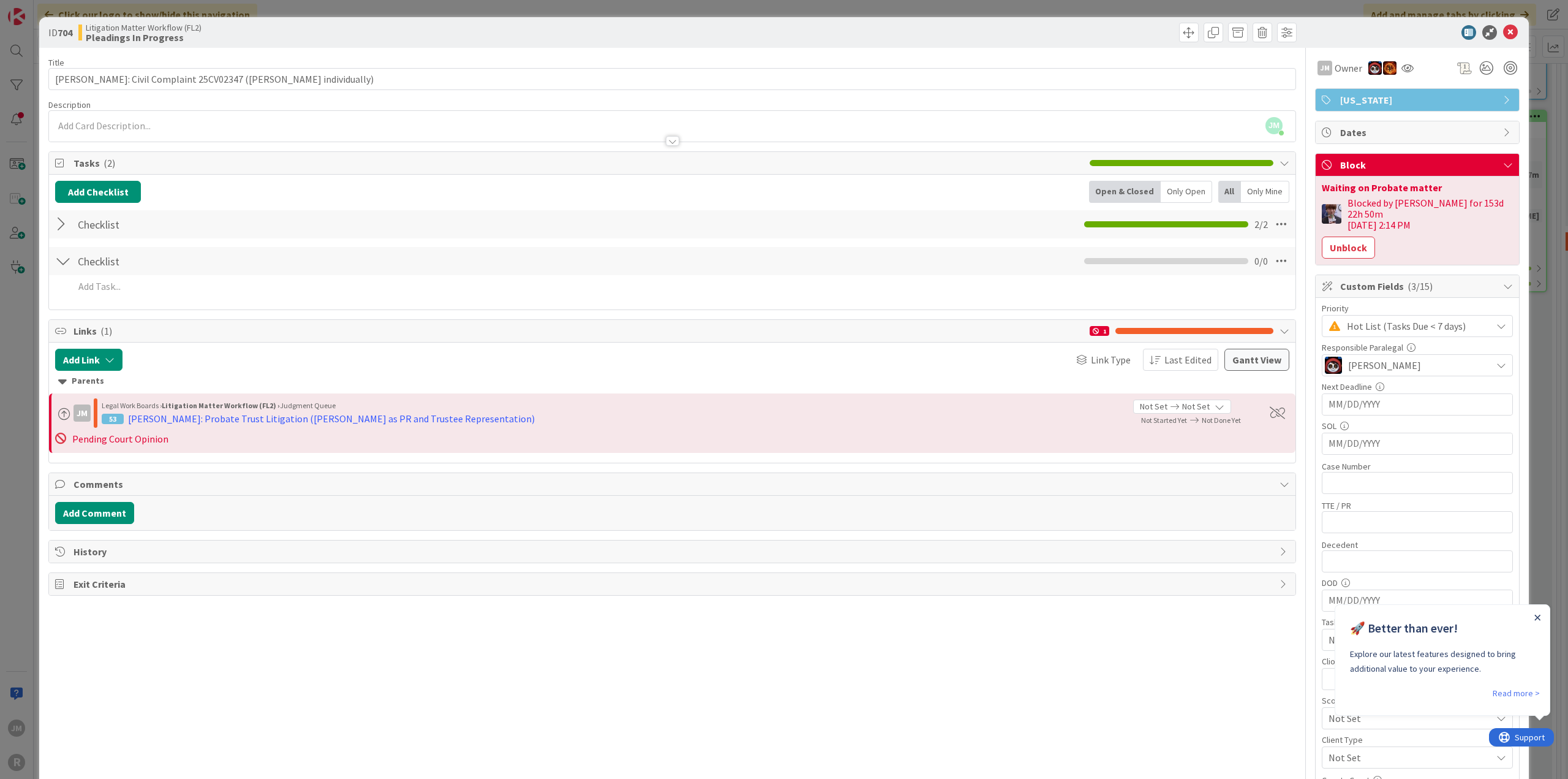
click at [1538, 615] on icon "Close Announcement" at bounding box center [1537, 617] width 6 height 6
click at [57, 222] on div at bounding box center [62, 224] width 16 height 22
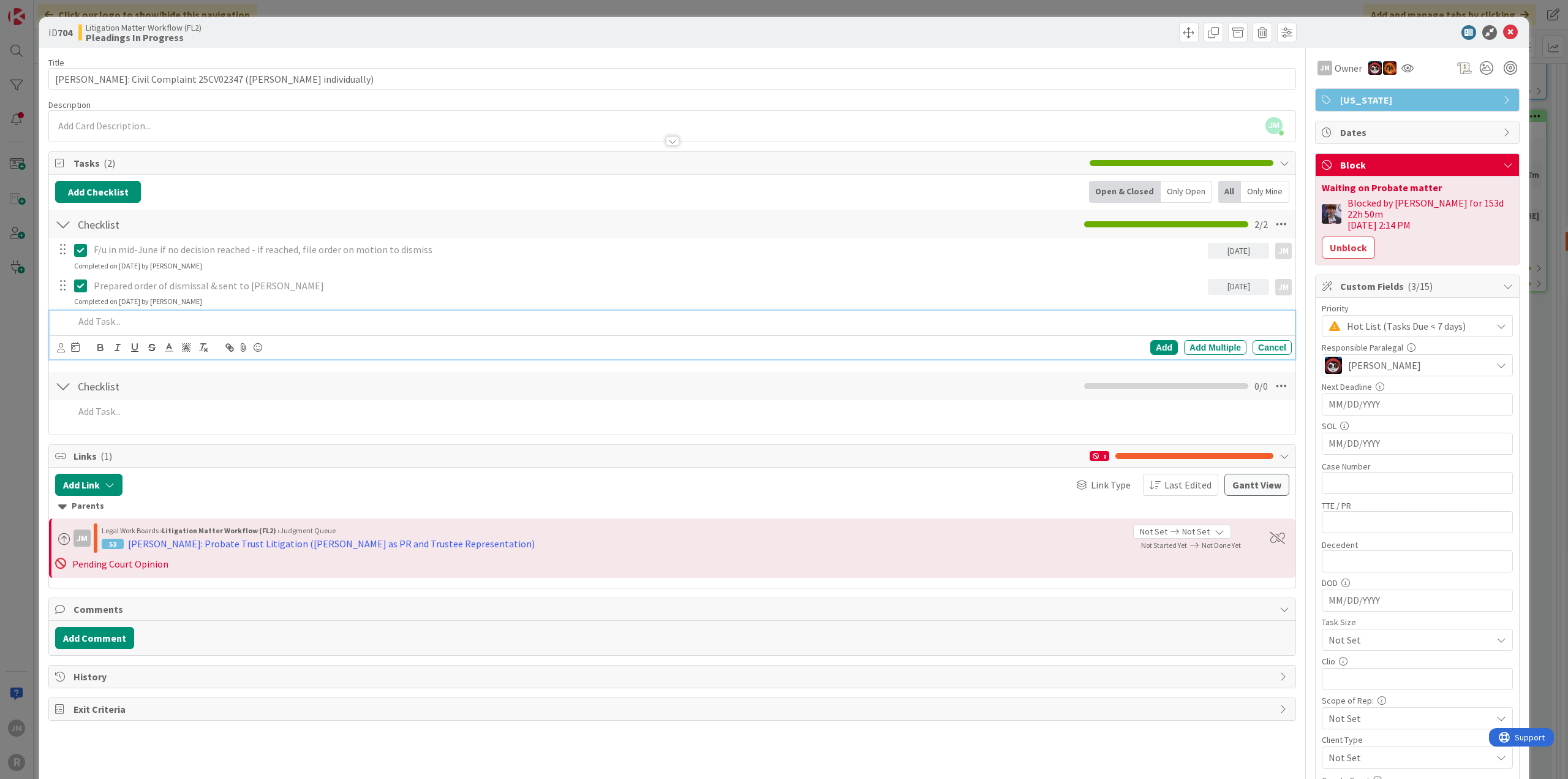
click at [117, 319] on p at bounding box center [680, 321] width 1213 height 14
click at [57, 348] on icon at bounding box center [61, 348] width 8 height 9
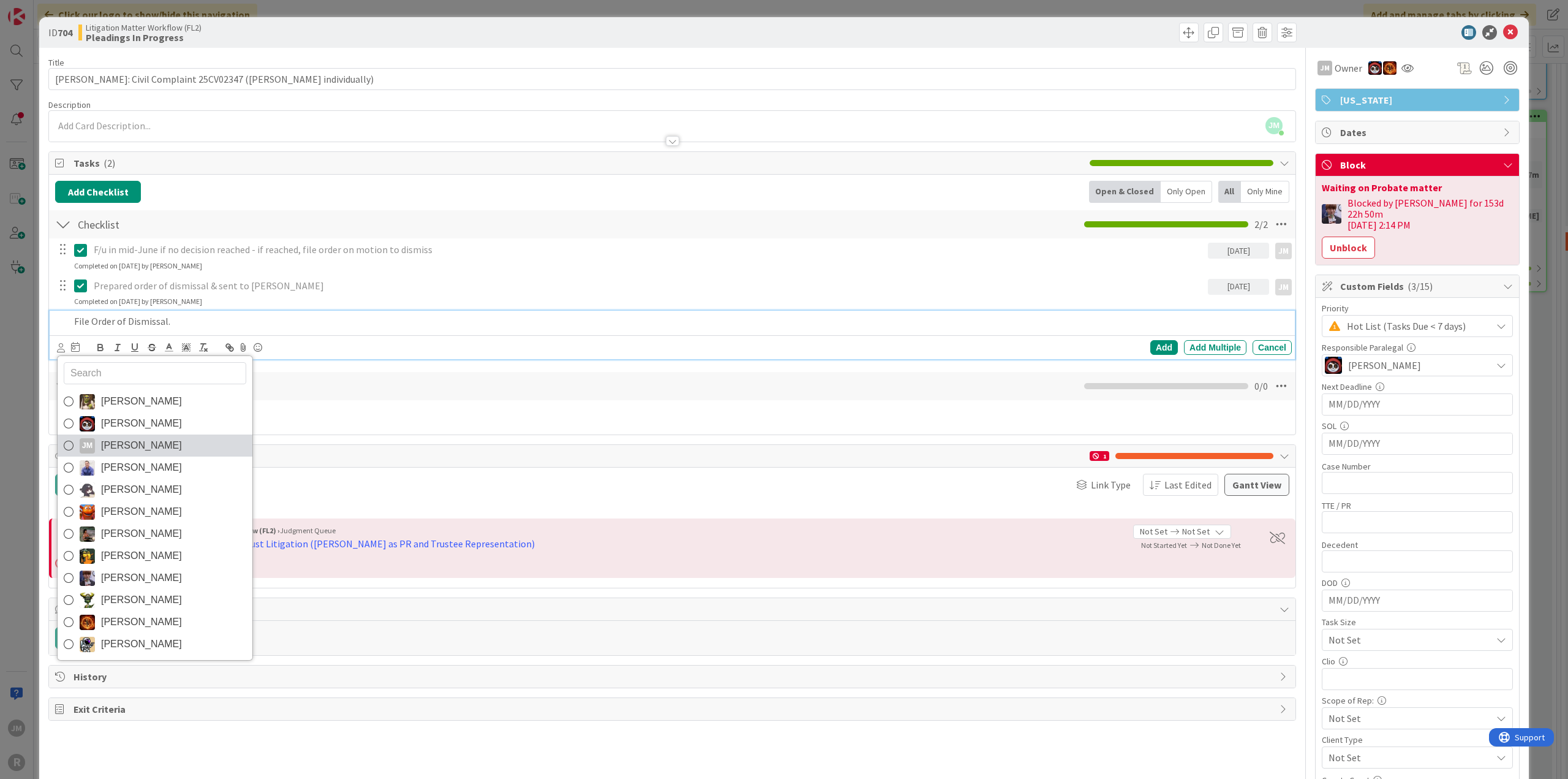
click at [66, 446] on icon at bounding box center [69, 446] width 10 height 19
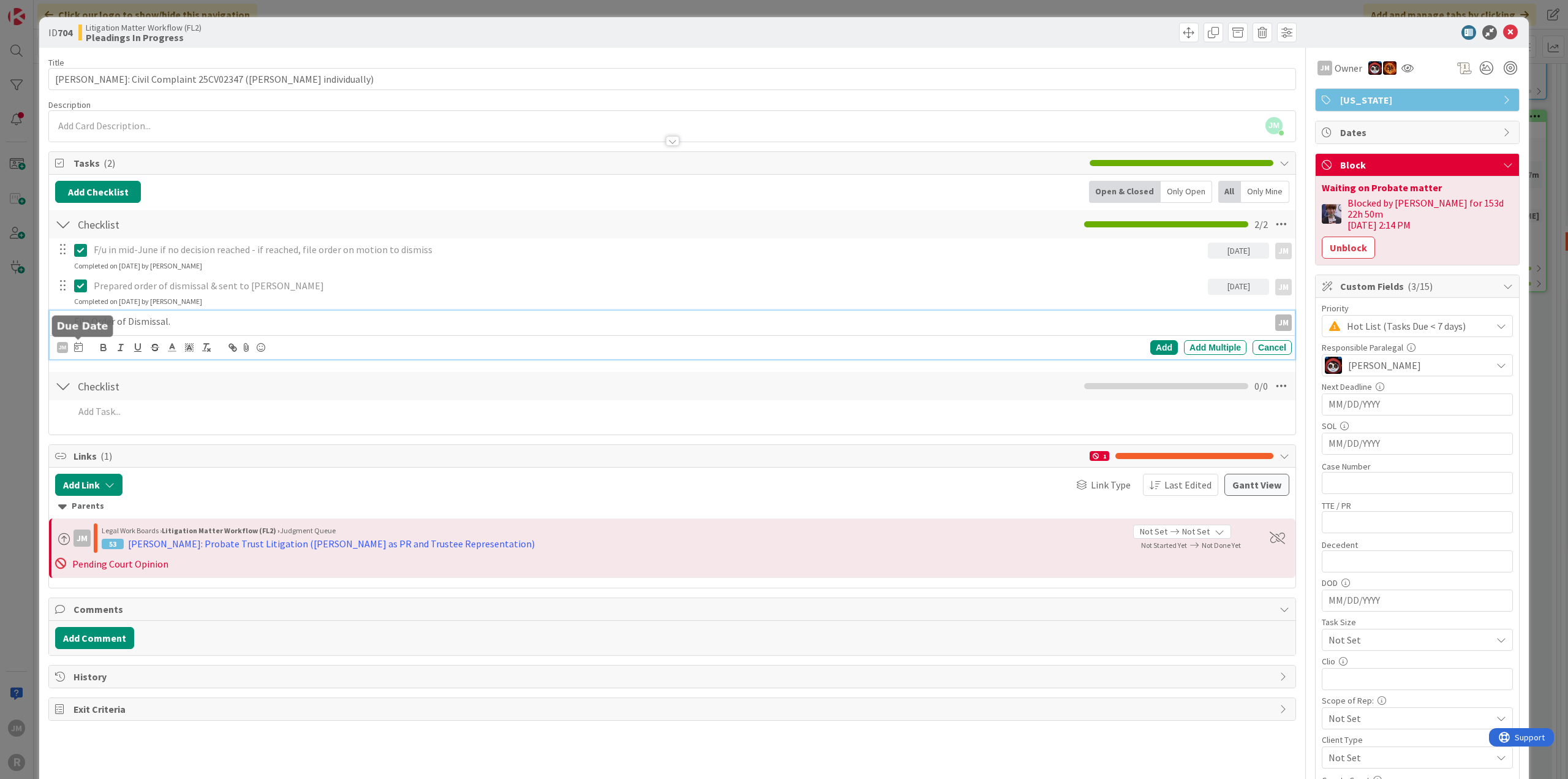
click at [76, 345] on icon at bounding box center [78, 347] width 8 height 10
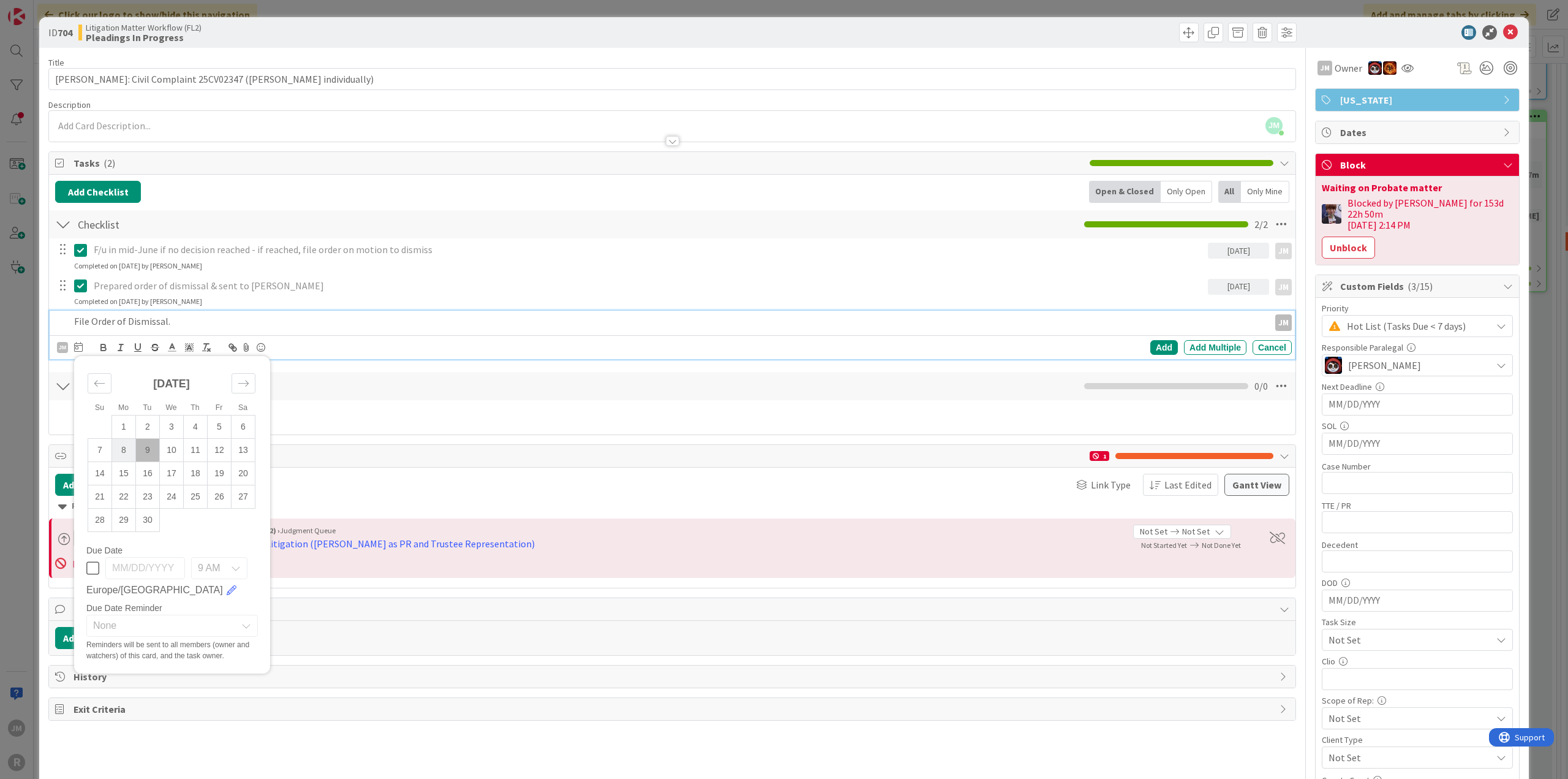
click at [124, 449] on td "8" at bounding box center [124, 451] width 24 height 24
click at [1153, 344] on div "Add" at bounding box center [1164, 347] width 28 height 14
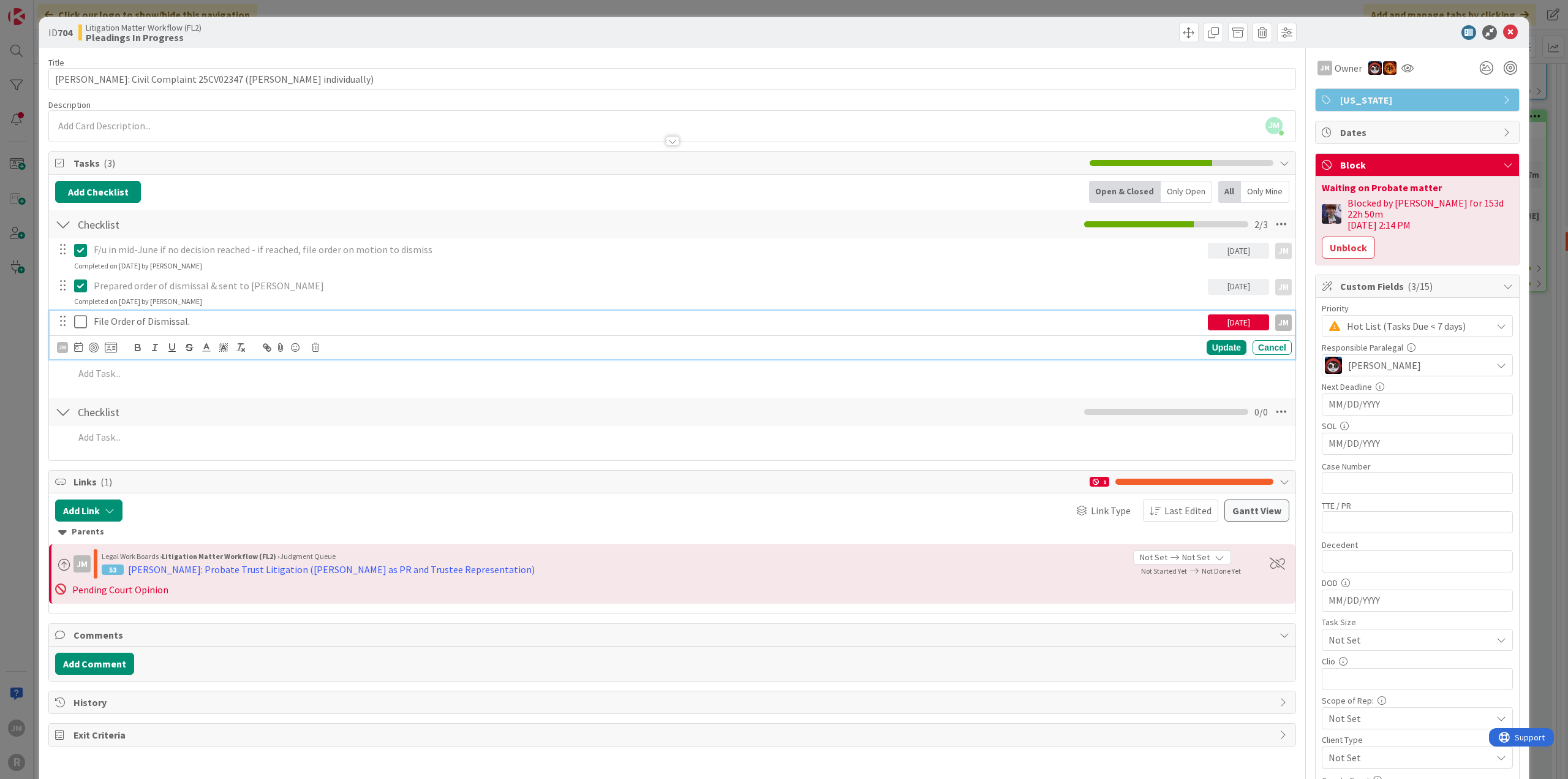
click at [142, 318] on p "File Order of Dismissal." at bounding box center [648, 321] width 1109 height 14
click at [90, 344] on div at bounding box center [94, 348] width 10 height 10
click at [1226, 345] on div "Update" at bounding box center [1226, 347] width 40 height 14
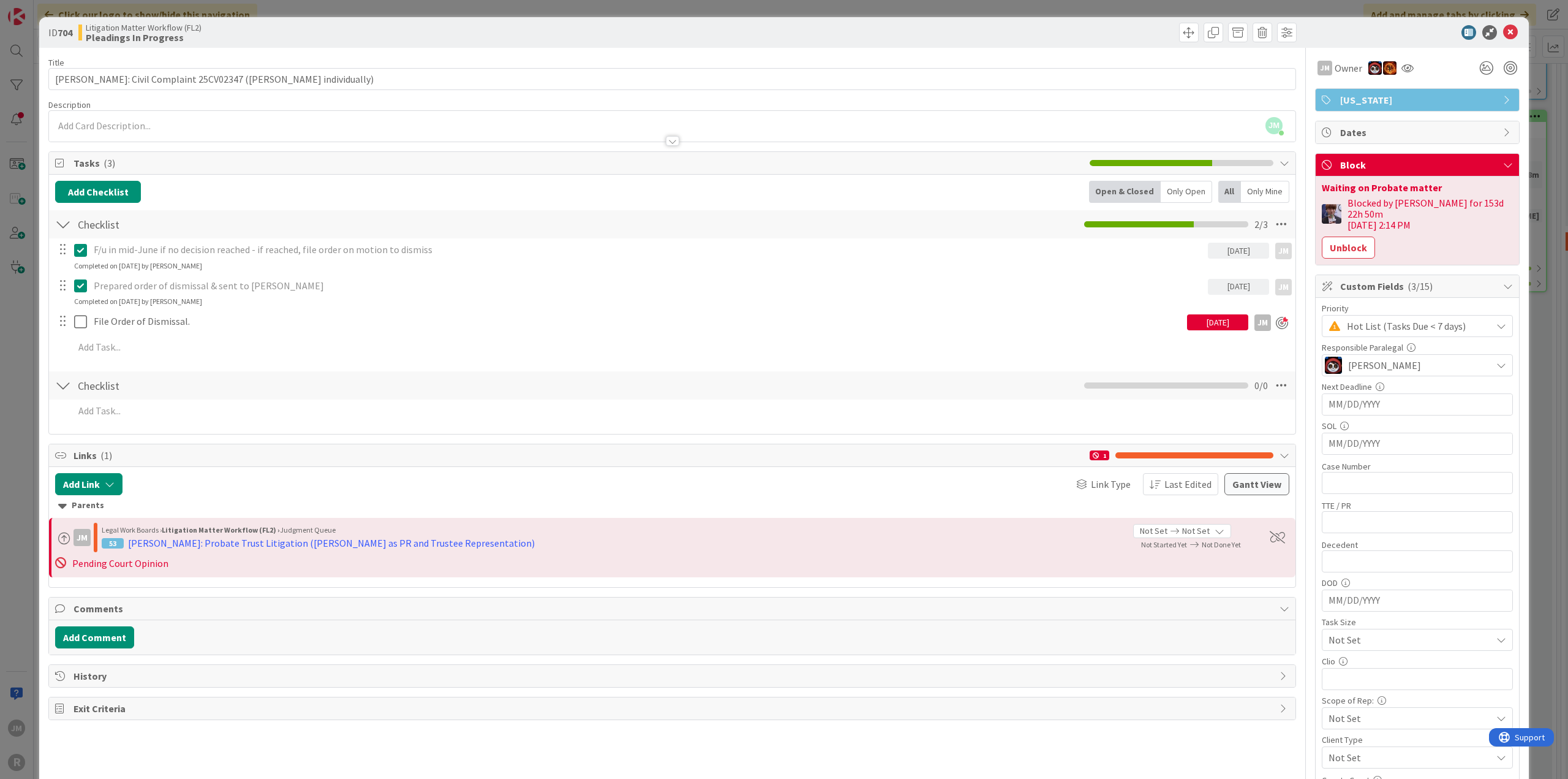
click at [28, 392] on div "ID 704 Litigation Matter Workflow (FL2) Pleadings In Progress Title 51 / 128 [P…" at bounding box center [784, 389] width 1568 height 779
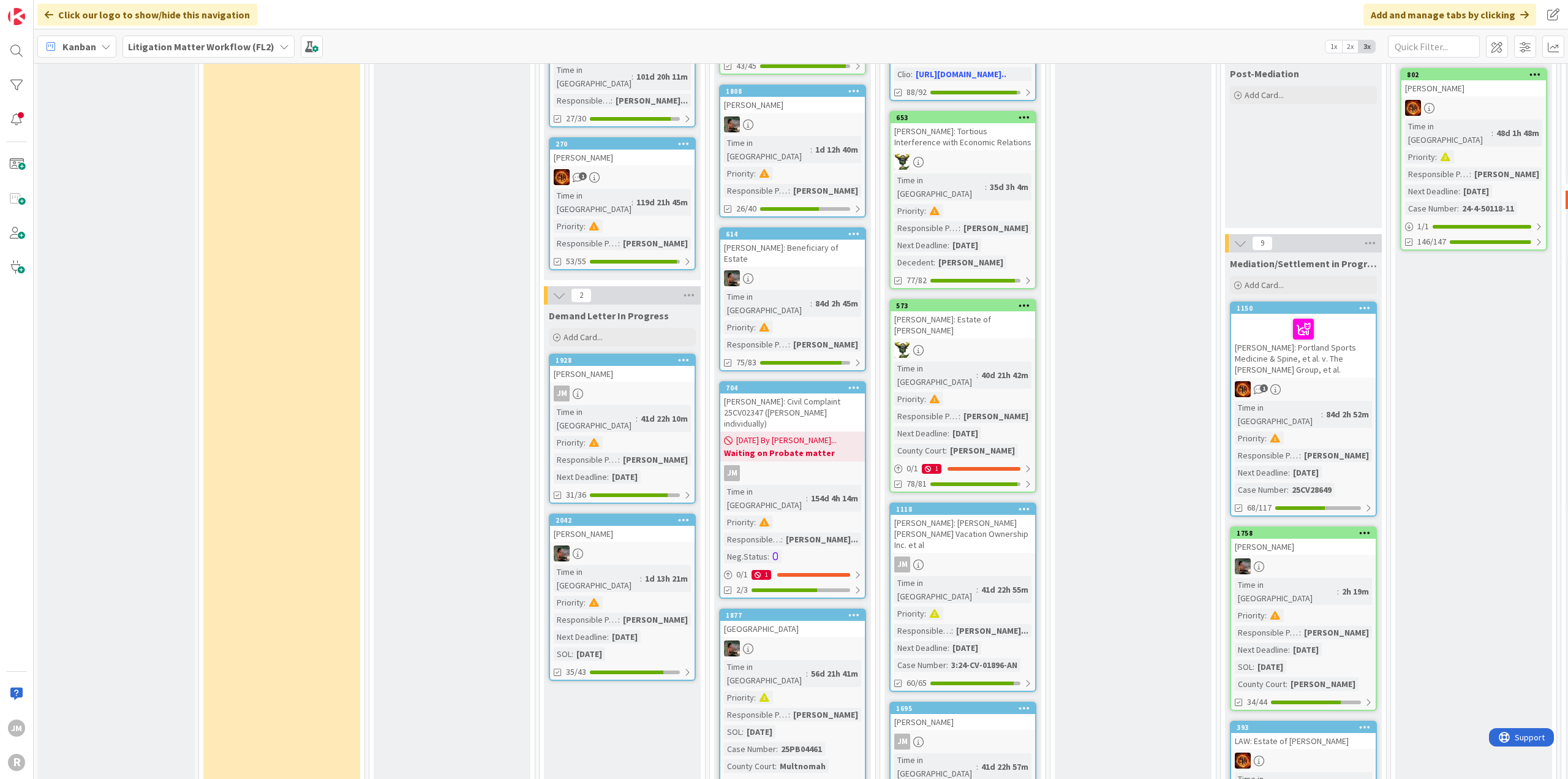
scroll to position [920, 0]
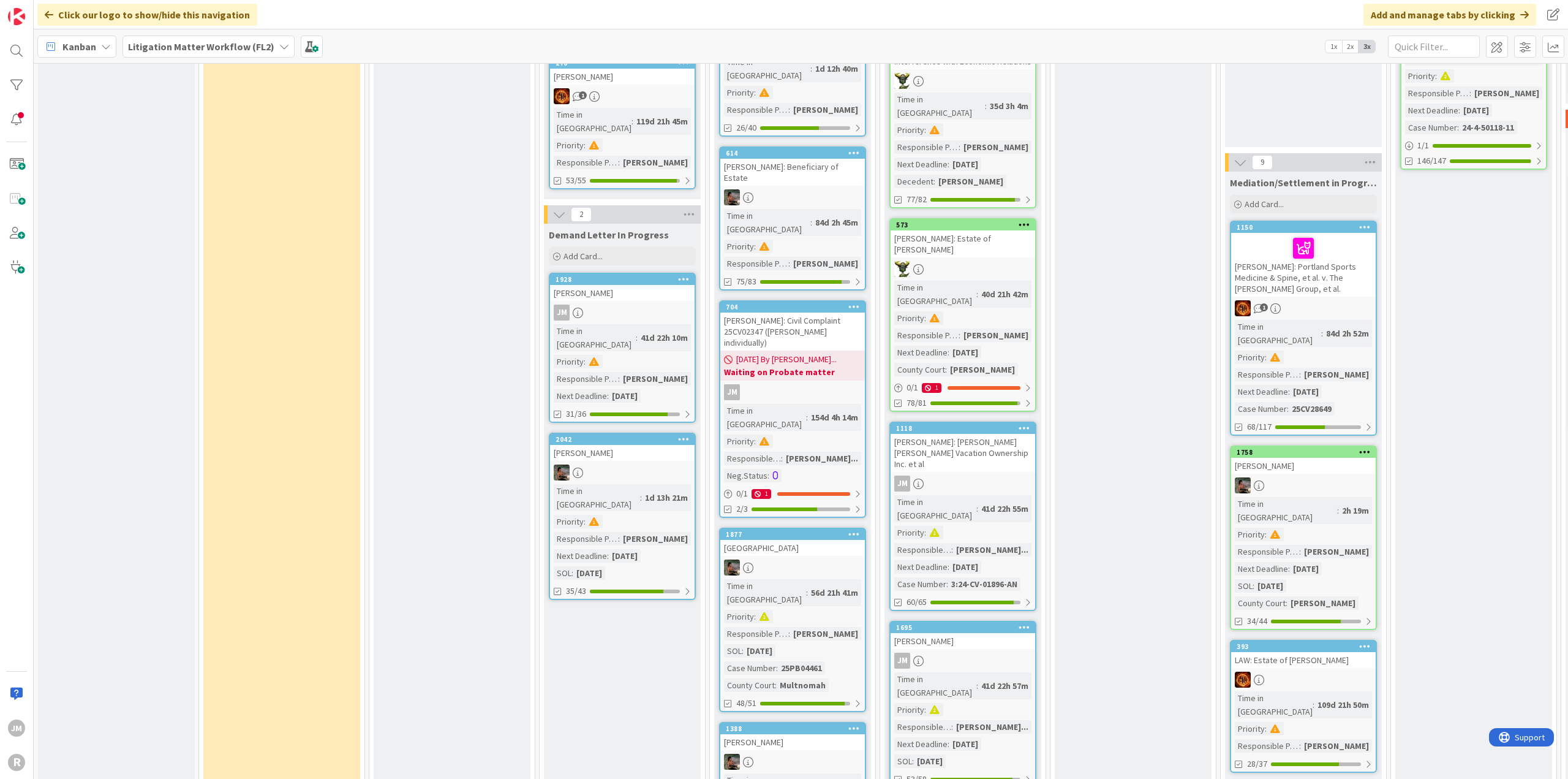
click at [983, 476] on div "JM" at bounding box center [963, 483] width 145 height 16
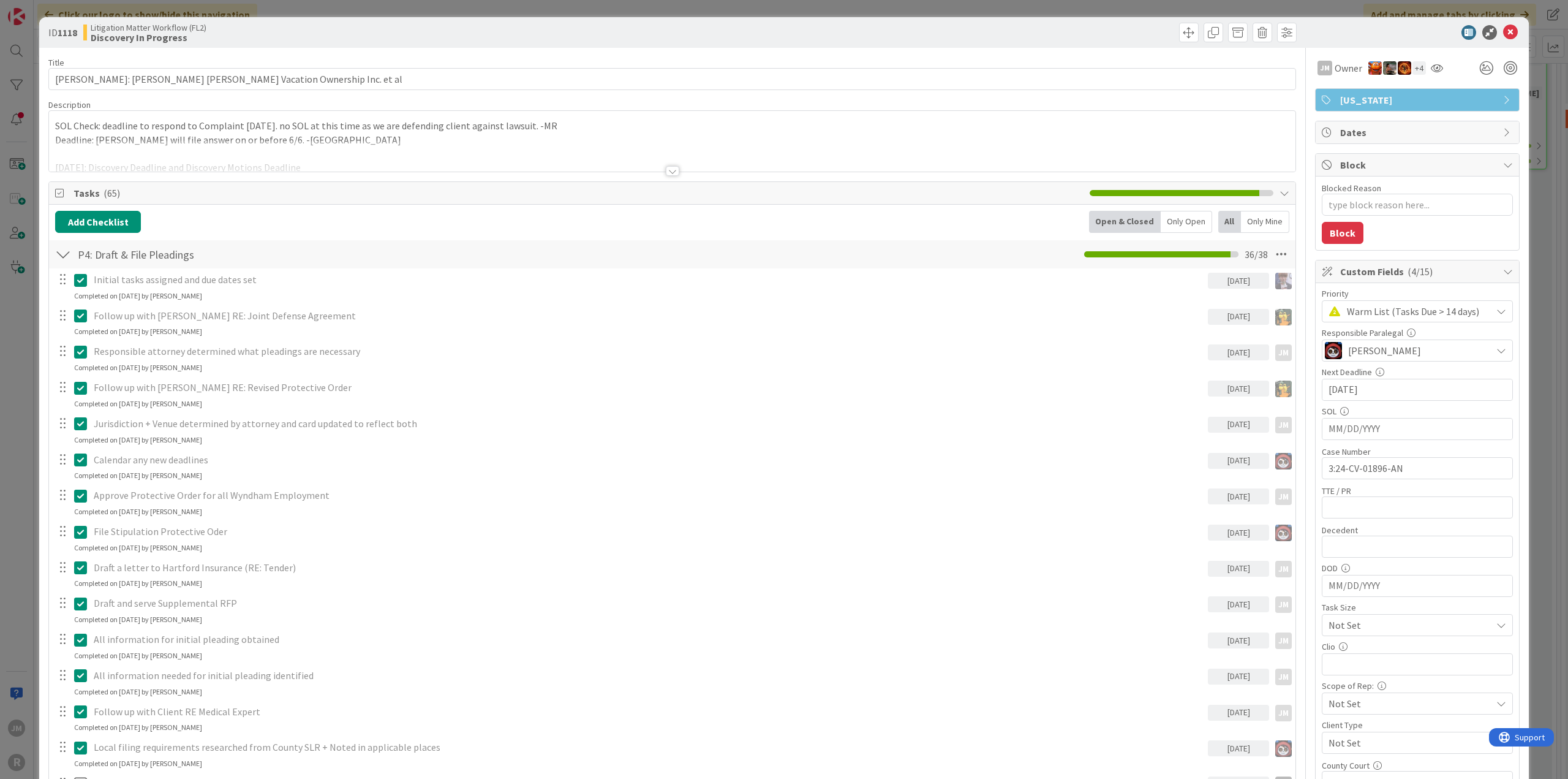
type textarea "x"
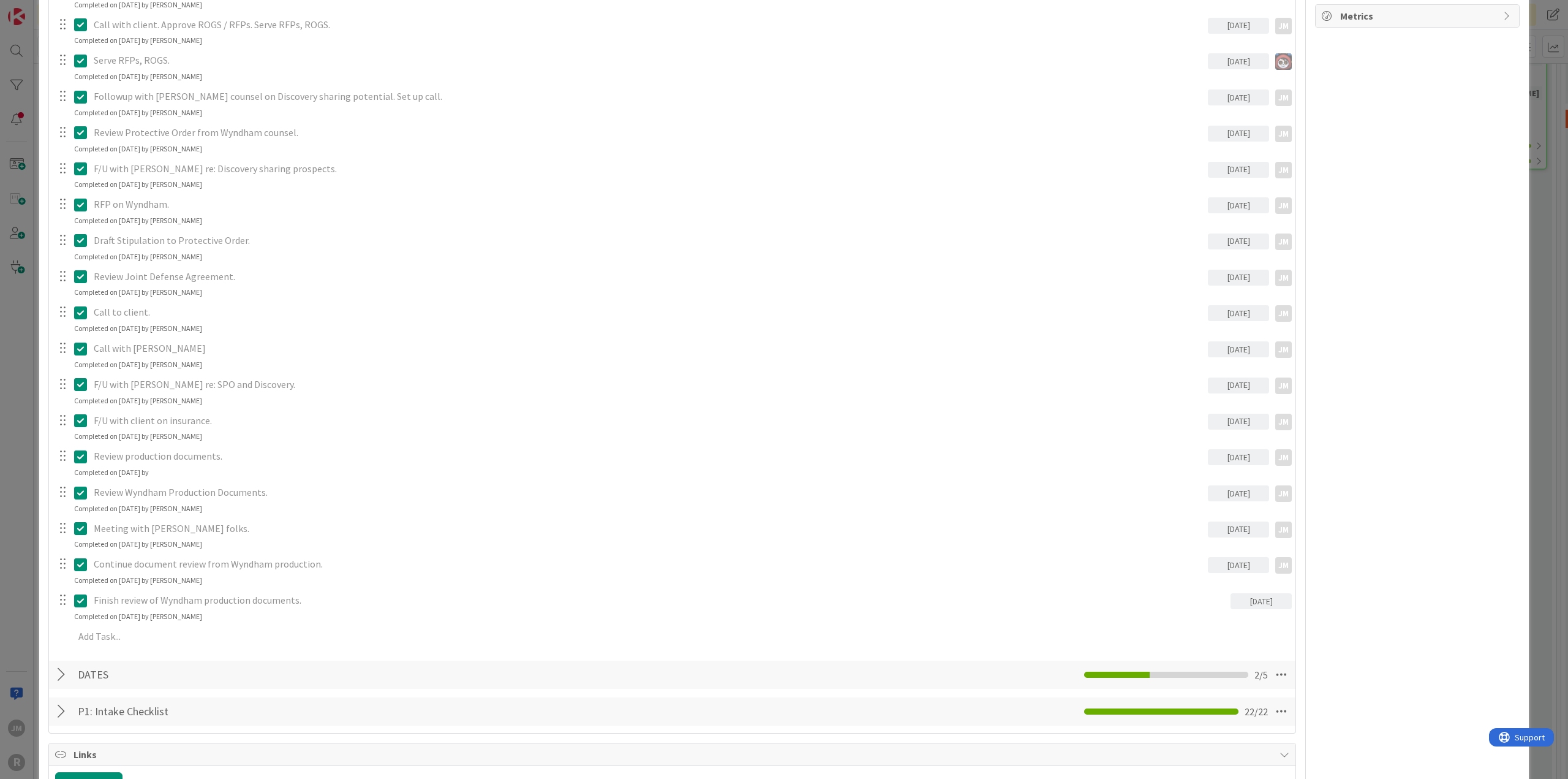
scroll to position [1165, 0]
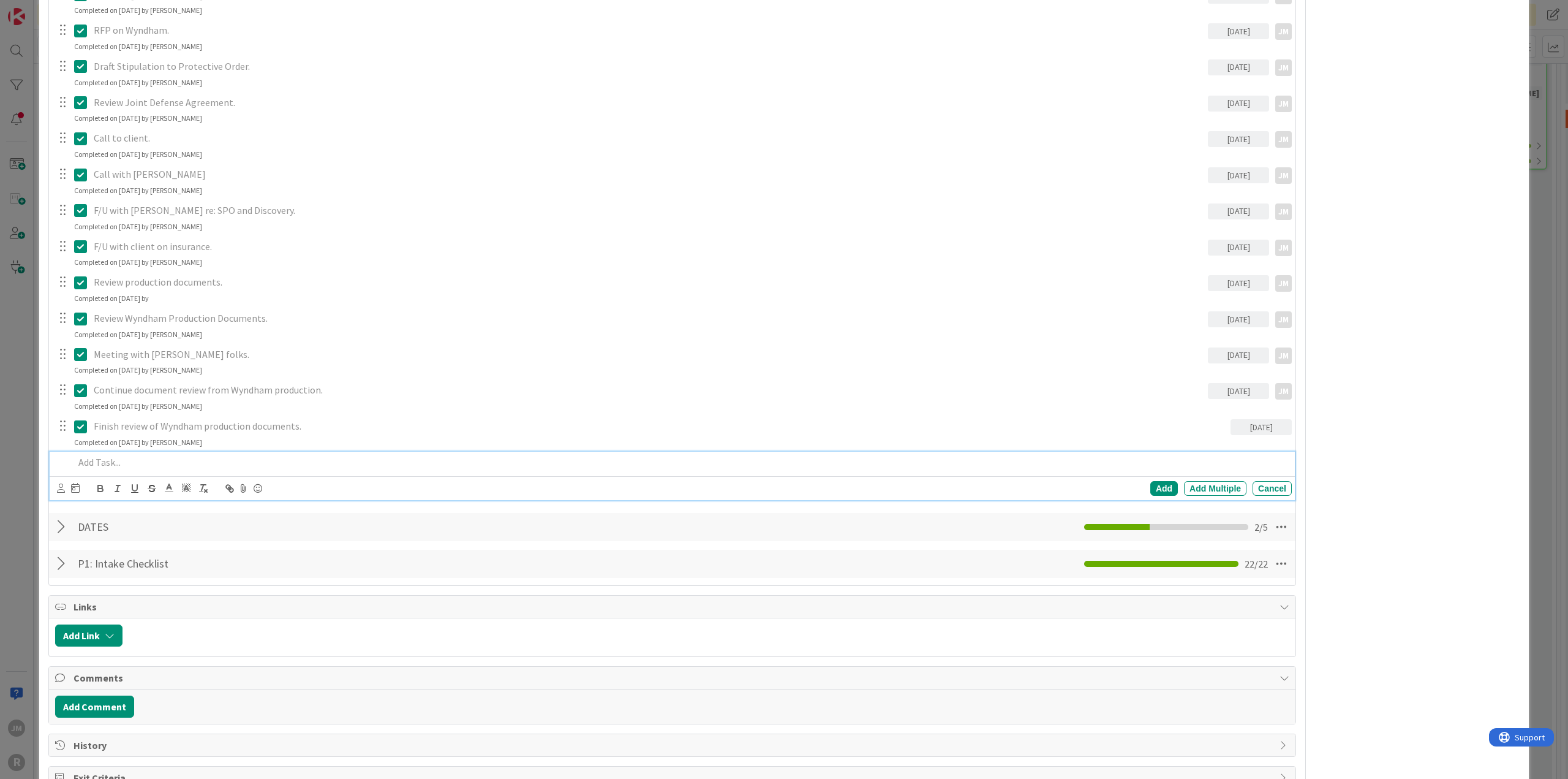
click at [138, 458] on p at bounding box center [680, 462] width 1213 height 14
click at [62, 482] on div at bounding box center [61, 488] width 8 height 13
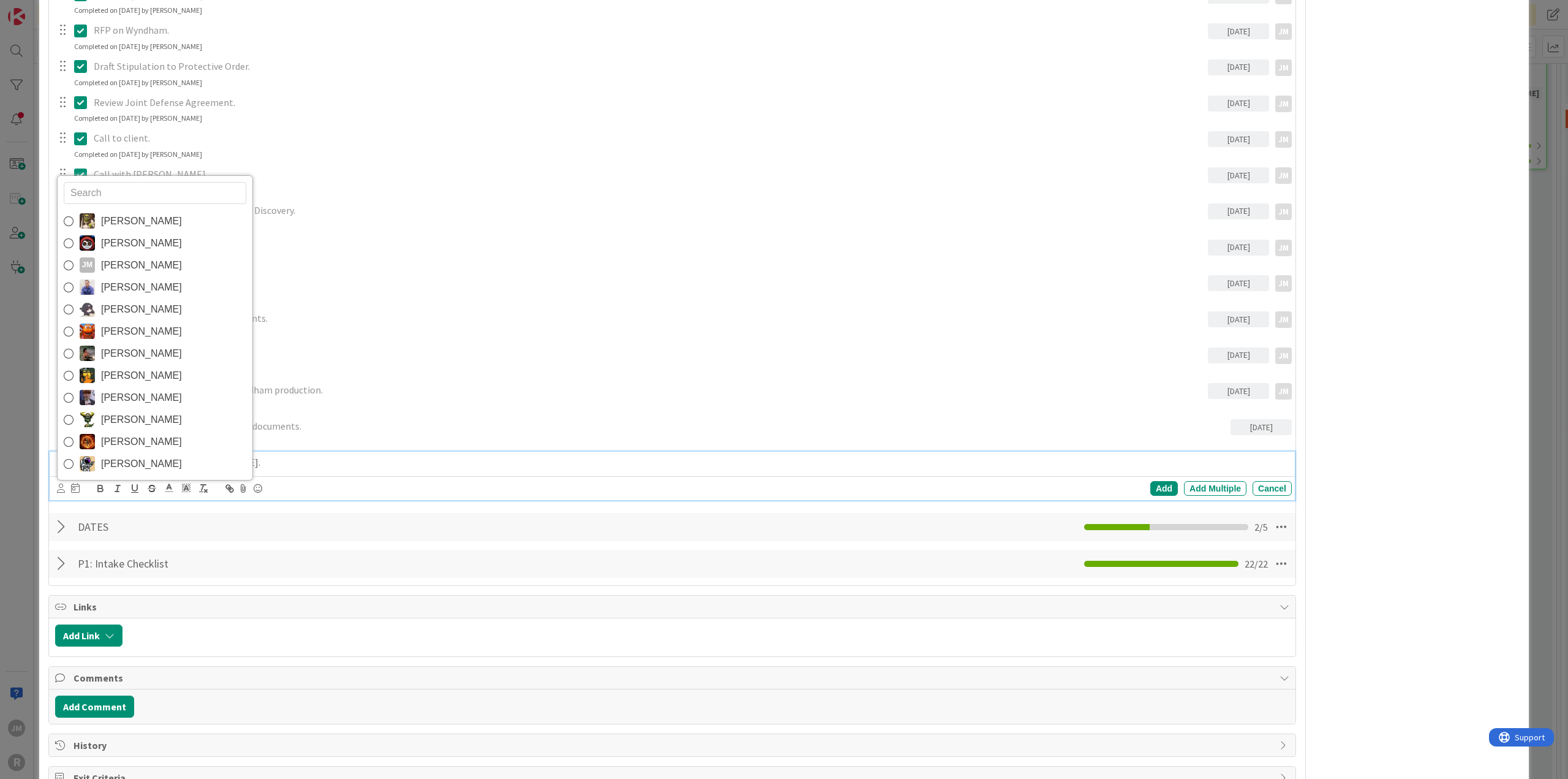
click at [131, 262] on span "[PERSON_NAME]" at bounding box center [141, 265] width 81 height 19
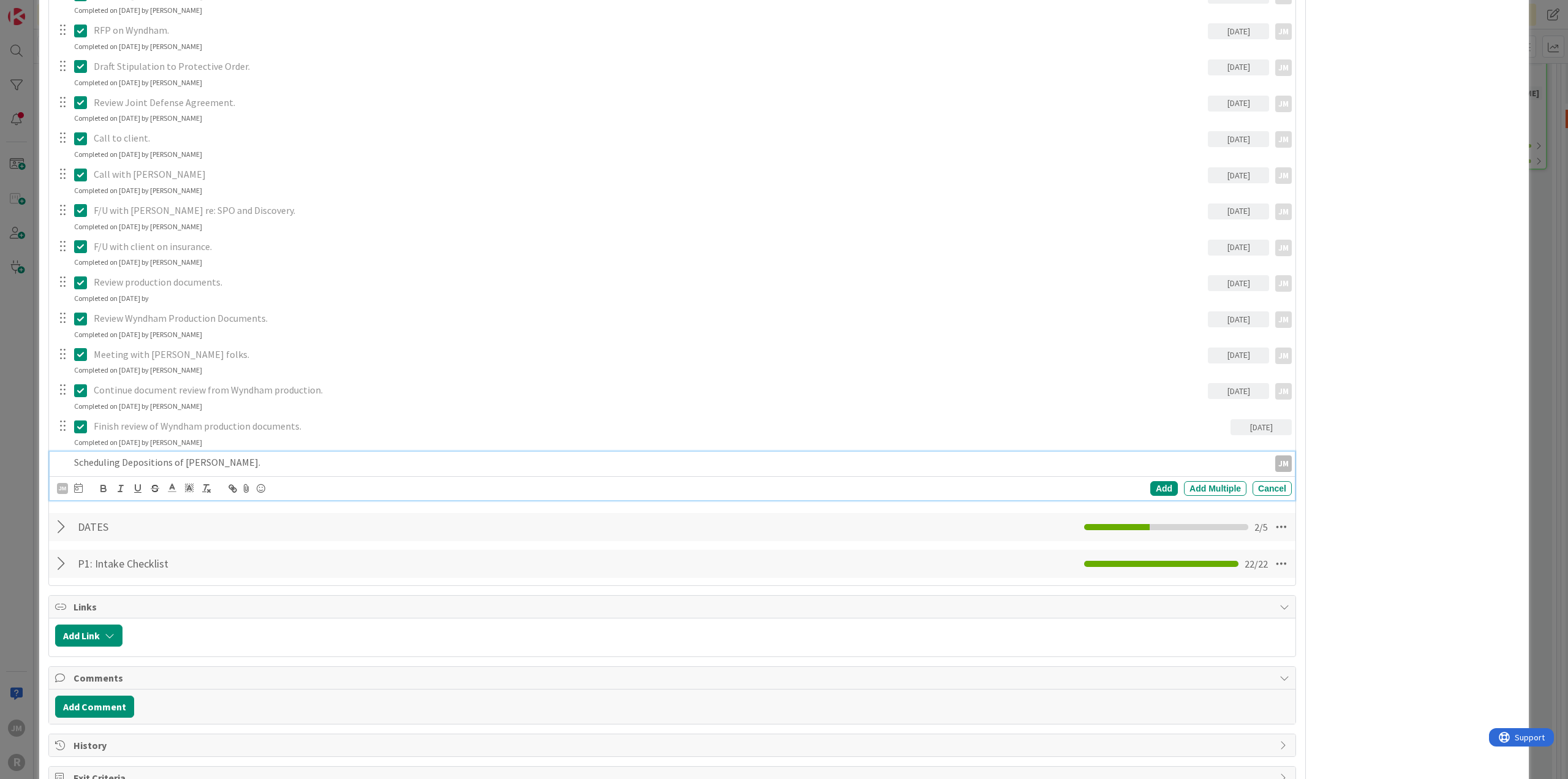
click at [77, 483] on icon at bounding box center [78, 488] width 8 height 10
click at [145, 586] on td "9" at bounding box center [148, 591] width 24 height 24
click at [1157, 488] on div "Add" at bounding box center [1164, 488] width 28 height 14
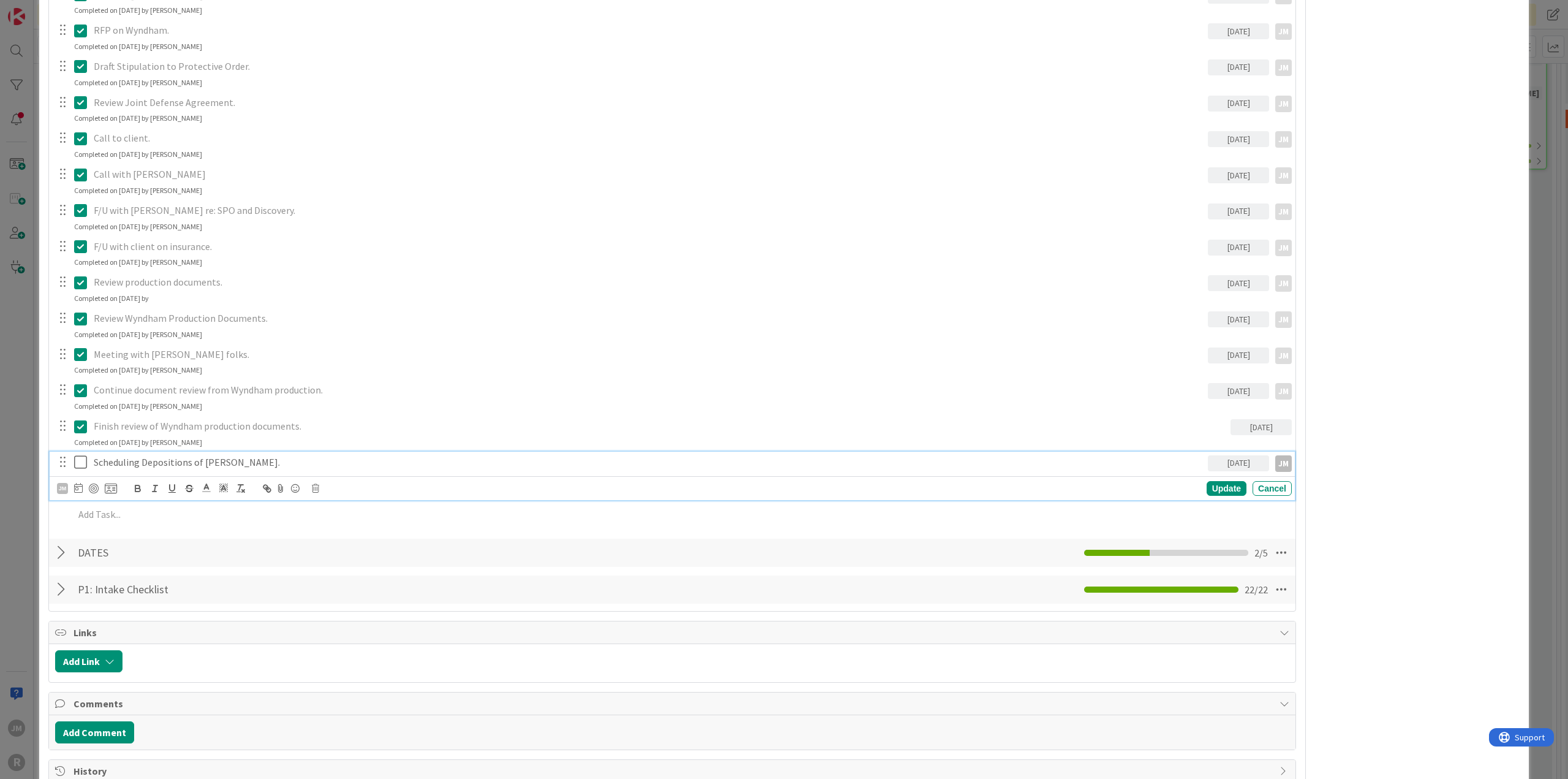
click at [163, 457] on p "Scheduling Depositions of [PERSON_NAME]." at bounding box center [648, 462] width 1109 height 14
click at [93, 483] on div at bounding box center [94, 488] width 10 height 10
click at [1212, 485] on div "Update" at bounding box center [1226, 488] width 40 height 14
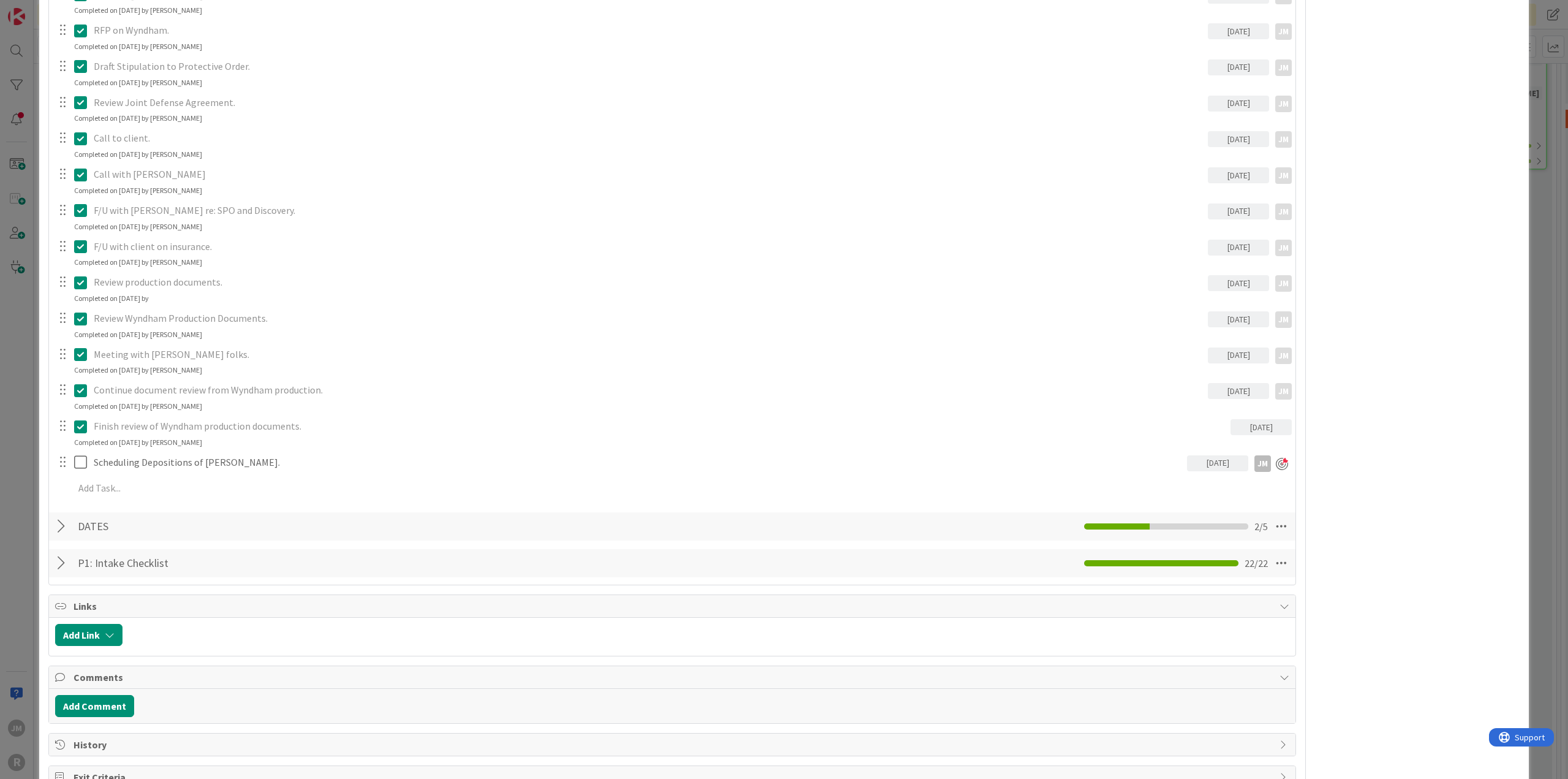
click at [24, 379] on div "ID 1118 Litigation Matter Workflow (FL2) Discovery In Progress Title 64 / 128 […" at bounding box center [784, 389] width 1568 height 779
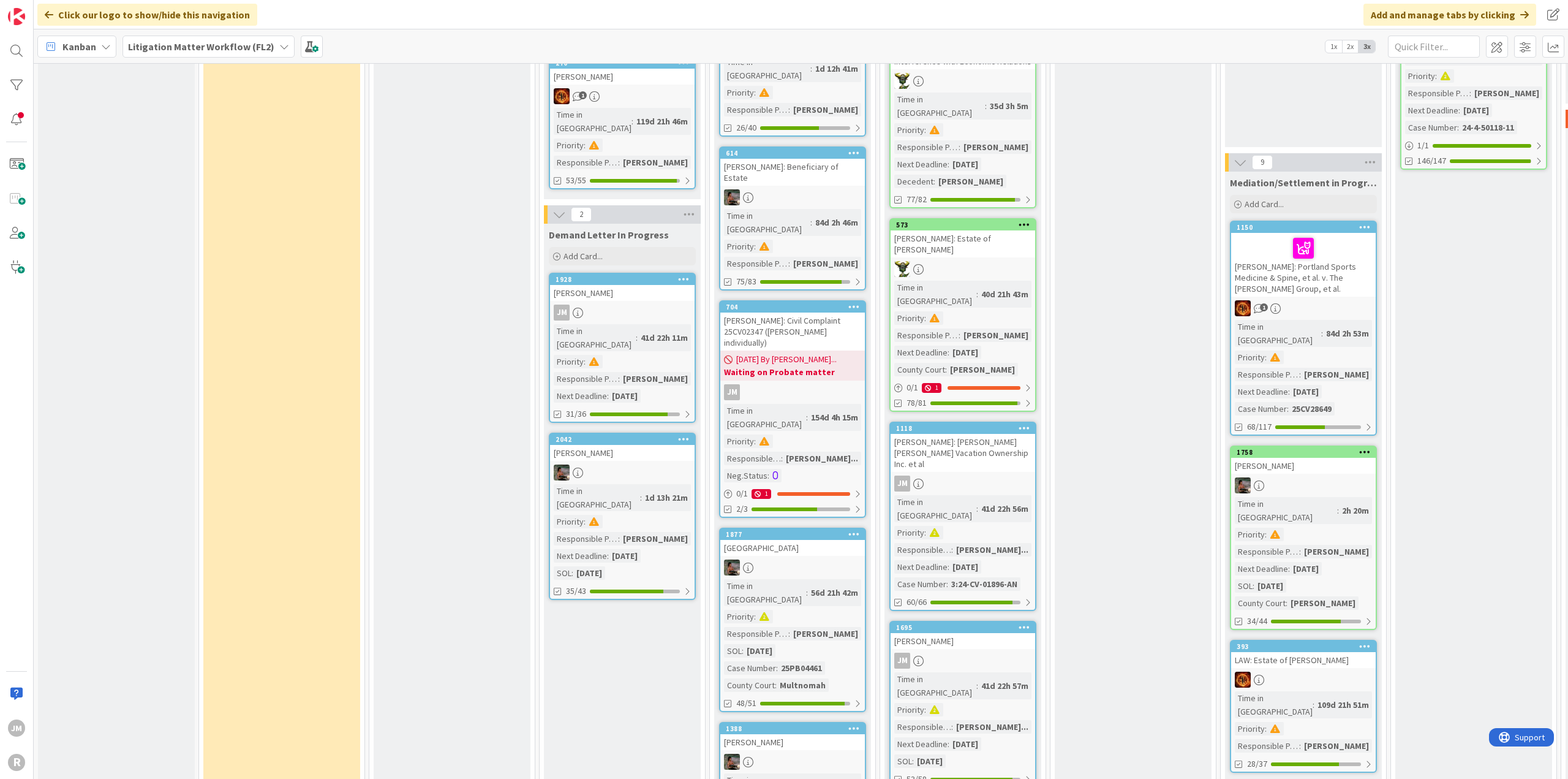
click at [992, 653] on div "JM" at bounding box center [963, 660] width 145 height 16
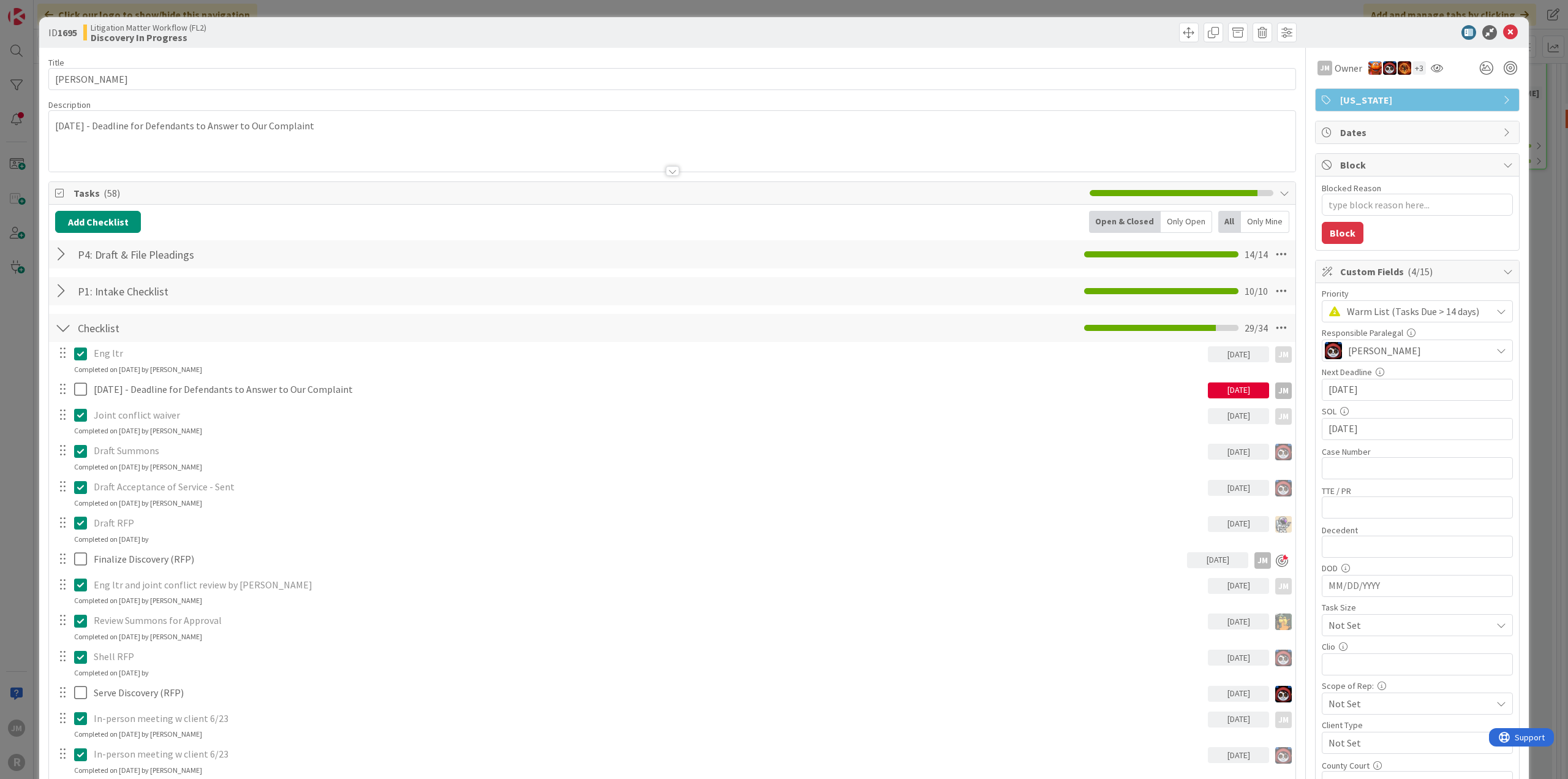
type textarea "x"
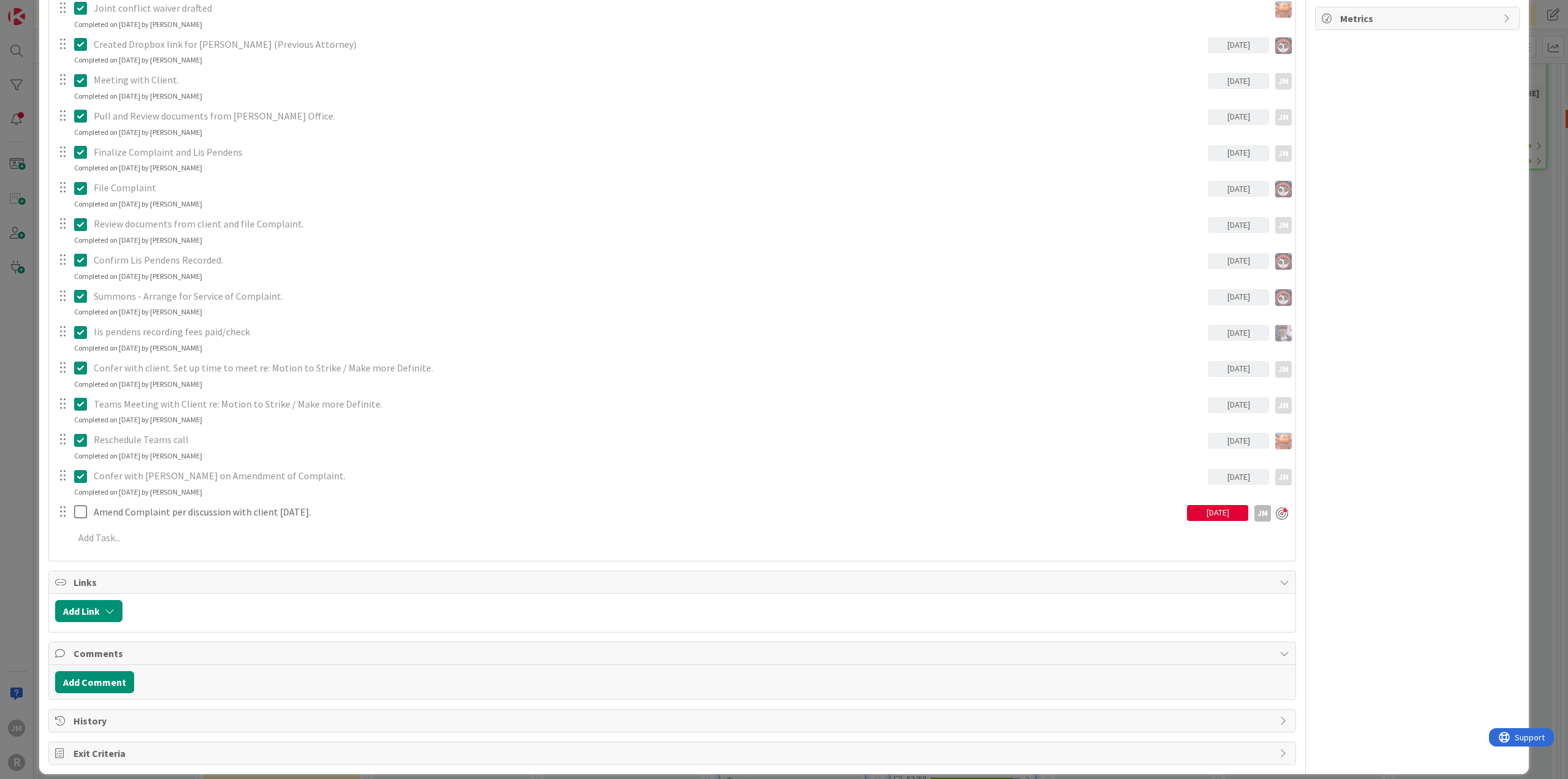
scroll to position [995, 0]
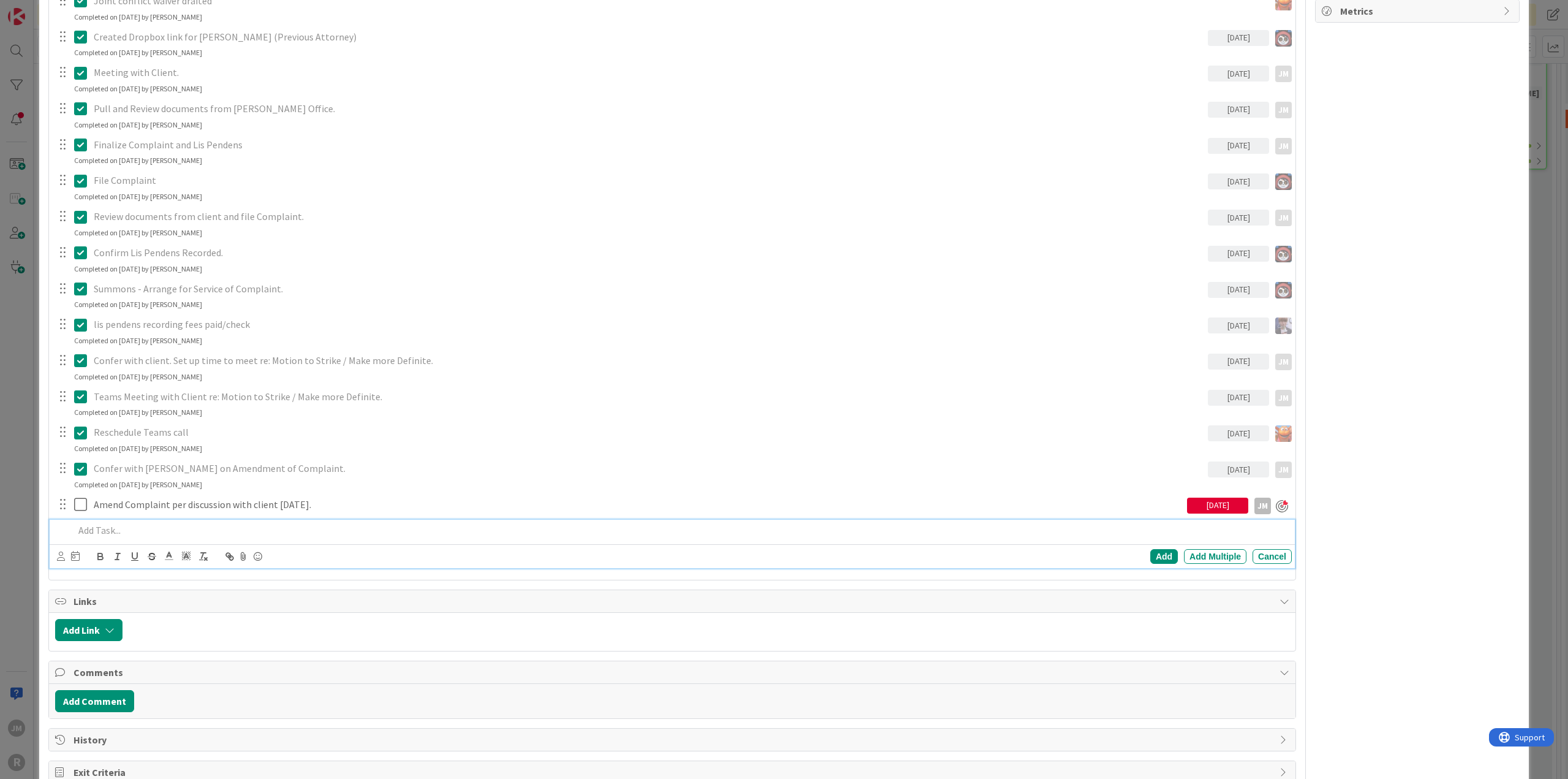
click at [122, 524] on p at bounding box center [680, 531] width 1213 height 14
click at [61, 558] on icon at bounding box center [61, 556] width 8 height 9
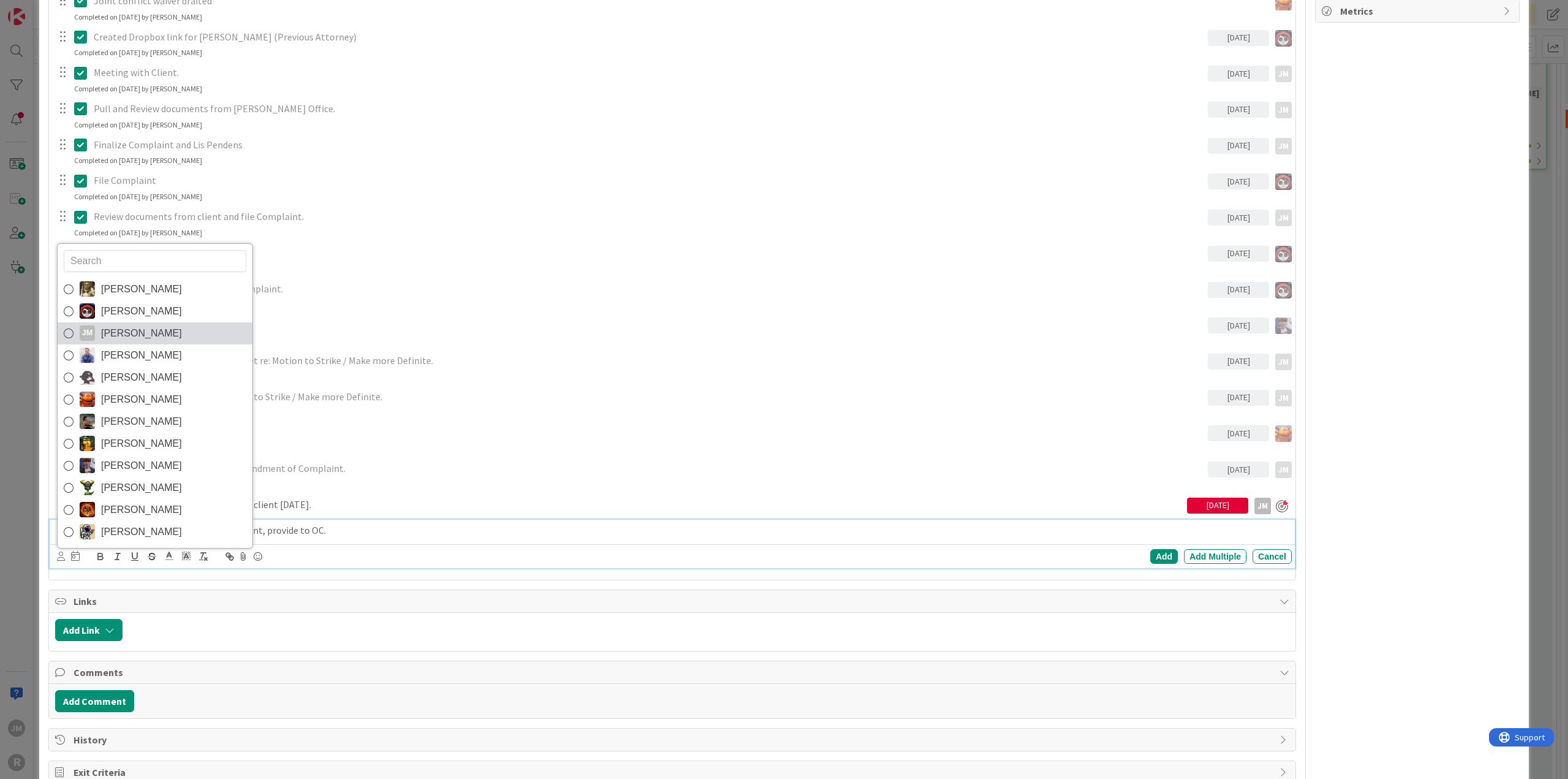
click at [118, 332] on span "[PERSON_NAME]" at bounding box center [141, 333] width 81 height 19
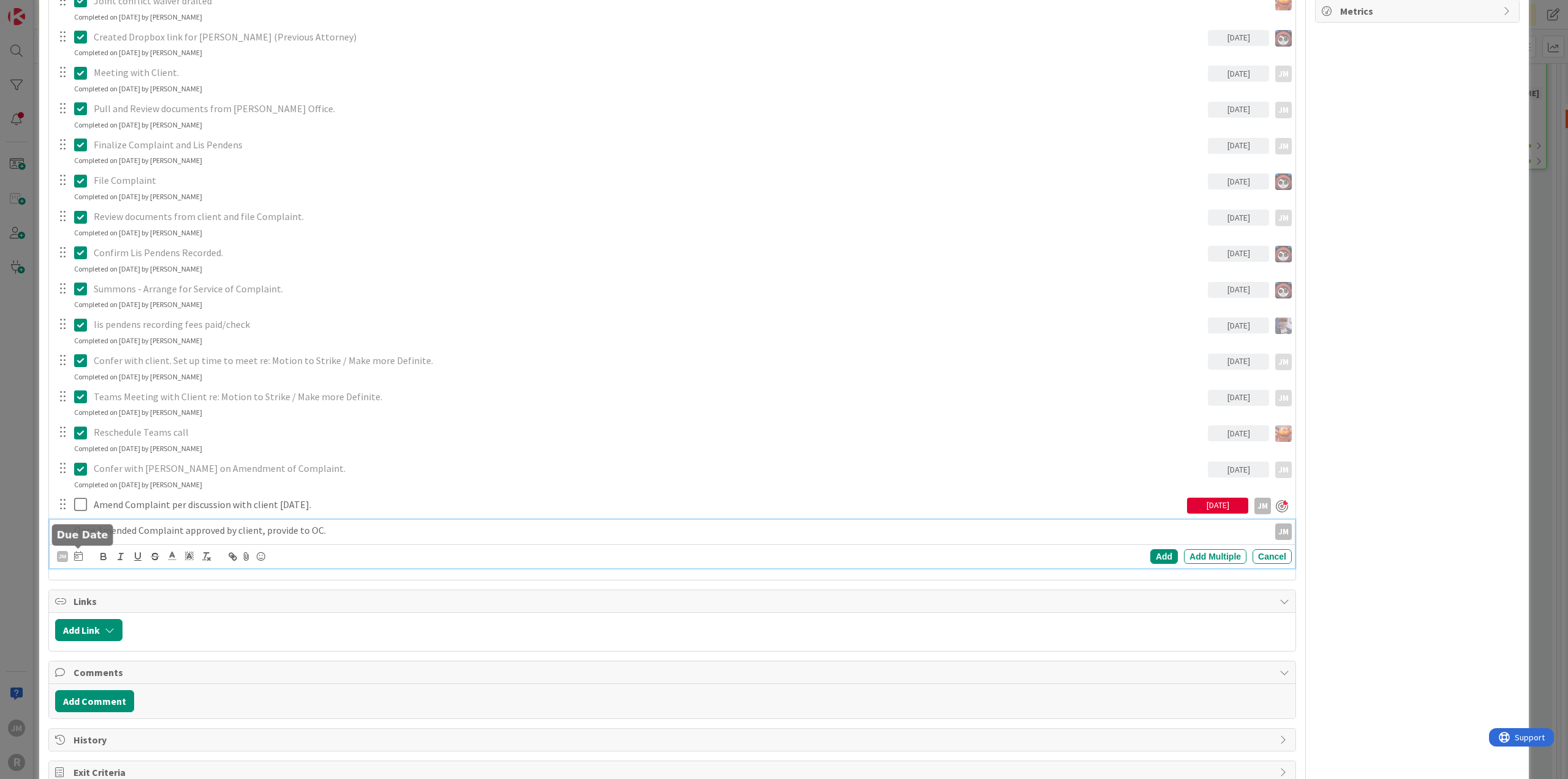
click at [80, 552] on icon at bounding box center [78, 556] width 8 height 10
click at [167, 654] on td "10" at bounding box center [172, 659] width 24 height 24
click at [1151, 549] on div "Add" at bounding box center [1164, 556] width 28 height 14
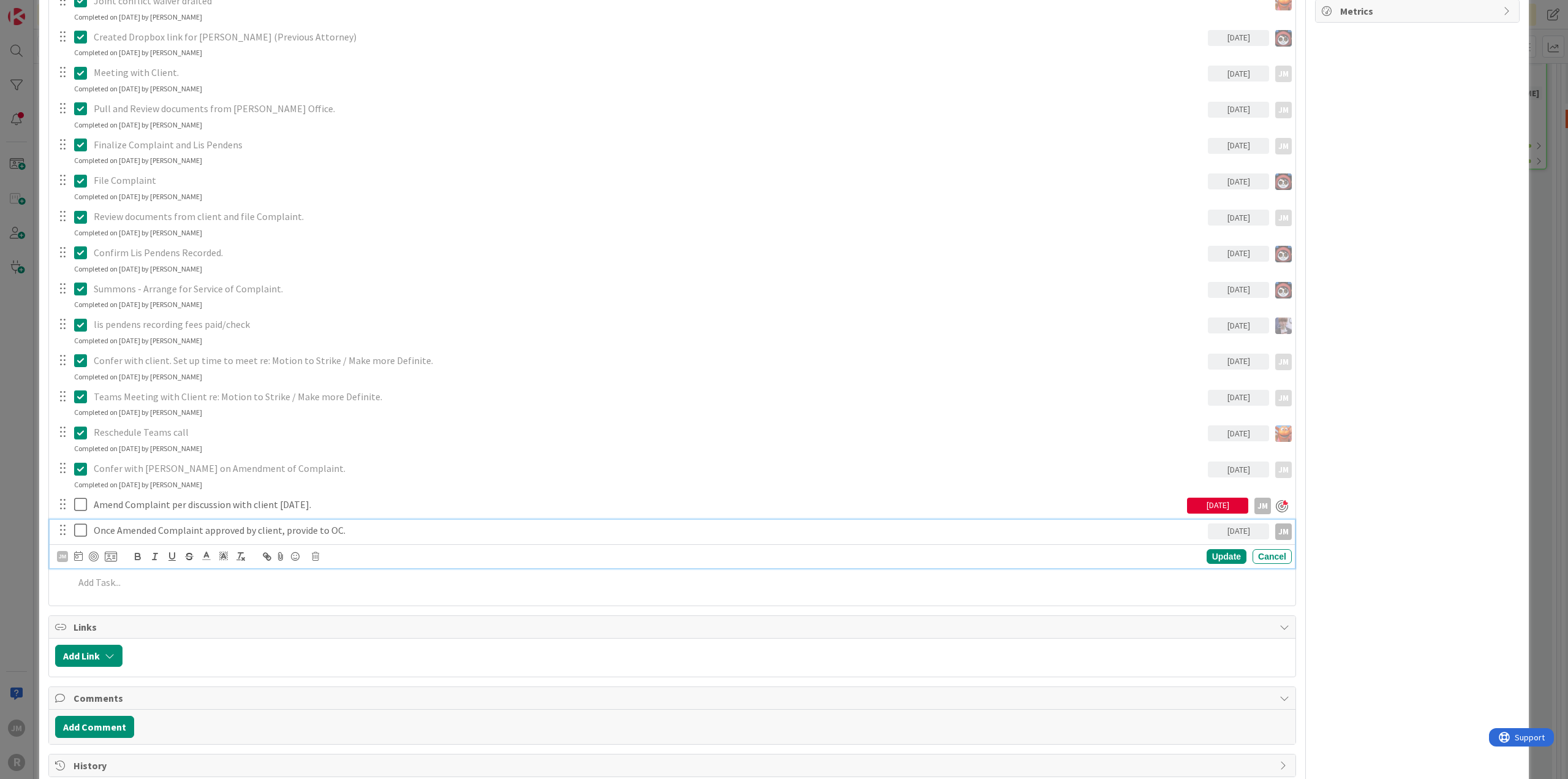
click at [157, 532] on p "Once Amended Complaint approved by client, provide to OC." at bounding box center [648, 531] width 1109 height 14
click at [93, 552] on div at bounding box center [94, 557] width 10 height 10
click at [1217, 551] on div "Update" at bounding box center [1226, 556] width 40 height 14
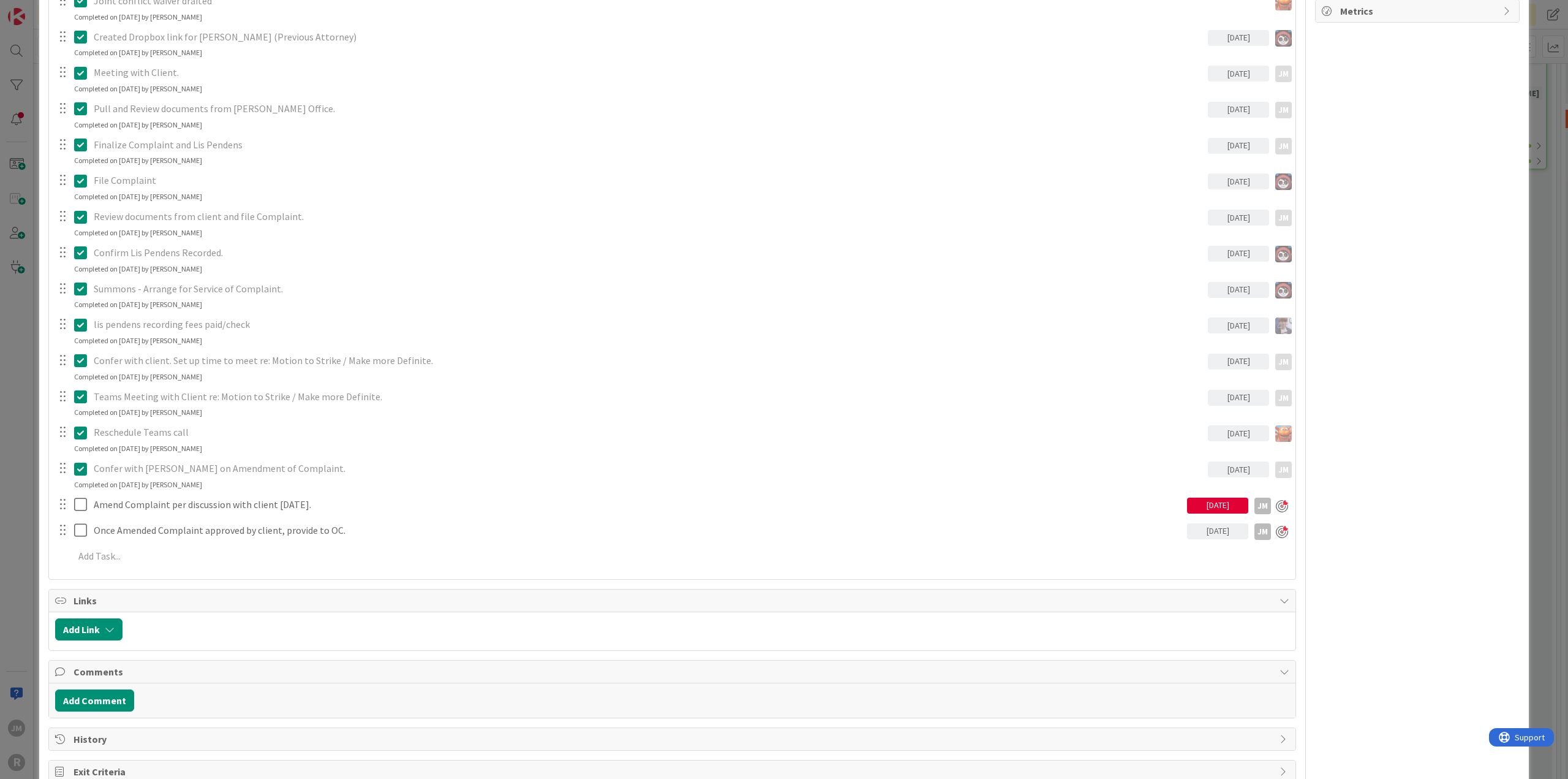
click at [24, 477] on div "ID 1695 Litigation Matter Workflow (FL2) Discovery In Progress Title 14 / 128 […" at bounding box center [784, 389] width 1568 height 779
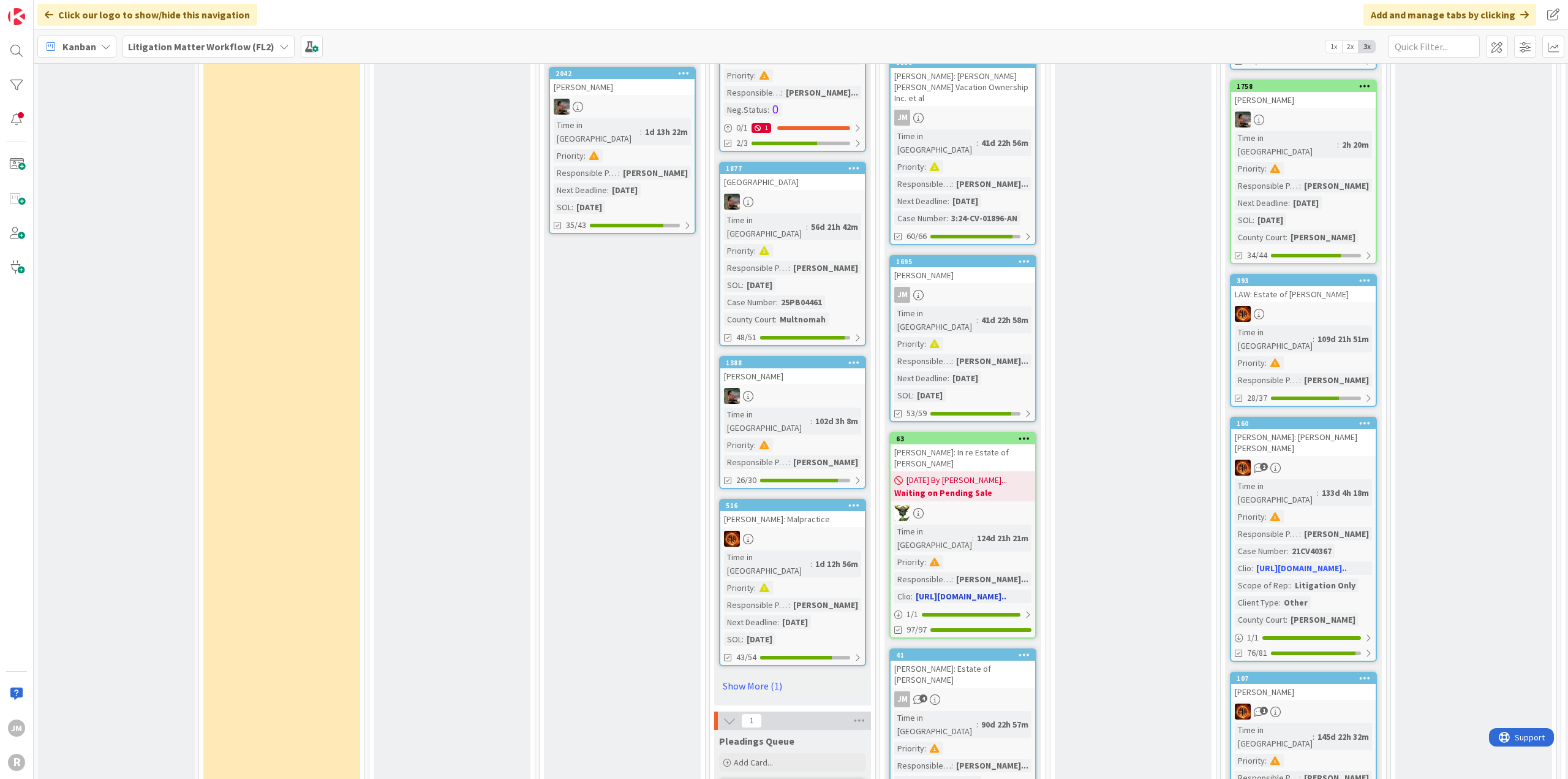
scroll to position [1287, 0]
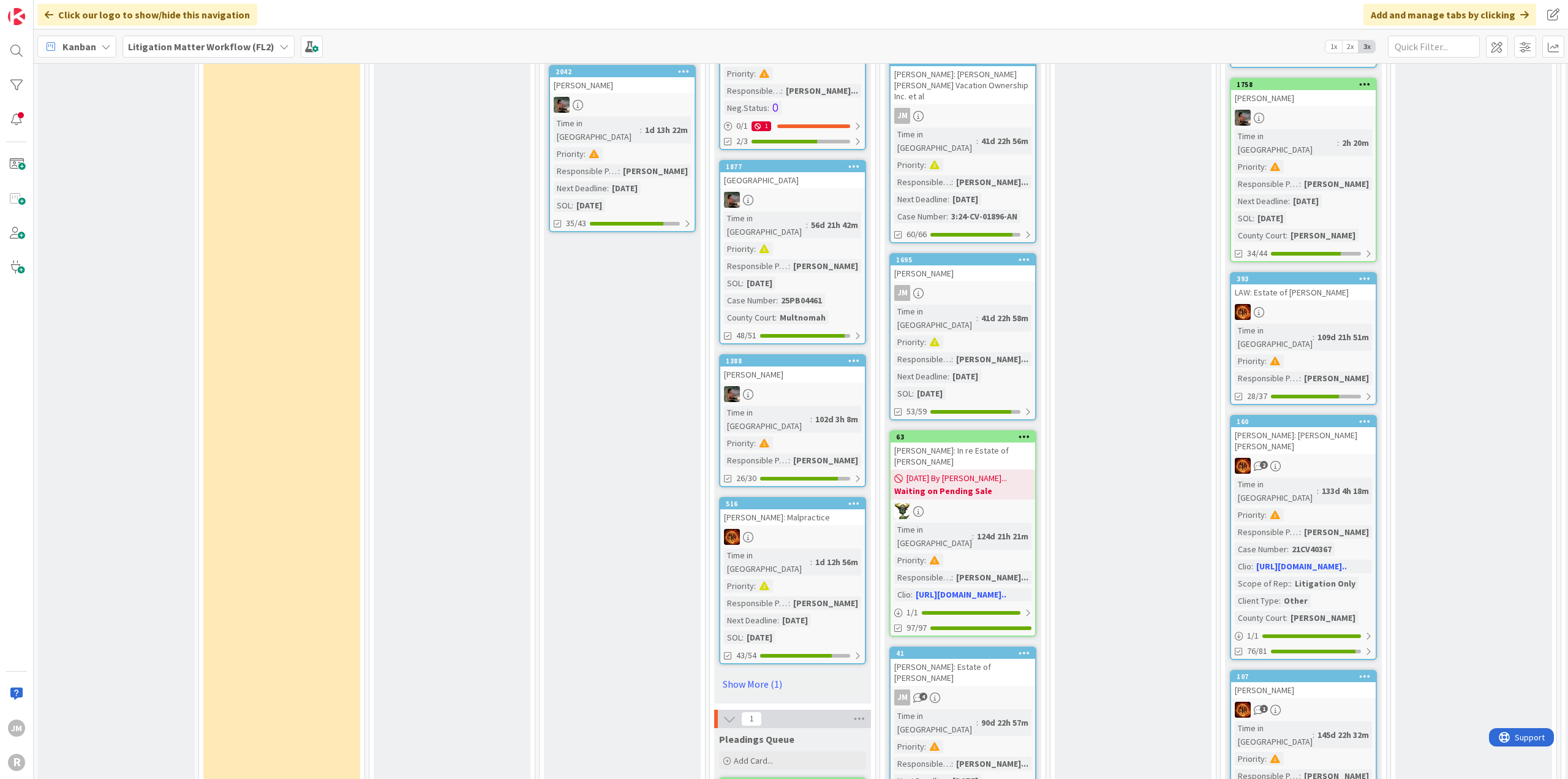
click at [1005, 690] on div "JM 4" at bounding box center [963, 697] width 145 height 16
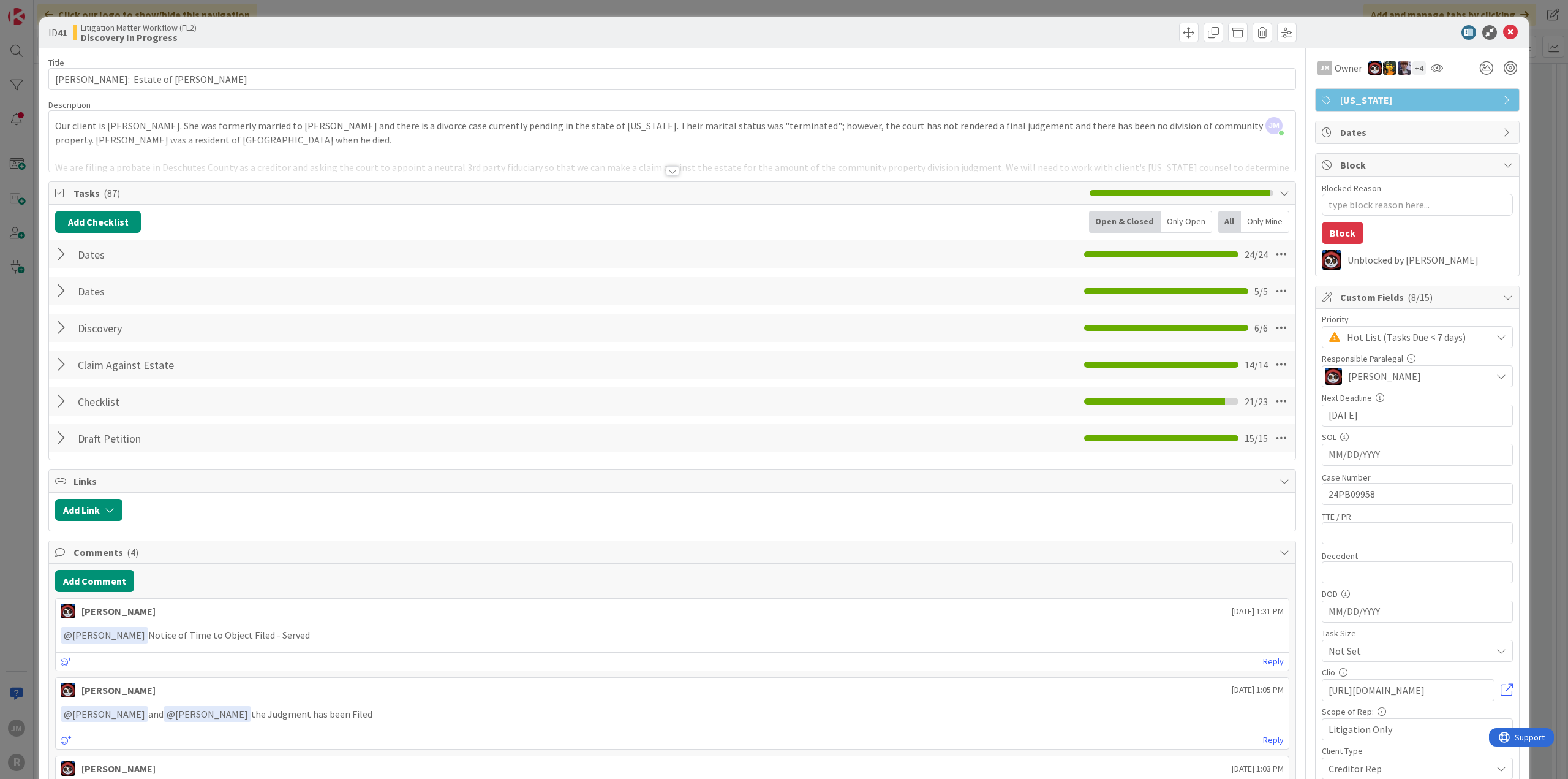
click at [99, 195] on span "Tasks ( 87 )" at bounding box center [578, 193] width 1010 height 14
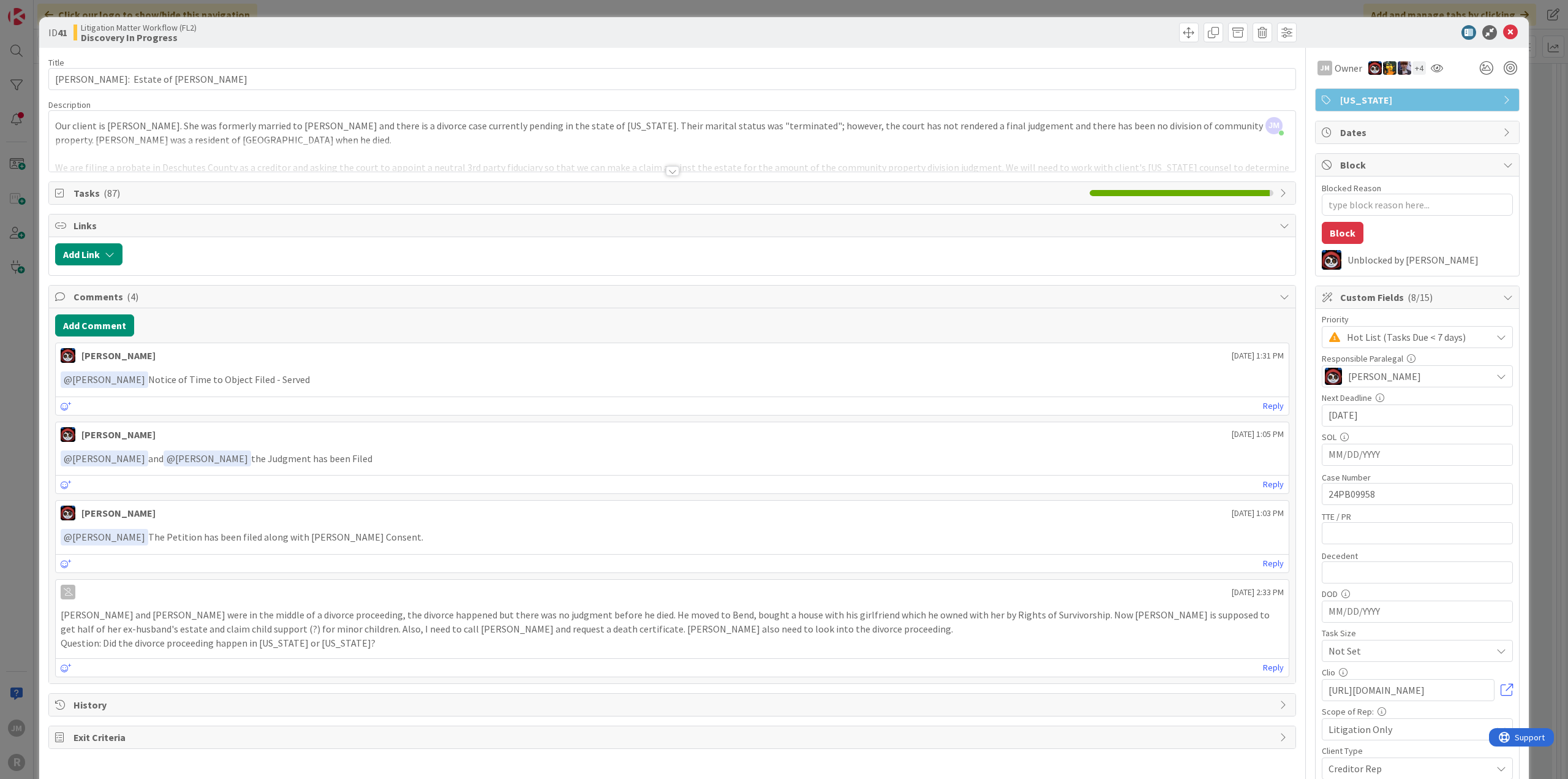
click at [86, 193] on span "Tasks ( 87 )" at bounding box center [578, 193] width 1010 height 14
type textarea "x"
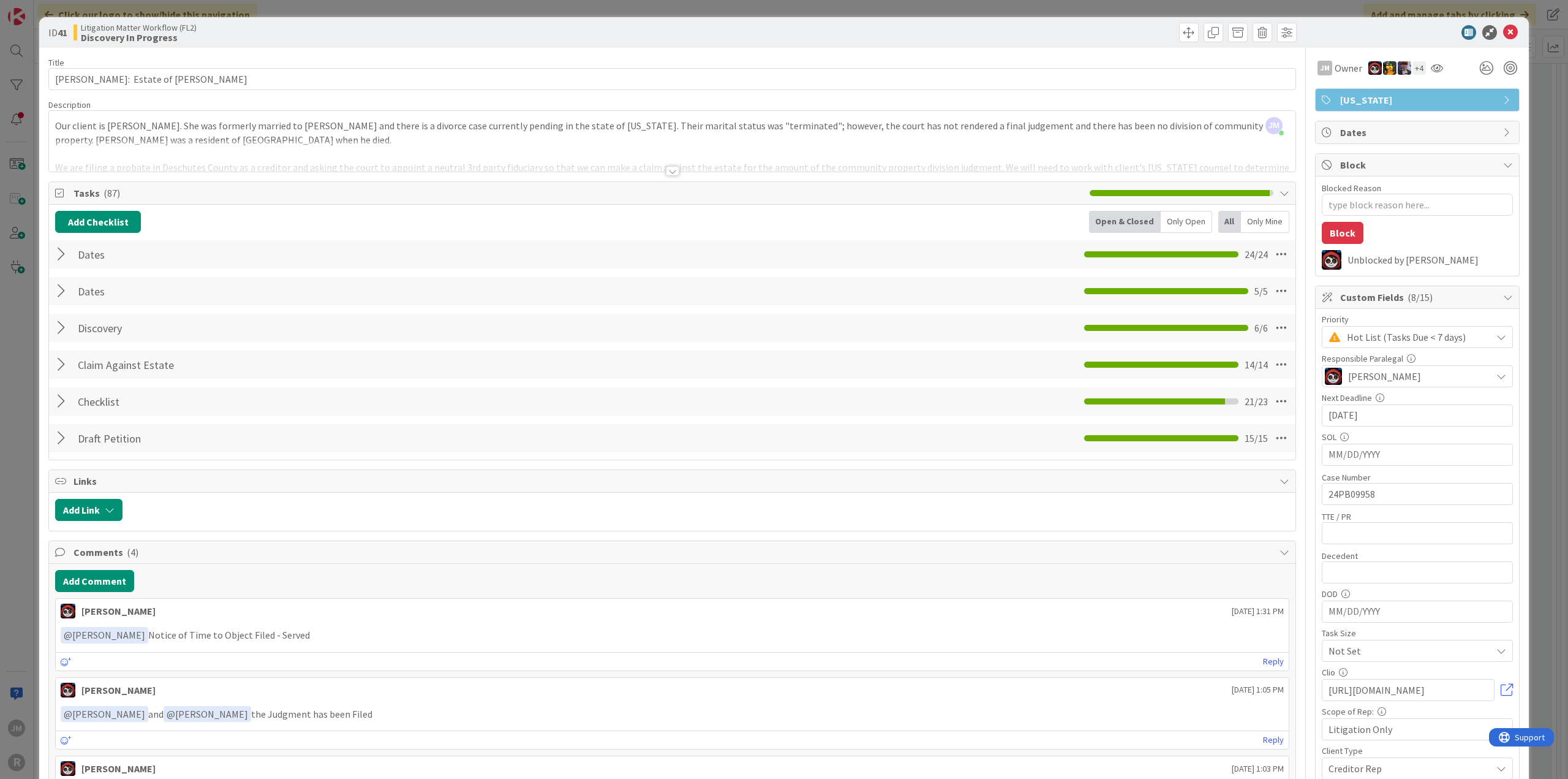
click at [59, 394] on div at bounding box center [62, 402] width 16 height 22
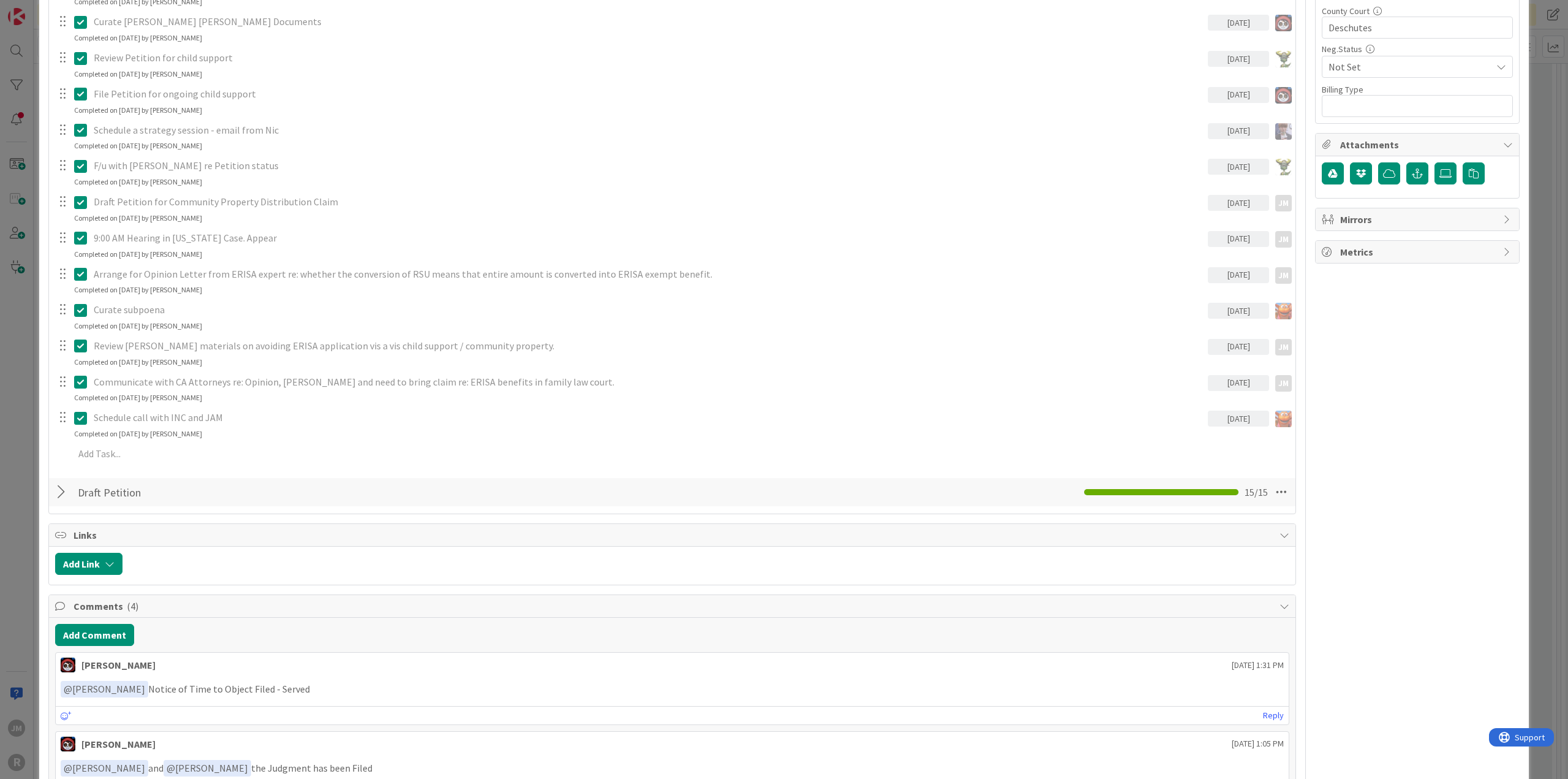
scroll to position [797, 0]
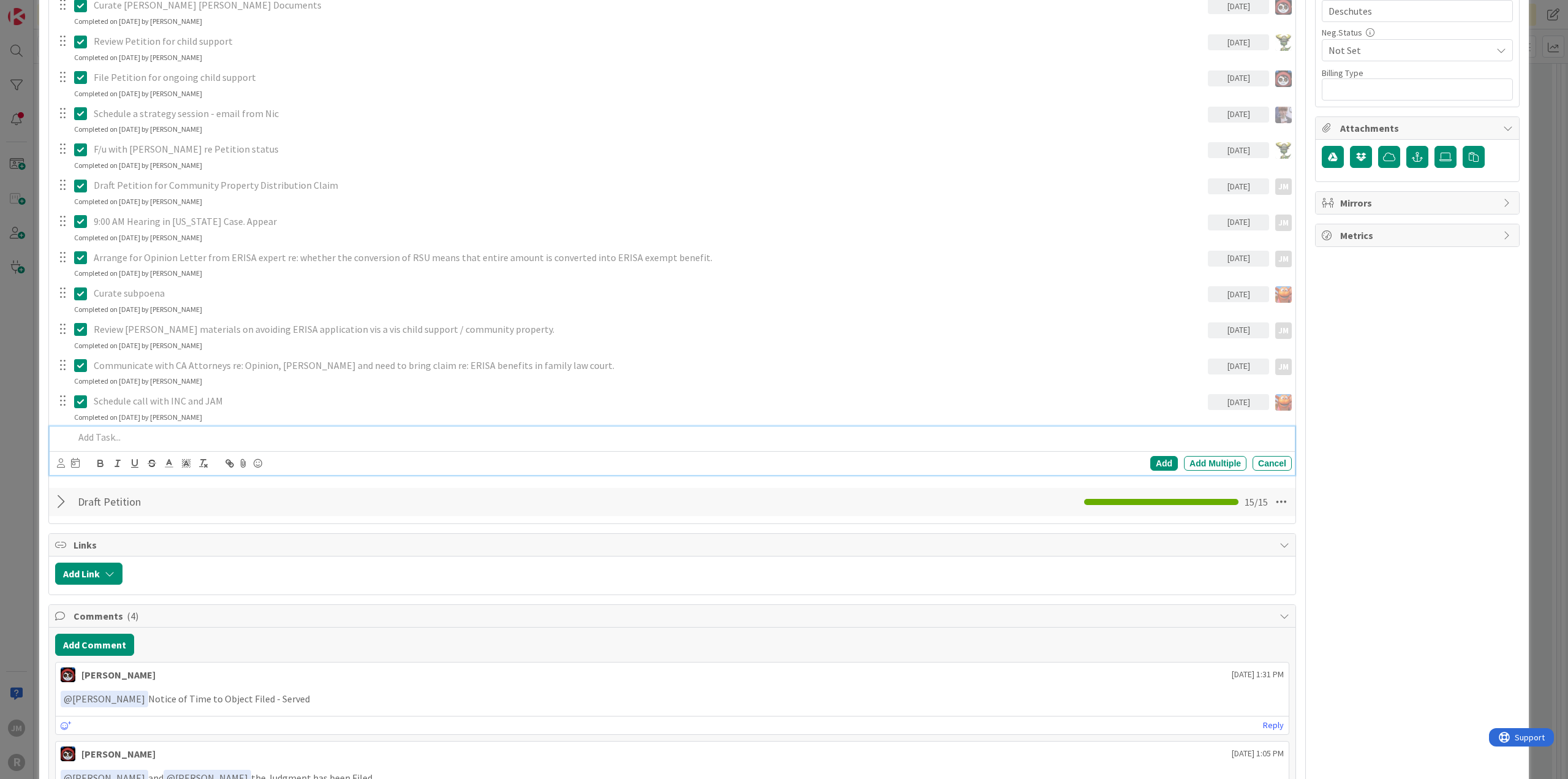
click at [120, 427] on div at bounding box center [680, 437] width 1223 height 21
click at [64, 459] on icon at bounding box center [61, 462] width 8 height 9
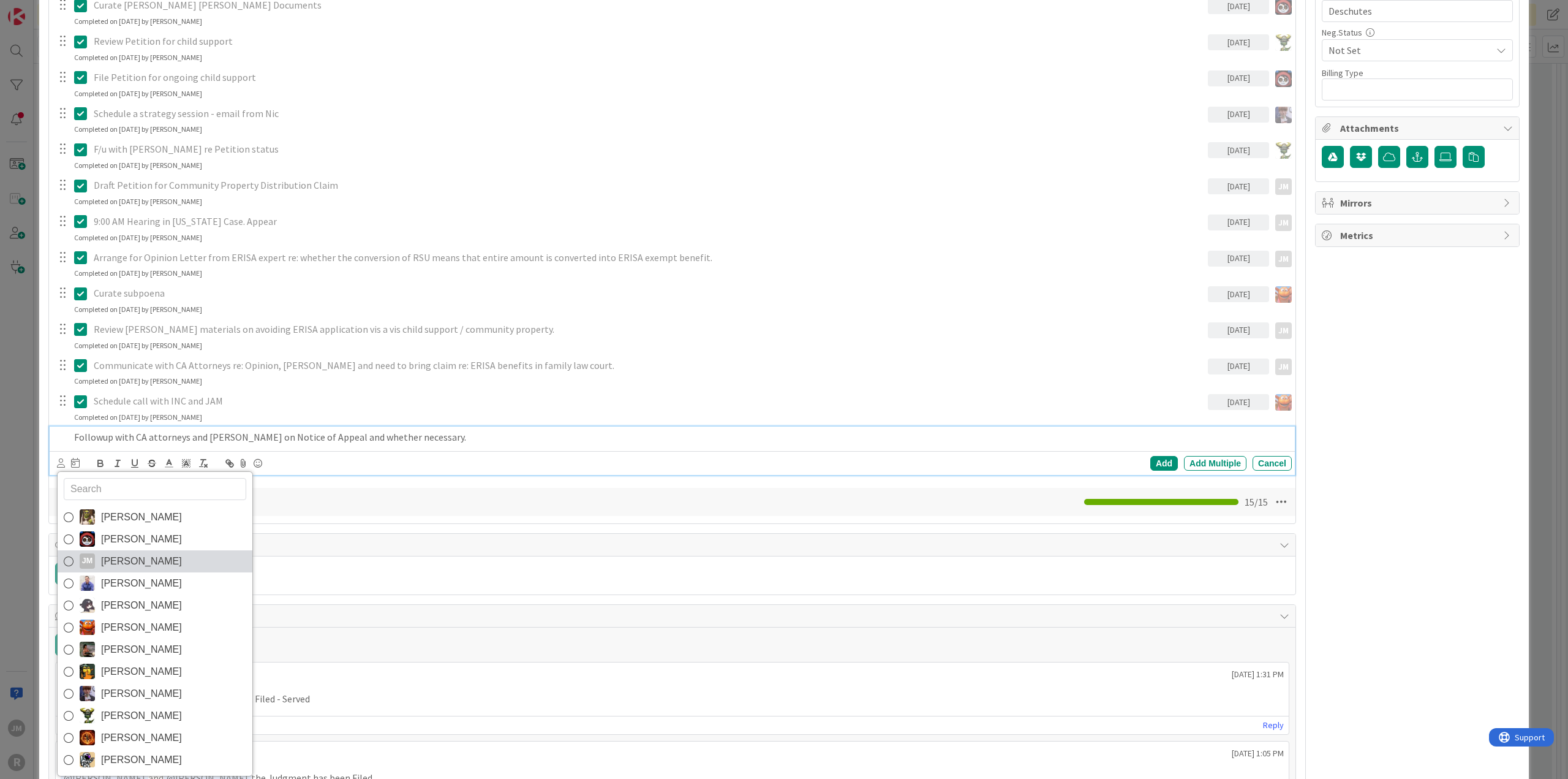
click at [67, 558] on icon at bounding box center [69, 562] width 10 height 19
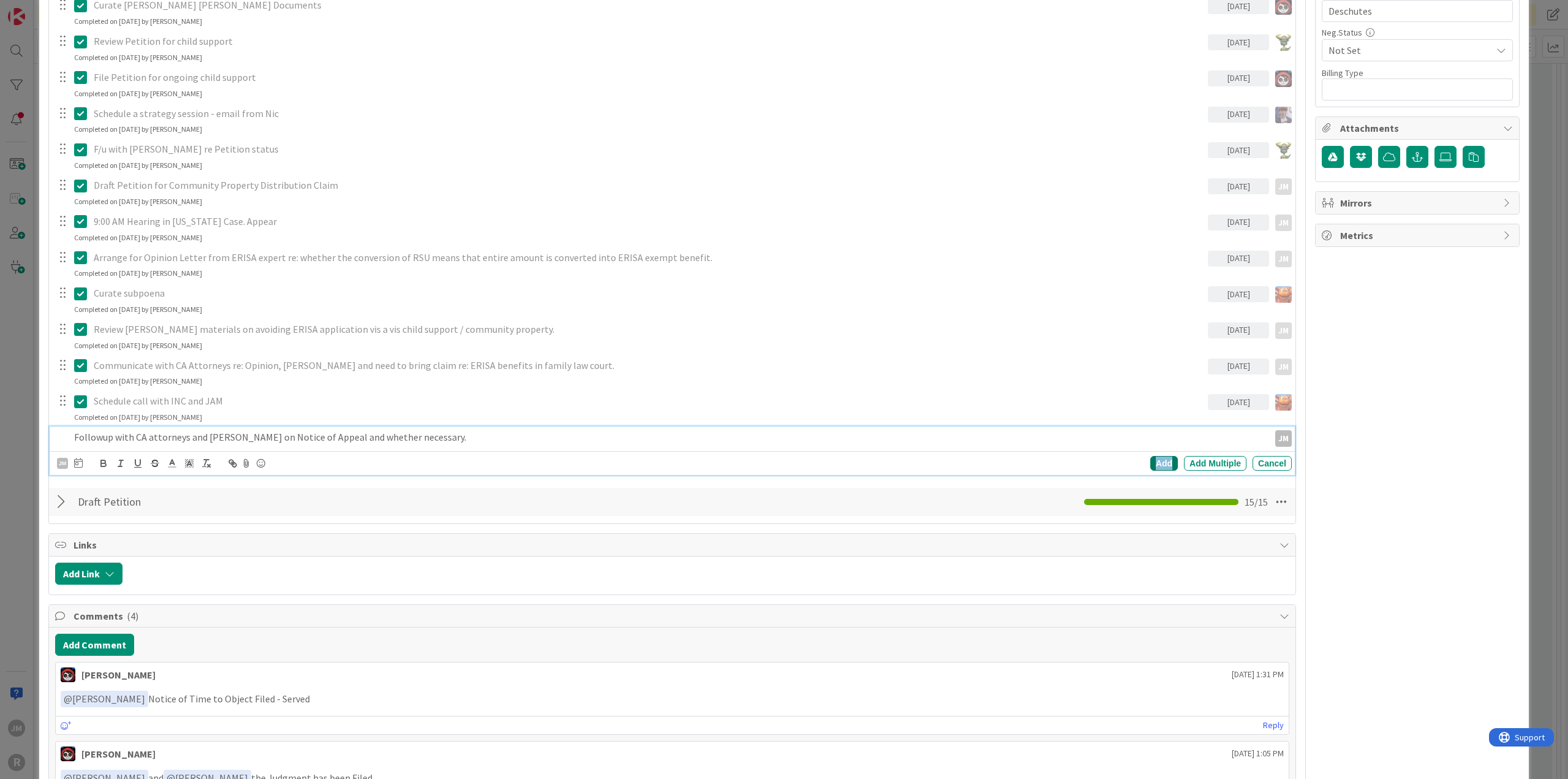
click at [1153, 456] on div "Add" at bounding box center [1164, 462] width 28 height 14
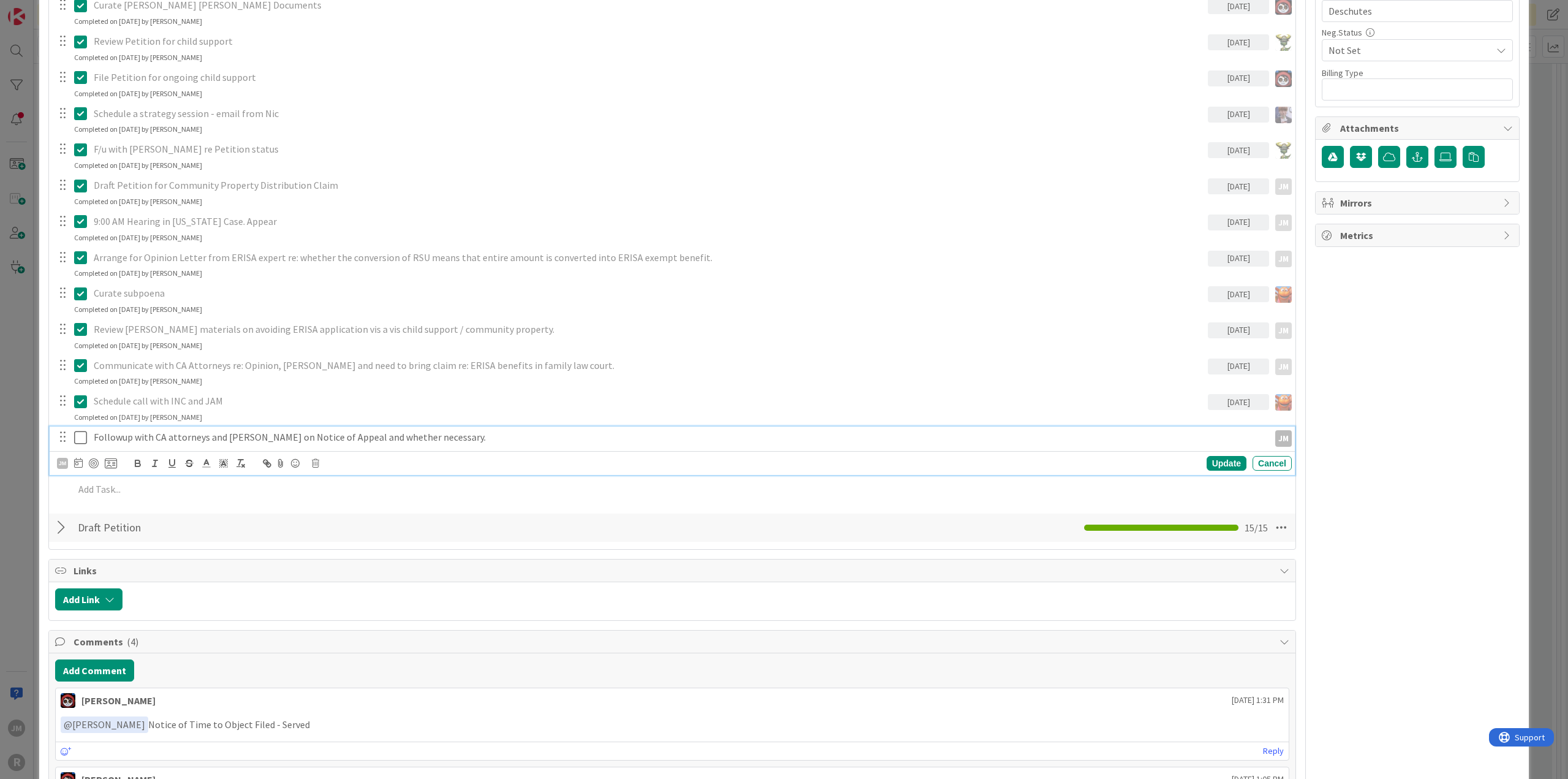
click at [194, 435] on p "Followup with CA attorneys and [PERSON_NAME] on Notice of Appeal and whether ne…" at bounding box center [678, 437] width 1171 height 14
click at [92, 459] on div at bounding box center [94, 463] width 10 height 10
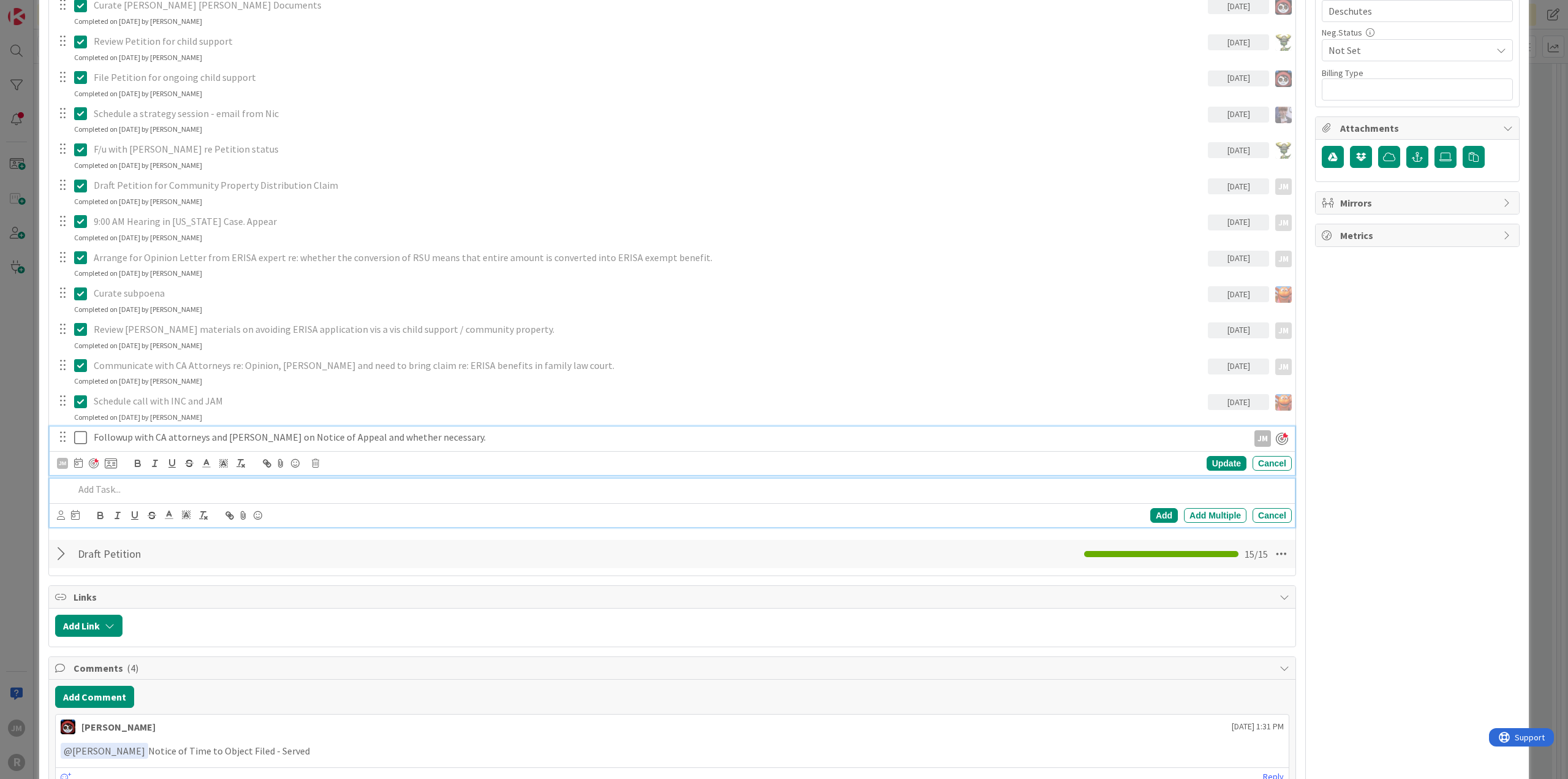
click at [105, 483] on p at bounding box center [680, 489] width 1213 height 14
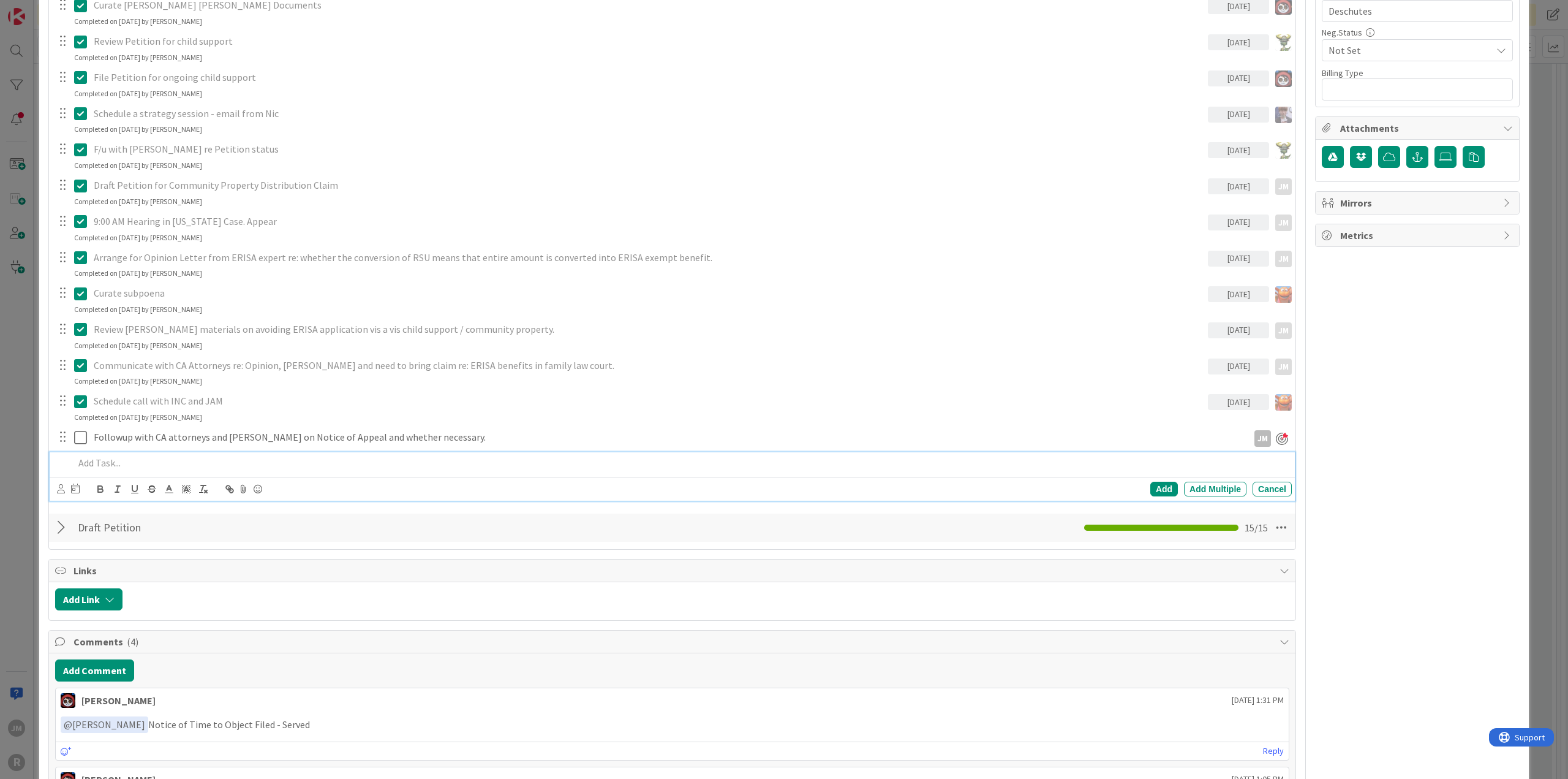
scroll to position [771, 0]
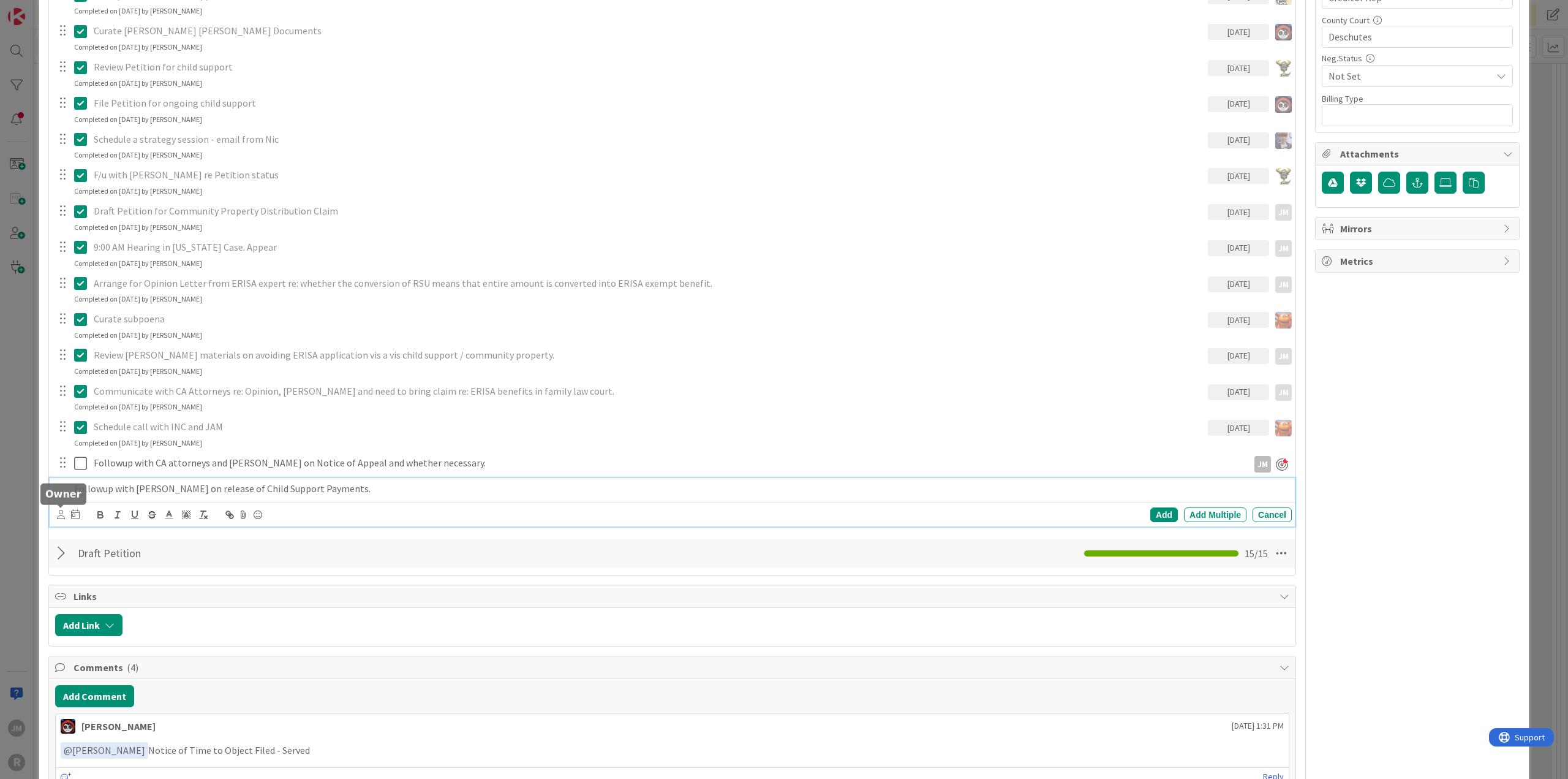
click at [60, 513] on icon at bounding box center [61, 514] width 8 height 9
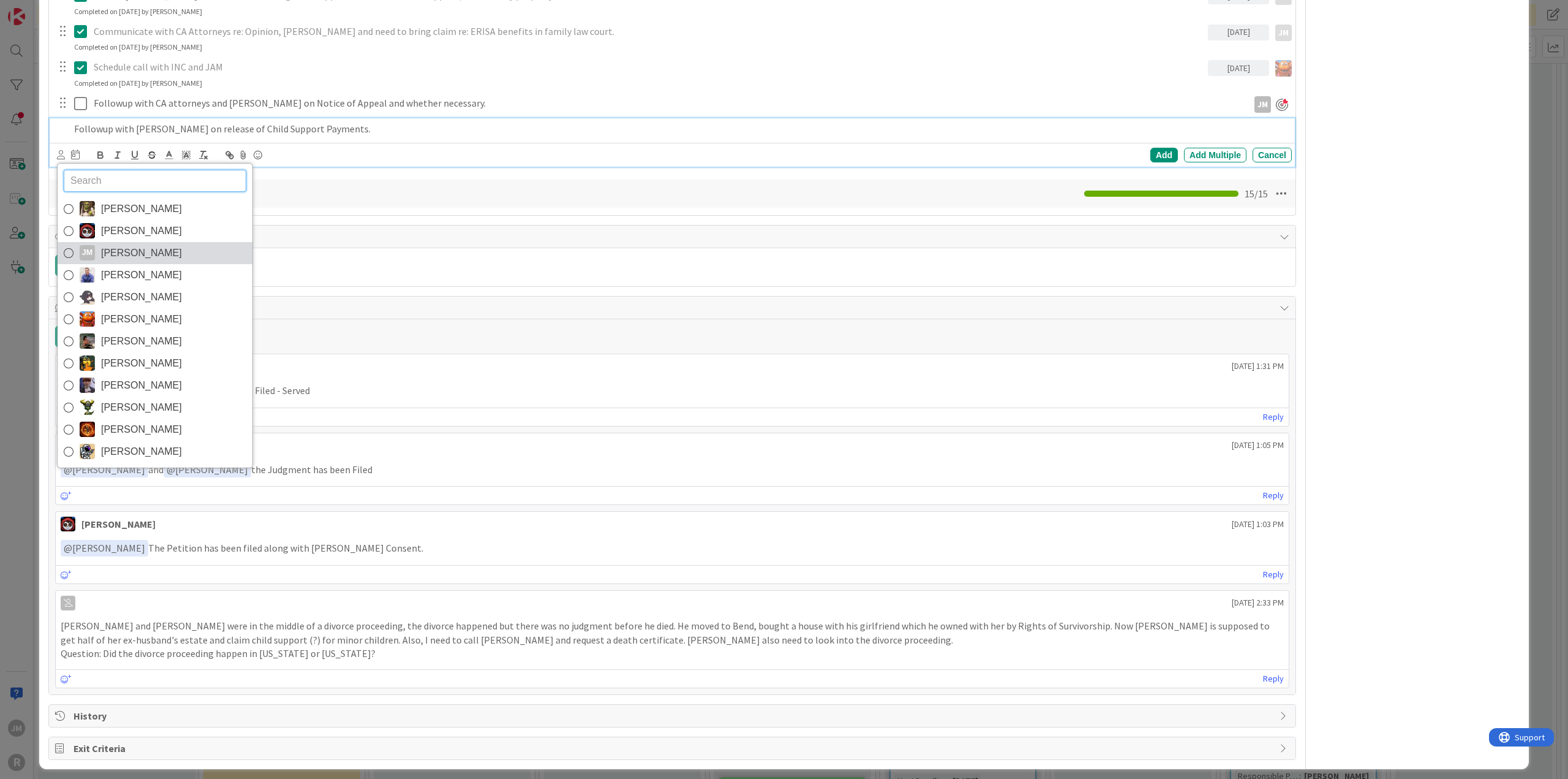
click at [130, 246] on span "[PERSON_NAME]" at bounding box center [141, 253] width 81 height 19
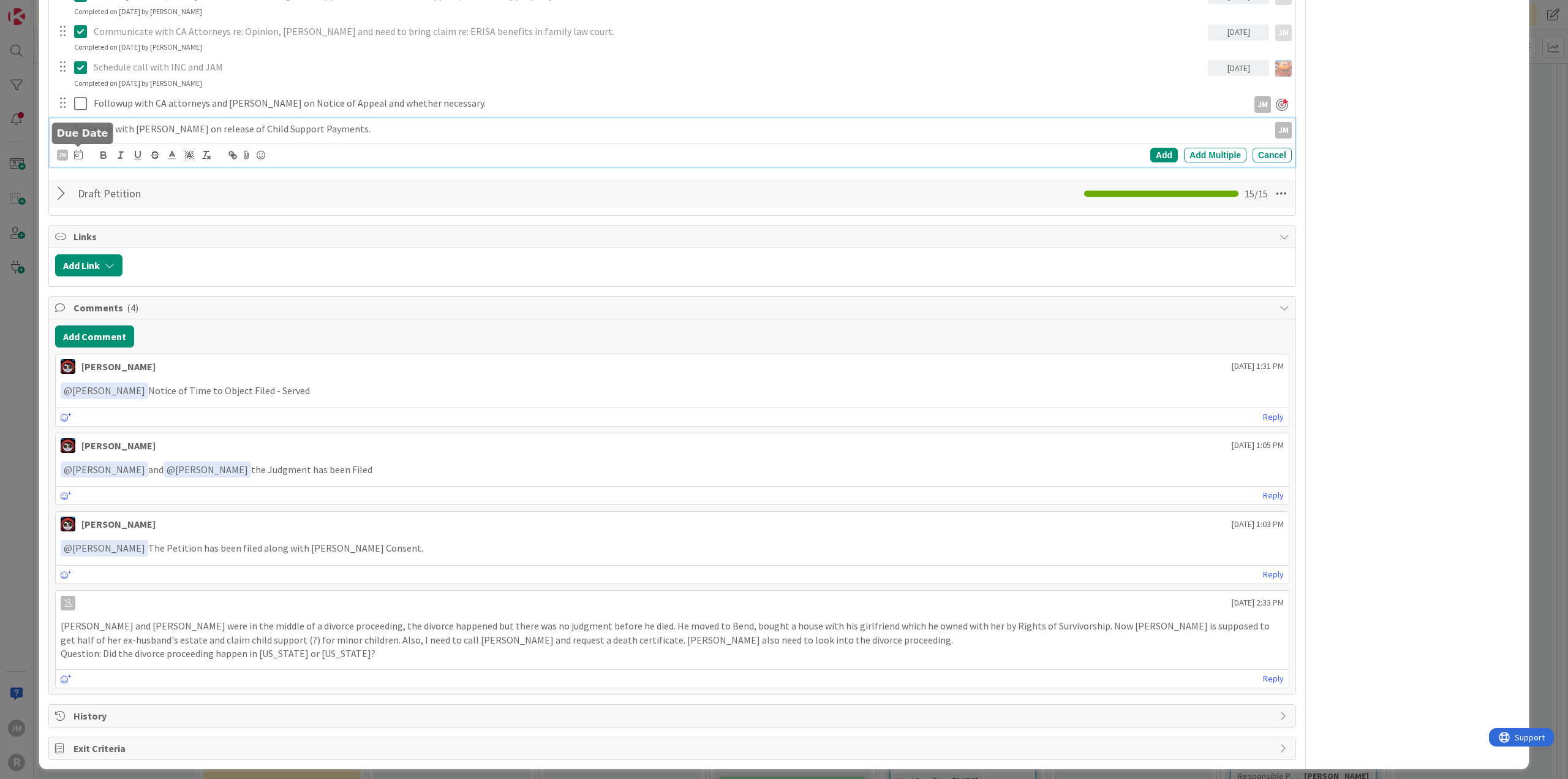
click at [76, 156] on icon at bounding box center [78, 155] width 8 height 10
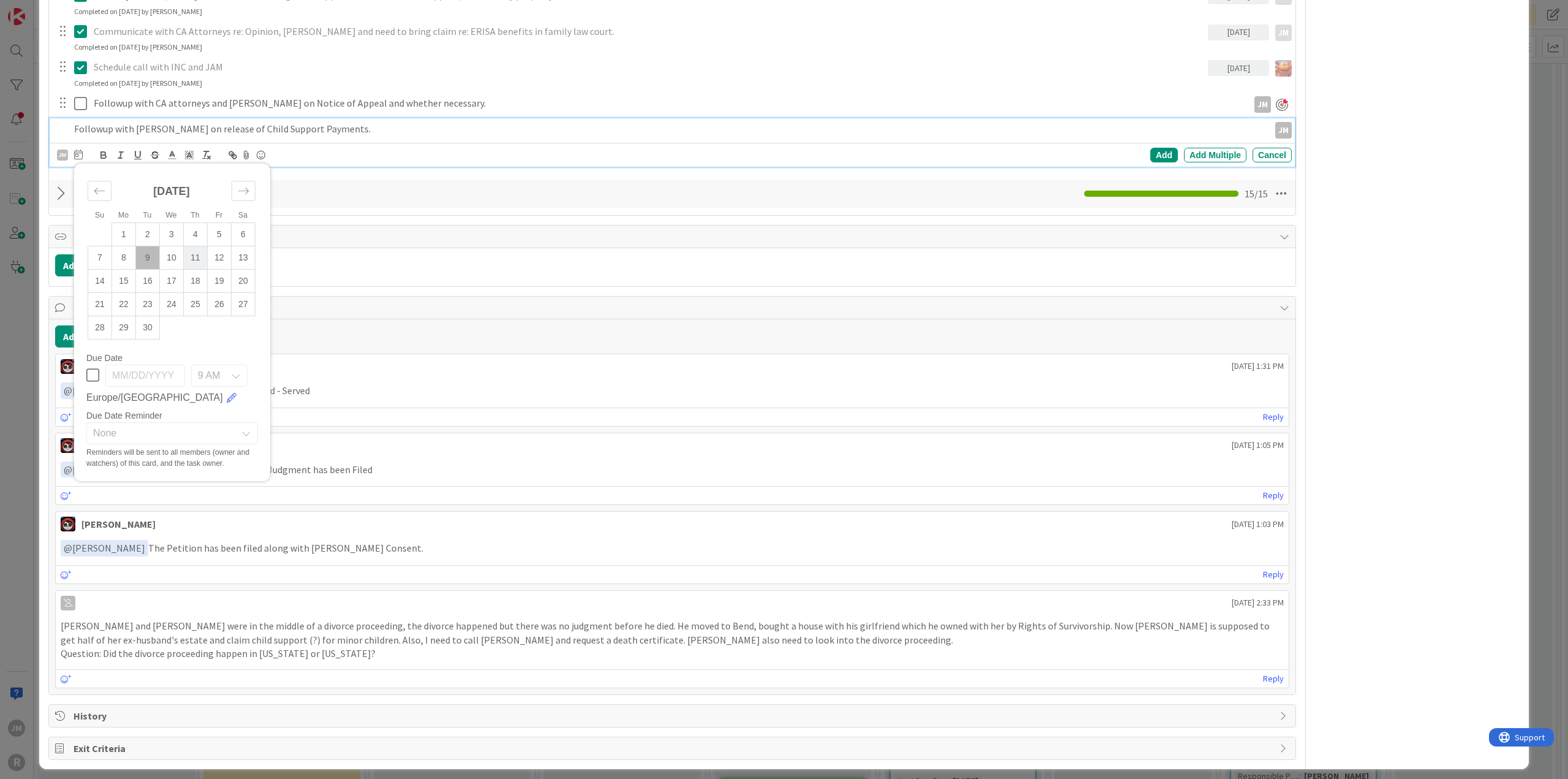
click at [197, 255] on td "11" at bounding box center [195, 258] width 24 height 24
click at [1156, 152] on div "Add" at bounding box center [1164, 154] width 28 height 14
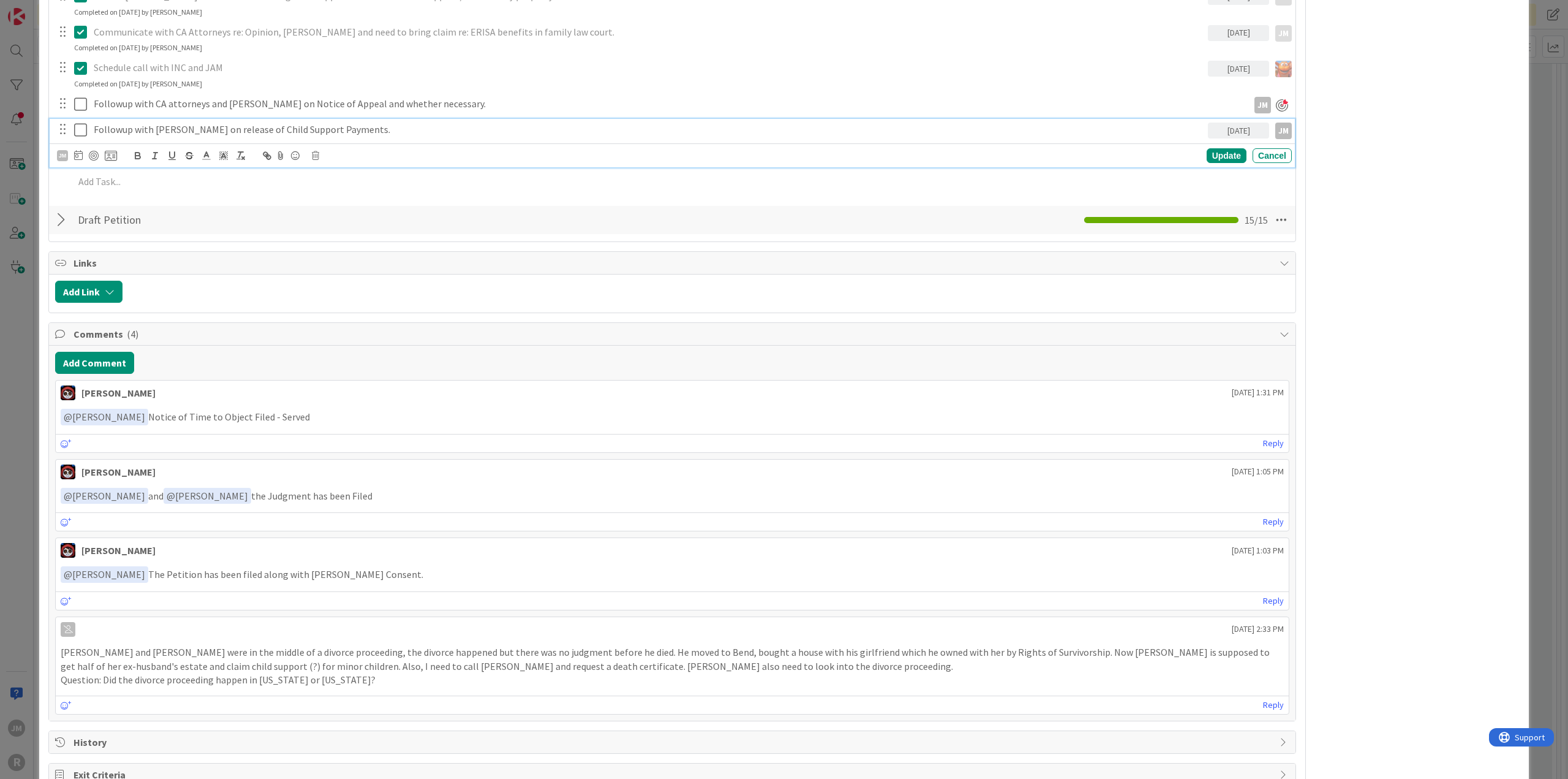
click at [165, 131] on p "Followup with [PERSON_NAME] on release of Child Support Payments." at bounding box center [648, 130] width 1109 height 14
click at [93, 152] on div at bounding box center [94, 155] width 10 height 10
type textarea "x"
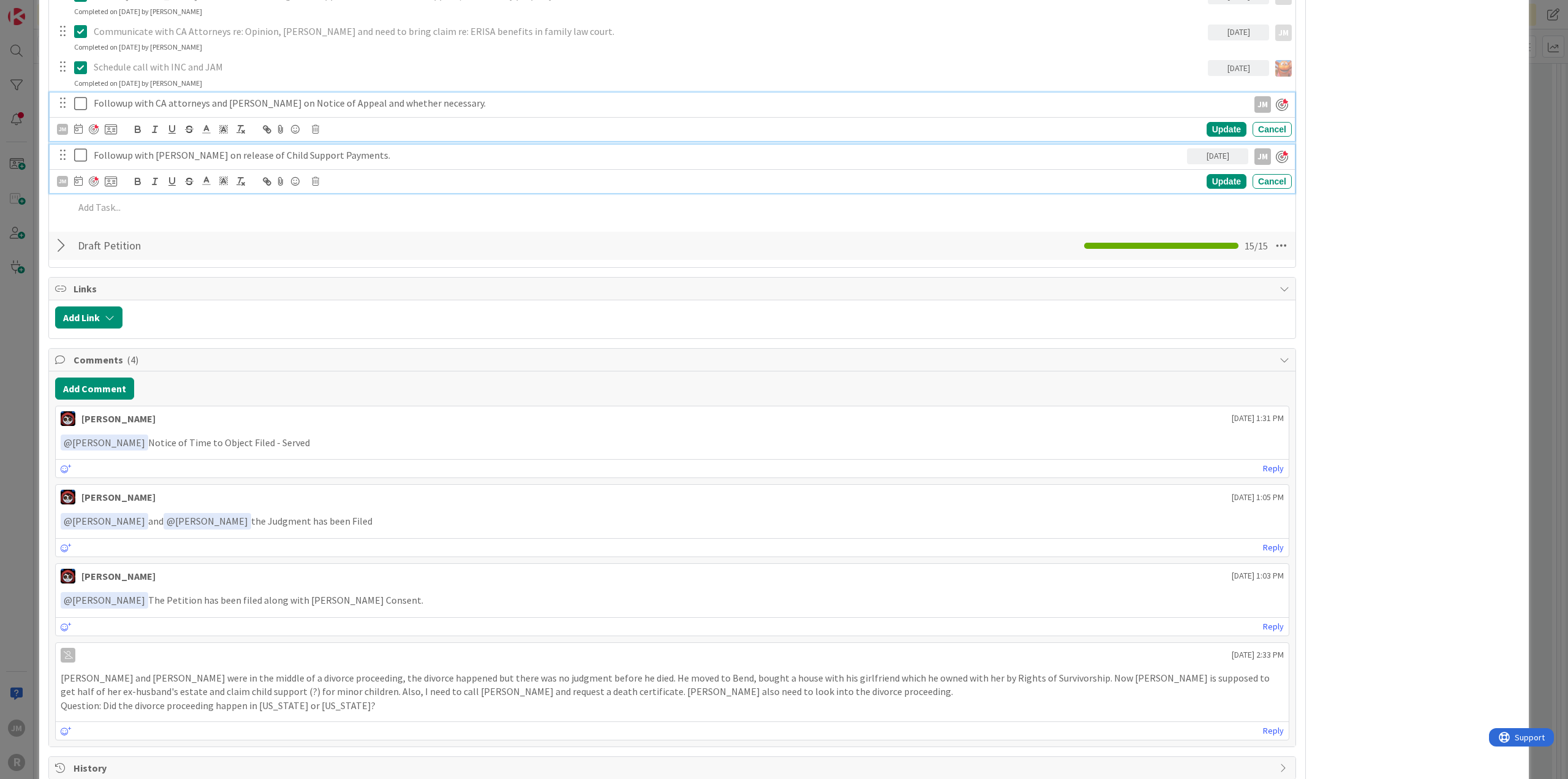
click at [163, 101] on div "Followup with CA attorneys and [PERSON_NAME] on Notice of Appeal and whether ne…" at bounding box center [672, 116] width 1246 height 48
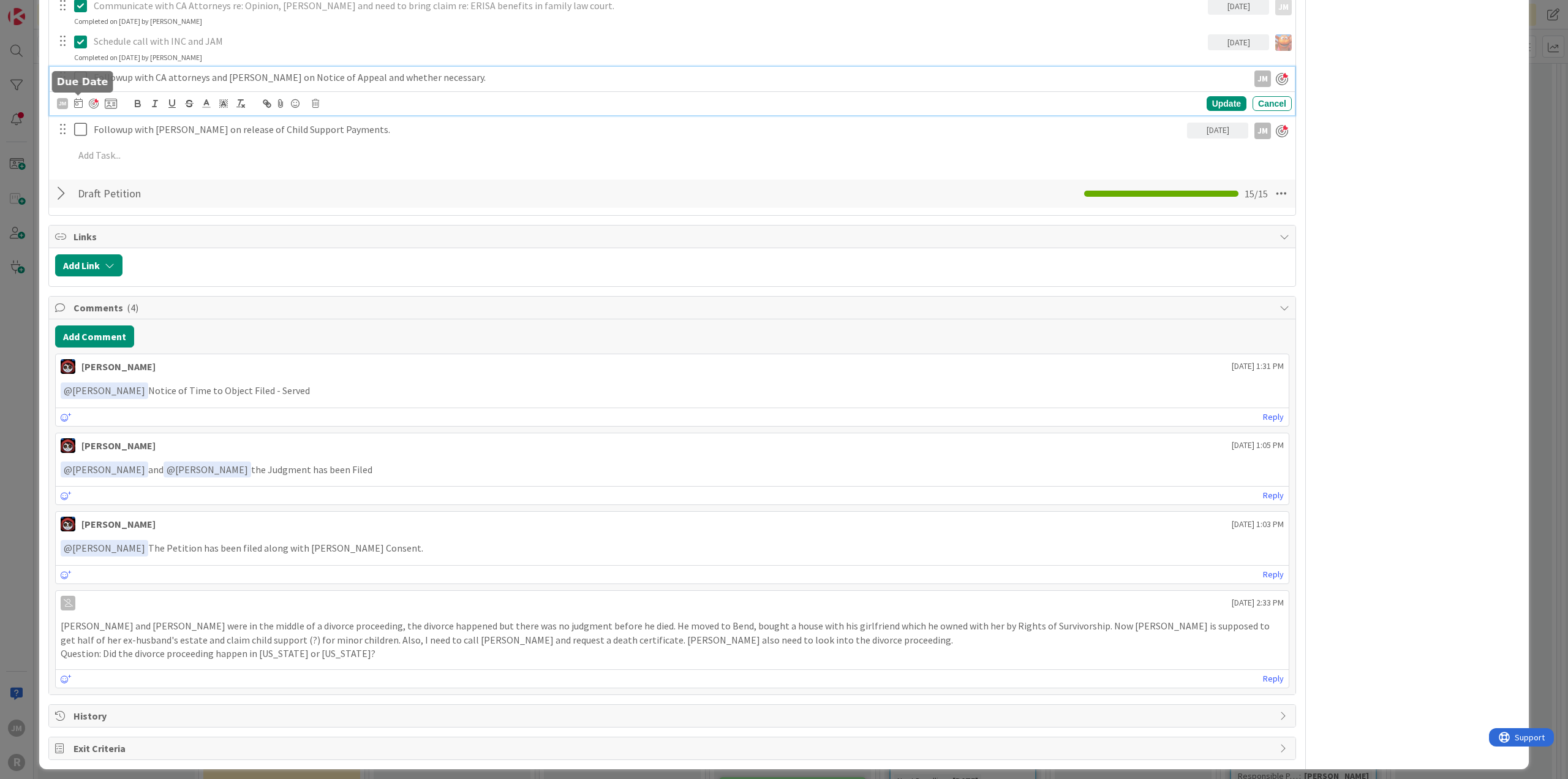
click at [79, 101] on icon at bounding box center [78, 103] width 8 height 10
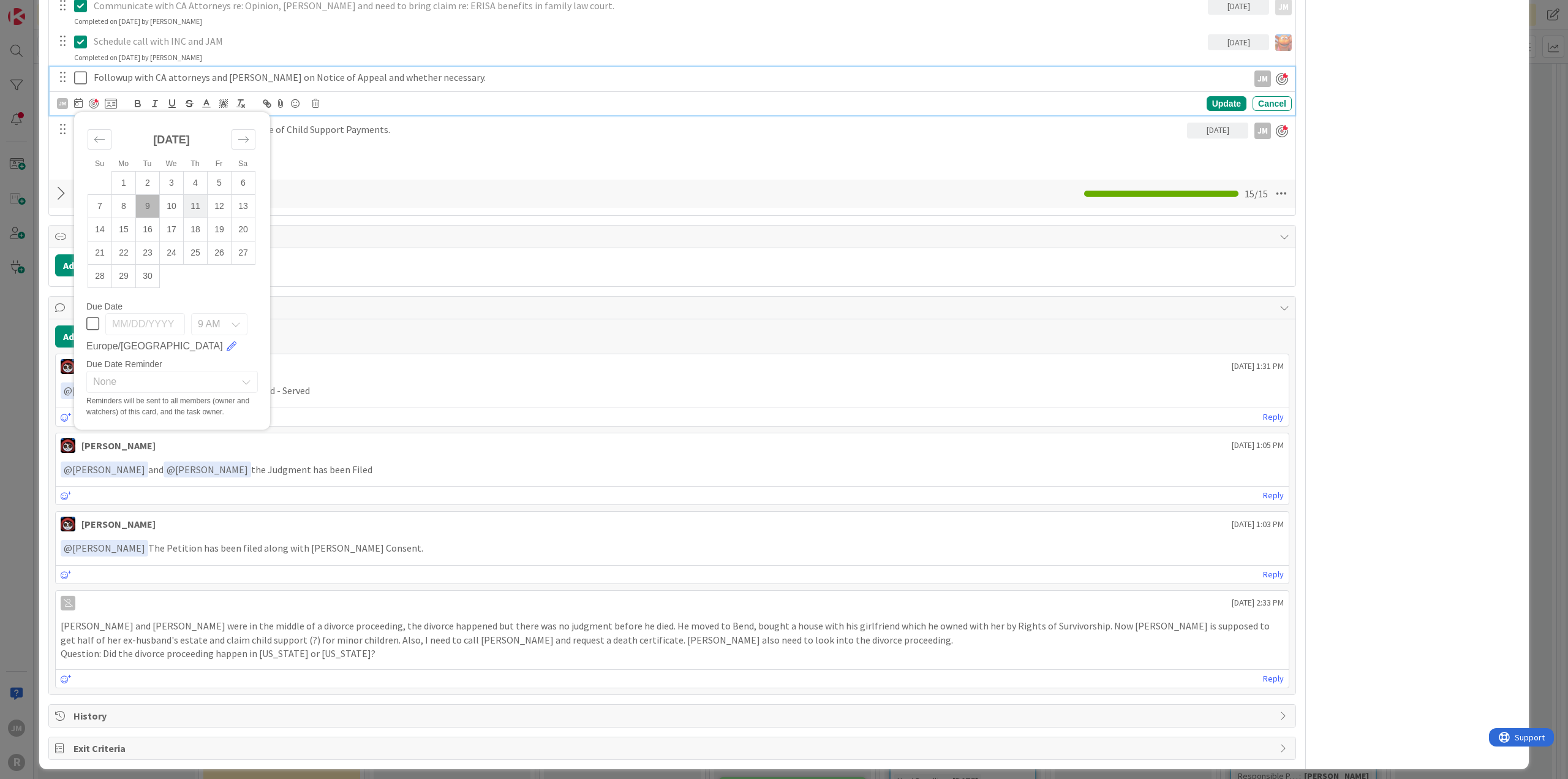
click at [193, 200] on td "11" at bounding box center [195, 206] width 24 height 24
type input "[DATE]"
click at [1223, 99] on div "Update" at bounding box center [1226, 103] width 40 height 14
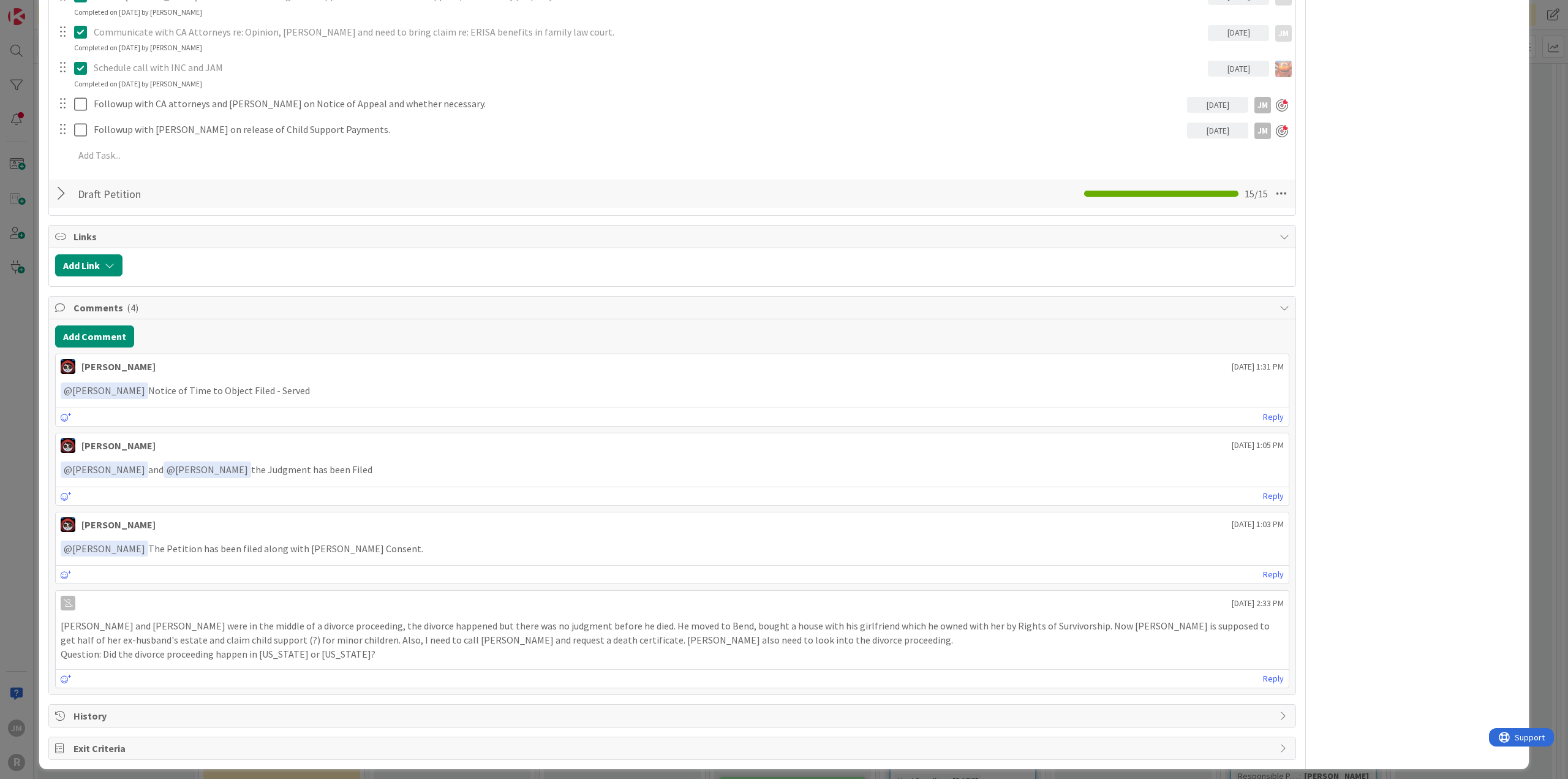
click at [1534, 189] on div "ID 41 Litigation Matter Workflow (FL2) Discovery In Progress Title 34 / 128 [PE…" at bounding box center [784, 389] width 1568 height 779
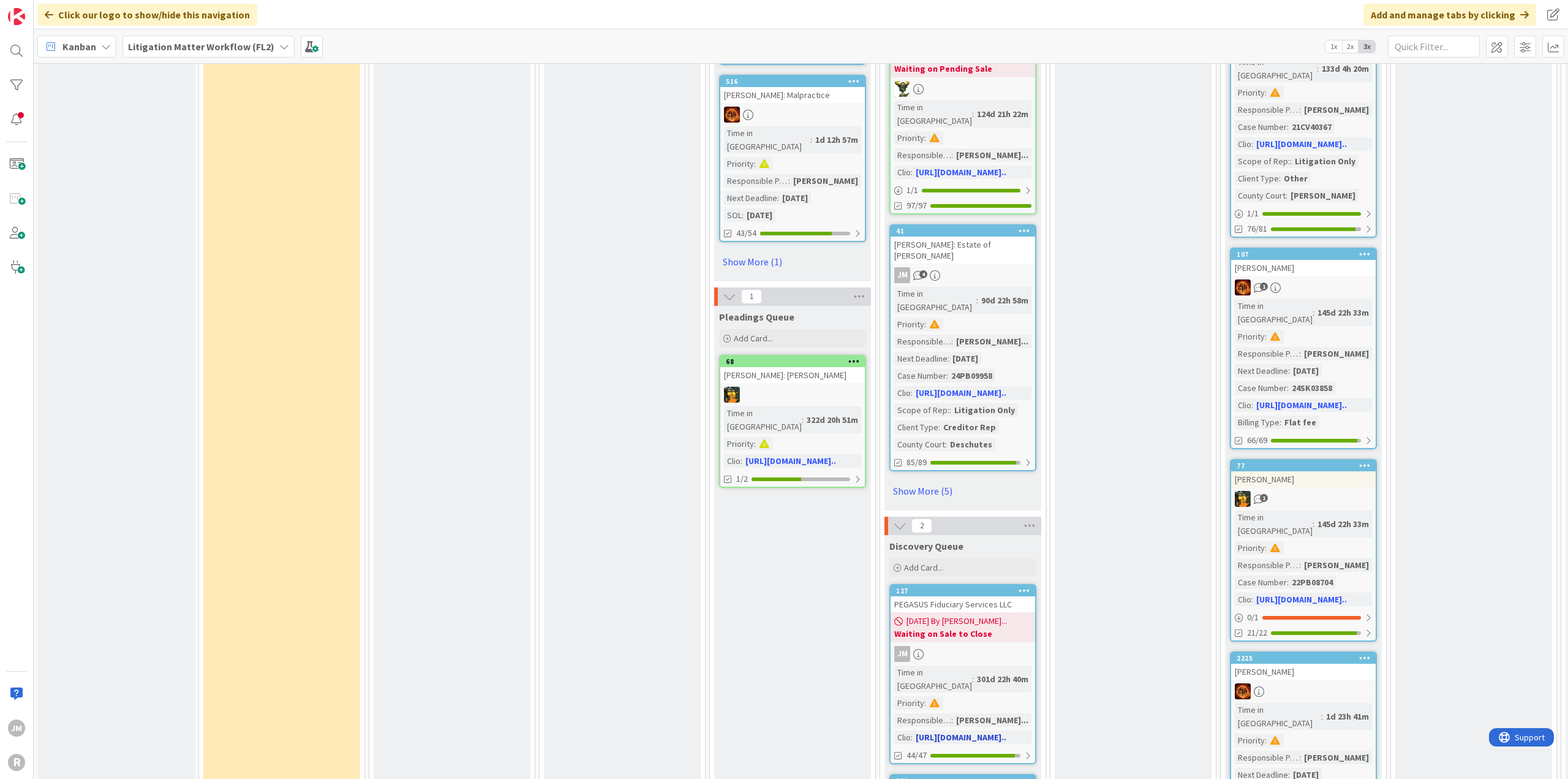
scroll to position [1716, 0]
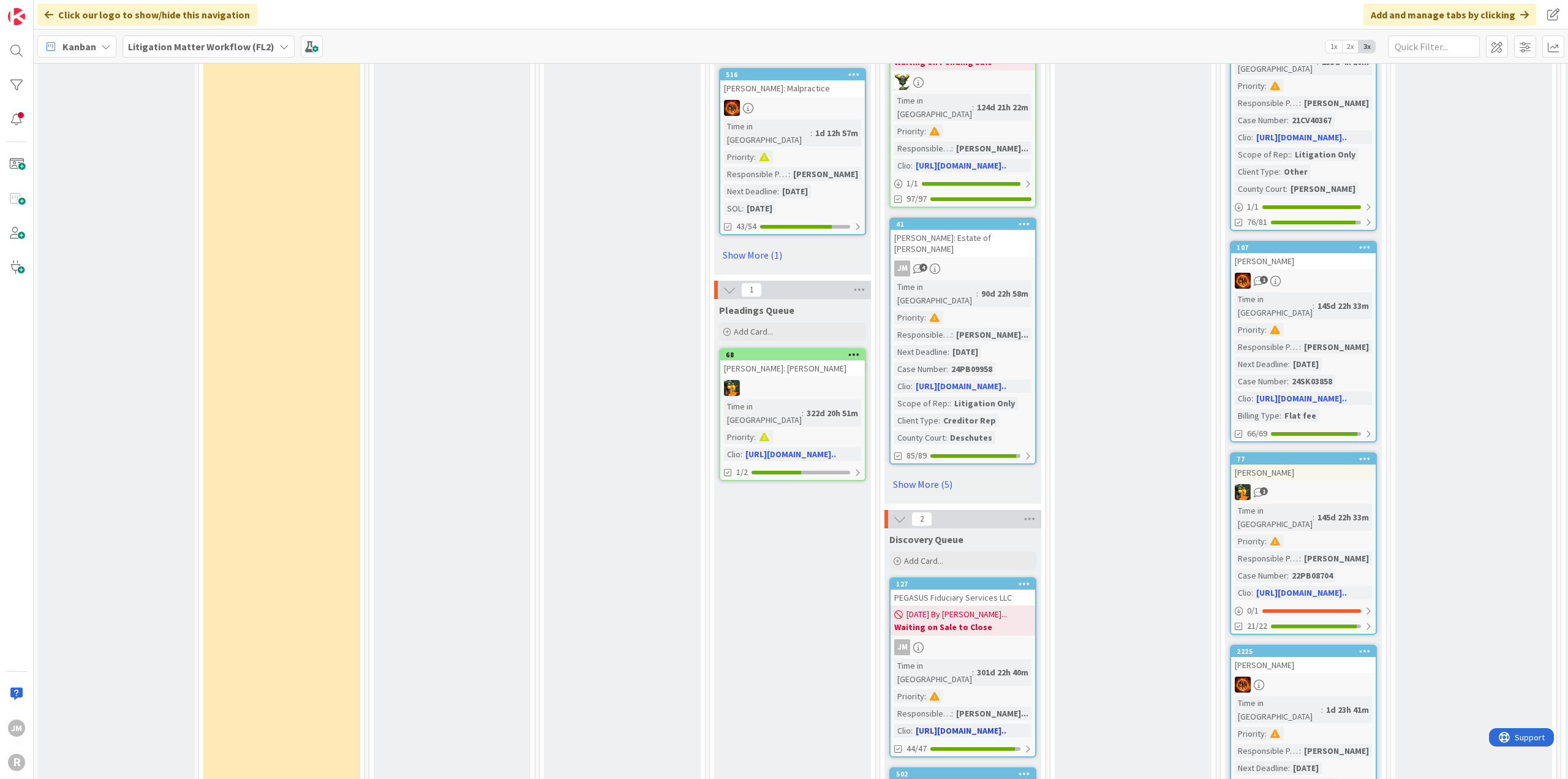
click at [1018, 639] on div "JM" at bounding box center [963, 647] width 145 height 16
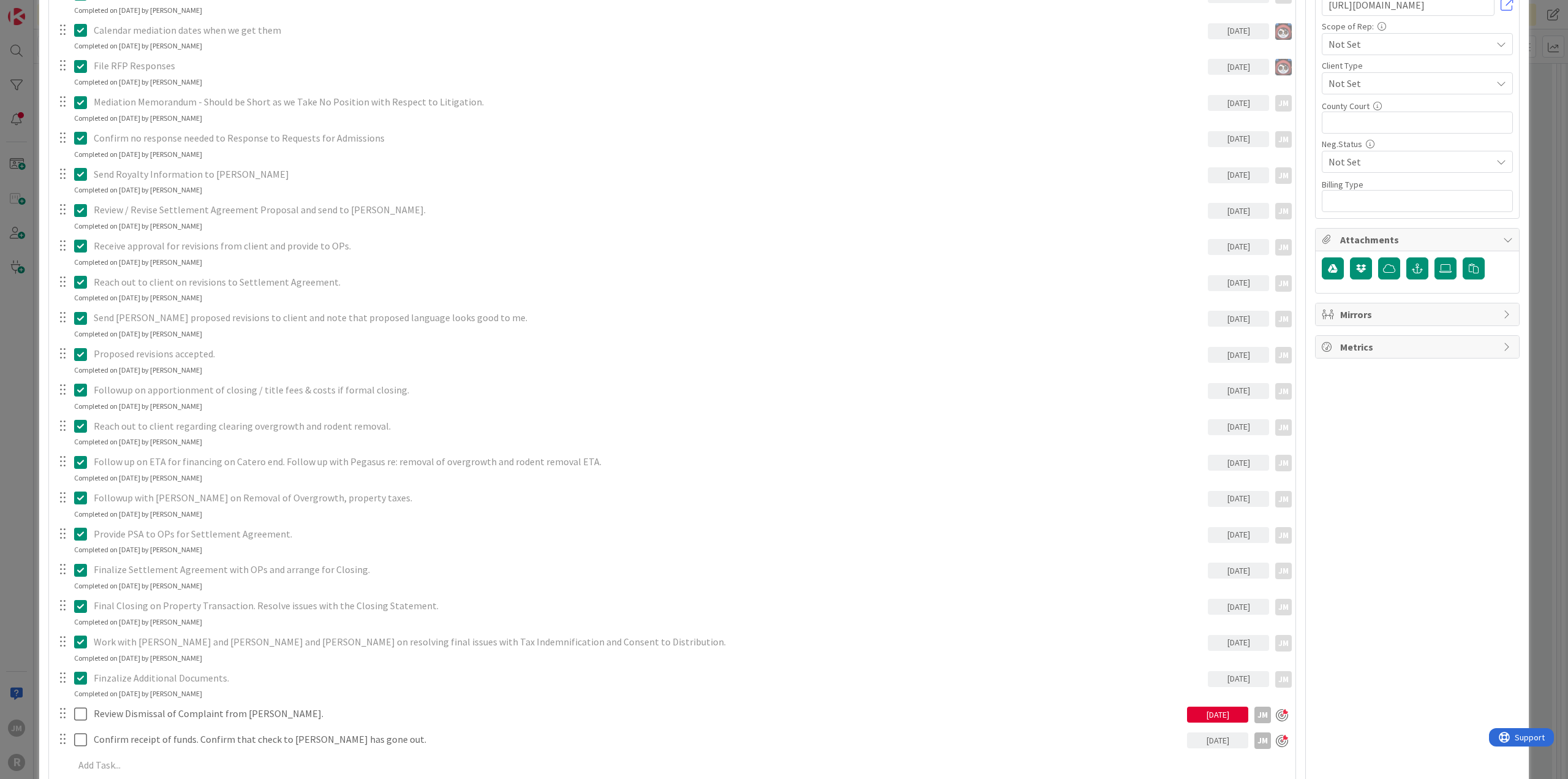
scroll to position [858, 0]
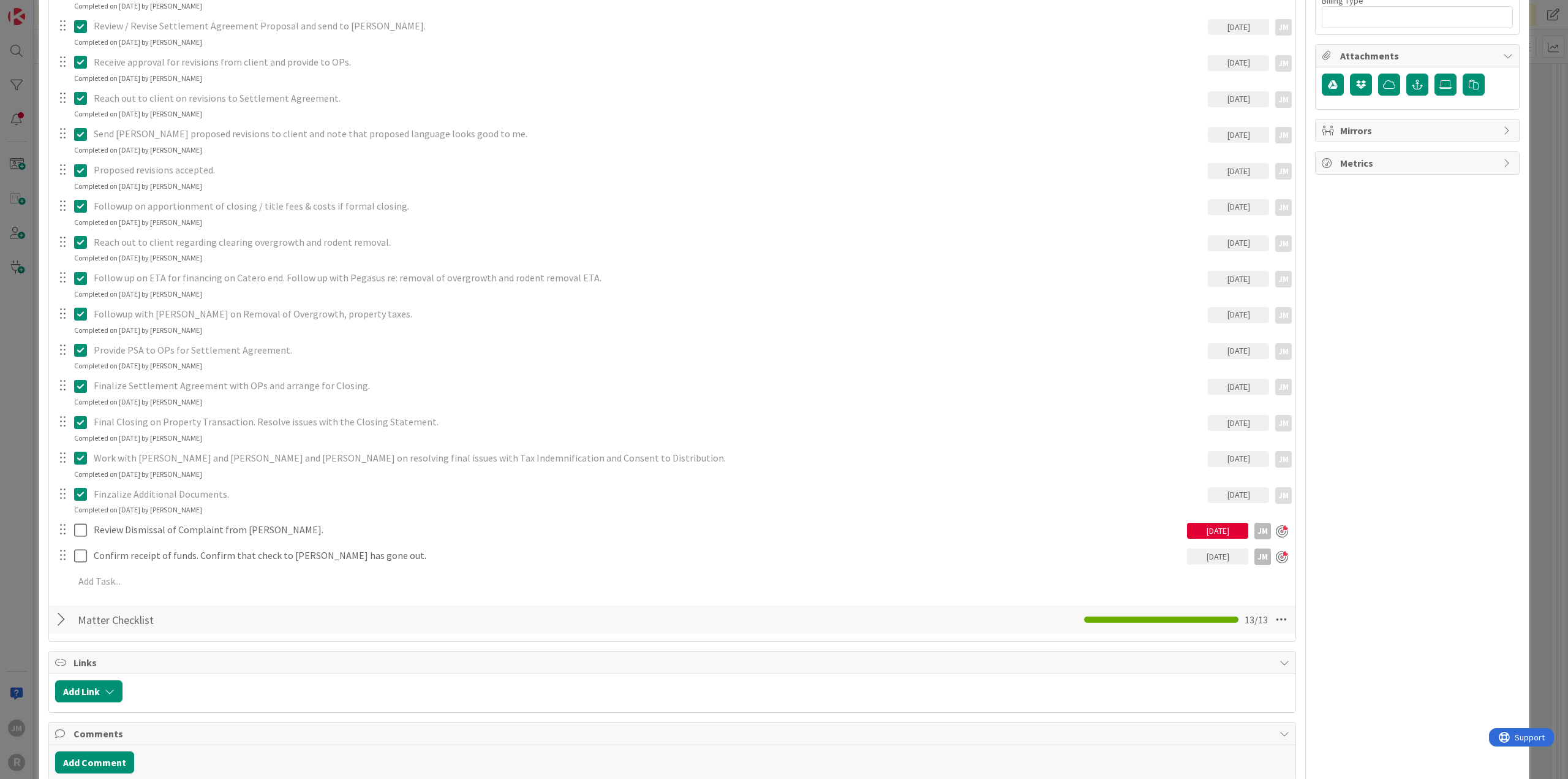
click at [24, 408] on div "ID 127 Litigation Matter Workflow (FL2) Discovery Queue Title 30 / 128 PEGASUS …" at bounding box center [784, 389] width 1568 height 779
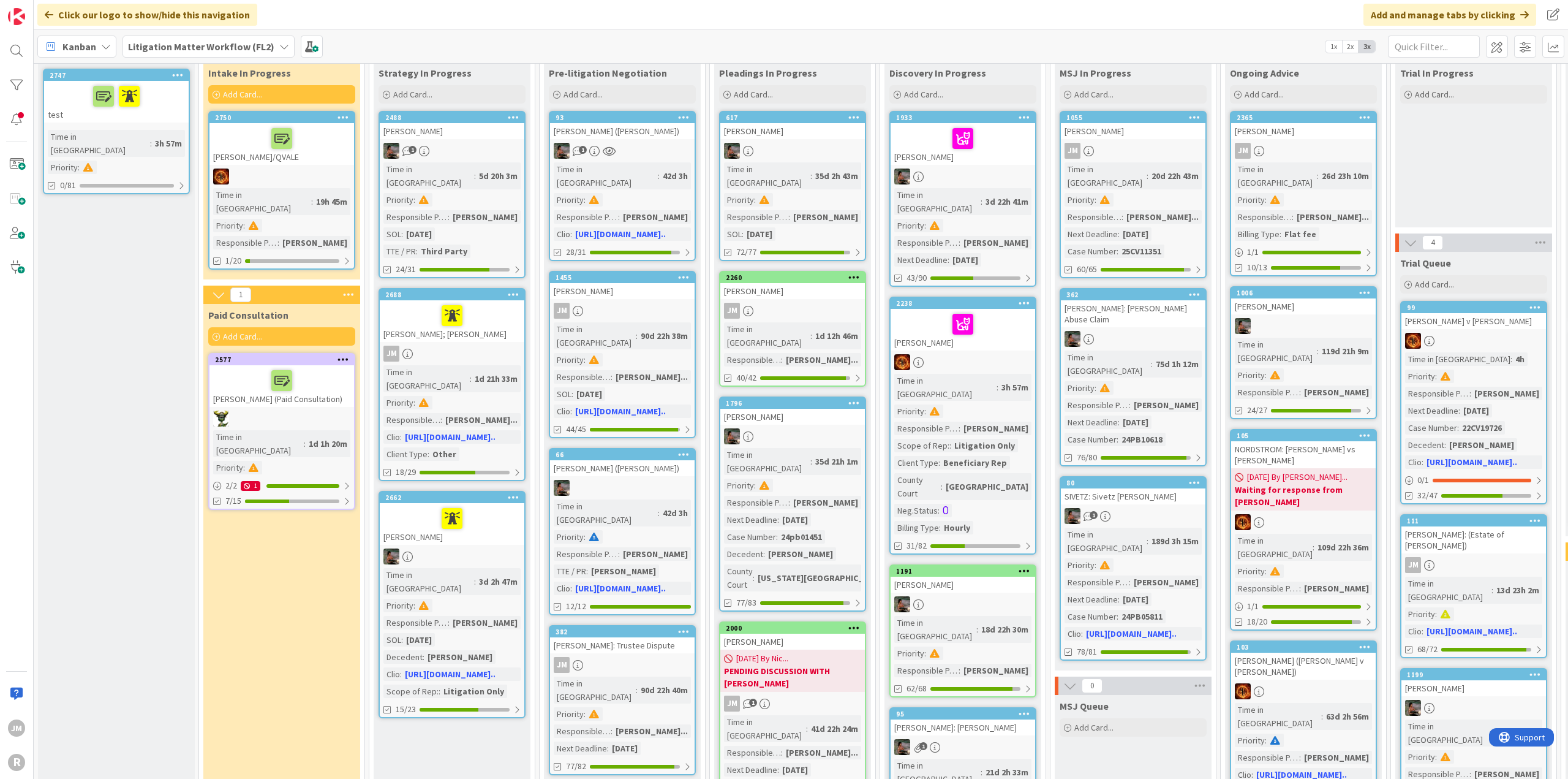
scroll to position [38, 0]
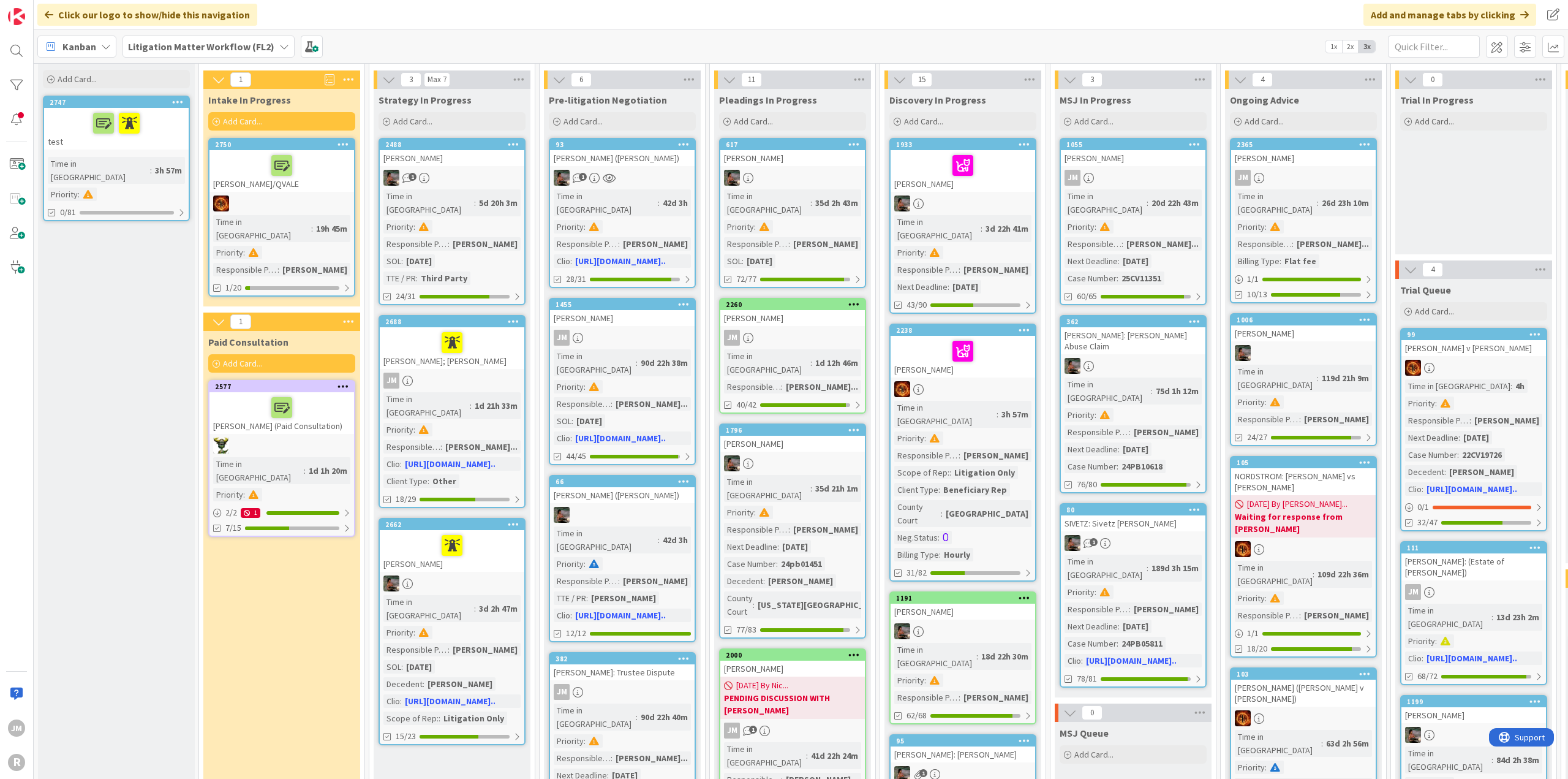
click at [1151, 179] on div "JM" at bounding box center [1133, 178] width 145 height 16
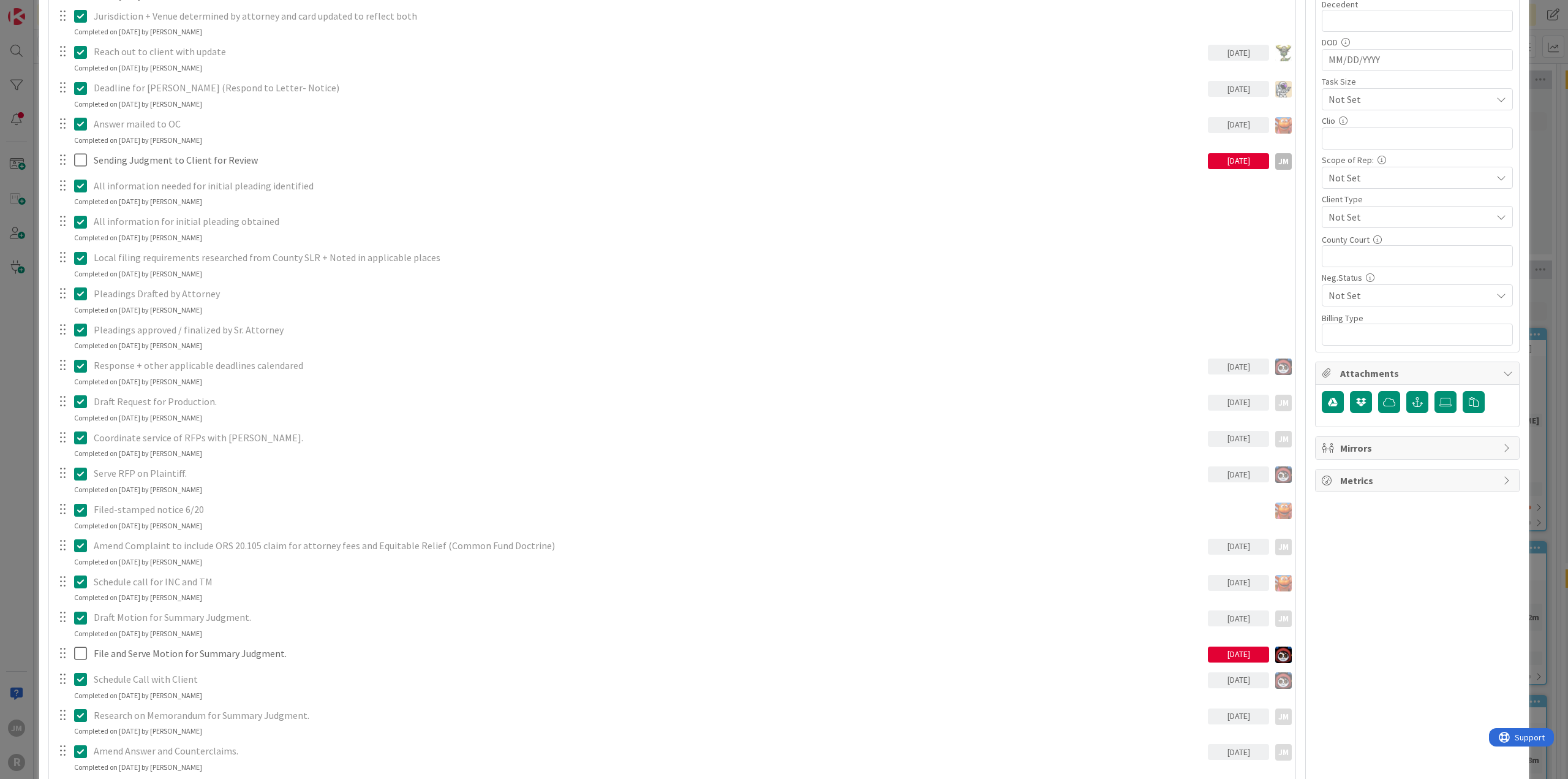
scroll to position [797, 0]
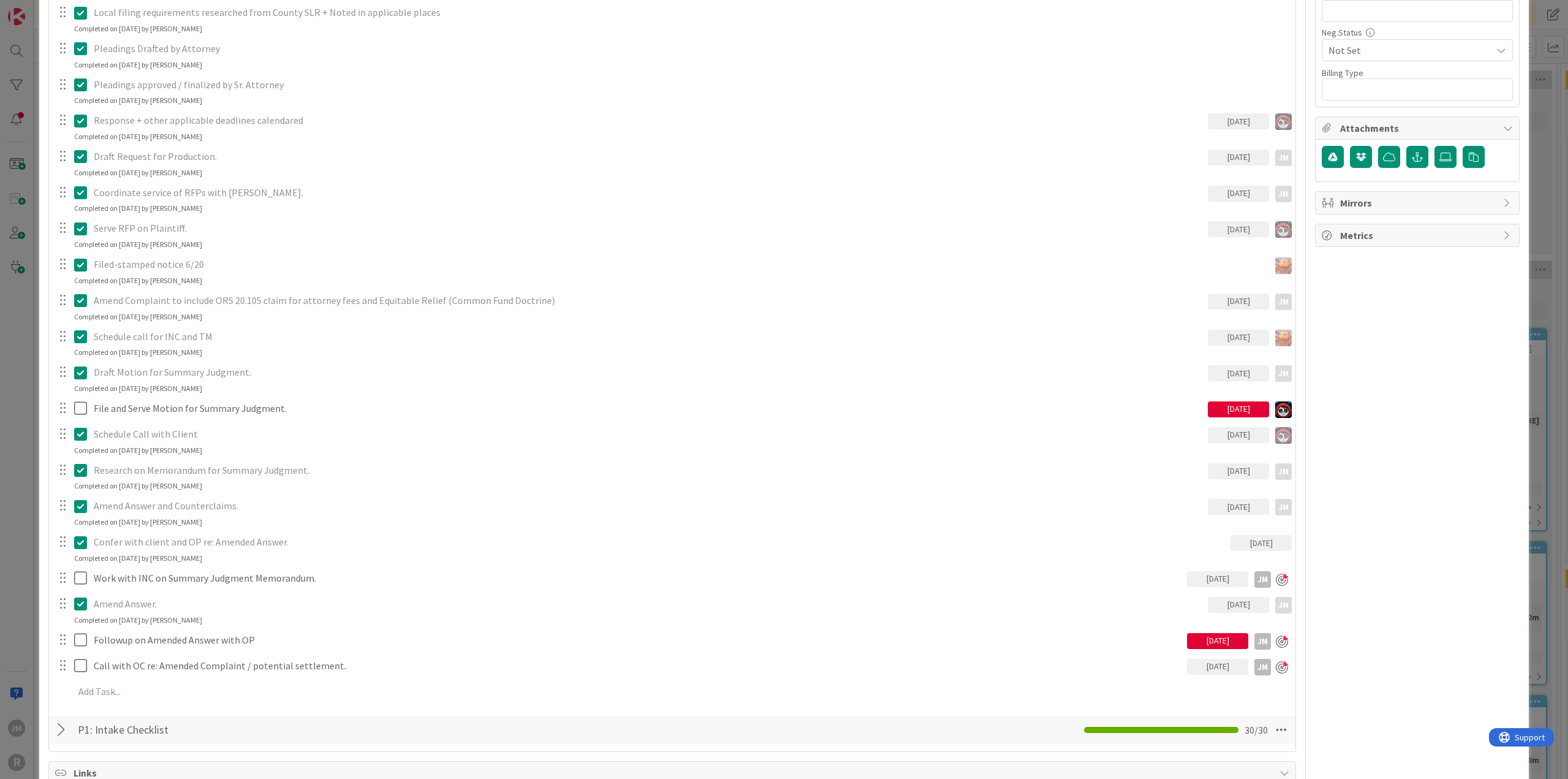
click at [29, 534] on div "ID 1055 Litigation Matter Workflow (FL2) MSJ In Progress Title 15 / 128 [PERSON…" at bounding box center [784, 389] width 1568 height 779
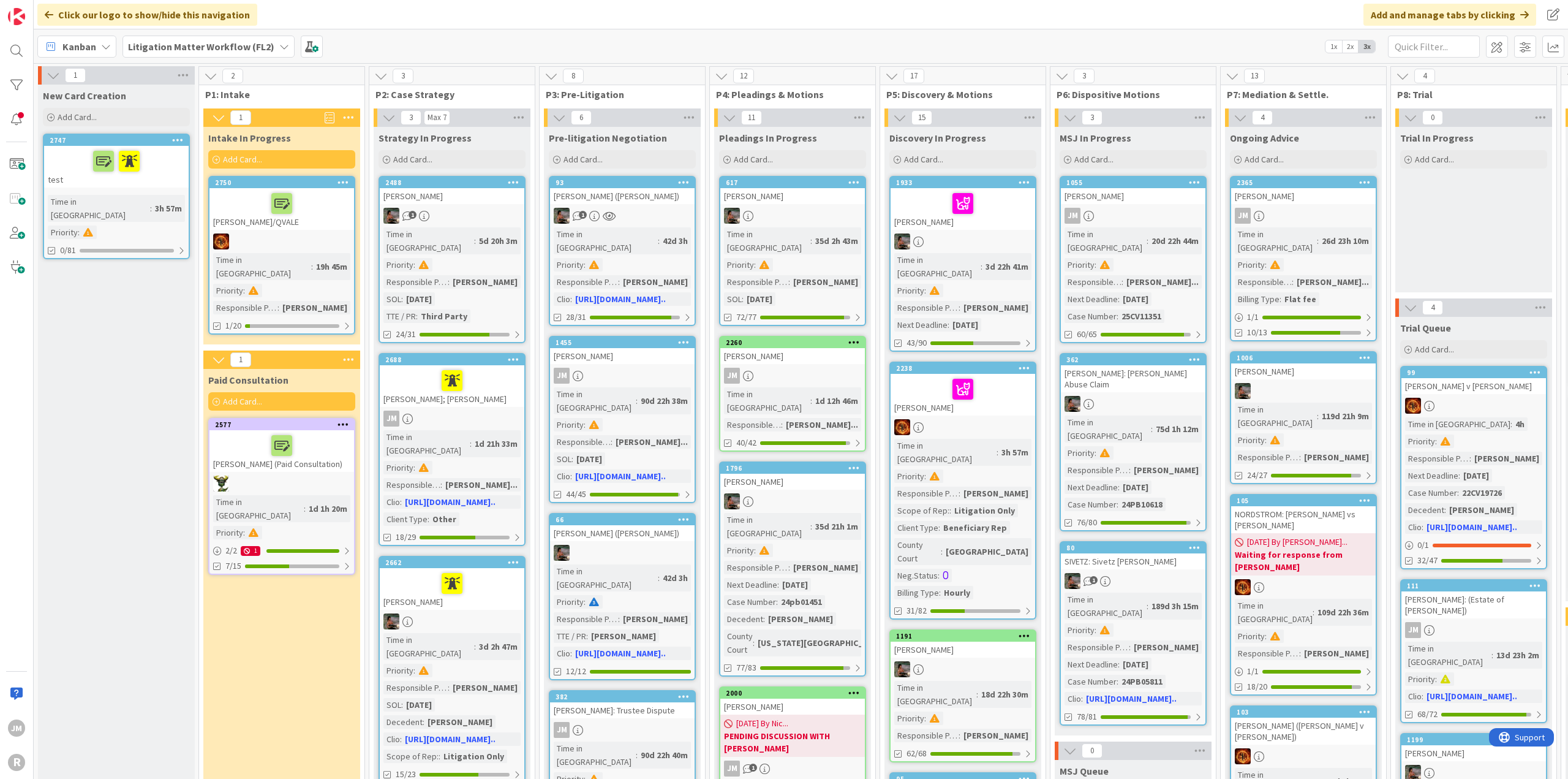
click at [1355, 221] on div "JM" at bounding box center [1304, 216] width 145 height 16
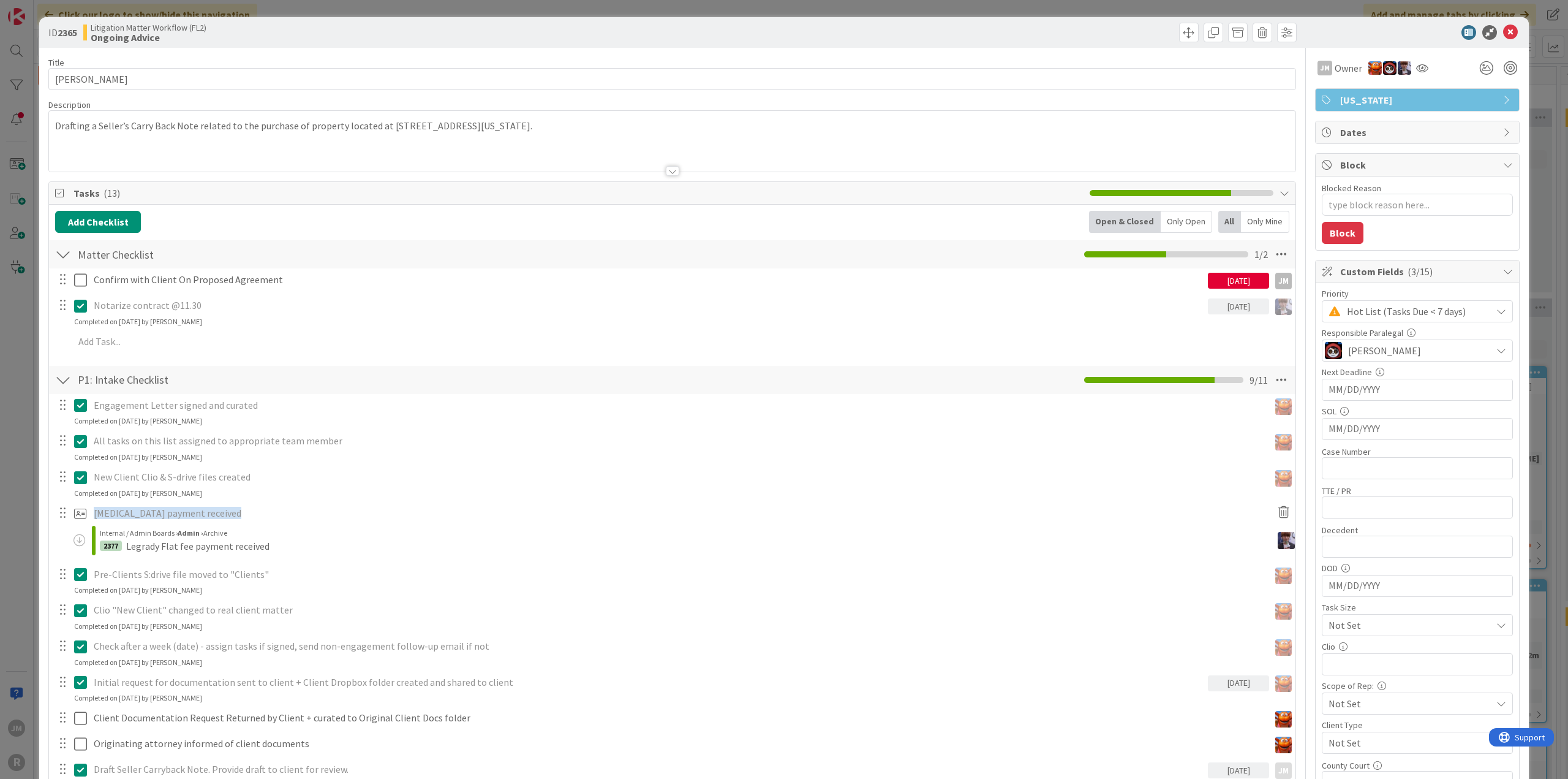
type textarea "x"
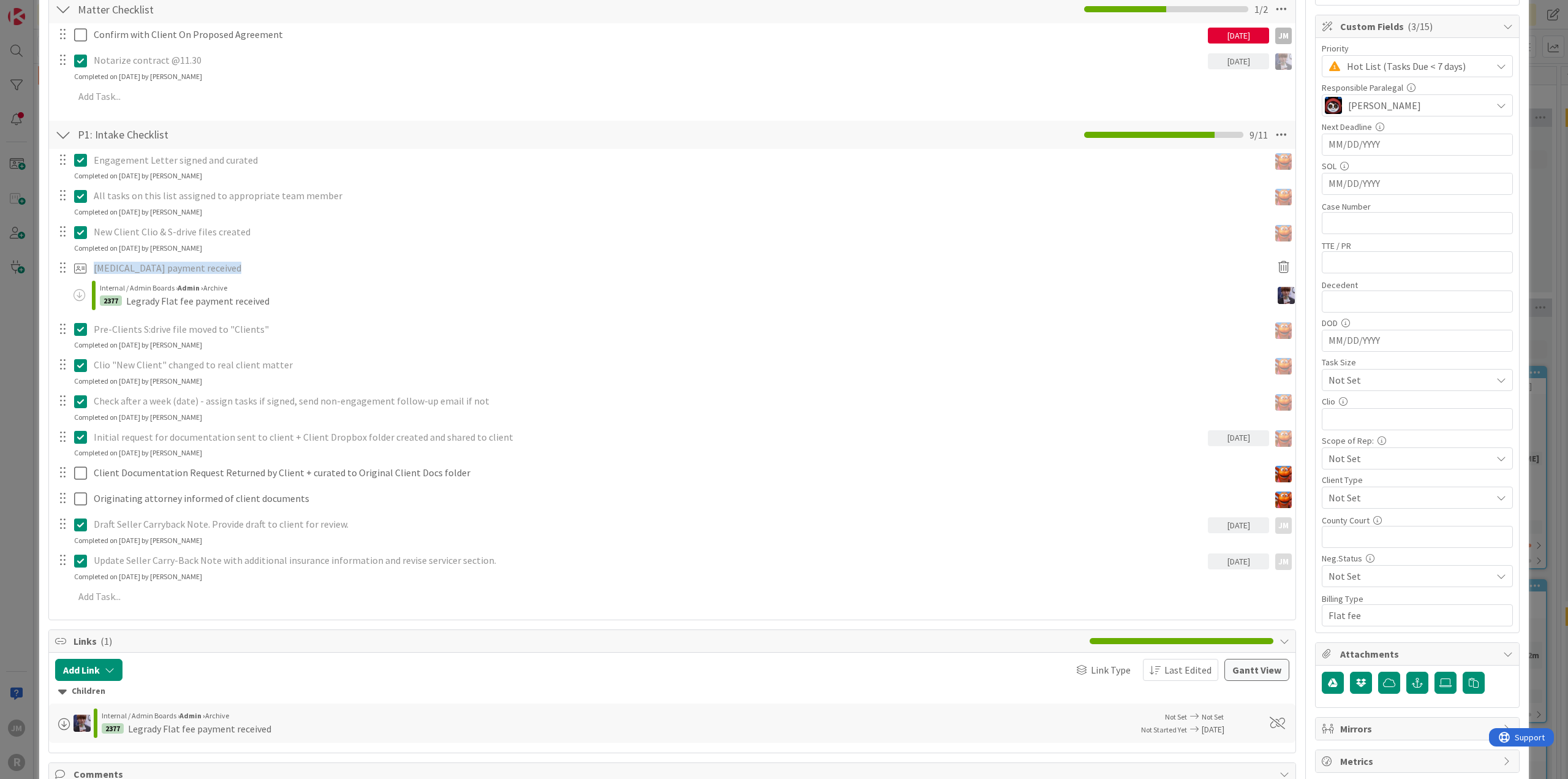
scroll to position [368, 0]
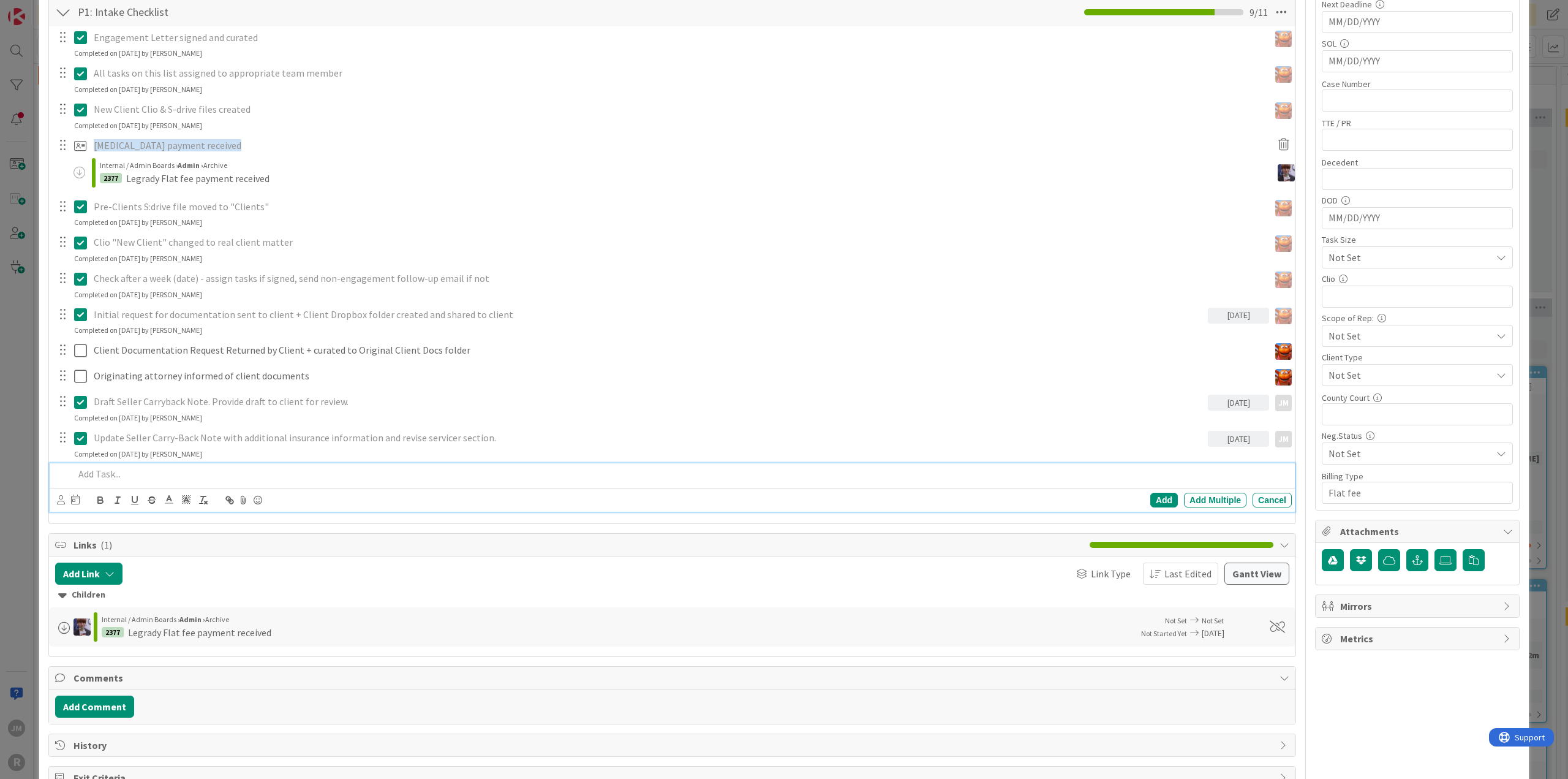
click at [93, 467] on p at bounding box center [680, 474] width 1213 height 14
click at [60, 496] on icon at bounding box center [61, 499] width 8 height 9
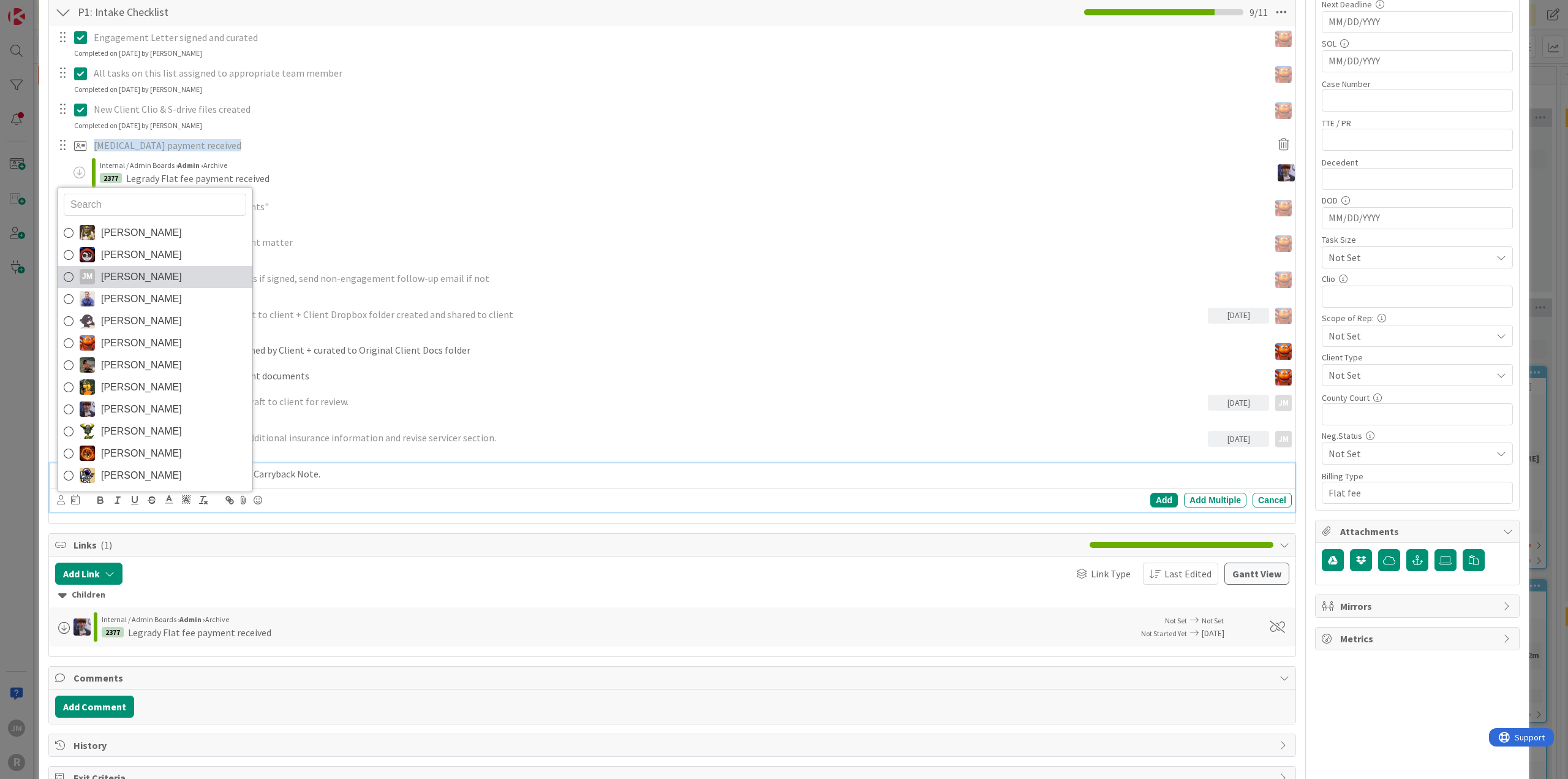
click at [66, 278] on icon at bounding box center [69, 277] width 10 height 19
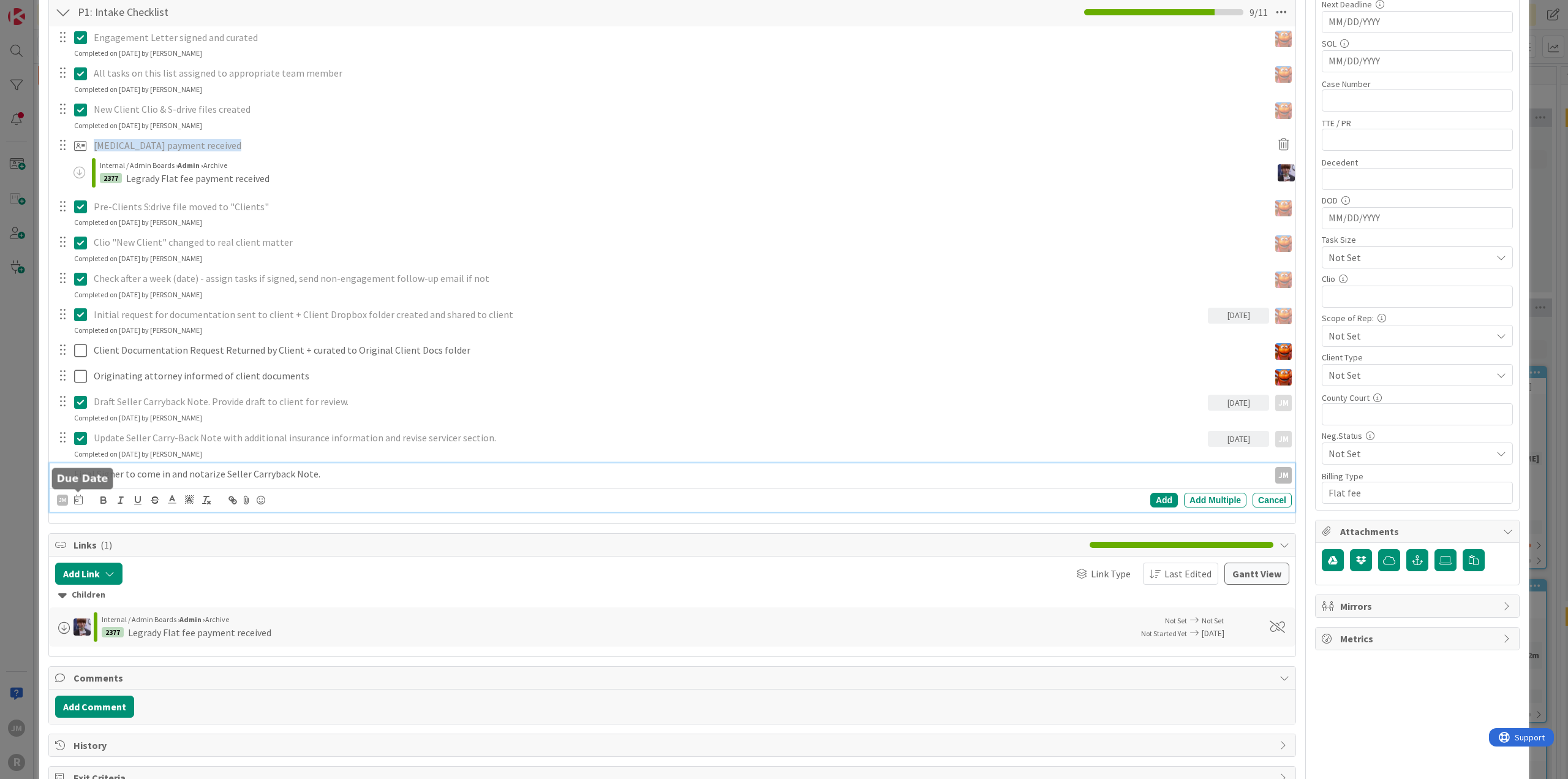
click at [77, 499] on icon at bounding box center [78, 499] width 8 height 10
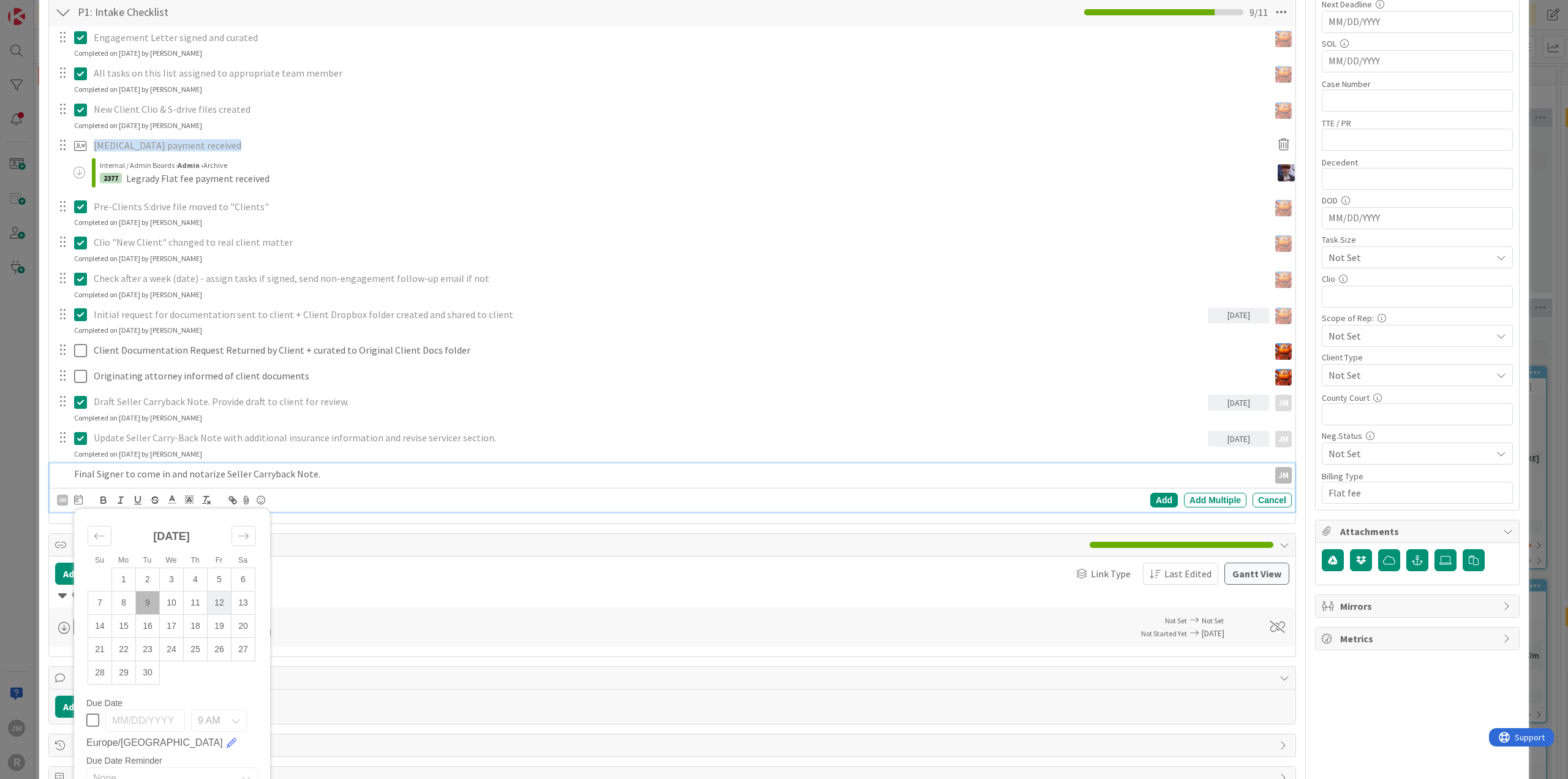
click at [215, 598] on td "12" at bounding box center [220, 603] width 24 height 24
click at [1160, 496] on div "Add" at bounding box center [1164, 499] width 28 height 14
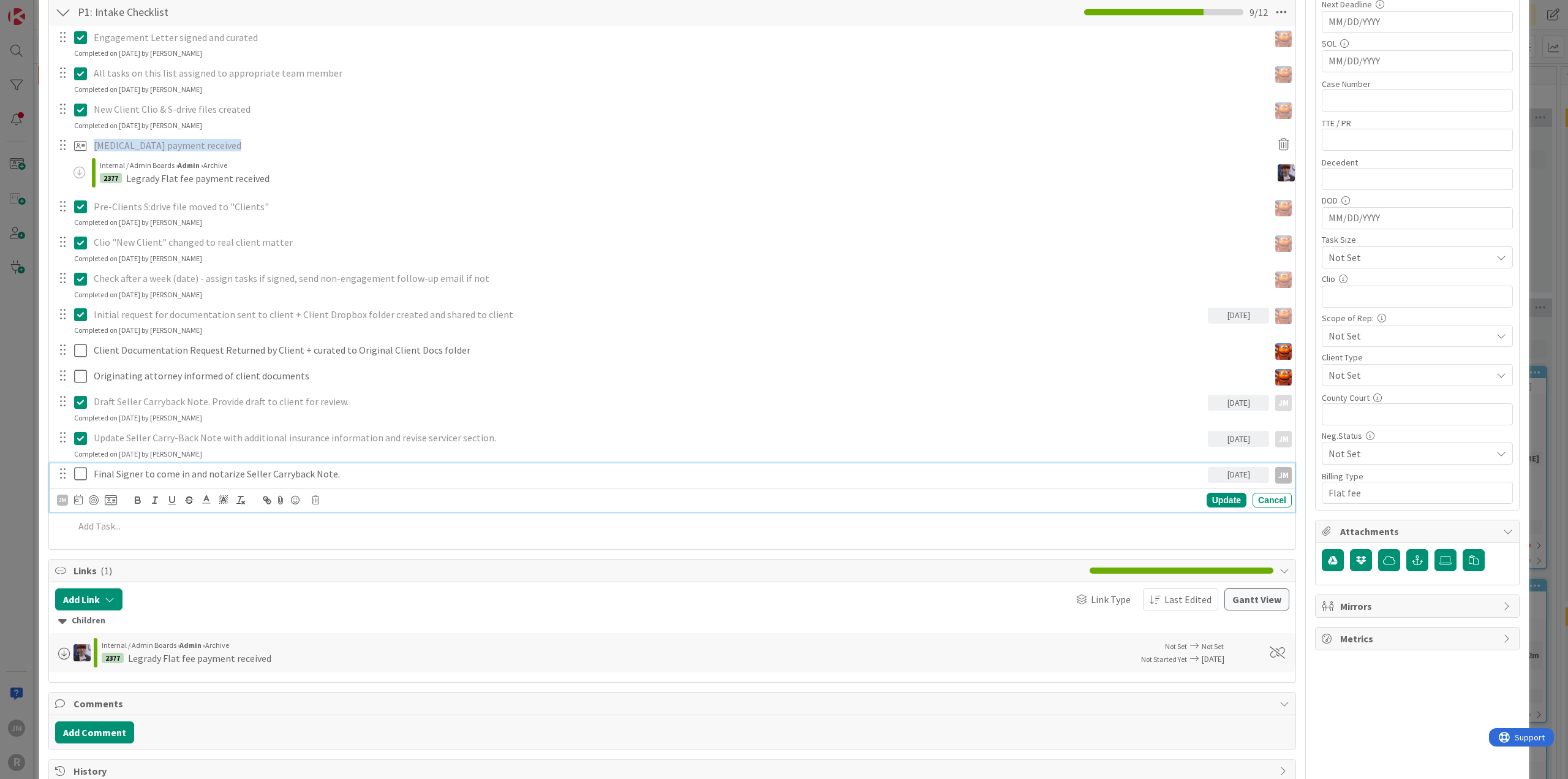
click at [311, 469] on p "Final Signer to come in and notarize Seller Carryback Note." at bounding box center [648, 474] width 1109 height 14
click at [91, 497] on div at bounding box center [94, 500] width 10 height 10
click at [1226, 496] on div "Update" at bounding box center [1226, 499] width 40 height 14
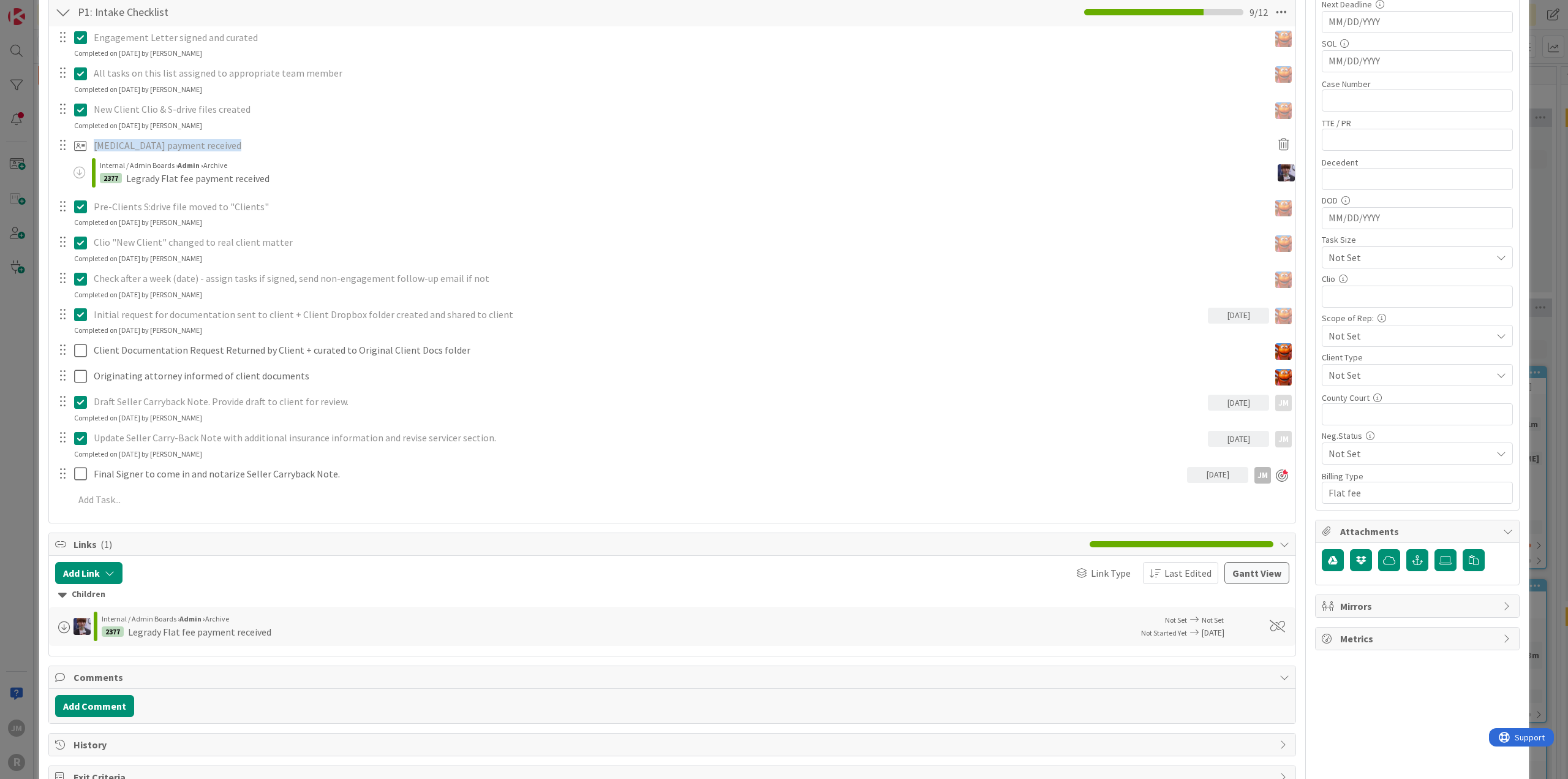
click at [5, 421] on div "ID 2365 Litigation Matter Workflow (FL2) Ongoing Advice Title 16 / 128 [PERSON_…" at bounding box center [784, 389] width 1568 height 779
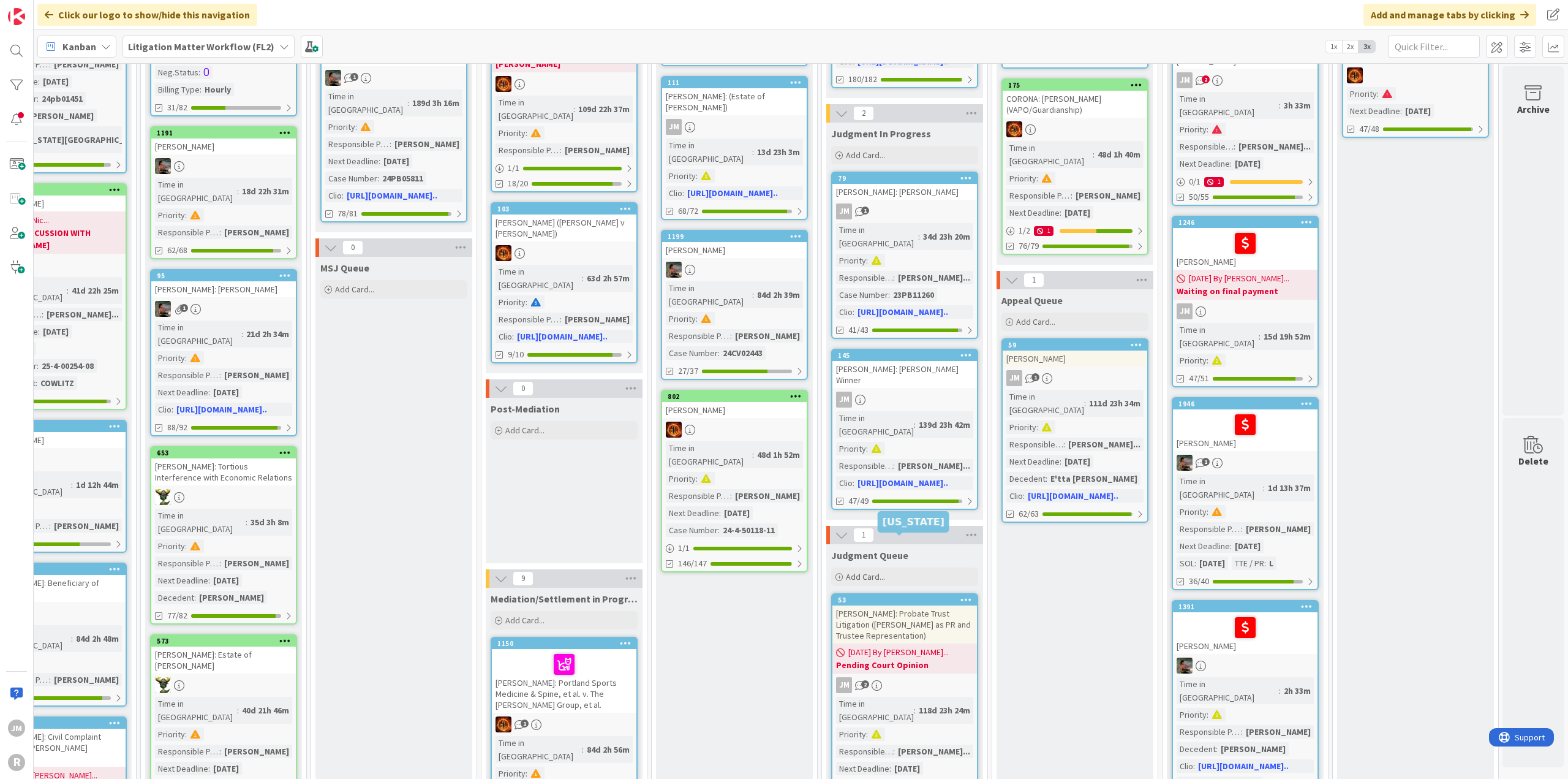
scroll to position [490, 744]
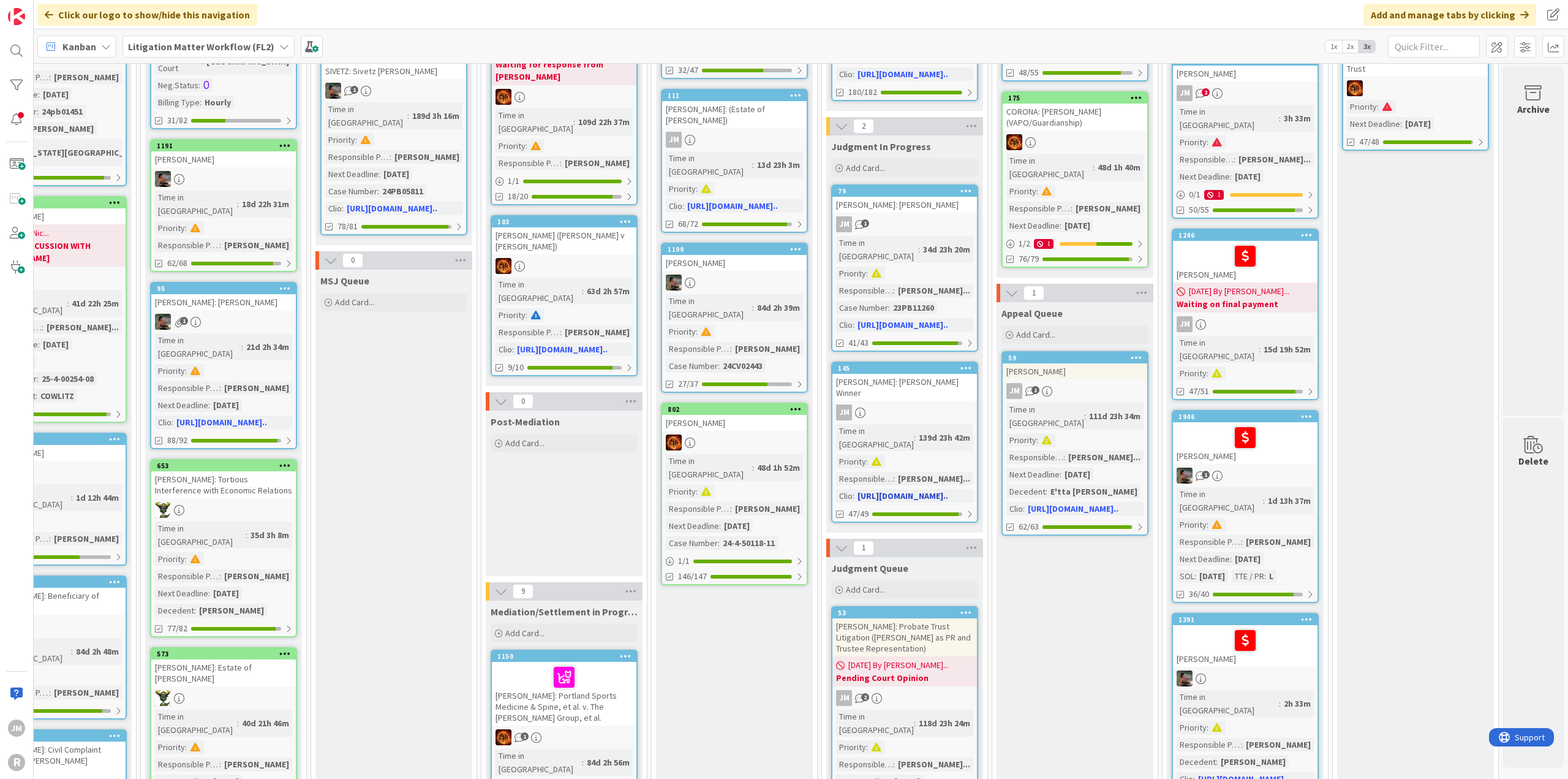
click at [933, 404] on div "JM" at bounding box center [905, 412] width 145 height 16
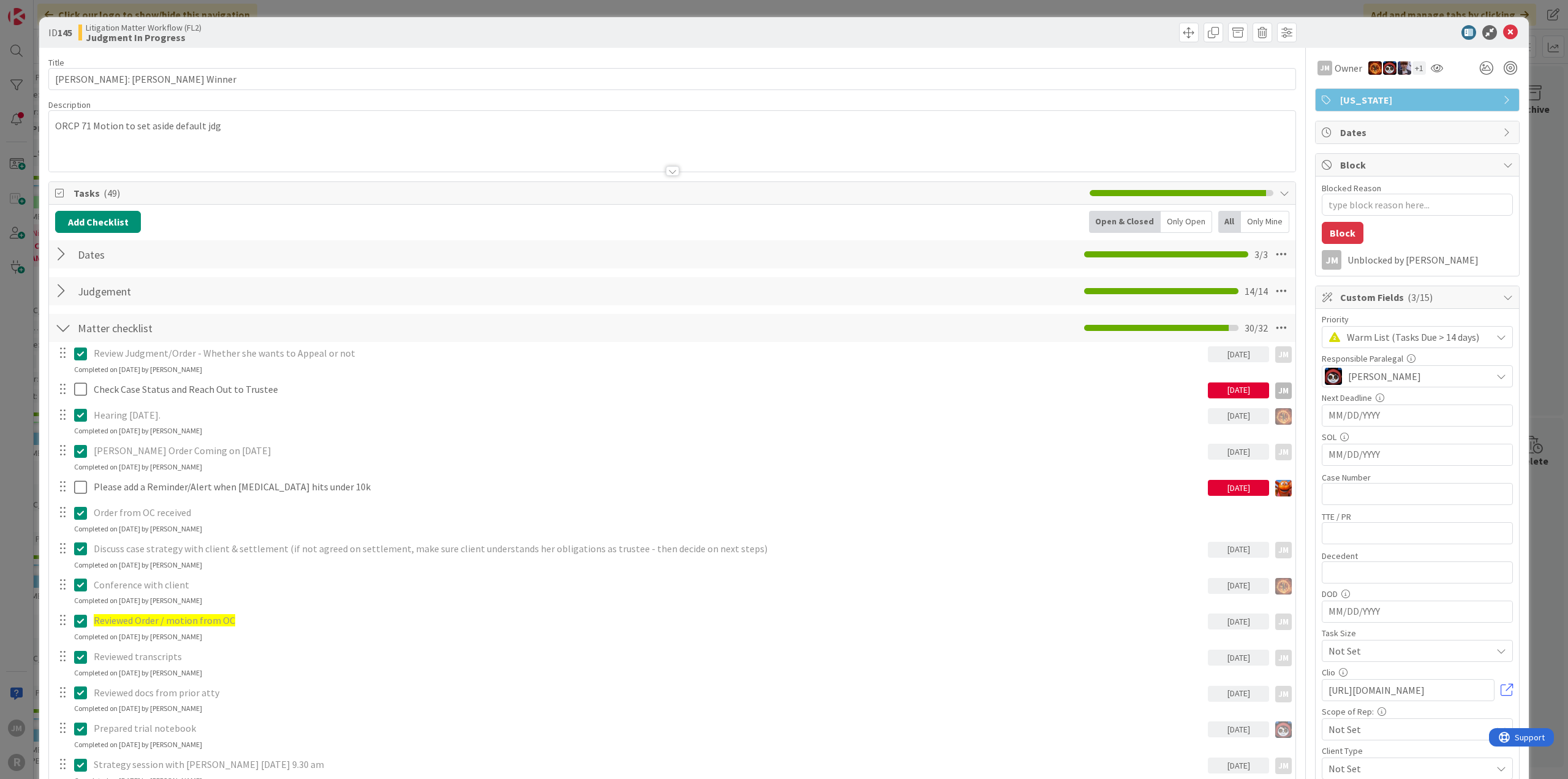
type textarea "x"
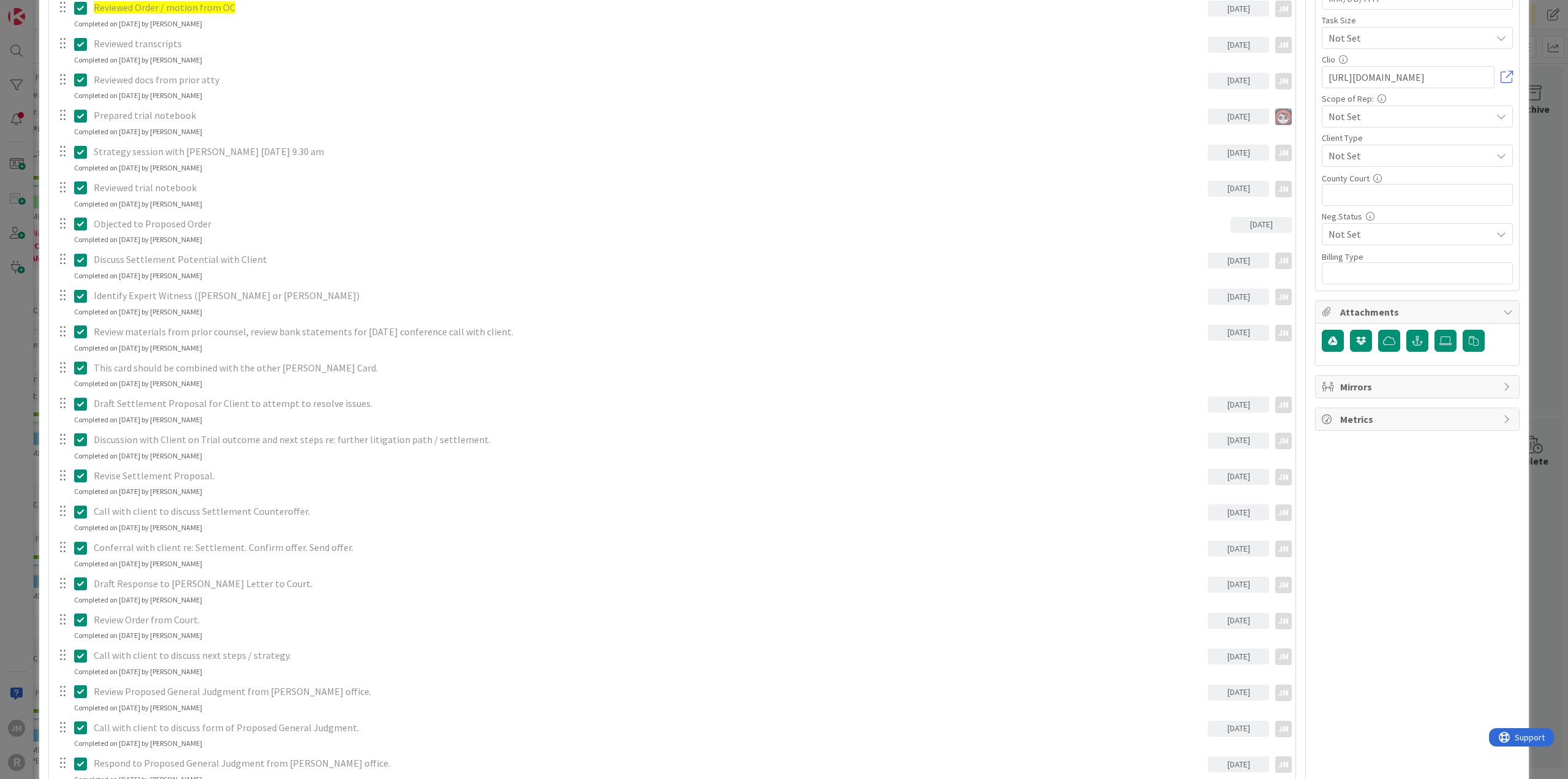
scroll to position [858, 0]
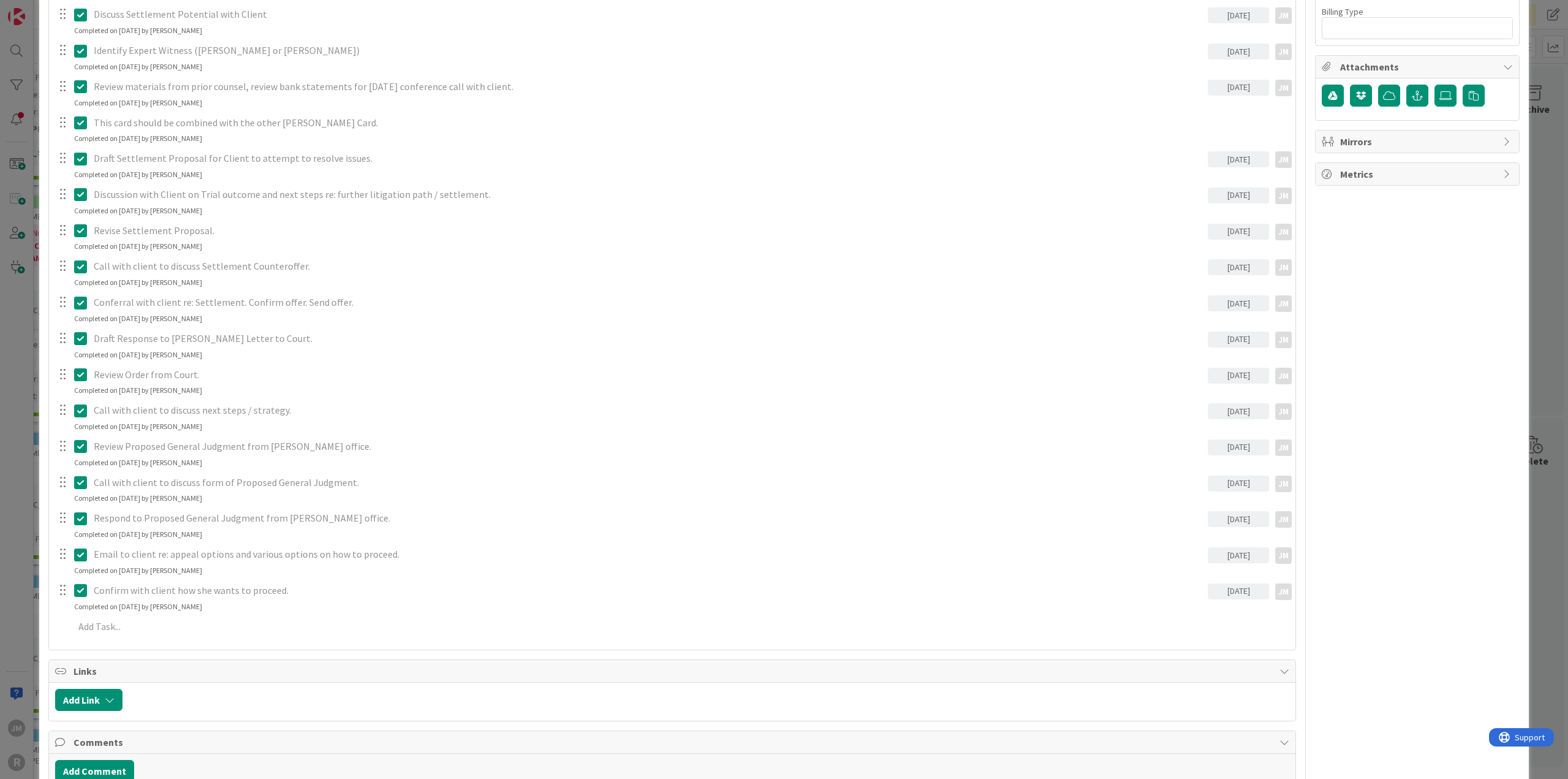
click at [178, 611] on div "Review Judgment/Order - Whether she wants to Appeal or not [DATE] JM JM Update …" at bounding box center [672, 62] width 1234 height 1158
click at [167, 620] on p at bounding box center [680, 627] width 1213 height 14
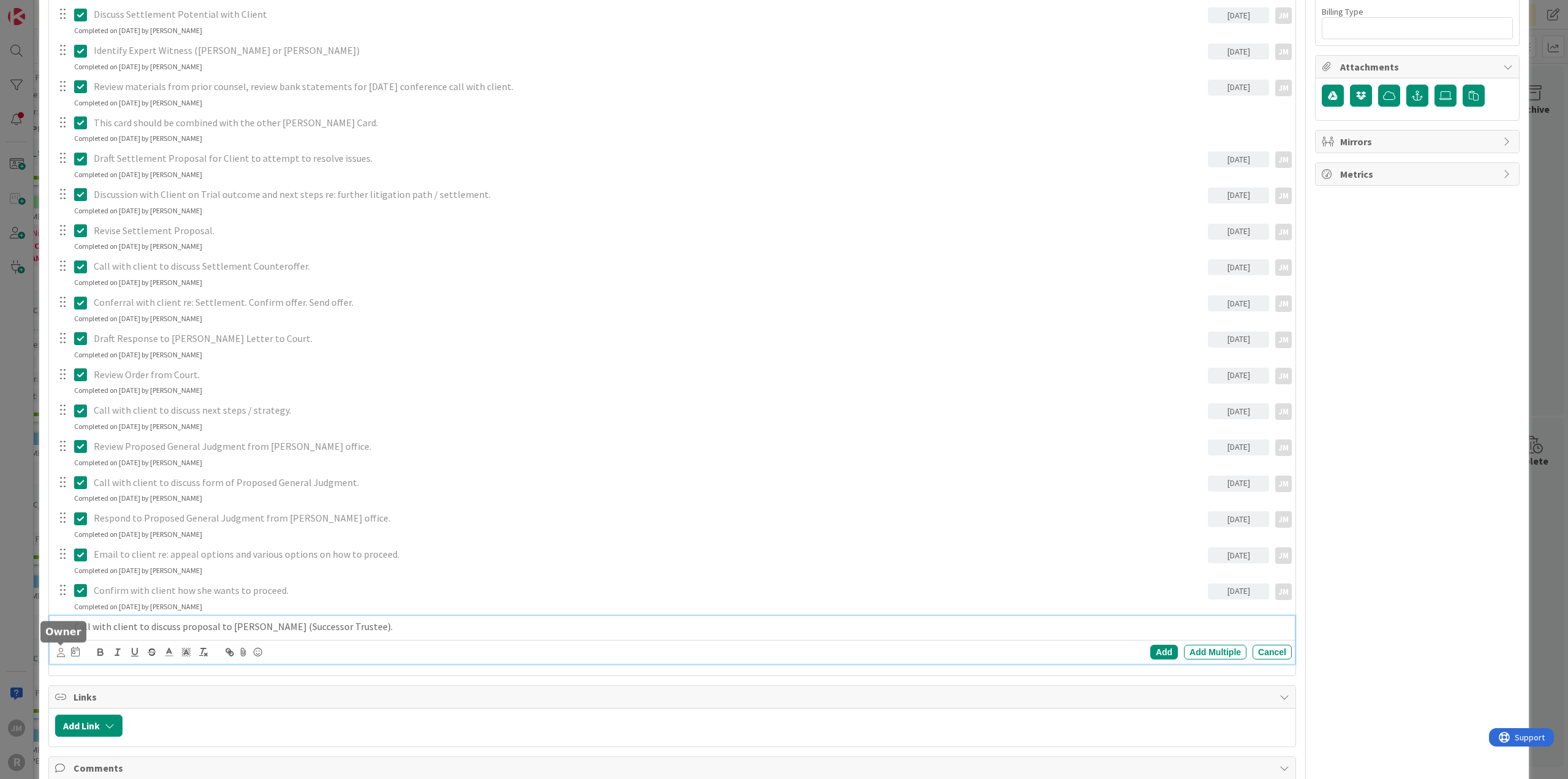
click at [61, 653] on icon at bounding box center [61, 652] width 8 height 9
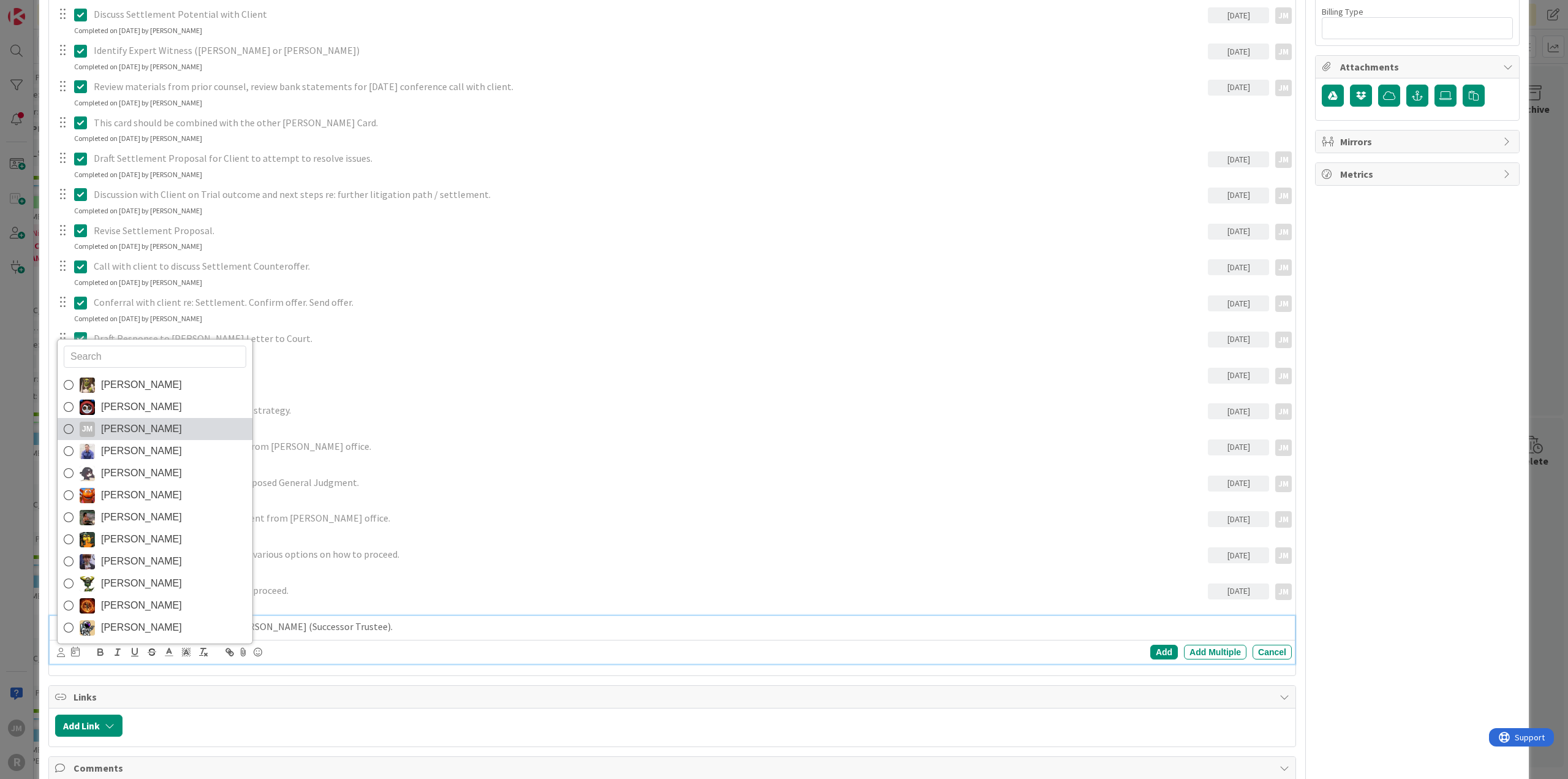
click at [132, 418] on link "[PERSON_NAME] [PERSON_NAME]" at bounding box center [154, 429] width 194 height 22
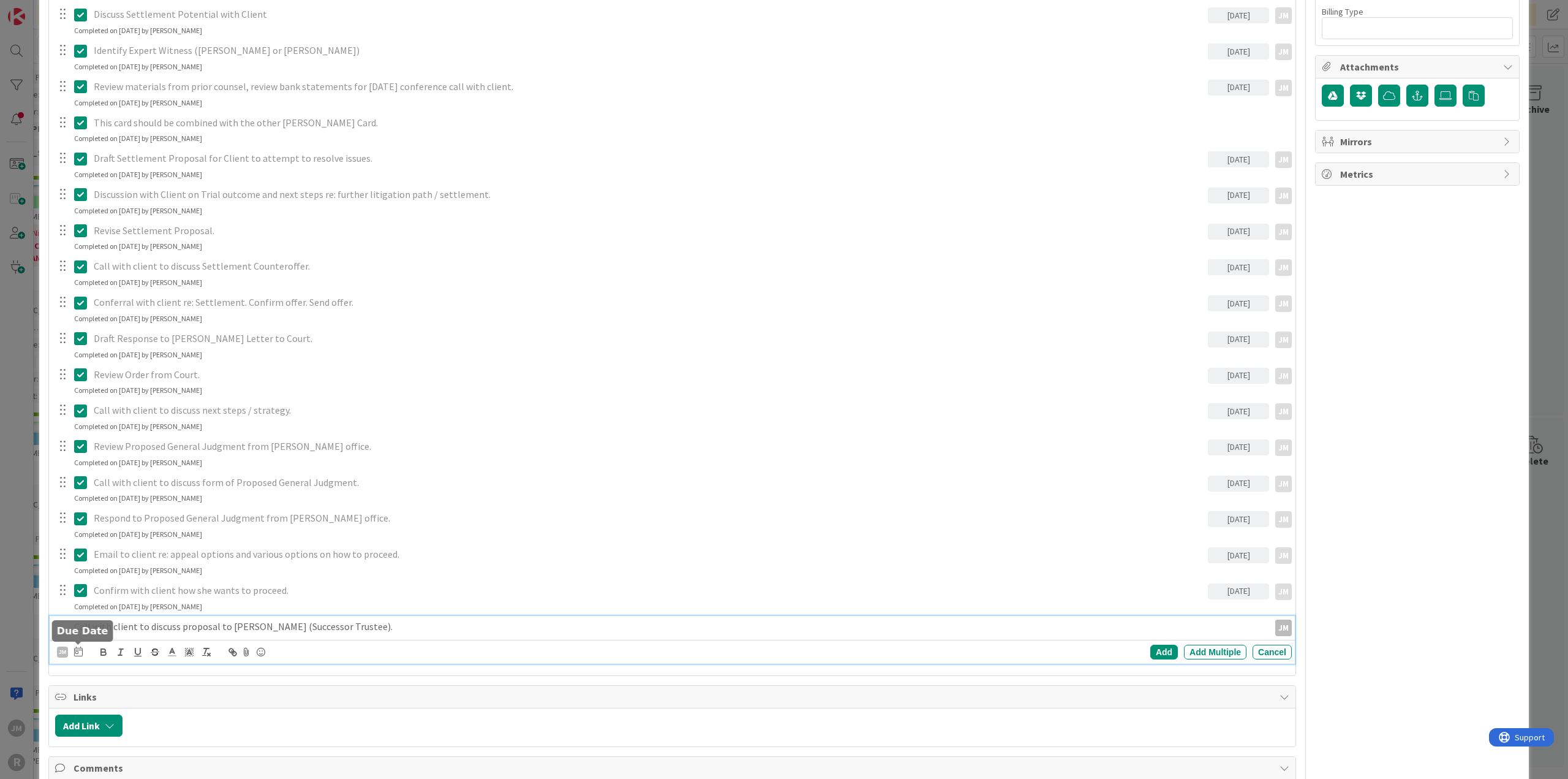
click at [77, 652] on icon at bounding box center [78, 652] width 8 height 10
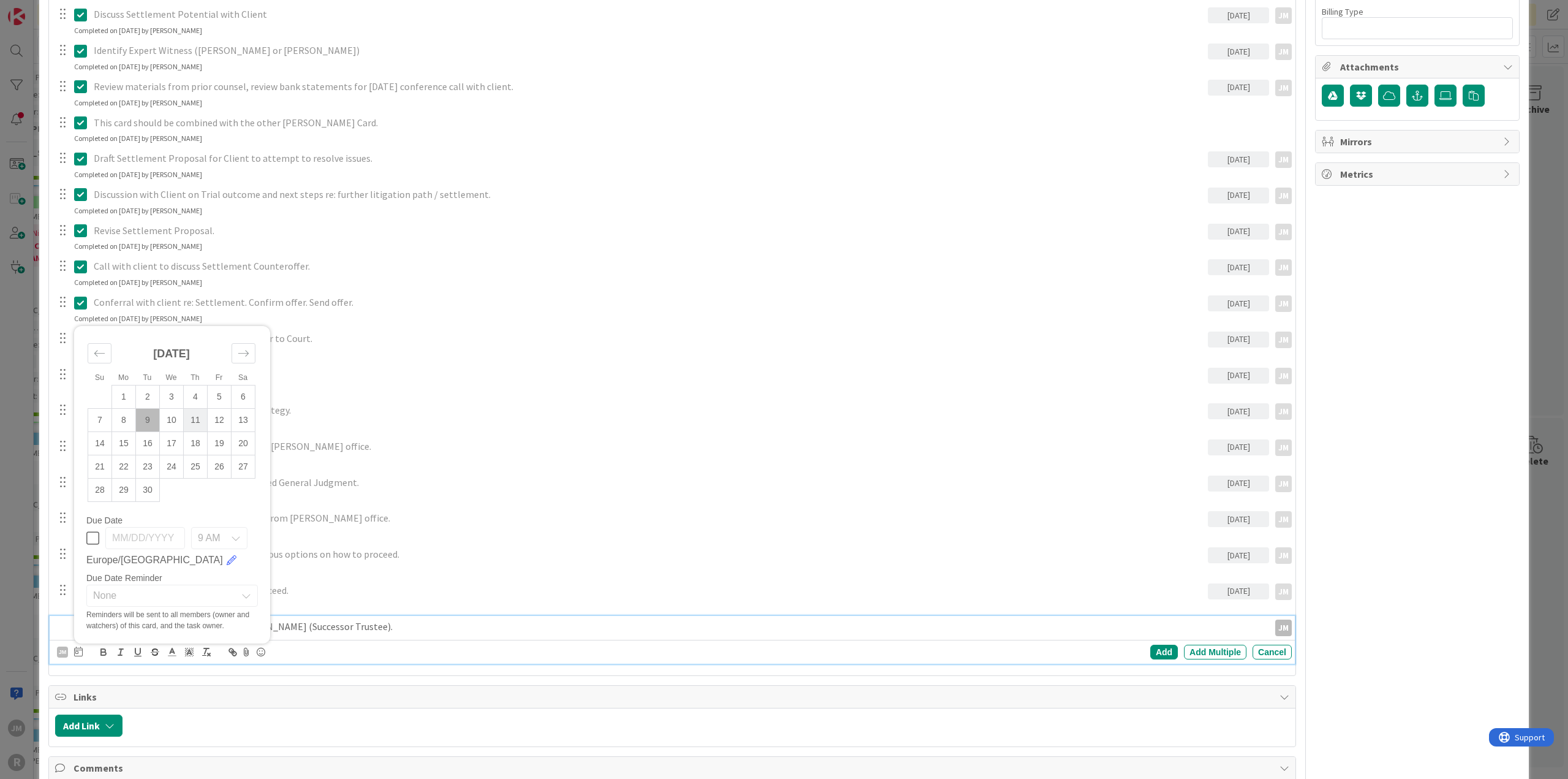
click at [201, 414] on td "11" at bounding box center [195, 420] width 24 height 24
click at [1153, 646] on div "Add" at bounding box center [1164, 652] width 28 height 14
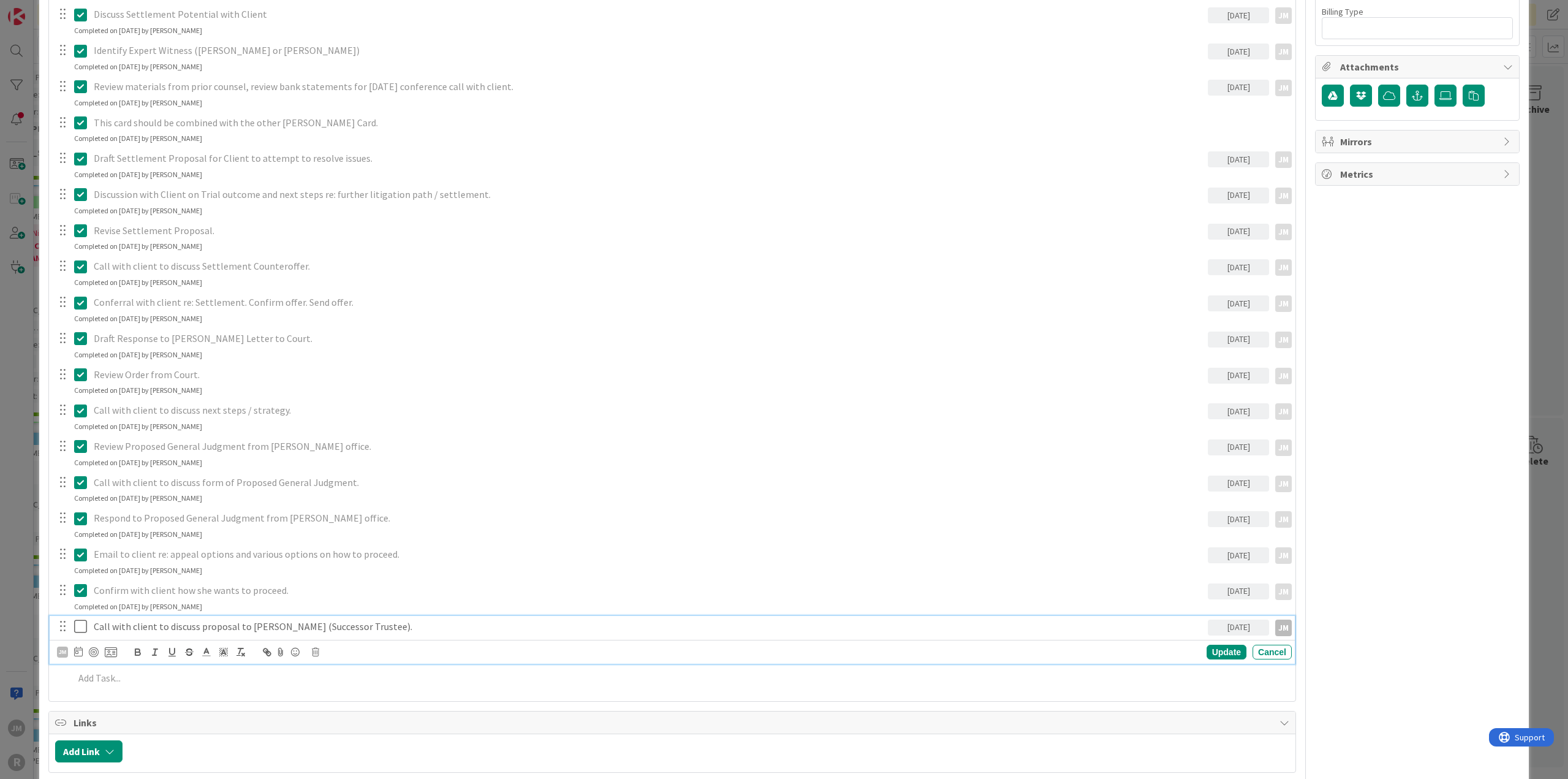
click at [396, 620] on p "Call with client to discuss proposal to [PERSON_NAME] (Successor Trustee)." at bounding box center [648, 627] width 1109 height 14
click at [91, 652] on div at bounding box center [94, 653] width 10 height 10
click at [1215, 651] on div "Update" at bounding box center [1226, 652] width 40 height 14
click at [17, 447] on div "ID 145 Litigation Matter Workflow (FL2) Judgment In Progress Title 24 / 128 [PE…" at bounding box center [784, 389] width 1568 height 779
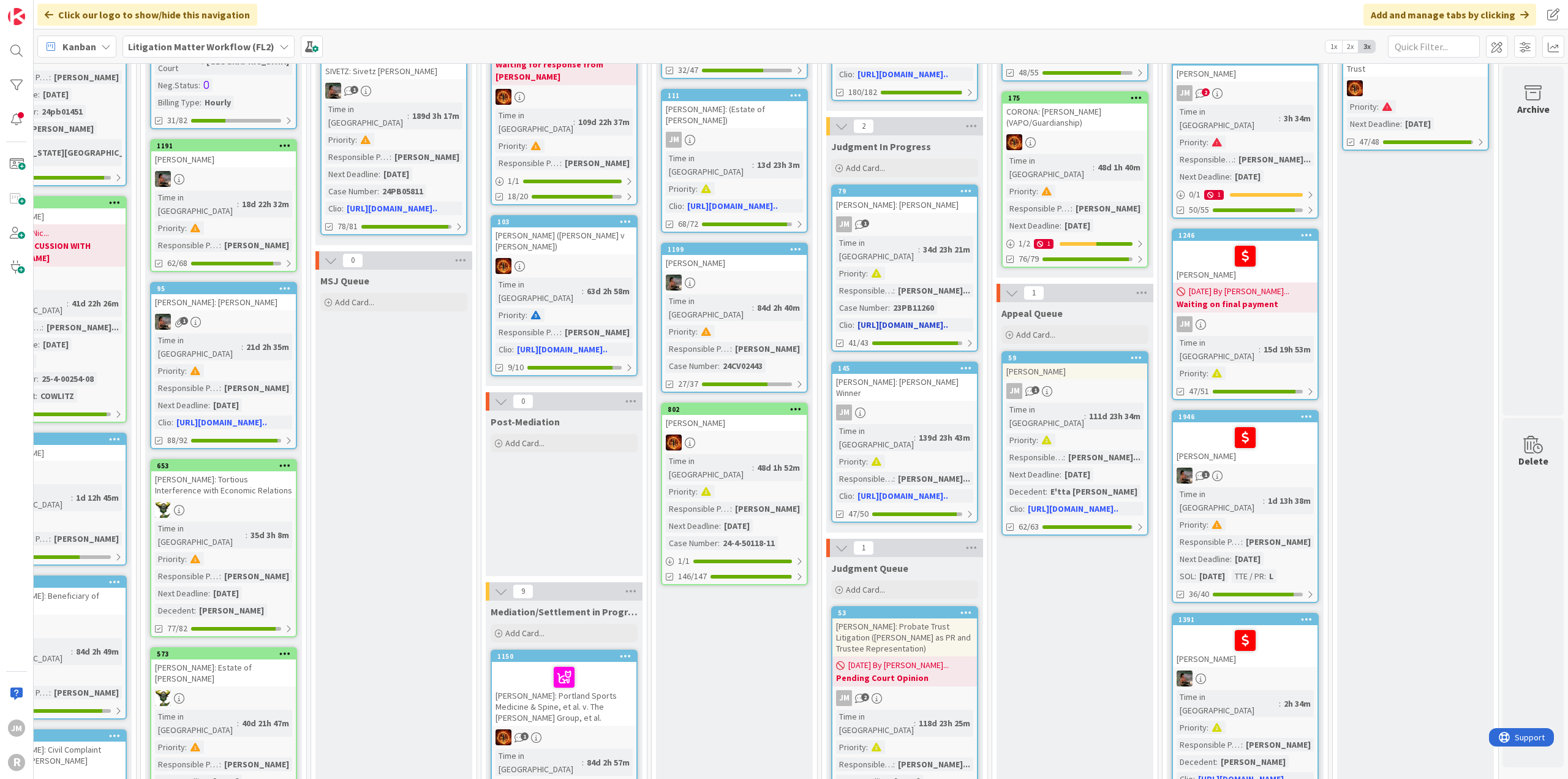
click at [943, 216] on div "JM 1" at bounding box center [905, 224] width 145 height 16
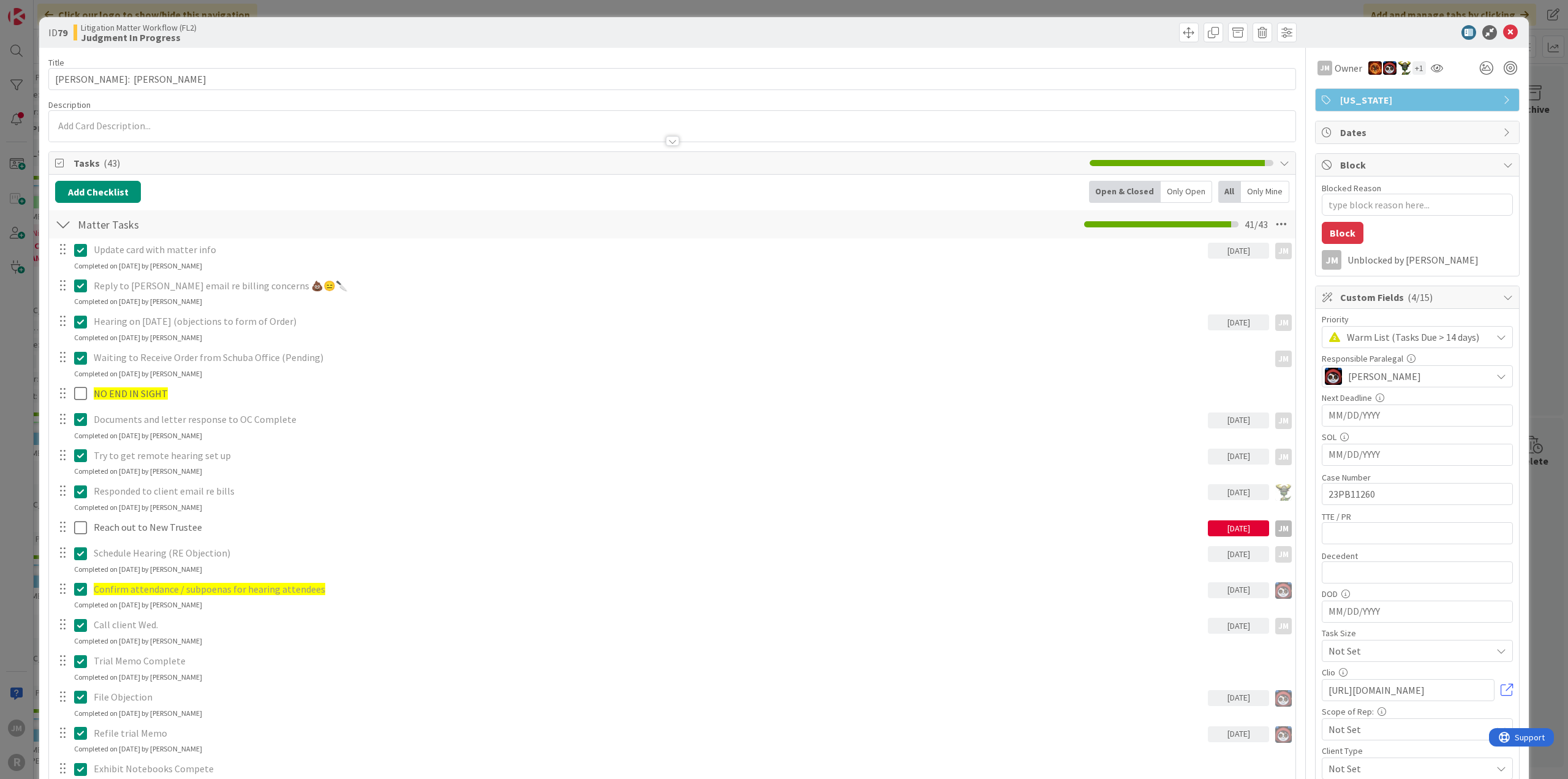
type textarea "x"
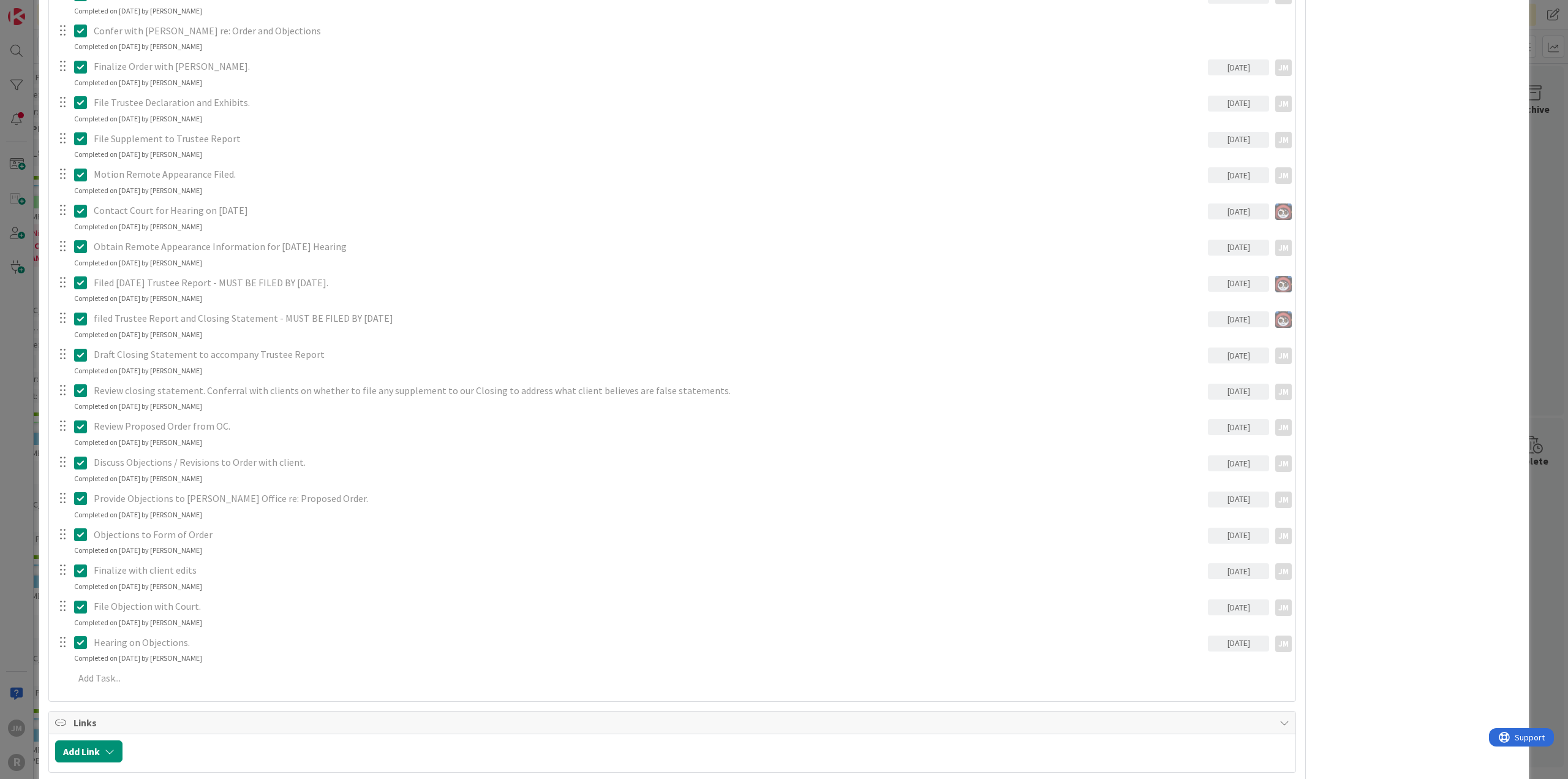
scroll to position [1103, 0]
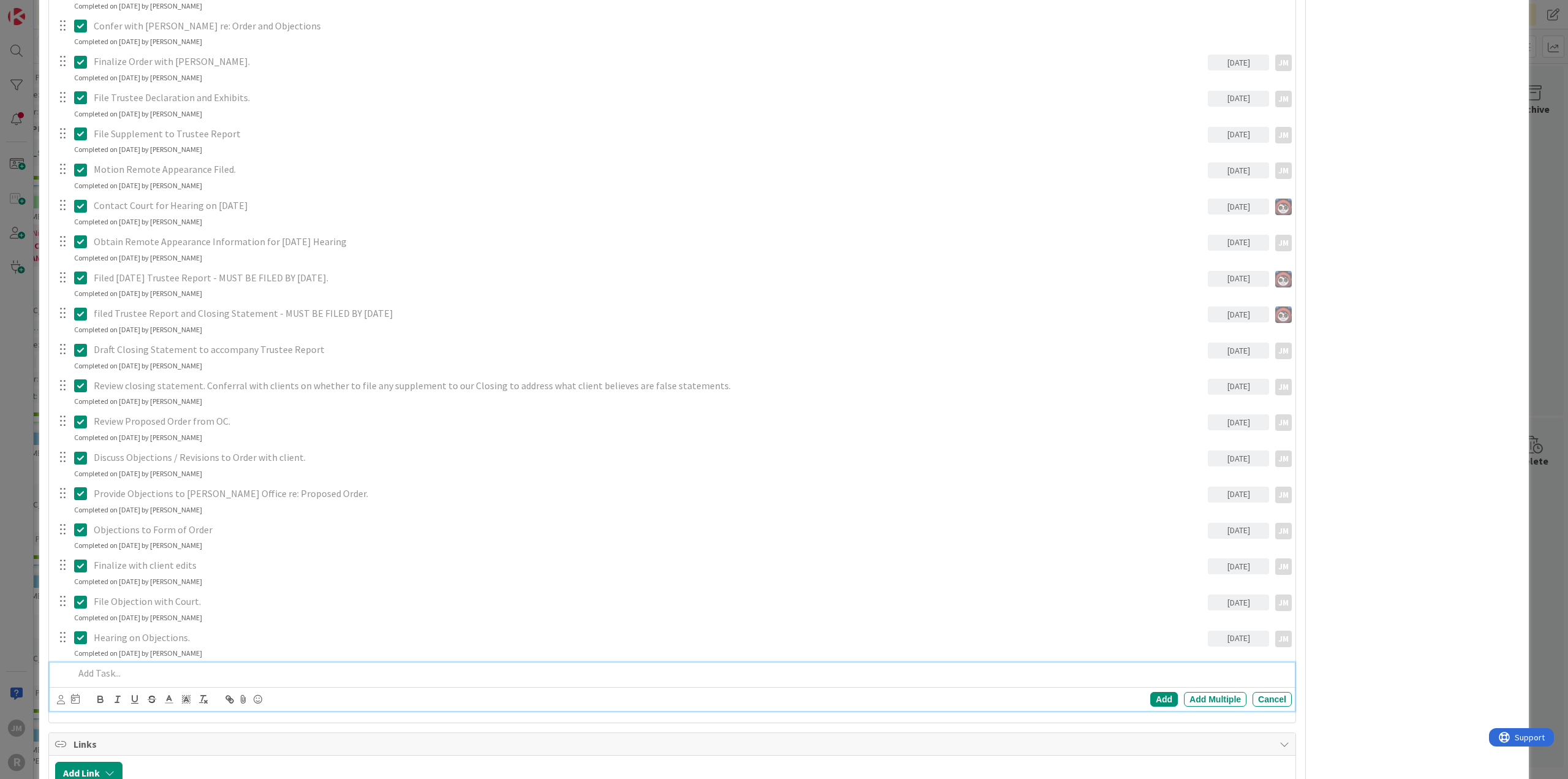
click at [151, 677] on p at bounding box center [680, 673] width 1213 height 14
click at [59, 701] on icon at bounding box center [61, 699] width 8 height 9
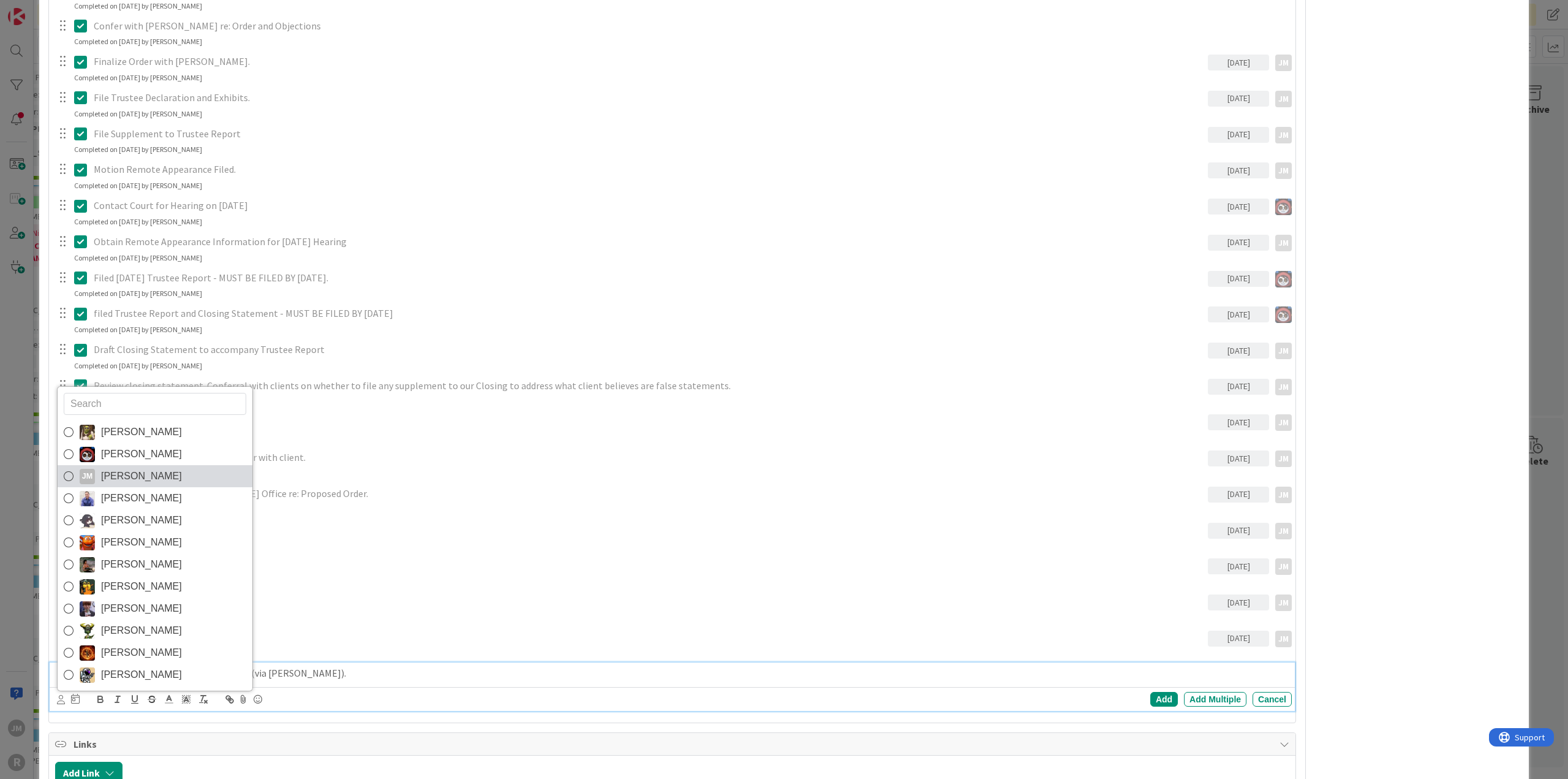
click at [127, 474] on span "[PERSON_NAME]" at bounding box center [141, 477] width 81 height 19
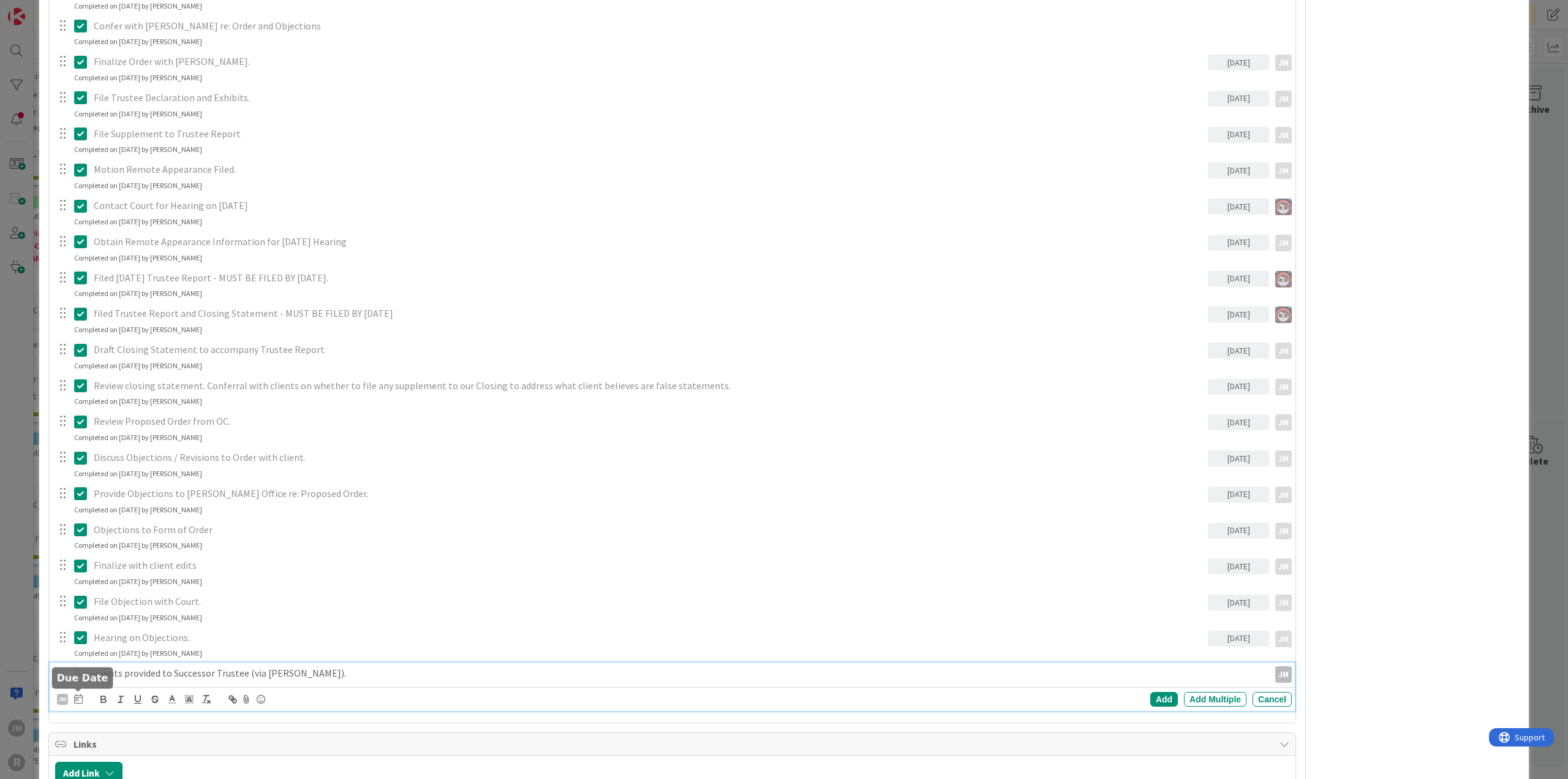
click at [79, 695] on icon at bounding box center [78, 699] width 8 height 10
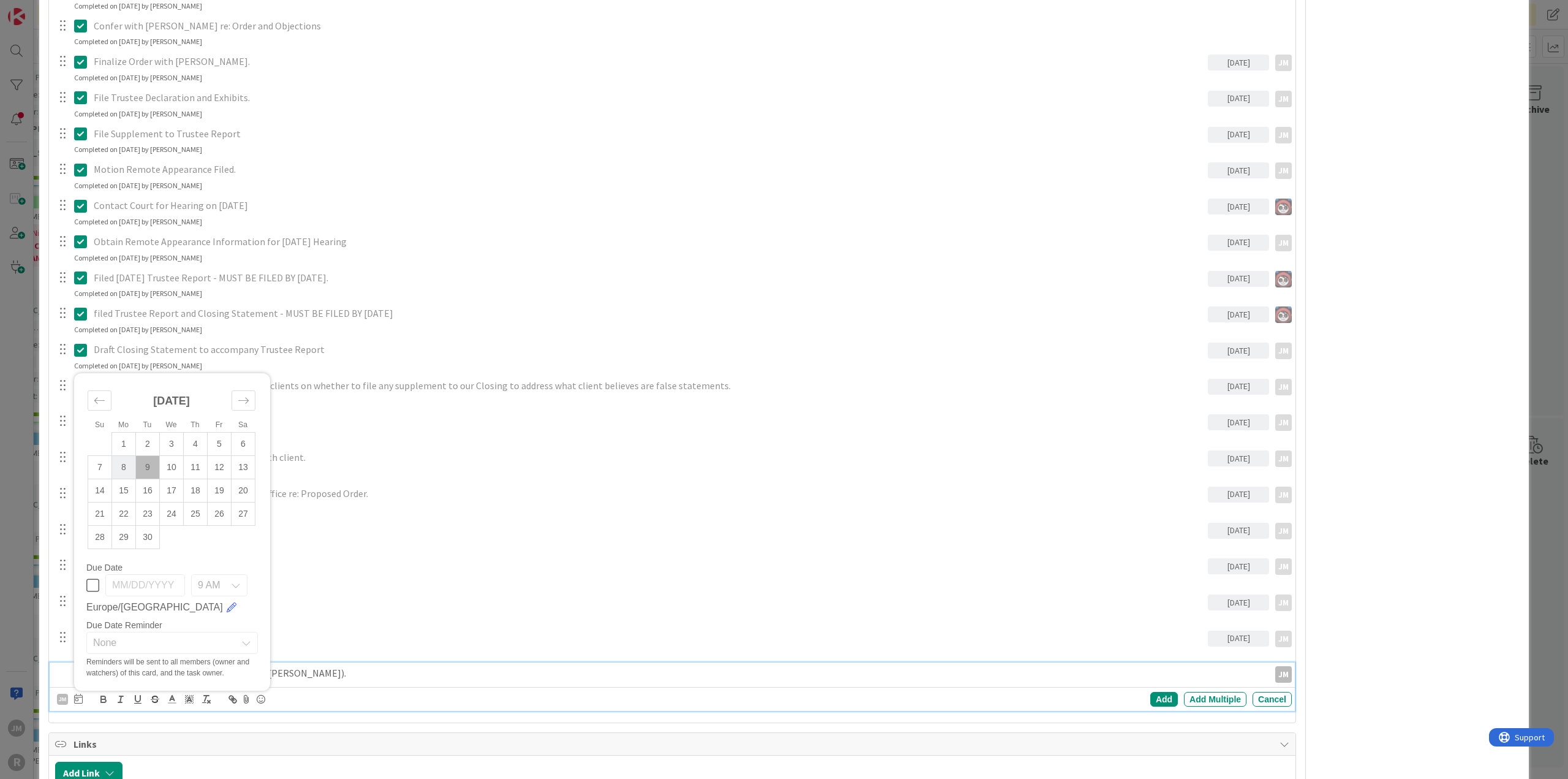
click at [127, 467] on td "8" at bounding box center [124, 467] width 24 height 24
click at [1159, 696] on div "Add" at bounding box center [1164, 699] width 28 height 14
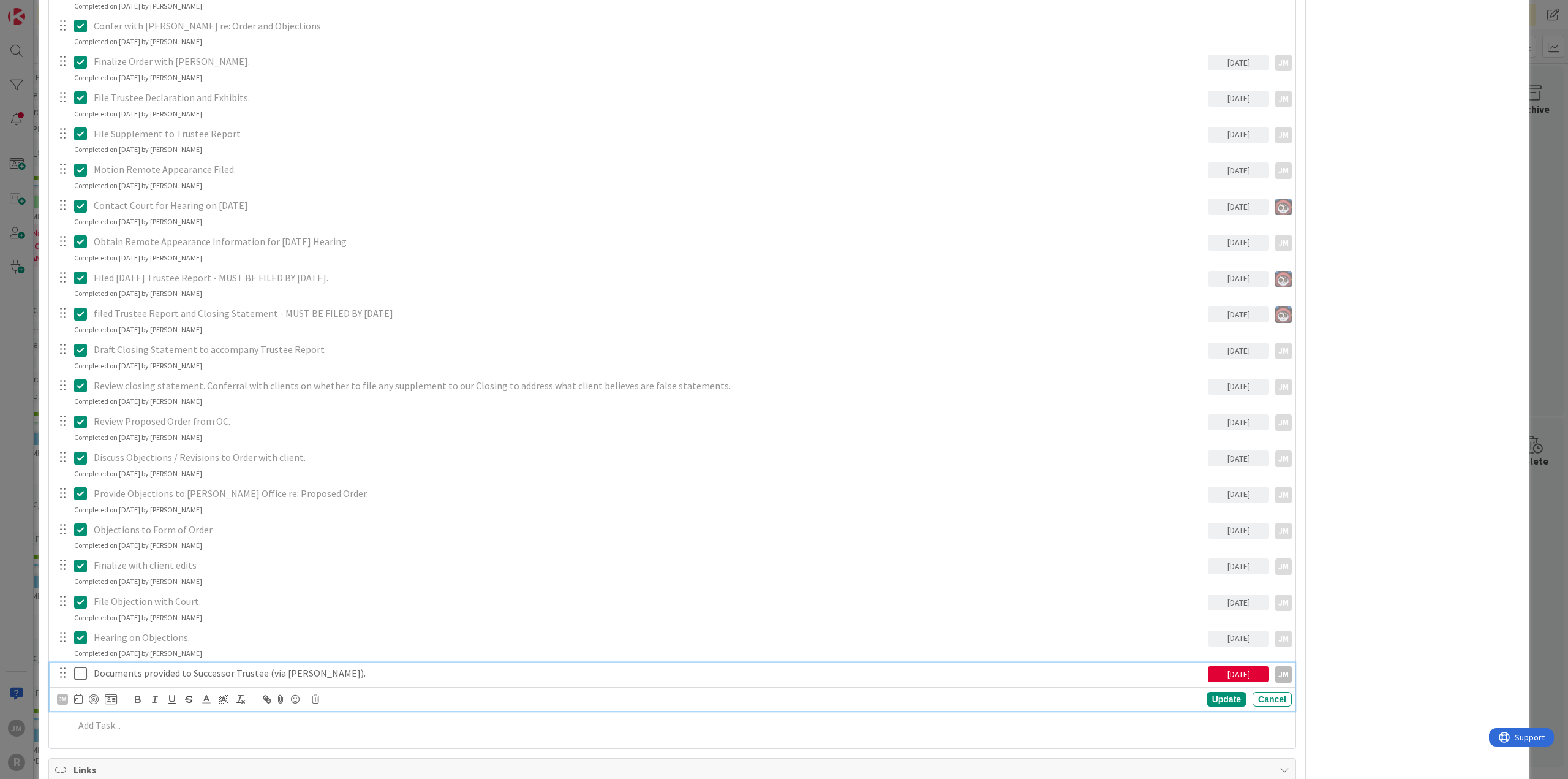
click at [133, 674] on p "Documents provided to Successor Trustee (via [PERSON_NAME])." at bounding box center [648, 673] width 1109 height 14
click at [97, 696] on div at bounding box center [94, 700] width 10 height 10
click at [15, 613] on div "ID 79 Litigation Matter Workflow (FL2) Judgment In Progress Title 27 / 128 [PER…" at bounding box center [784, 389] width 1568 height 779
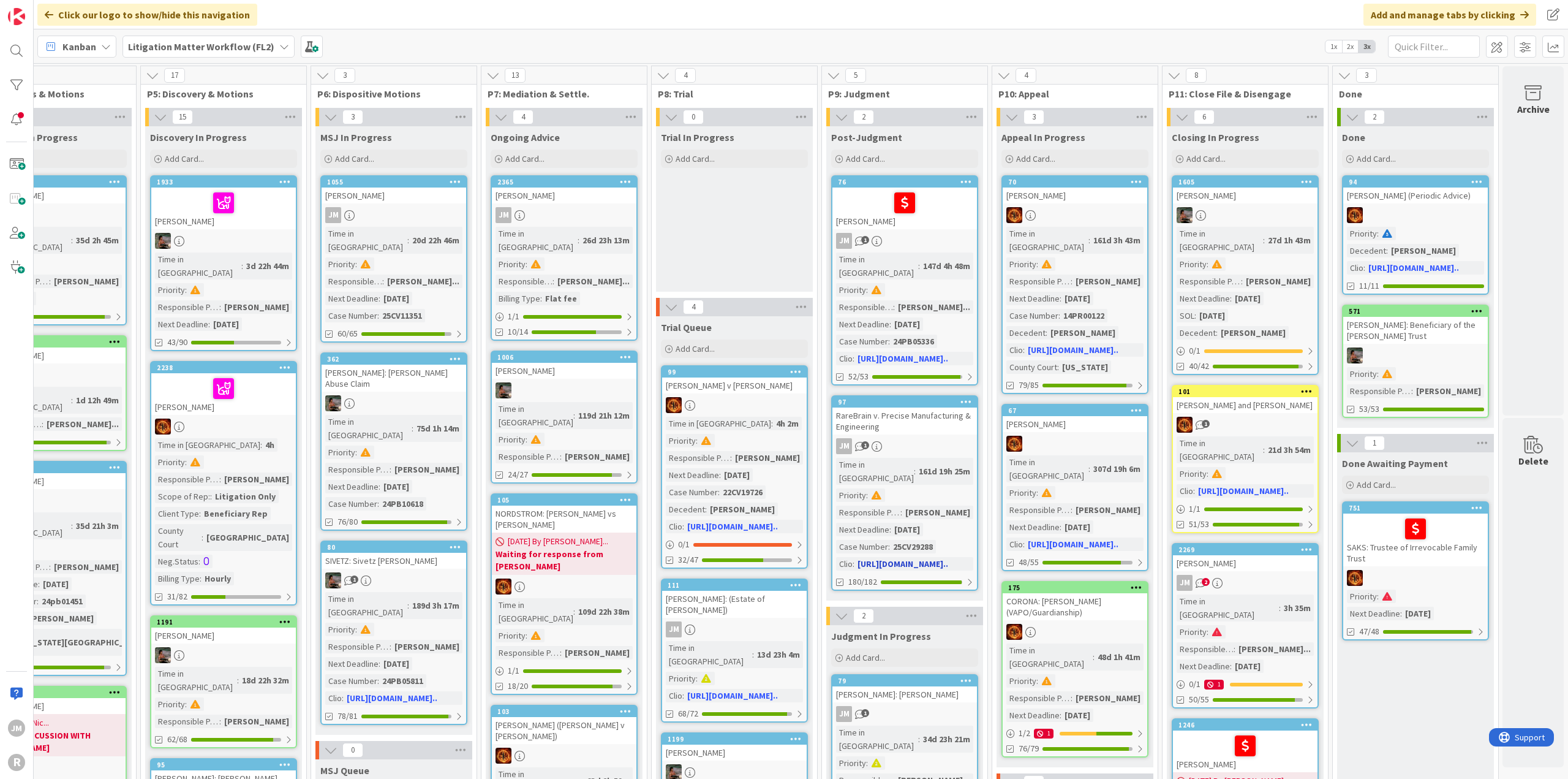
scroll to position [0, 744]
click at [946, 439] on div "JM 1" at bounding box center [905, 446] width 145 height 16
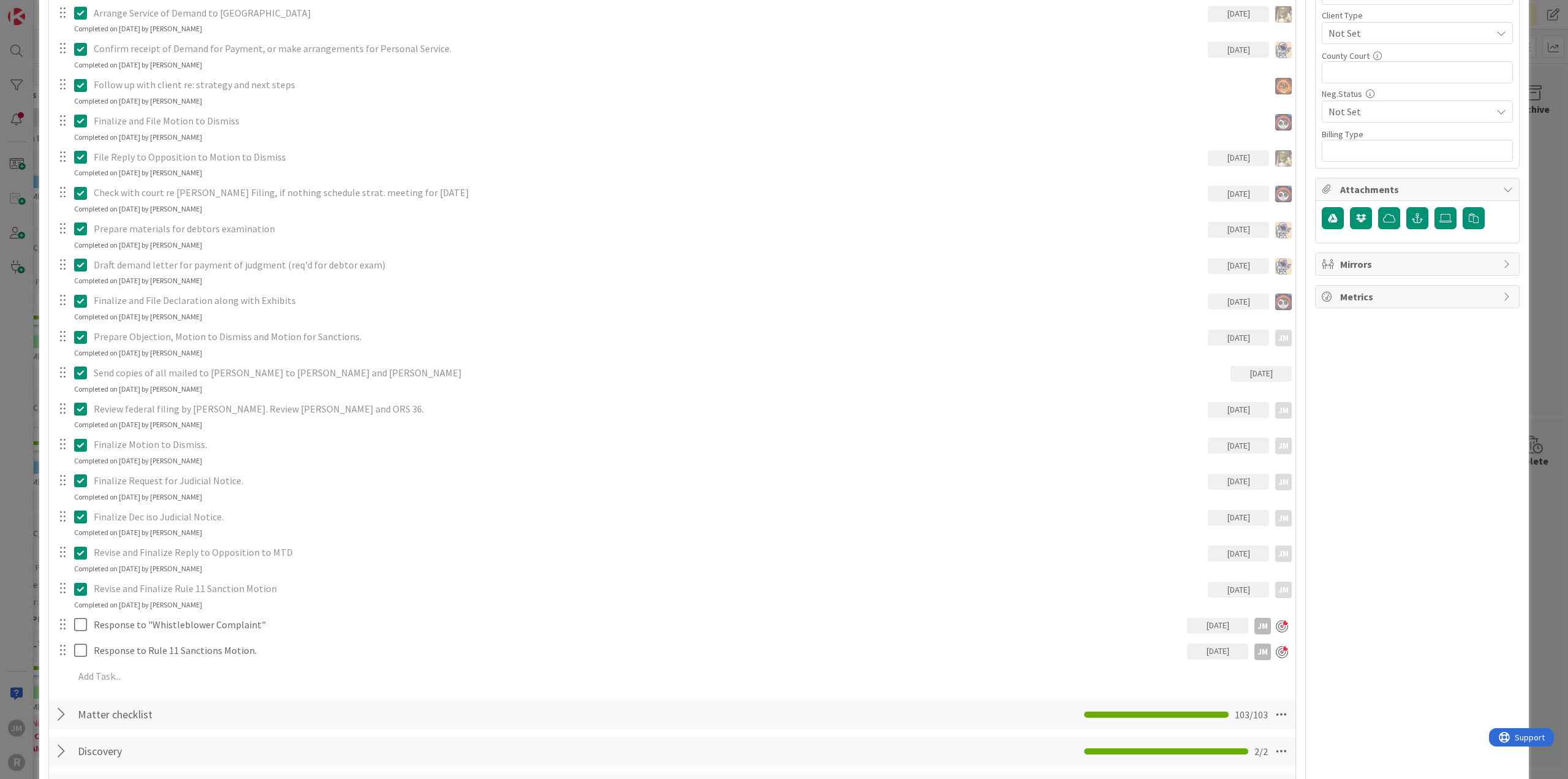
scroll to position [797, 0]
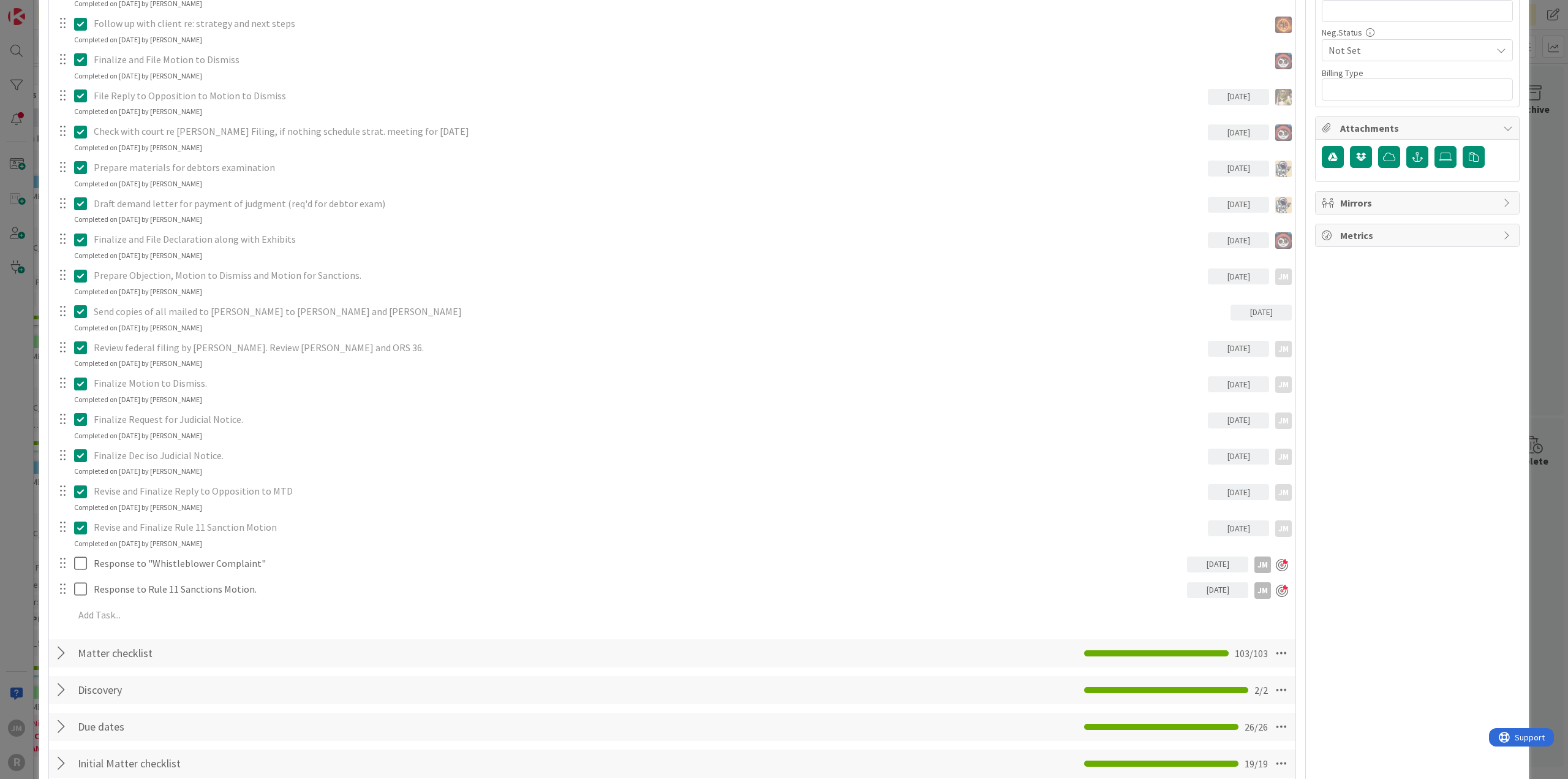
click at [18, 458] on div "ID 97 Litigation Matter Workflow (FL2) Post-Judgment Title 48 / 128 RareBrain v…" at bounding box center [784, 389] width 1568 height 779
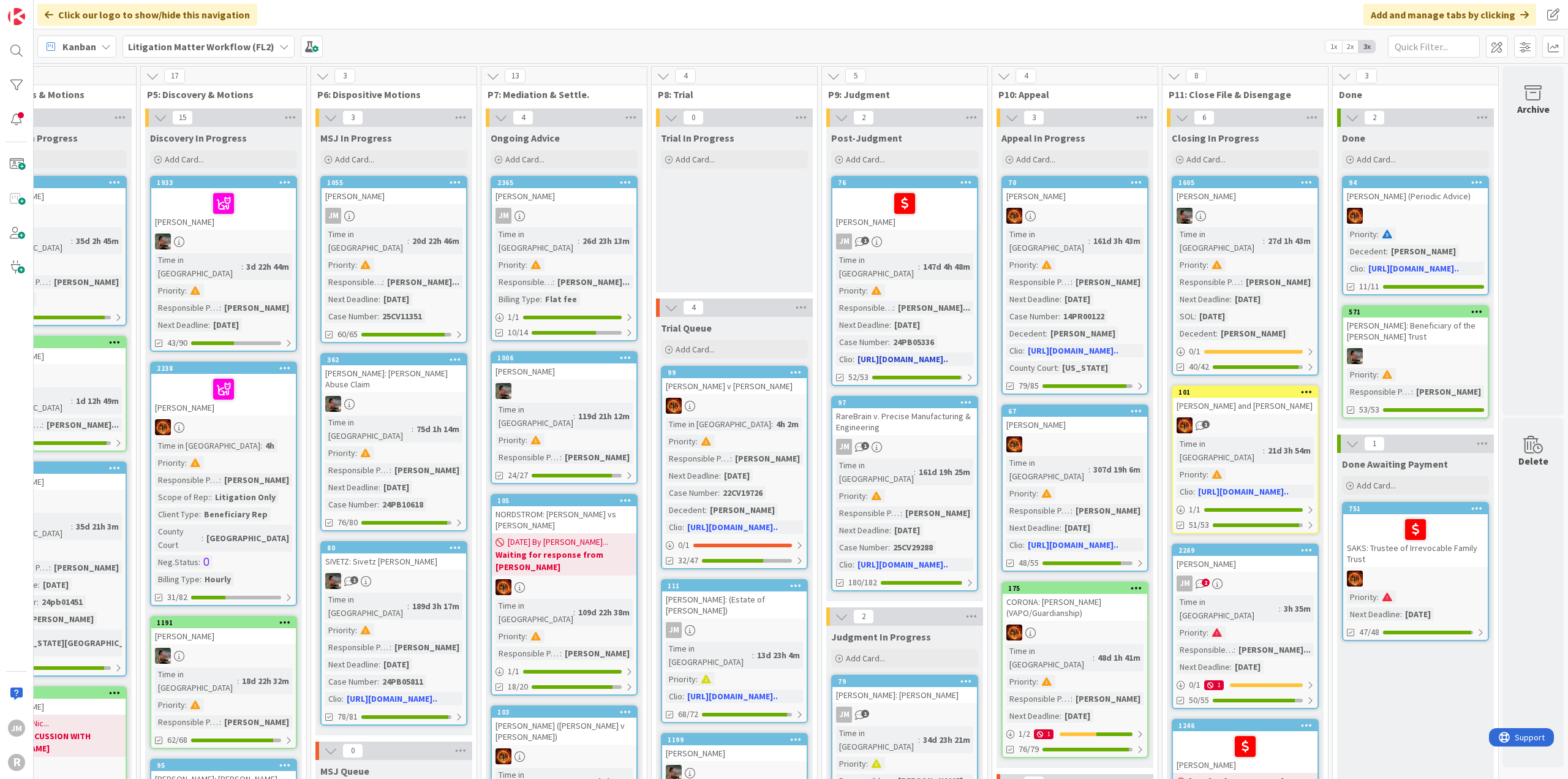
click at [947, 211] on div at bounding box center [904, 203] width 137 height 26
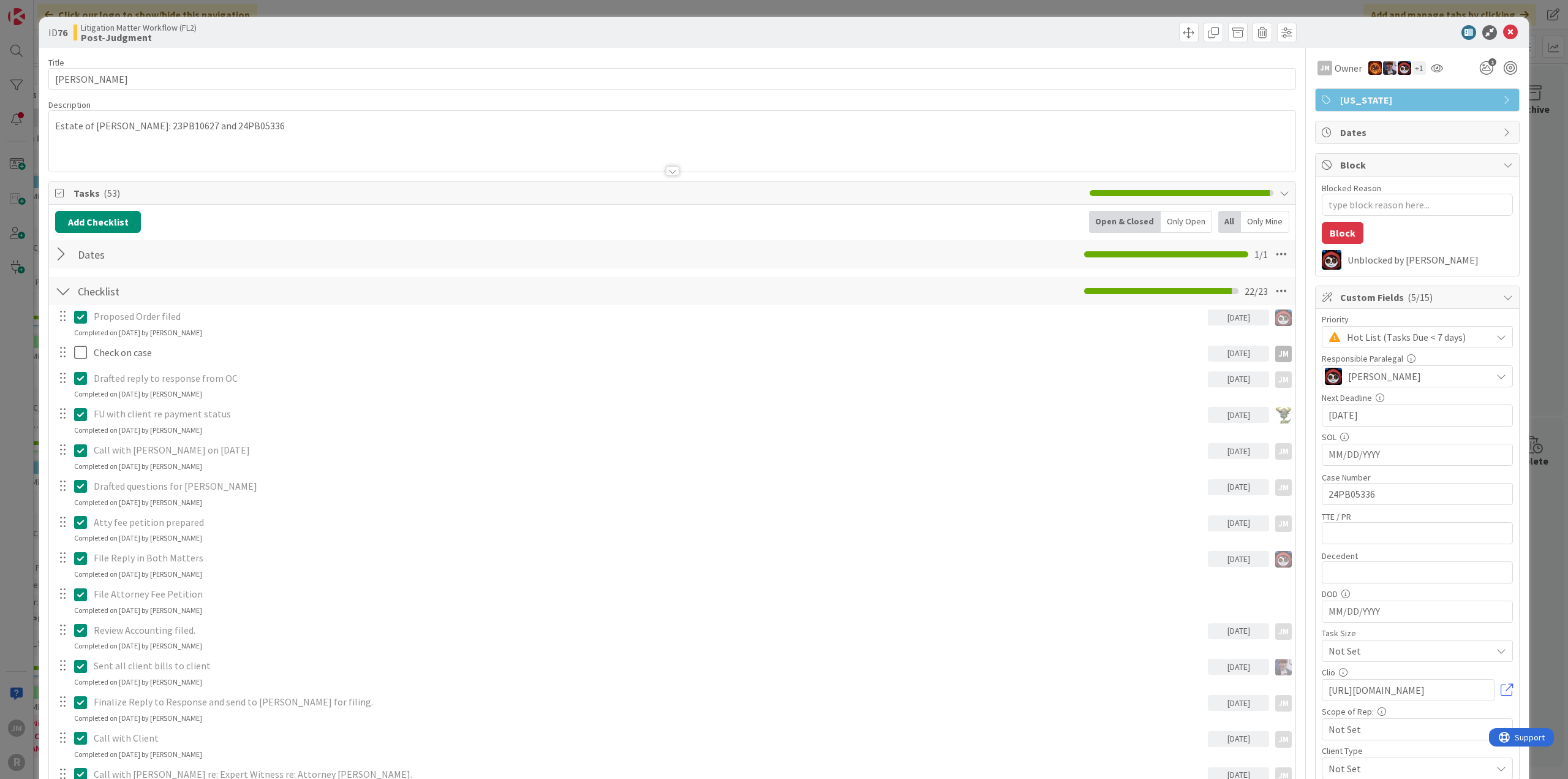
type textarea "x"
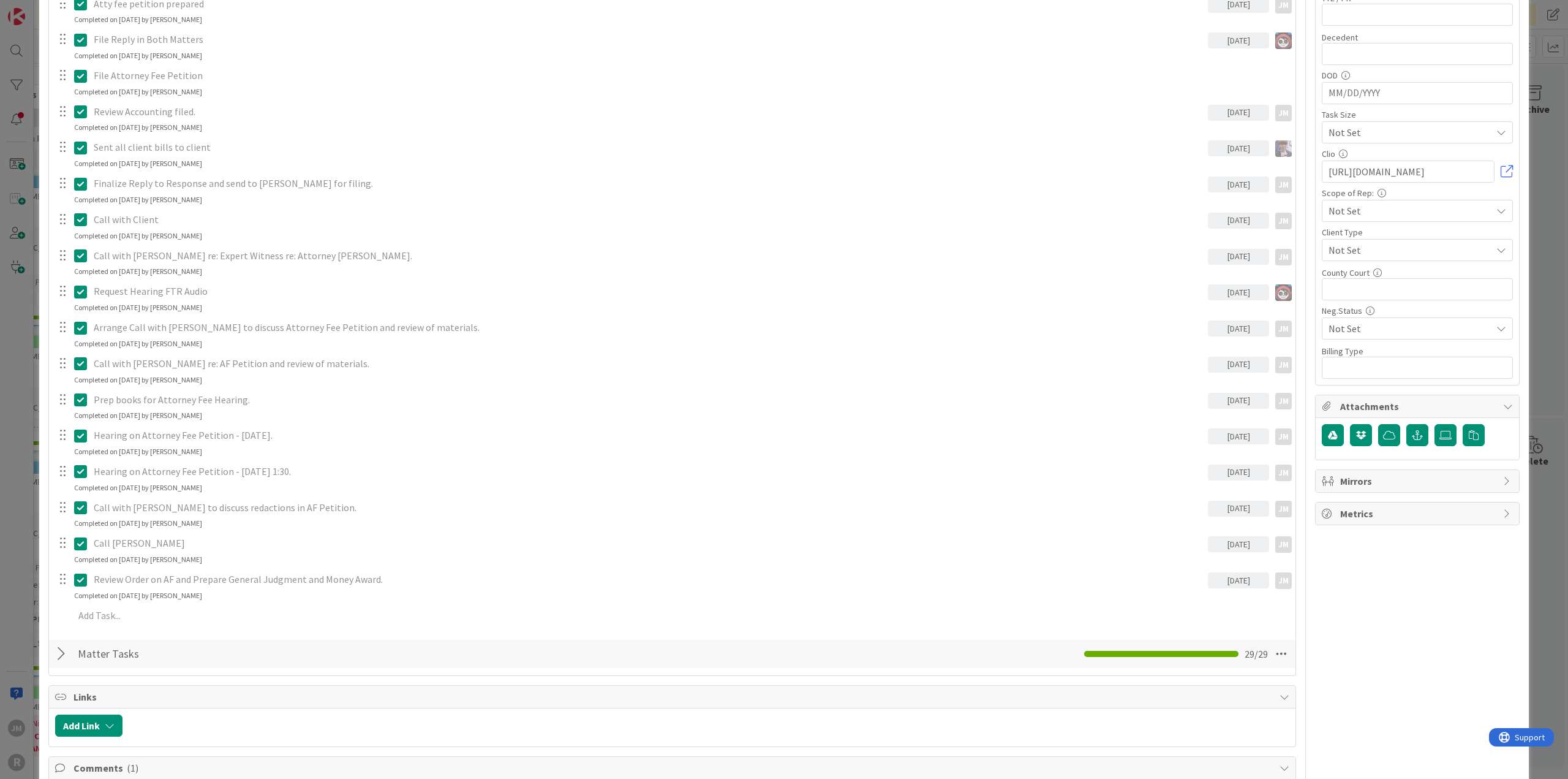
scroll to position [552, 0]
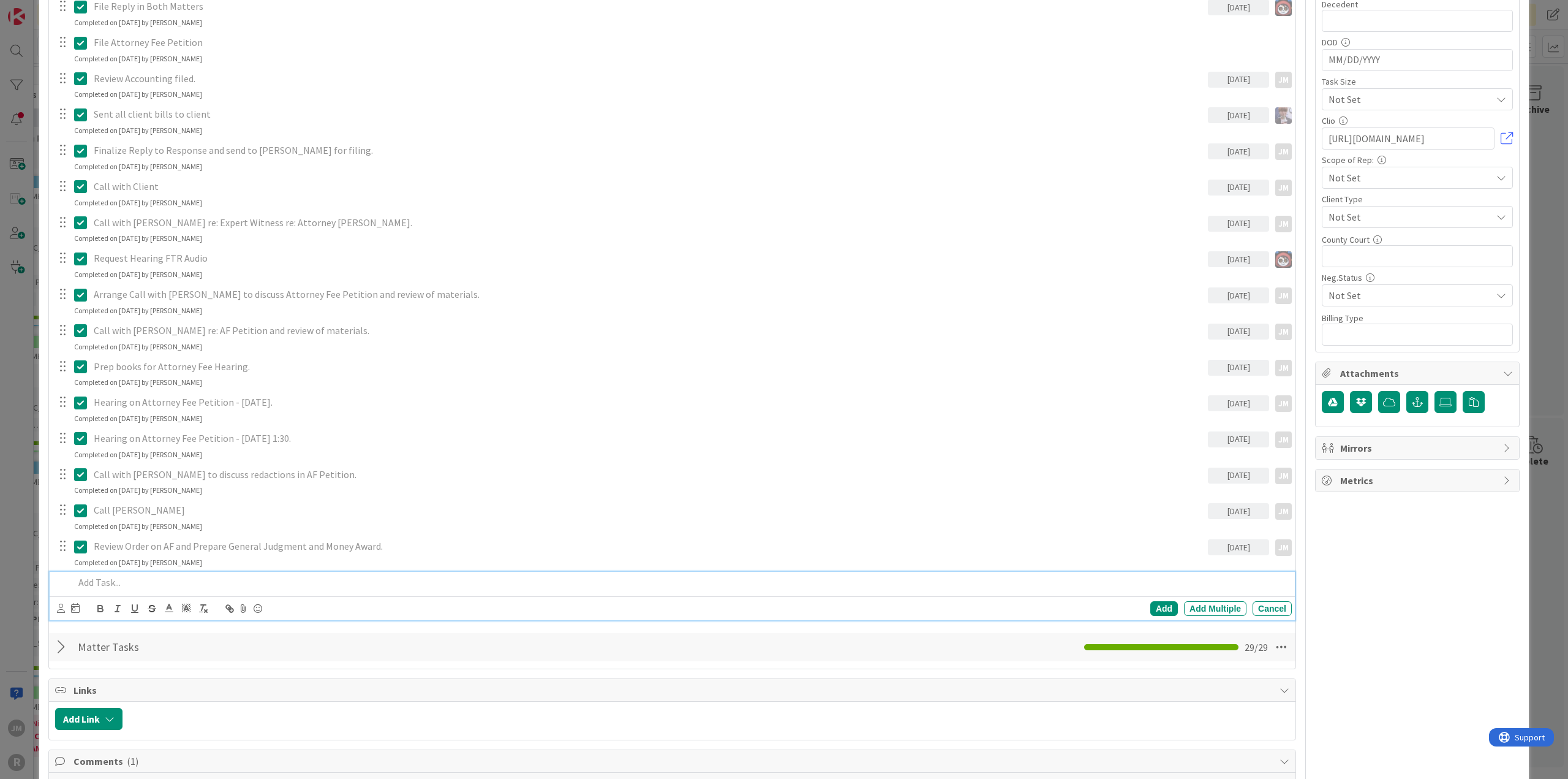
click at [190, 582] on p at bounding box center [680, 582] width 1213 height 14
click at [59, 606] on icon at bounding box center [61, 608] width 8 height 9
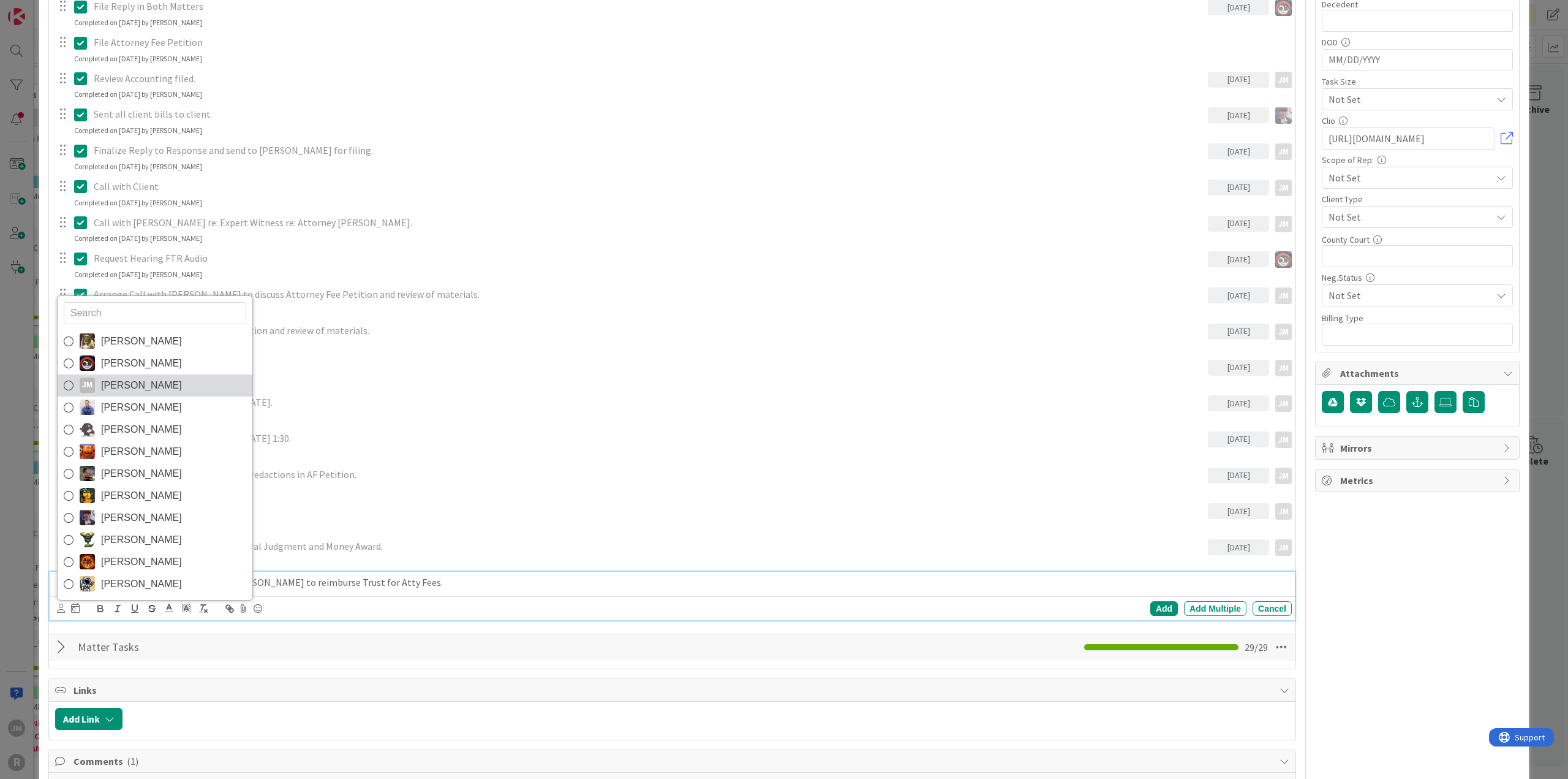
click at [105, 382] on span "[PERSON_NAME]" at bounding box center [141, 386] width 81 height 19
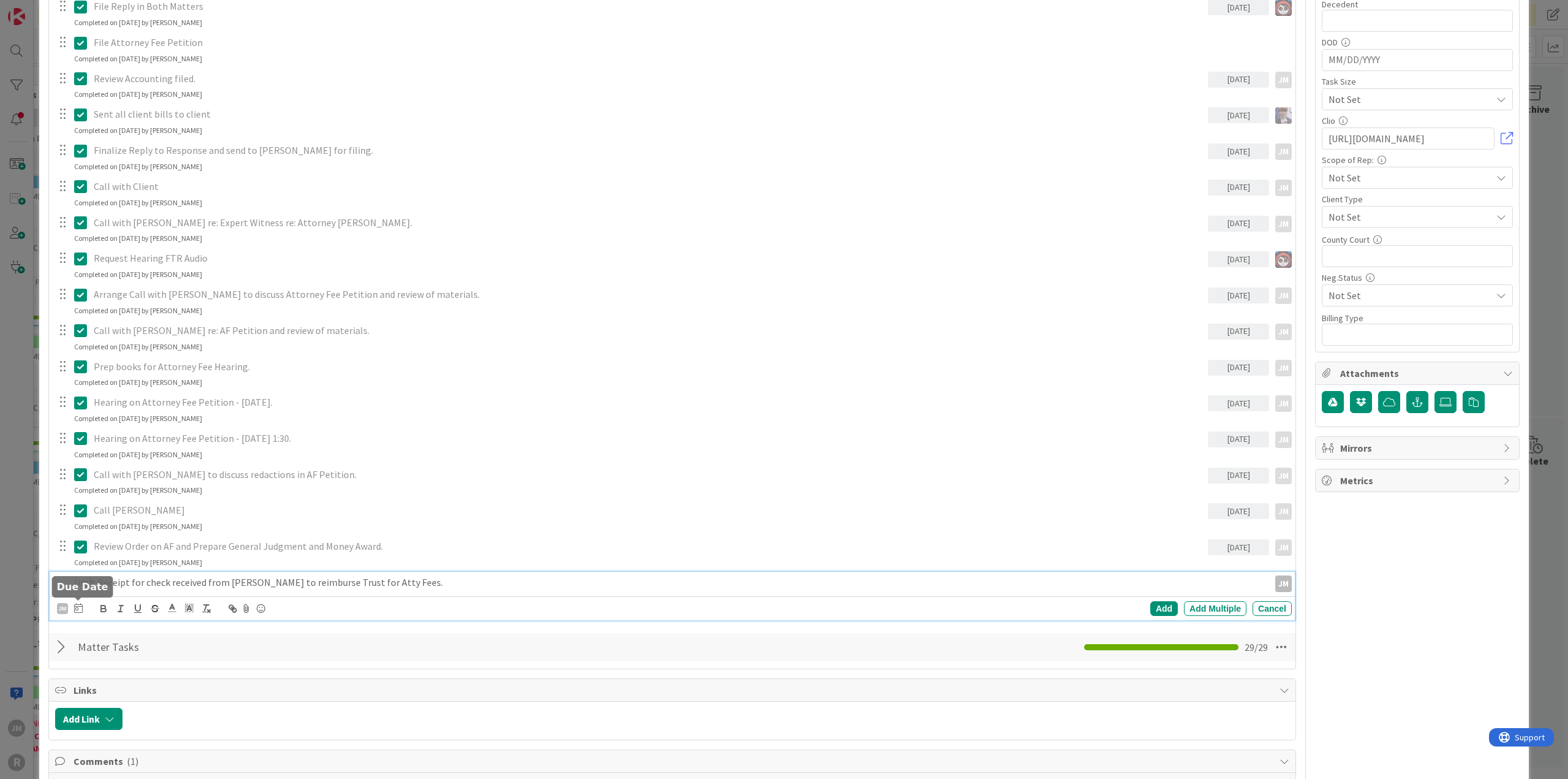
click at [75, 607] on icon at bounding box center [78, 608] width 8 height 10
click at [173, 707] on td "10" at bounding box center [172, 711] width 24 height 24
click at [1158, 607] on div "Add" at bounding box center [1164, 608] width 28 height 14
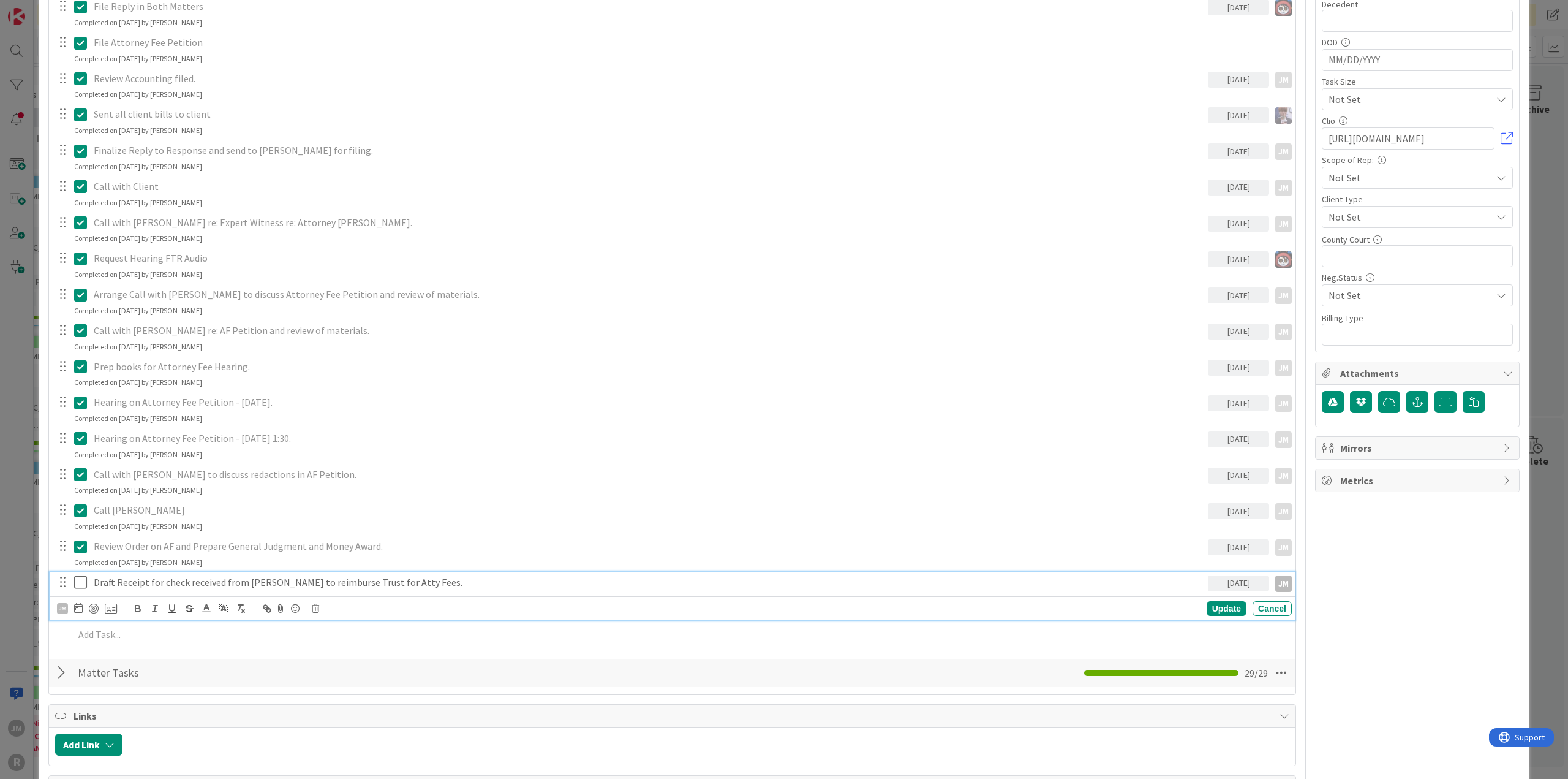
click at [330, 582] on p "Draft Receipt for check received from [PERSON_NAME] to reimburse Trust for Atty…" at bounding box center [648, 582] width 1109 height 14
click at [95, 605] on div at bounding box center [94, 609] width 10 height 10
click at [1215, 603] on div "Update" at bounding box center [1226, 608] width 40 height 14
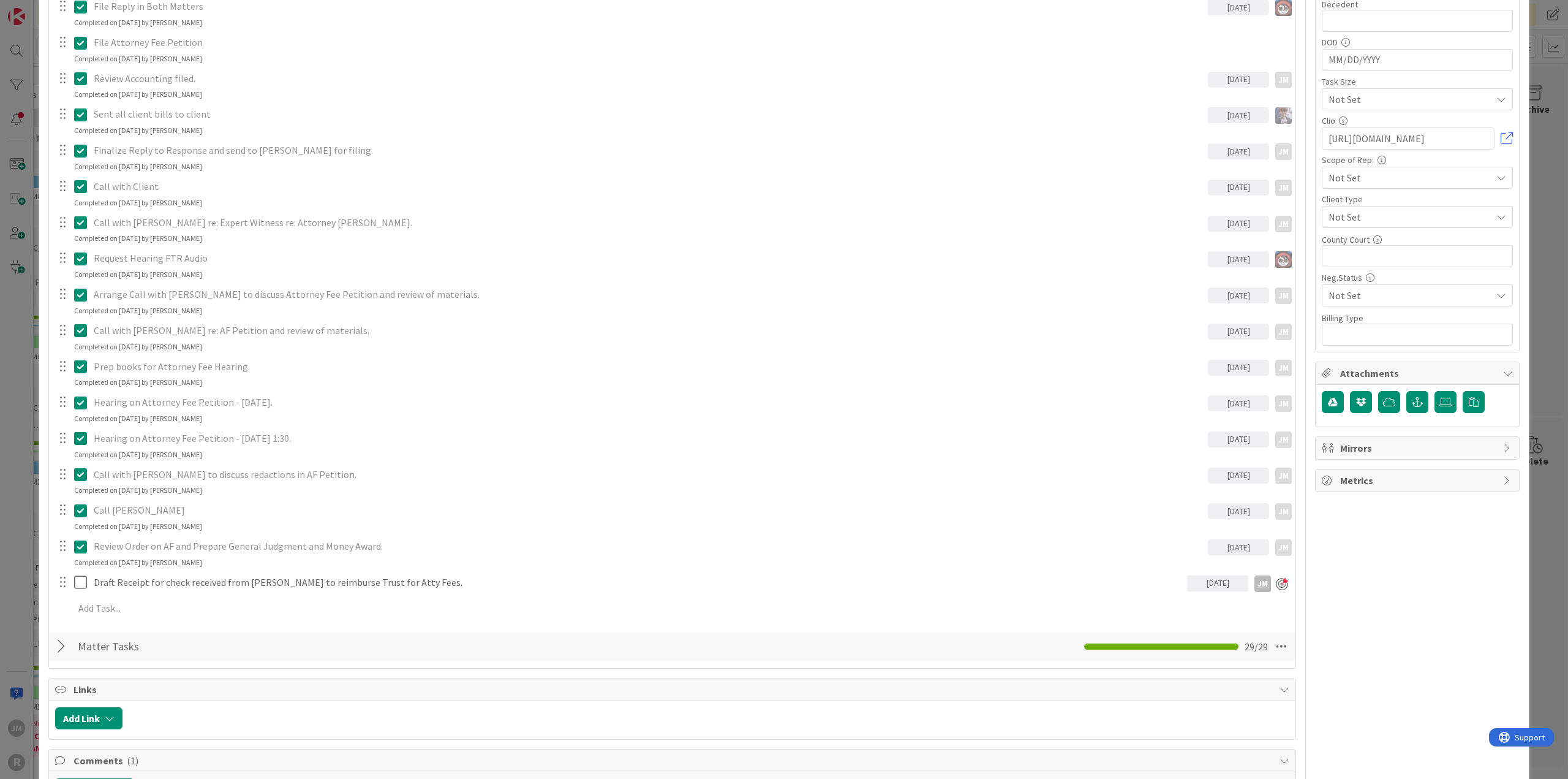
click at [1549, 565] on div "ID 76 Litigation Matter Workflow (FL2) Post-Judgment Title 15 / 128 [PERSON_NAM…" at bounding box center [784, 389] width 1568 height 779
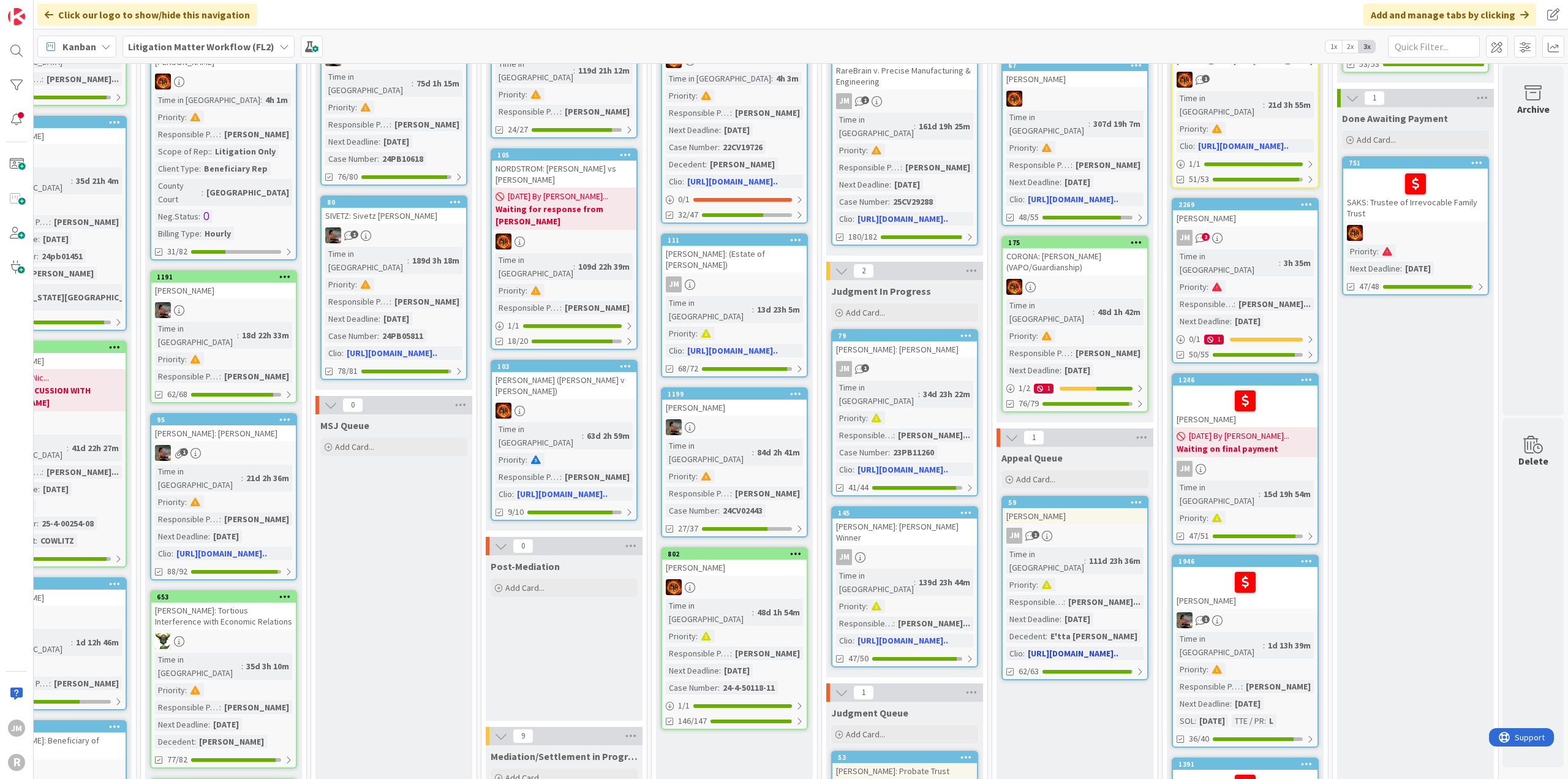
scroll to position [368, 744]
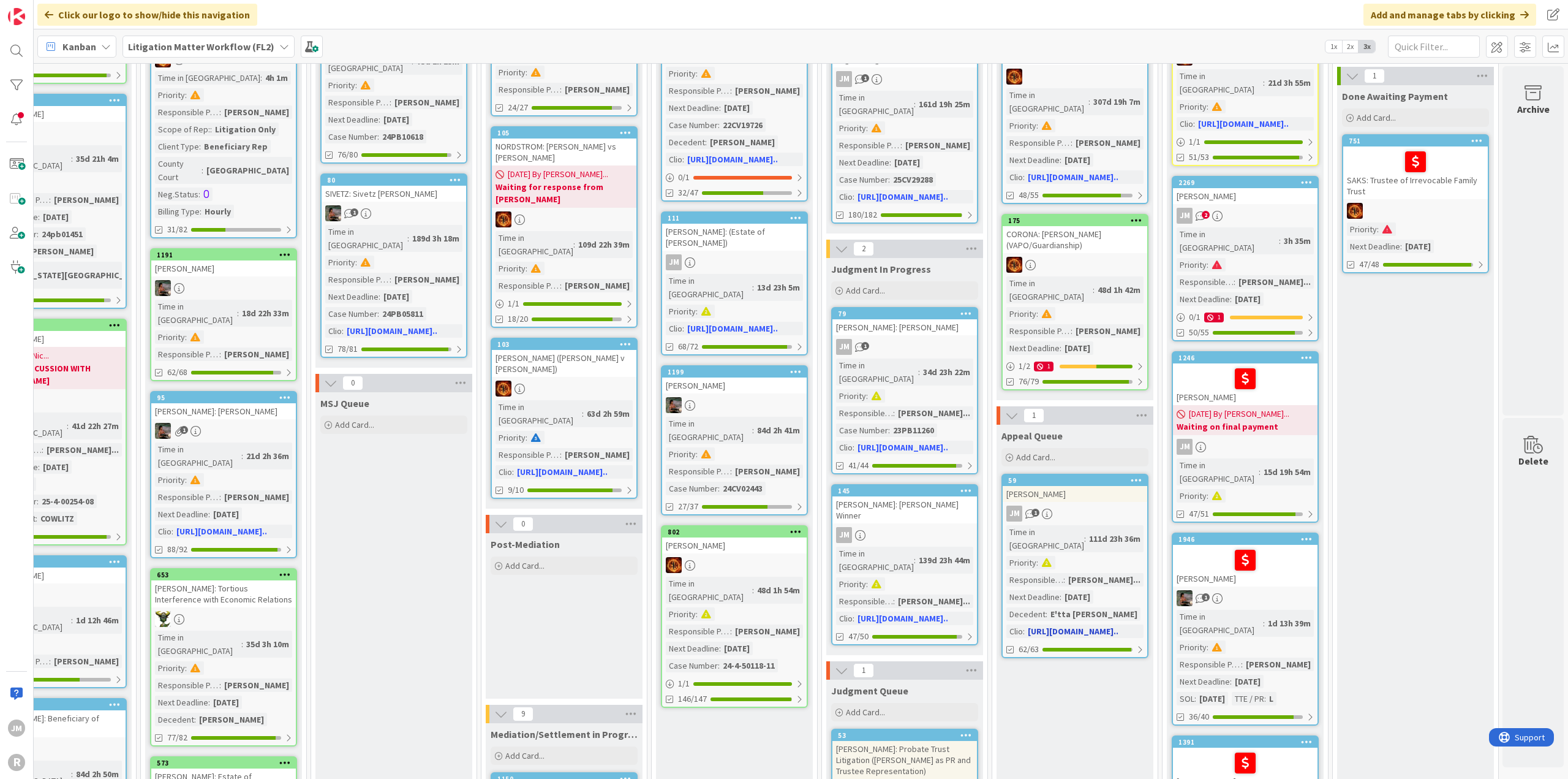
click at [1098, 483] on link "59 [PERSON_NAME] 1 Time in Column : 111d 23h 36m Priority : Responsible Paraleg…" at bounding box center [1075, 566] width 147 height 184
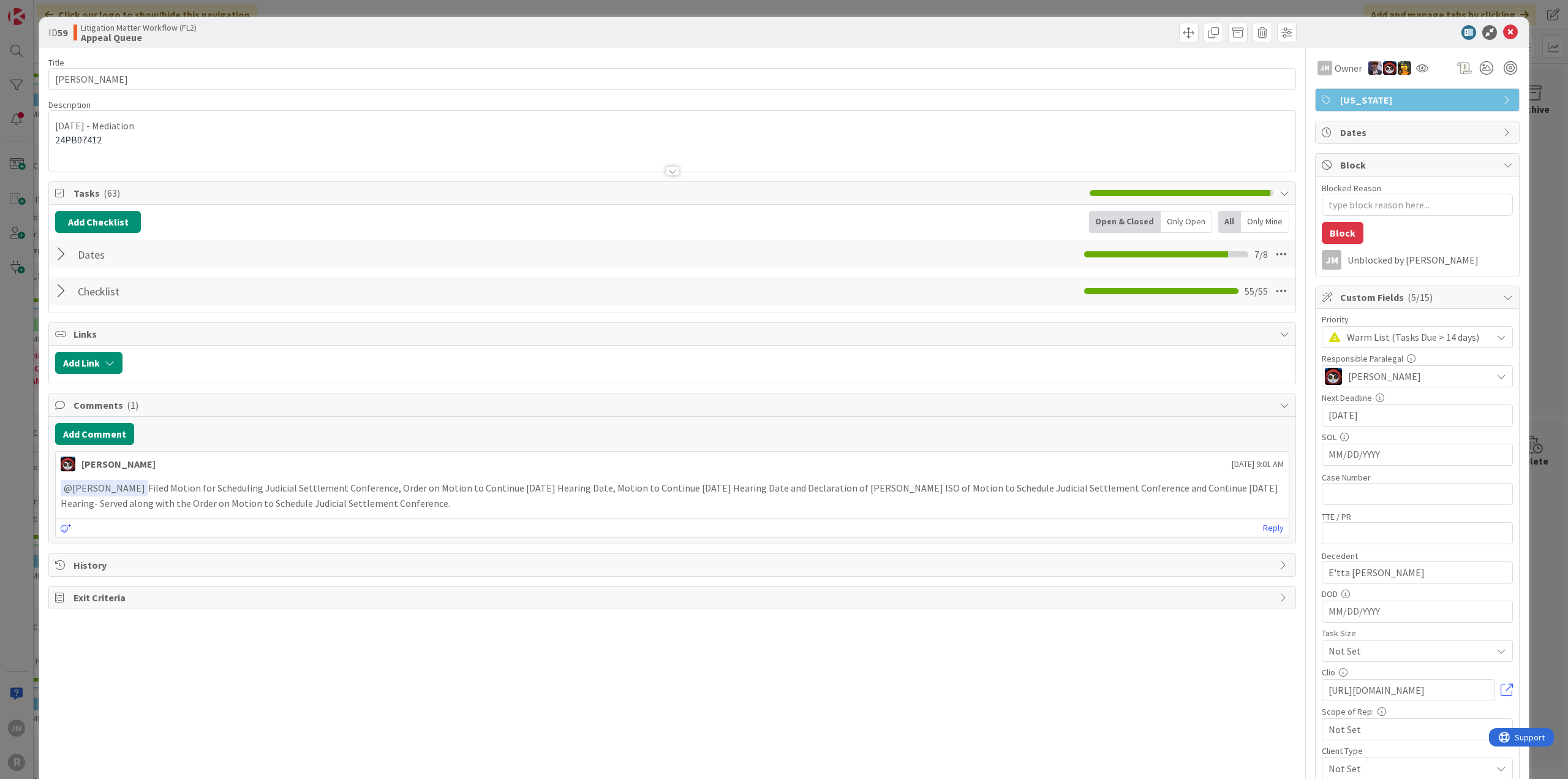
type textarea "x"
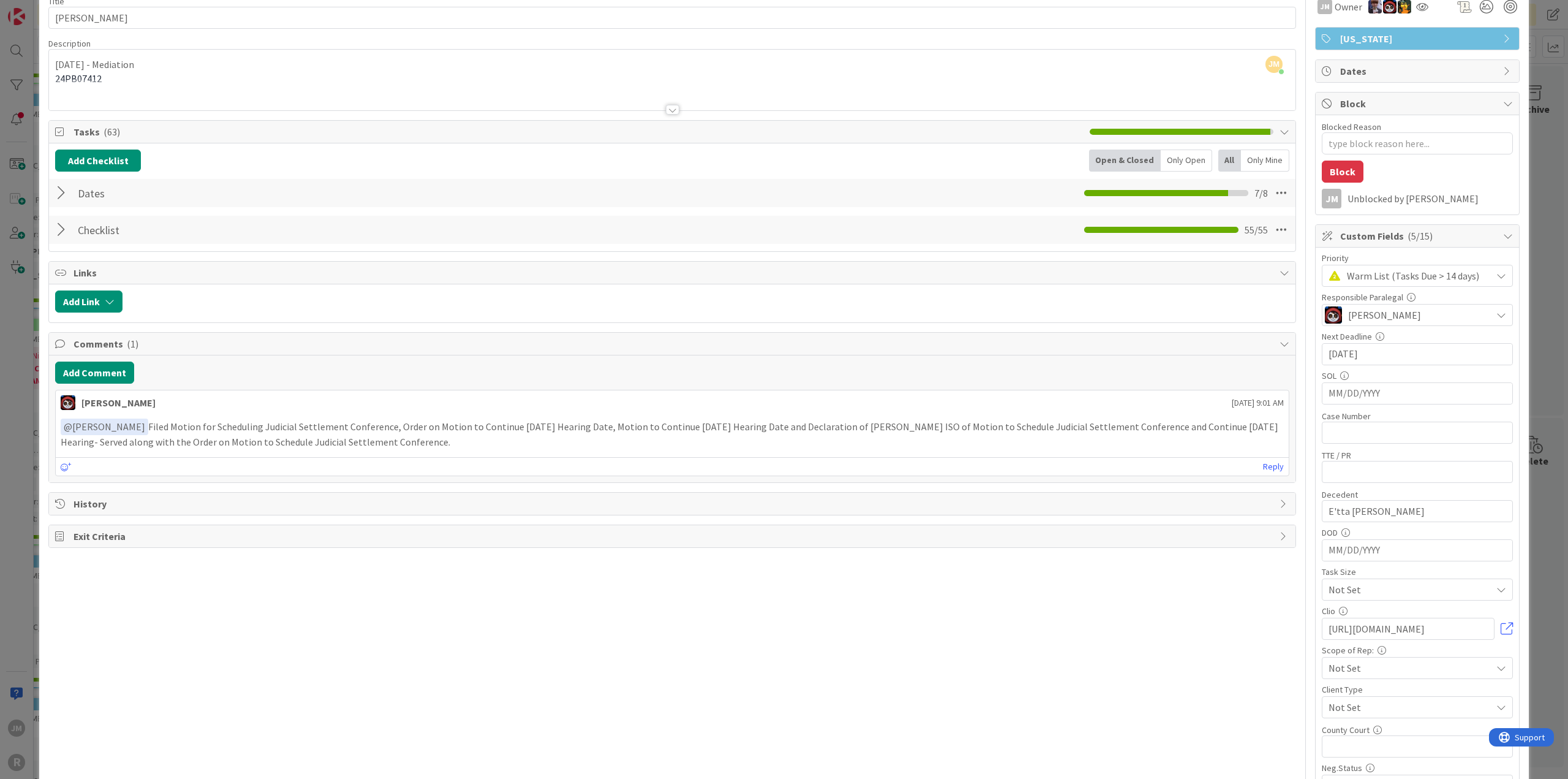
click at [61, 228] on div at bounding box center [62, 230] width 16 height 22
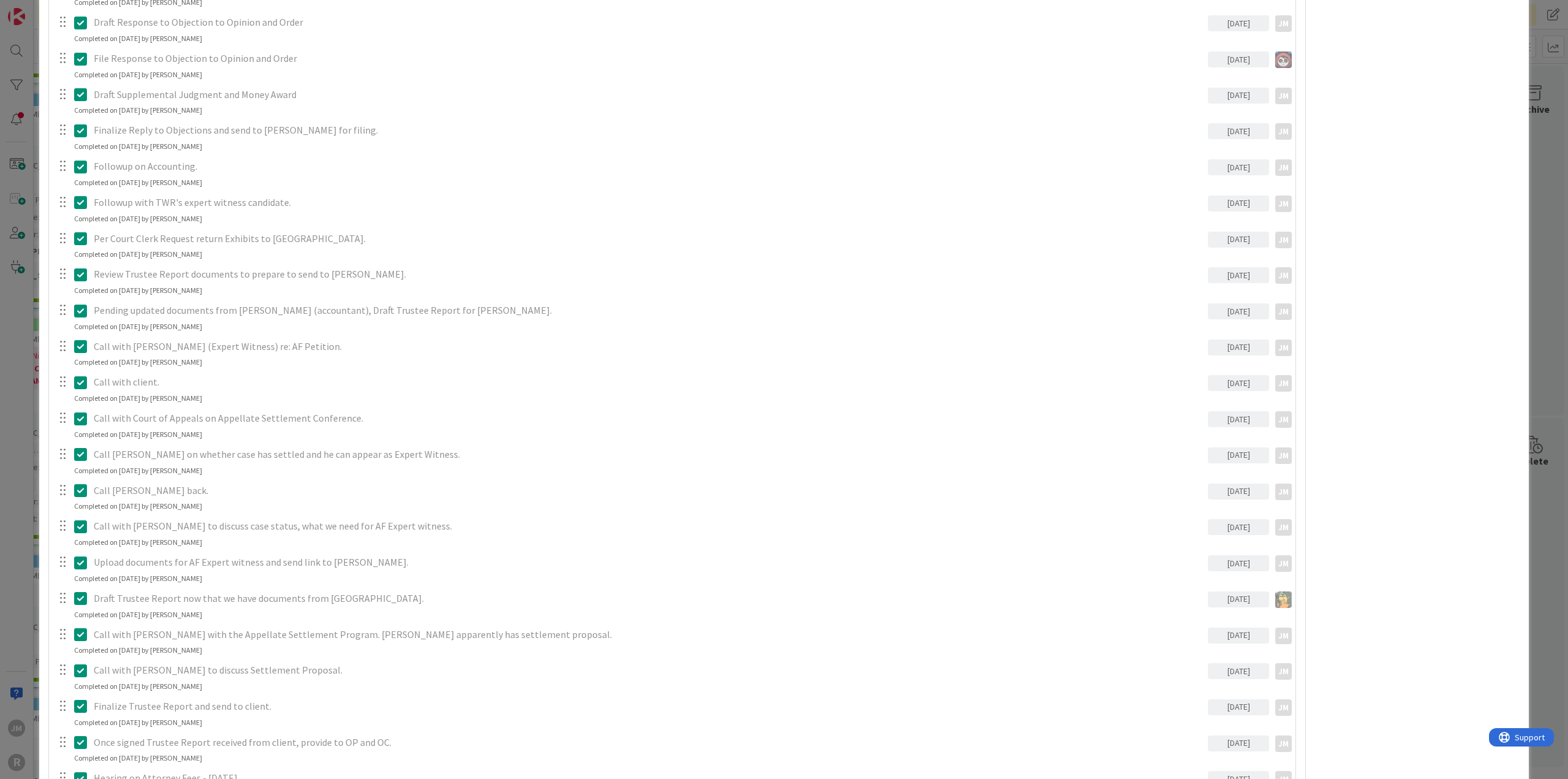
scroll to position [1655, 0]
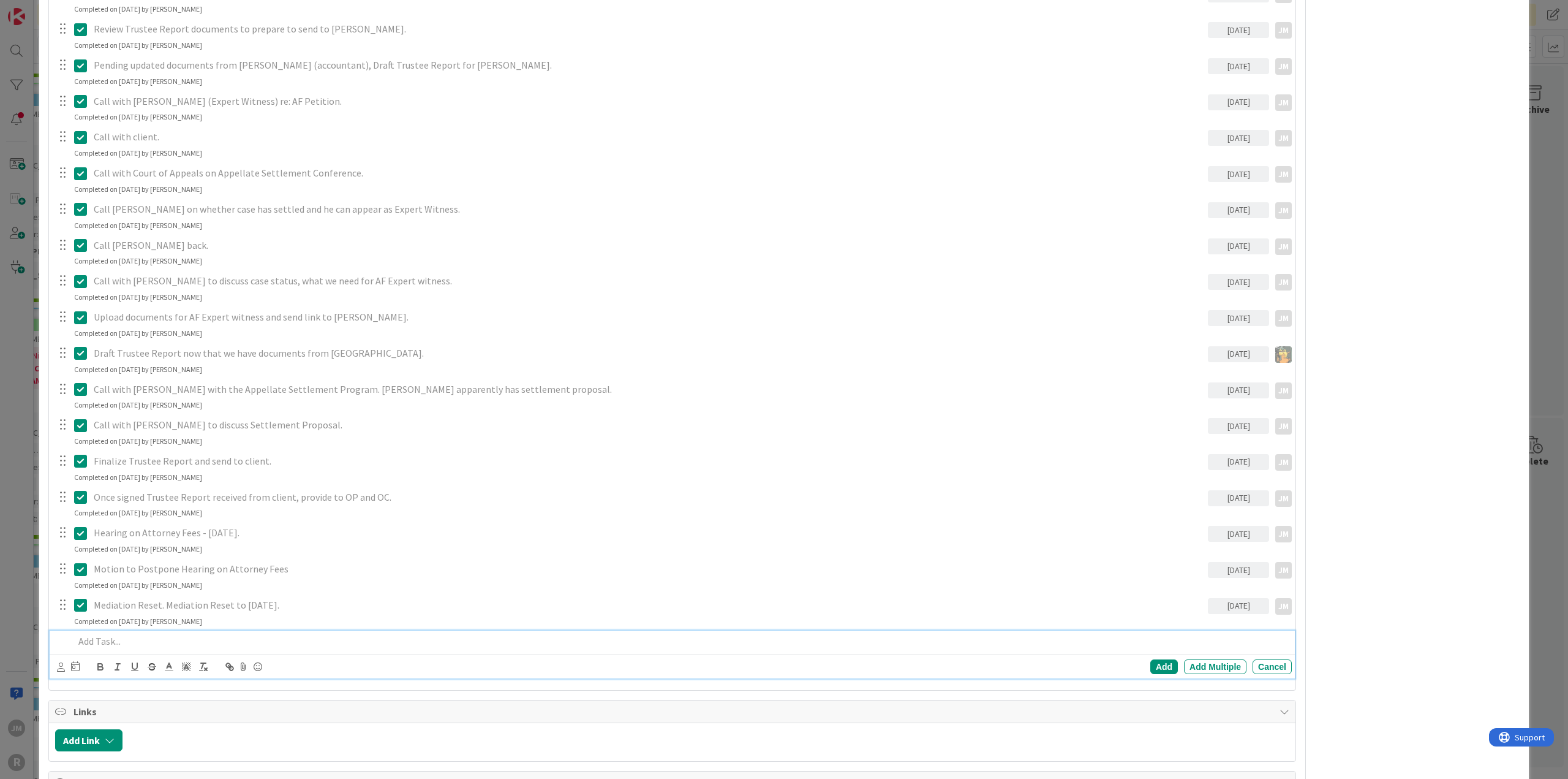
click at [161, 638] on p at bounding box center [680, 641] width 1213 height 14
click at [62, 665] on icon at bounding box center [61, 667] width 8 height 9
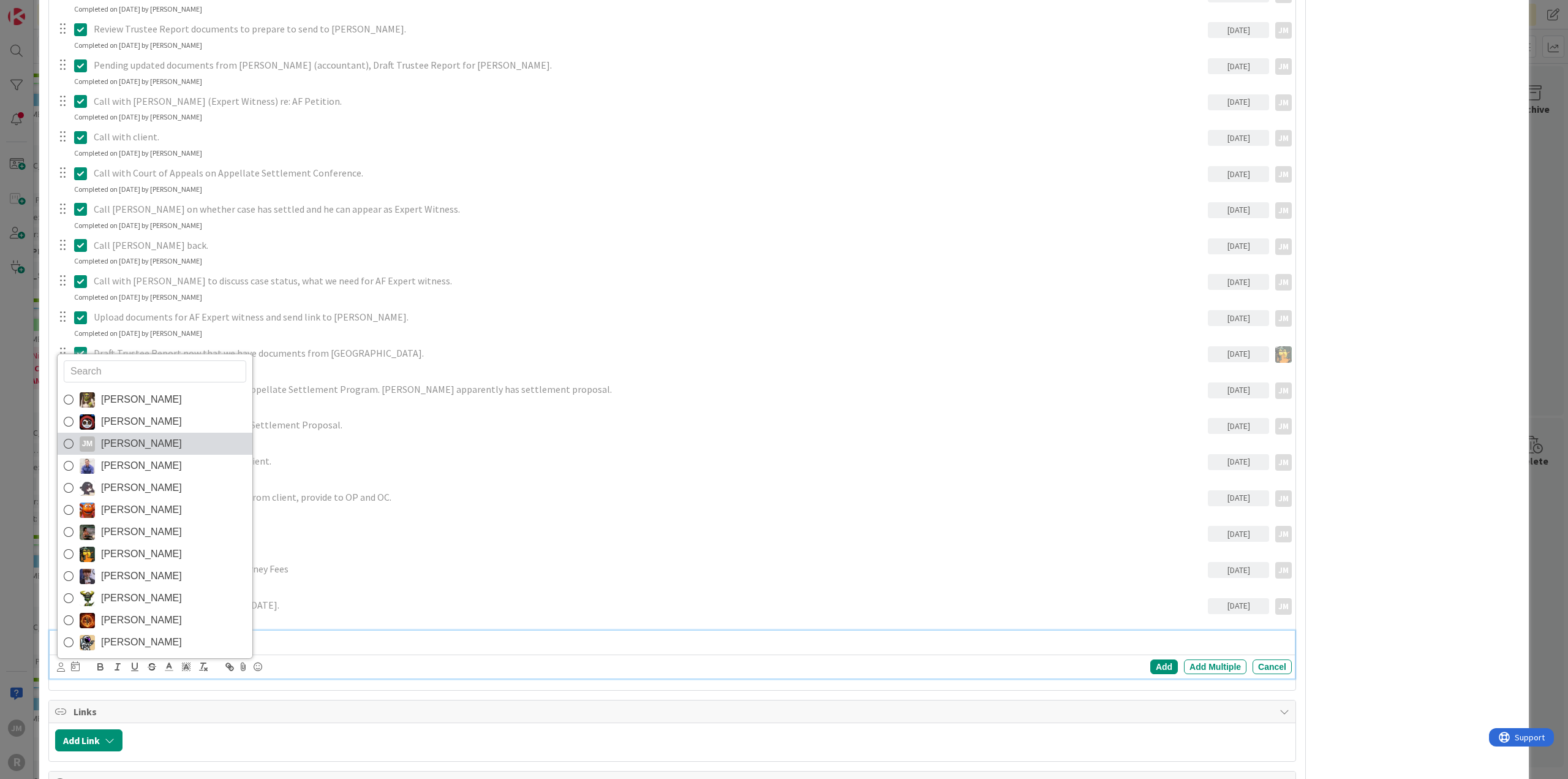
click at [65, 440] on icon at bounding box center [69, 444] width 10 height 19
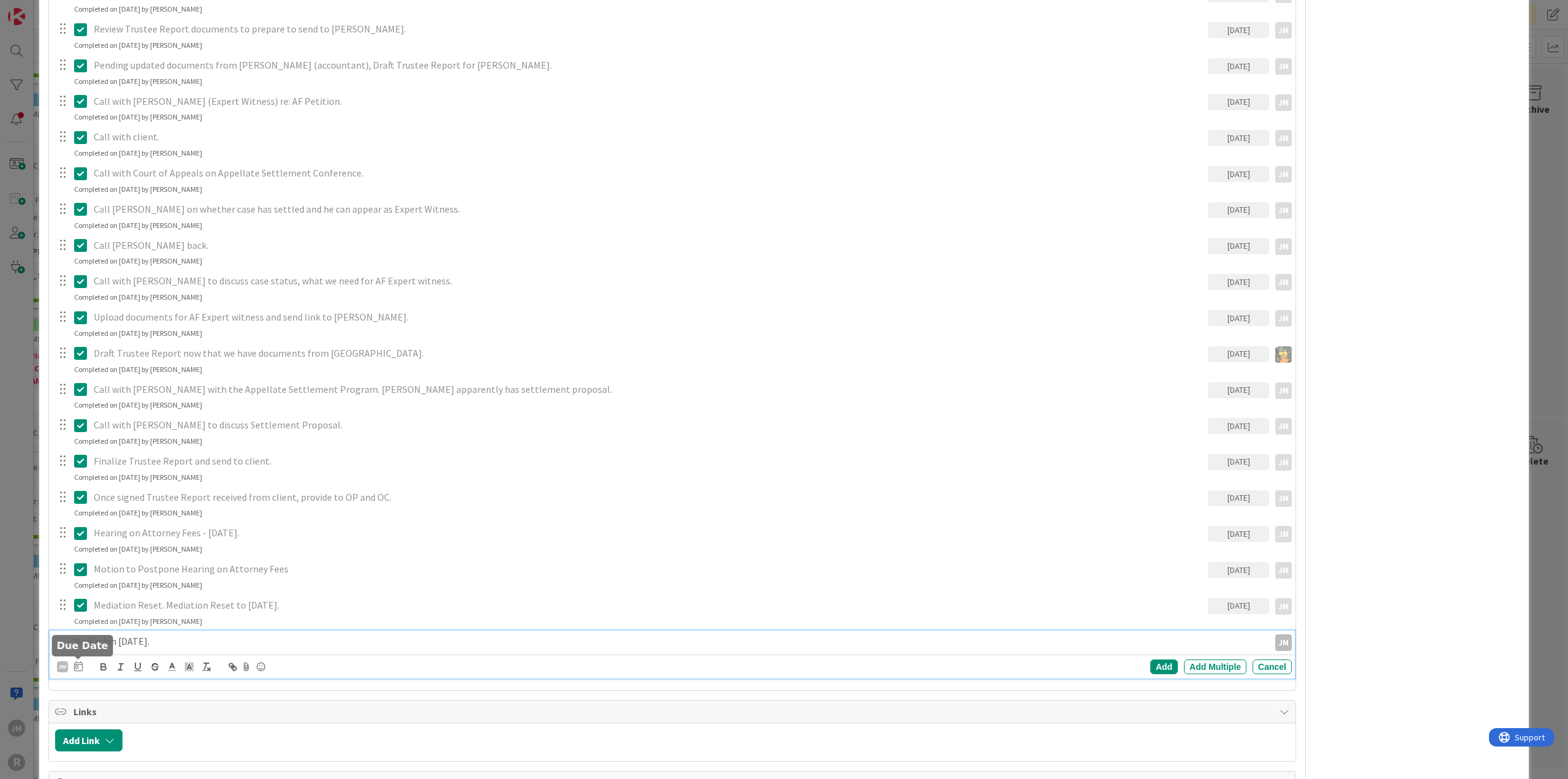
click at [75, 664] on icon at bounding box center [78, 666] width 8 height 10
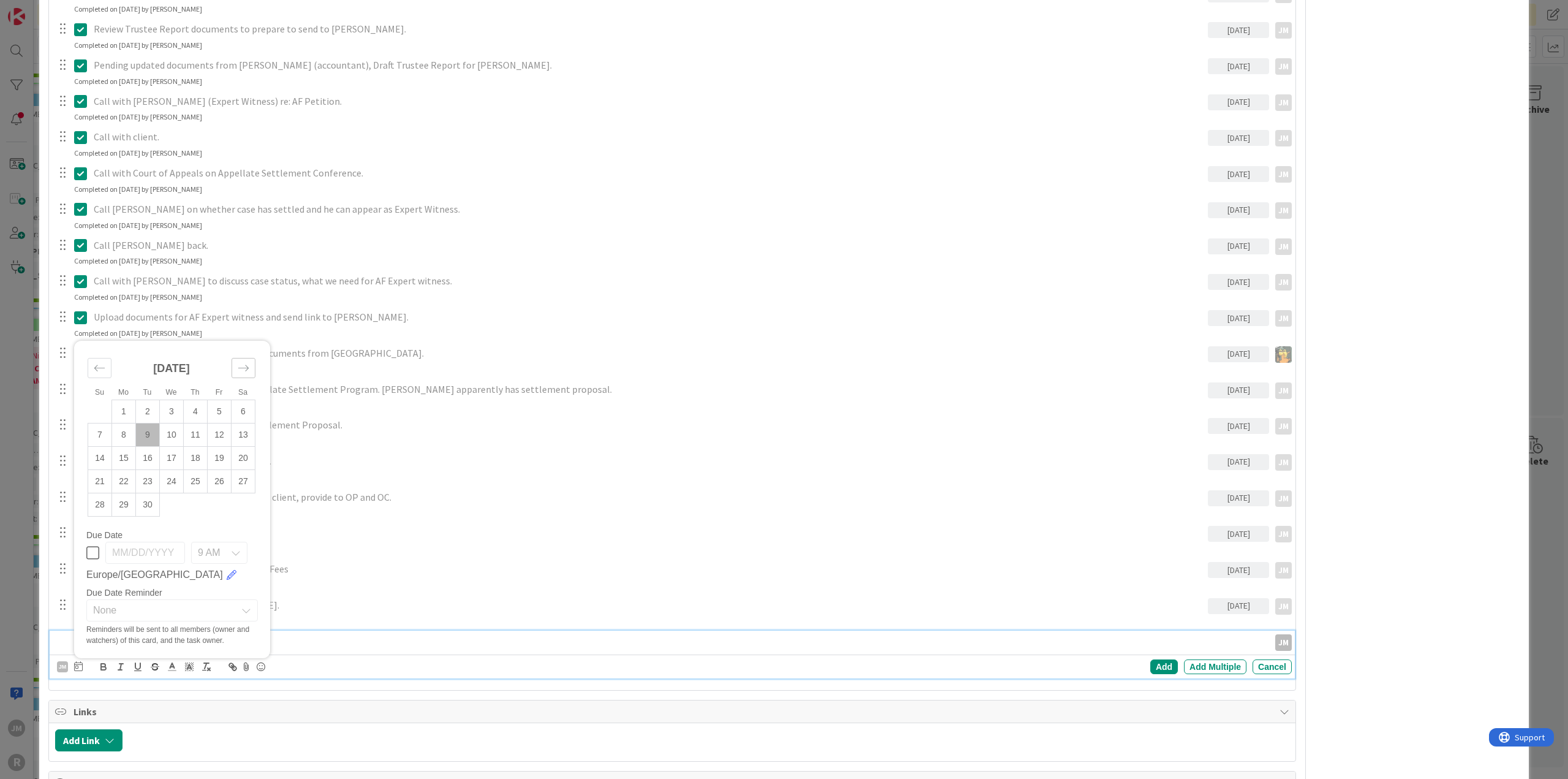
click at [240, 368] on icon "Move forward to switch to the next month." at bounding box center [243, 368] width 12 height 12
click at [197, 478] on td "23" at bounding box center [195, 482] width 24 height 24
click at [1151, 659] on div "Add" at bounding box center [1164, 666] width 28 height 14
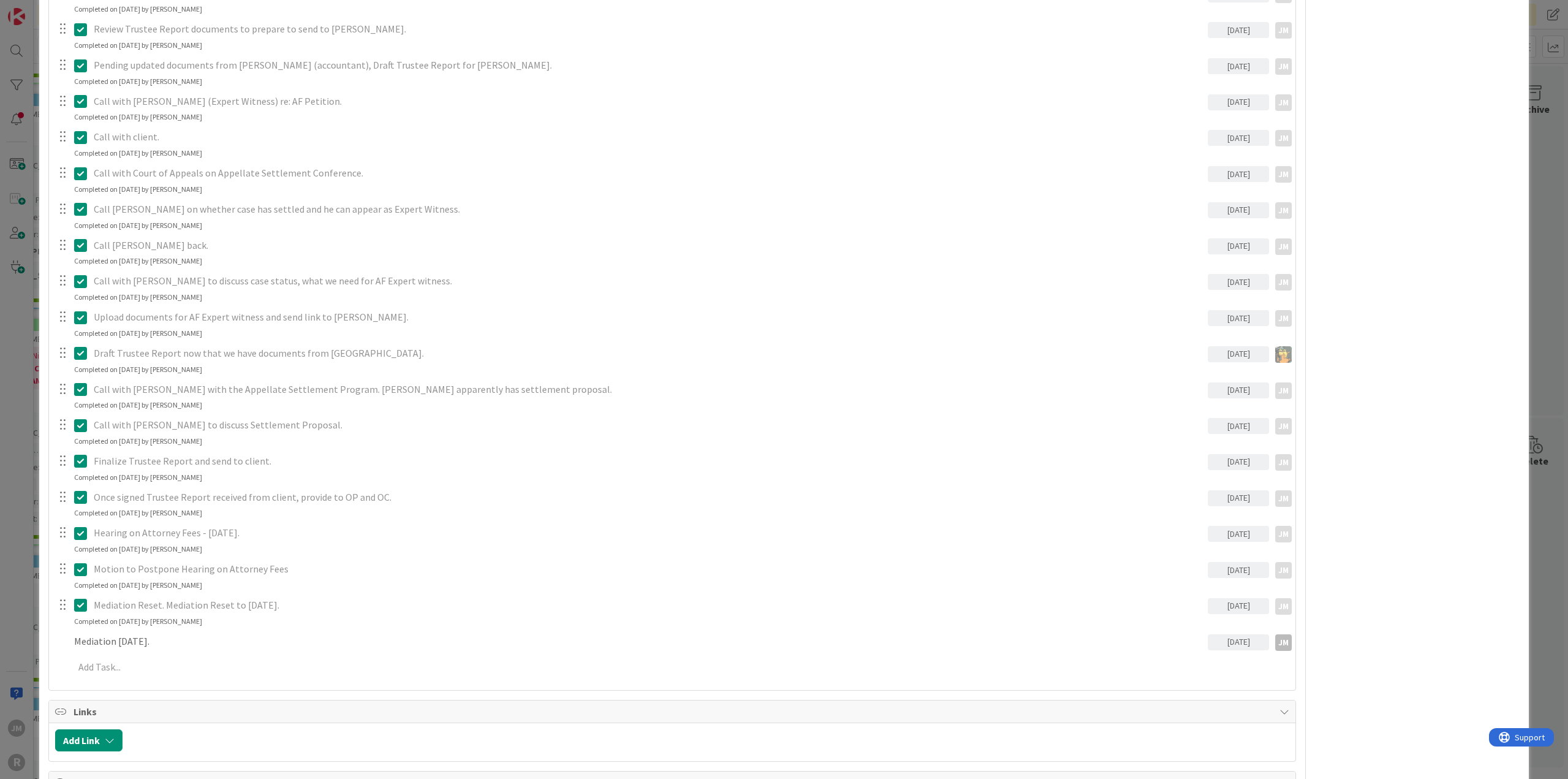
type textarea "x"
click at [221, 638] on p "Mediation [DATE]." at bounding box center [648, 641] width 1109 height 14
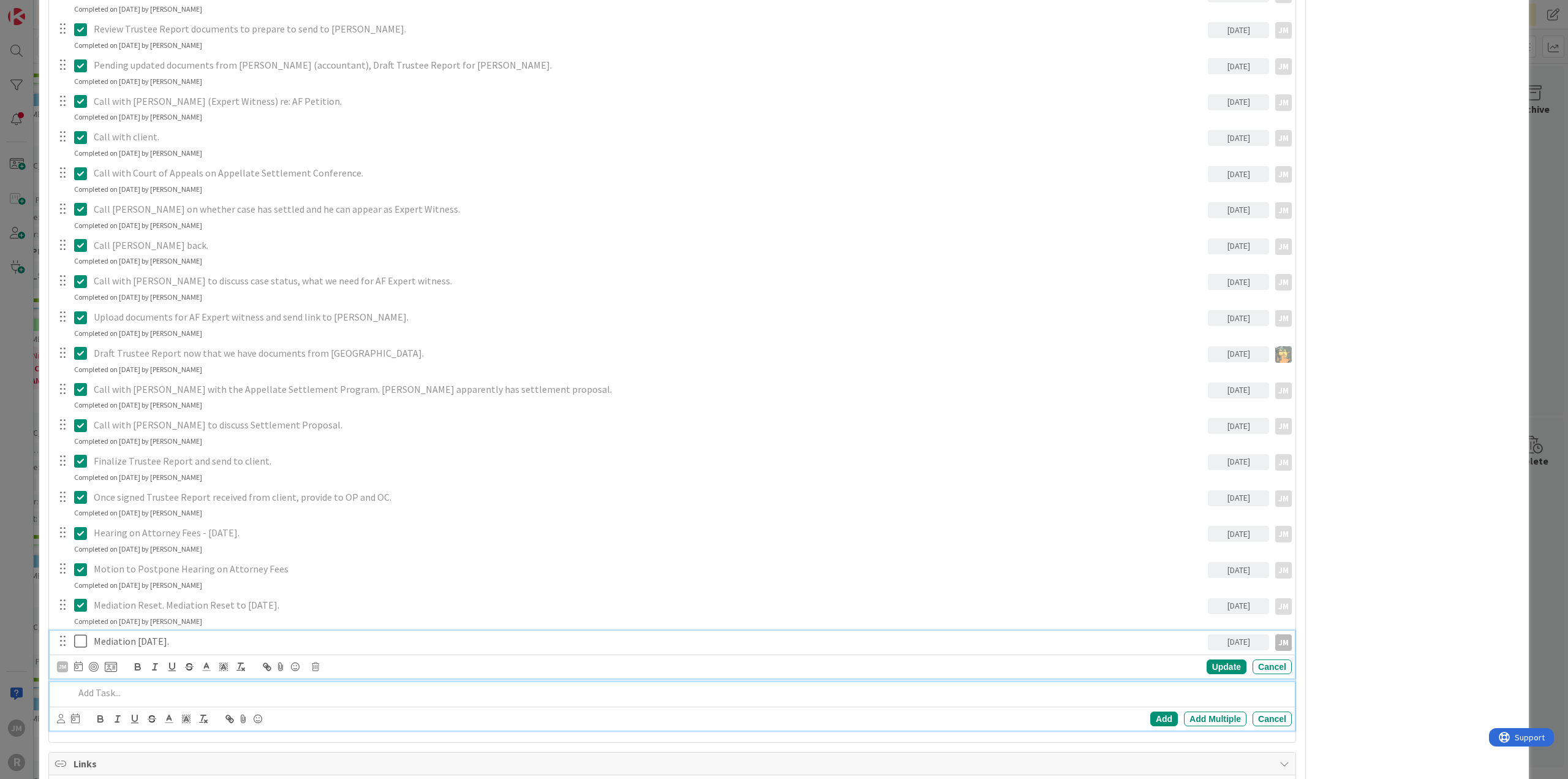
click at [78, 682] on div at bounding box center [680, 692] width 1223 height 21
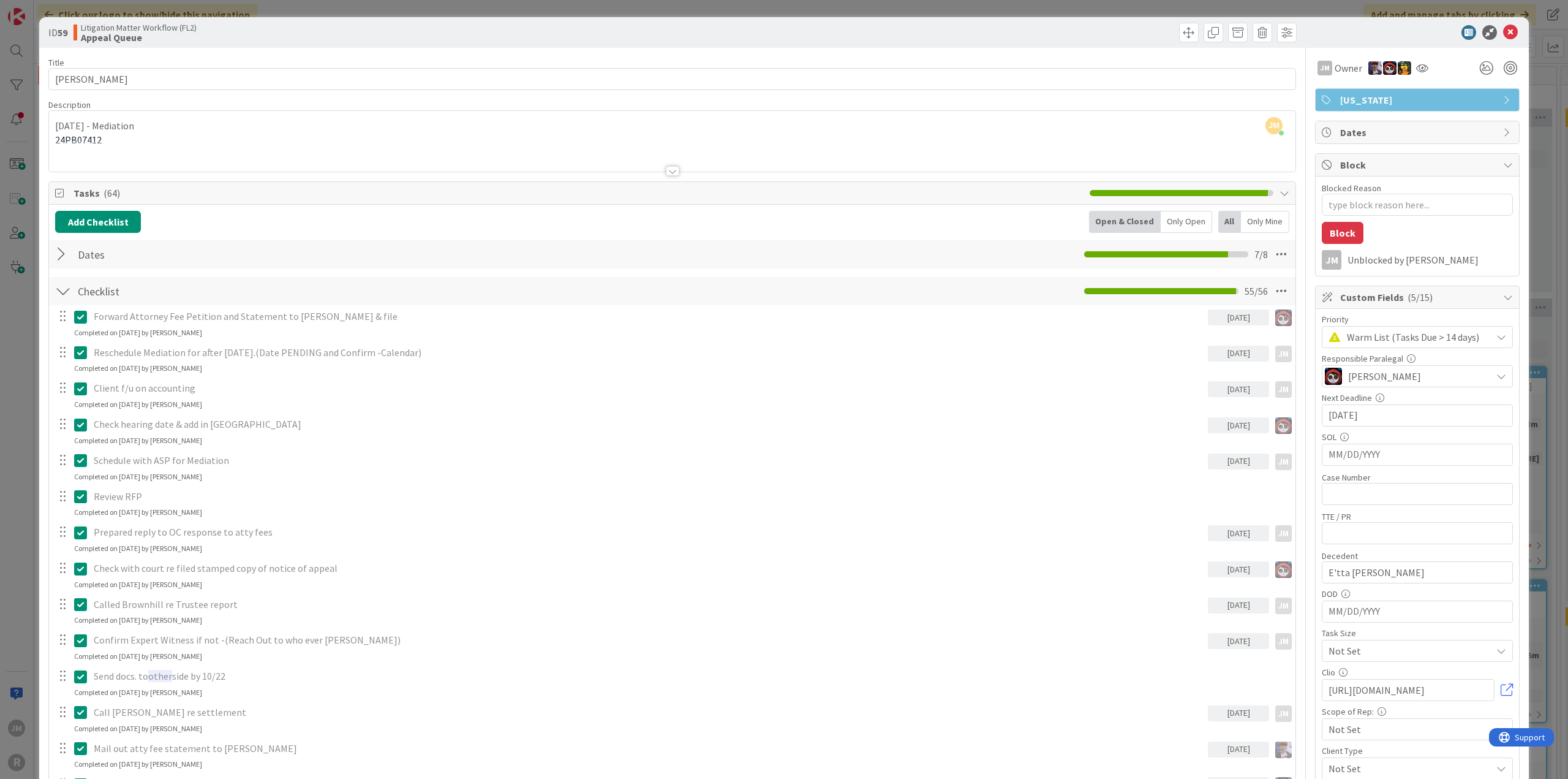
scroll to position [1629, 0]
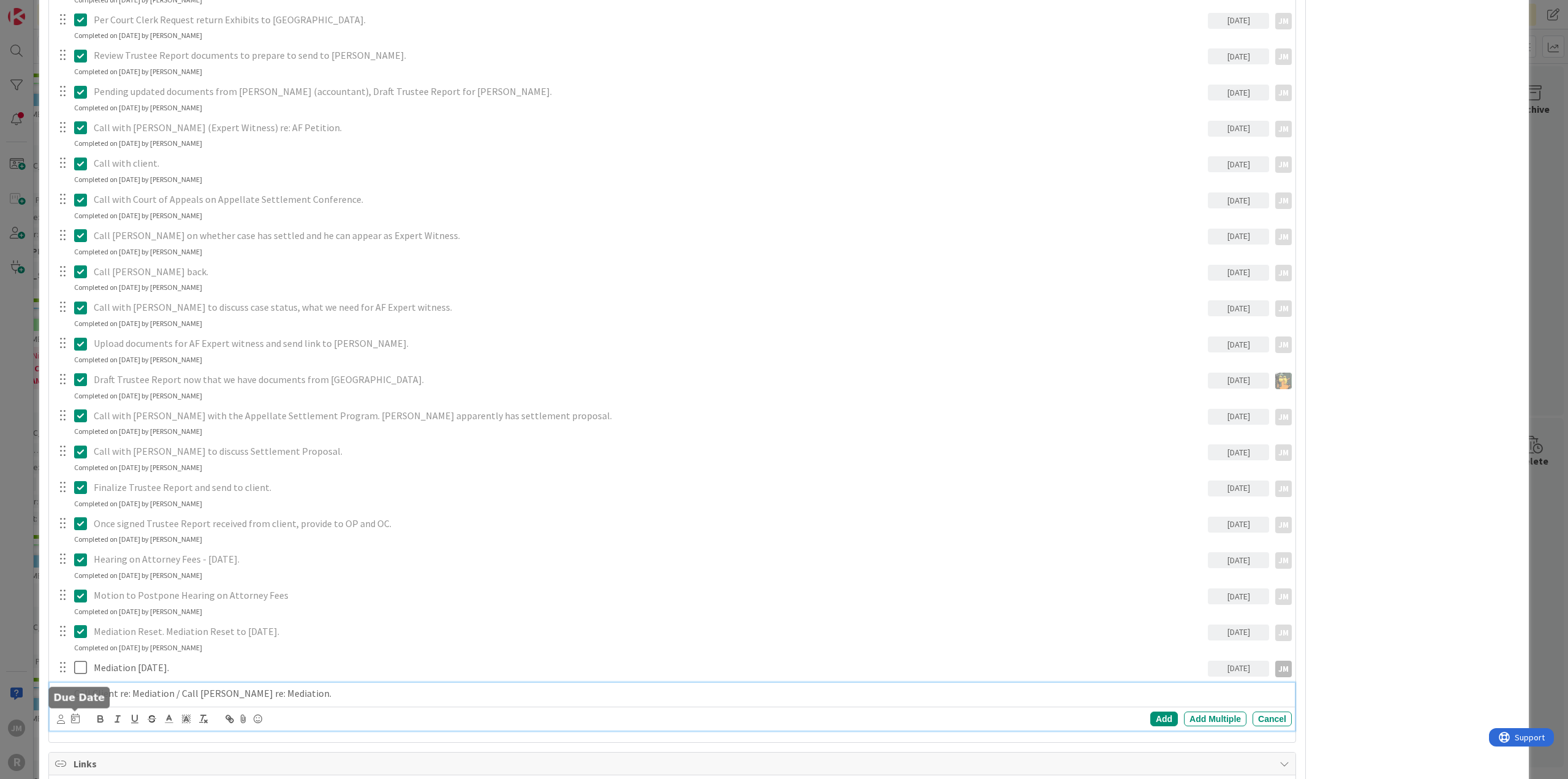
click at [75, 719] on icon at bounding box center [75, 718] width 8 height 10
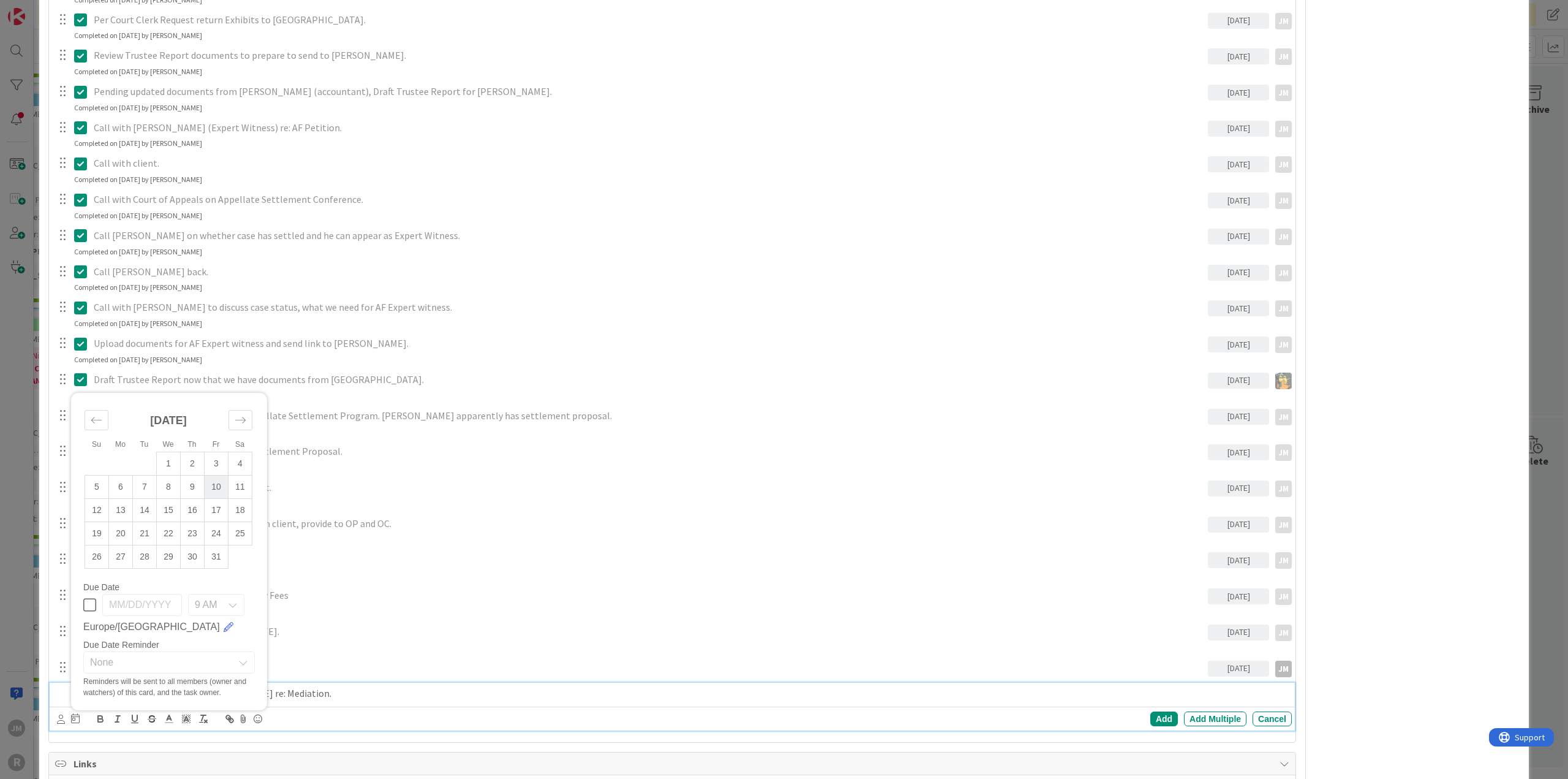
click at [221, 484] on td "10" at bounding box center [216, 488] width 24 height 24
click at [1151, 715] on div "Add" at bounding box center [1164, 718] width 28 height 14
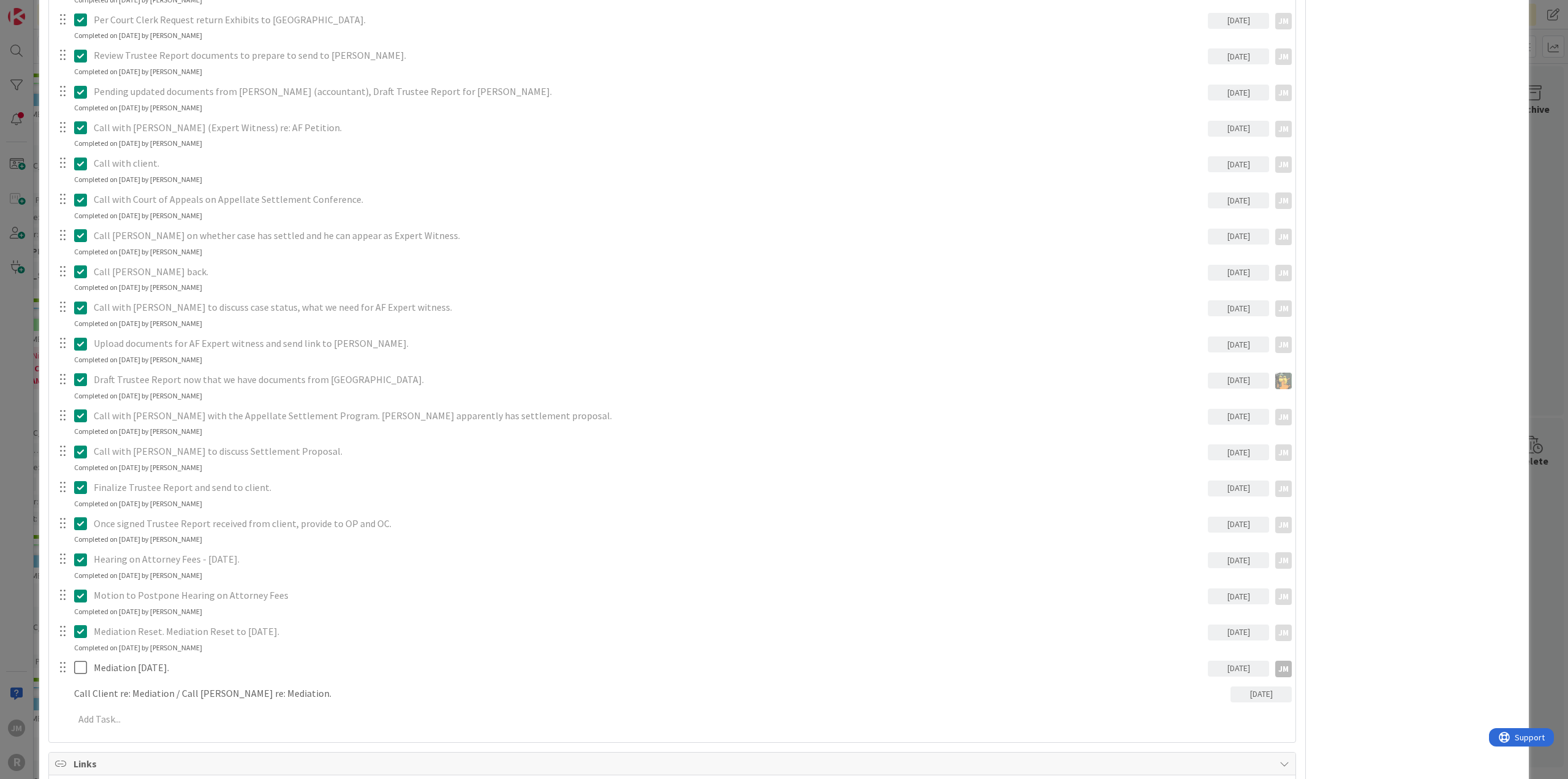
type textarea "x"
click at [26, 624] on div "ID 59 Litigation Matter Workflow (FL2) Appeal Queue Title 18 / 128 DELASHMUTT, …" at bounding box center [784, 389] width 1568 height 779
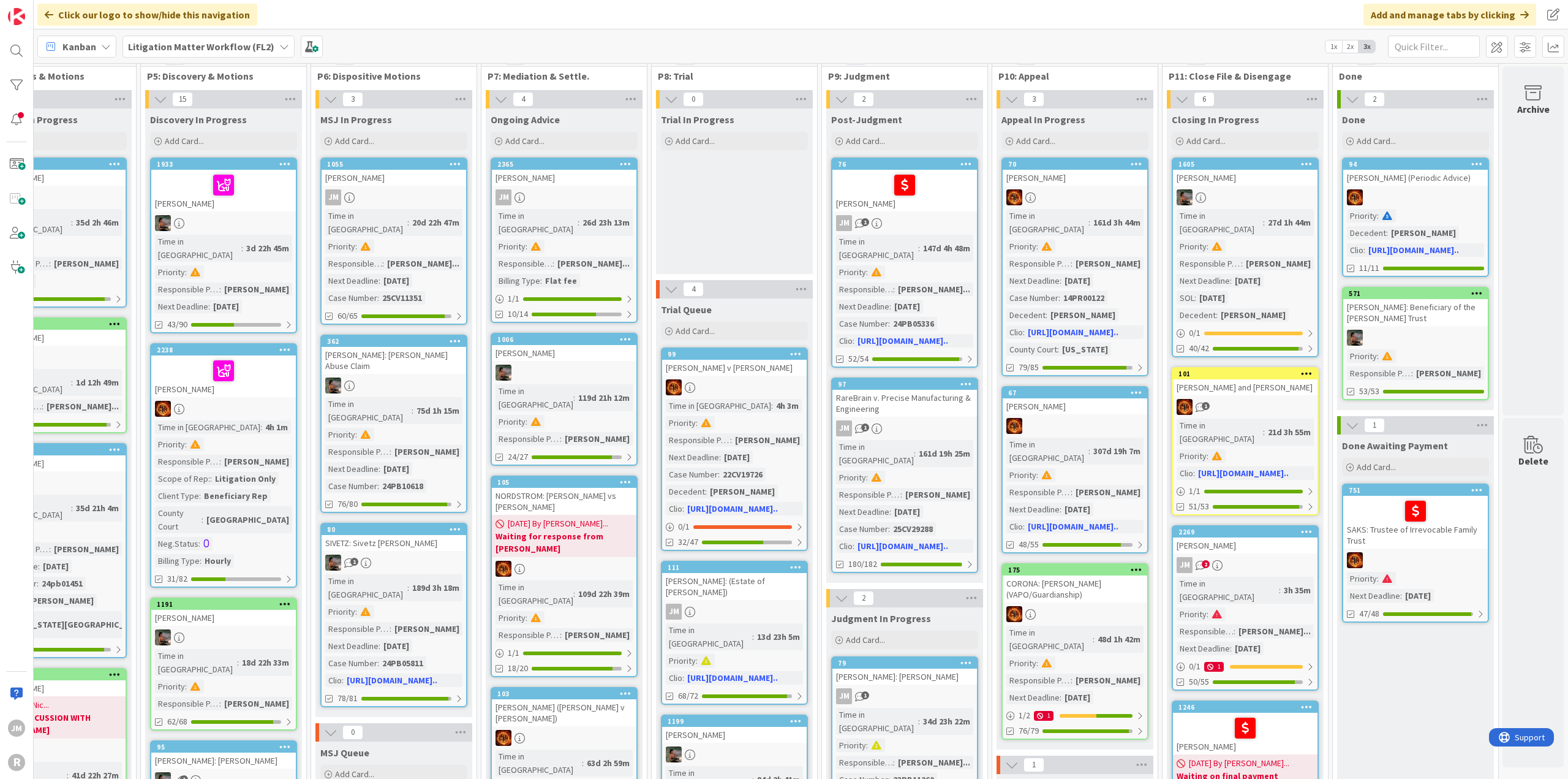
scroll to position [0, 744]
